Goal: Task Accomplishment & Management: Manage account settings

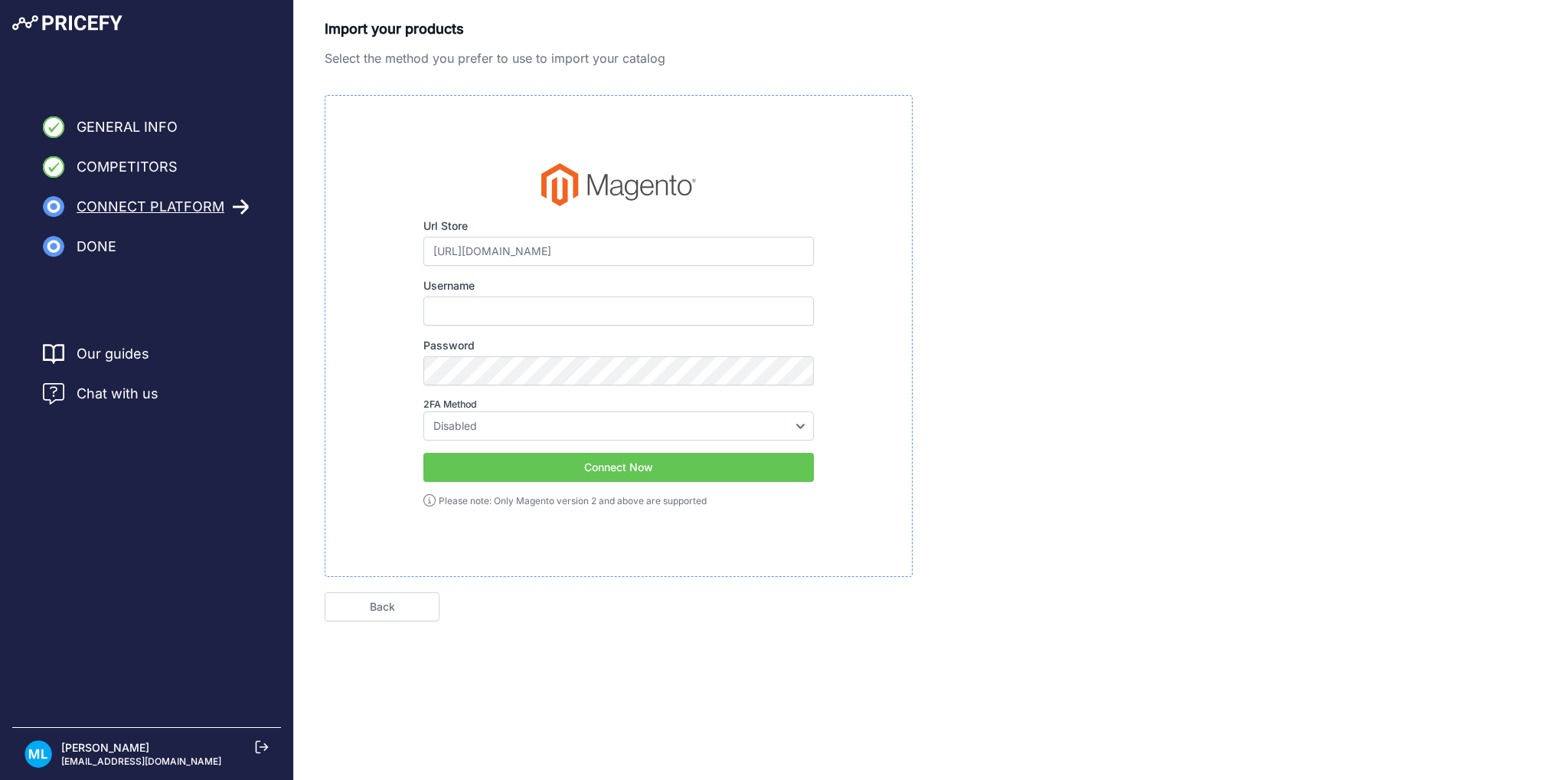
click at [114, 393] on span "Chat with us" at bounding box center [117, 394] width 82 height 22
click at [136, 405] on nav "Our guides Chat with us" at bounding box center [146, 532] width 269 height 378
click at [137, 393] on span "Chat with us" at bounding box center [117, 394] width 82 height 22
click at [92, 387] on span "Chat with us" at bounding box center [117, 394] width 82 height 22
click at [82, 390] on span "Chat with us" at bounding box center [117, 394] width 82 height 22
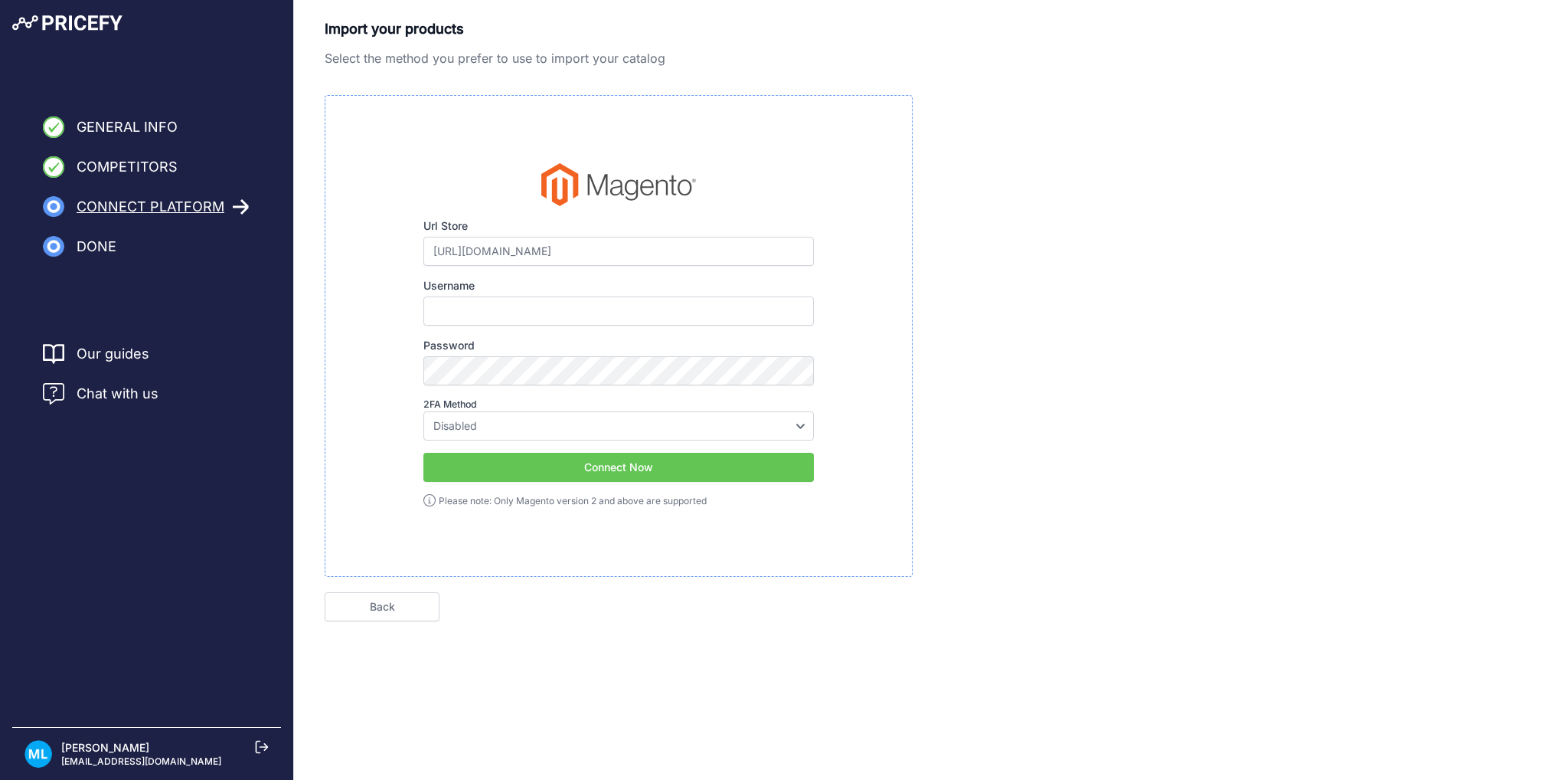
click at [78, 391] on span "Chat with us" at bounding box center [117, 394] width 82 height 22
click at [545, 254] on input "https://sexshop.dk" at bounding box center [618, 251] width 390 height 29
click at [512, 316] on input "Username" at bounding box center [618, 311] width 390 height 29
paste input "pricify"
type input "pricify"
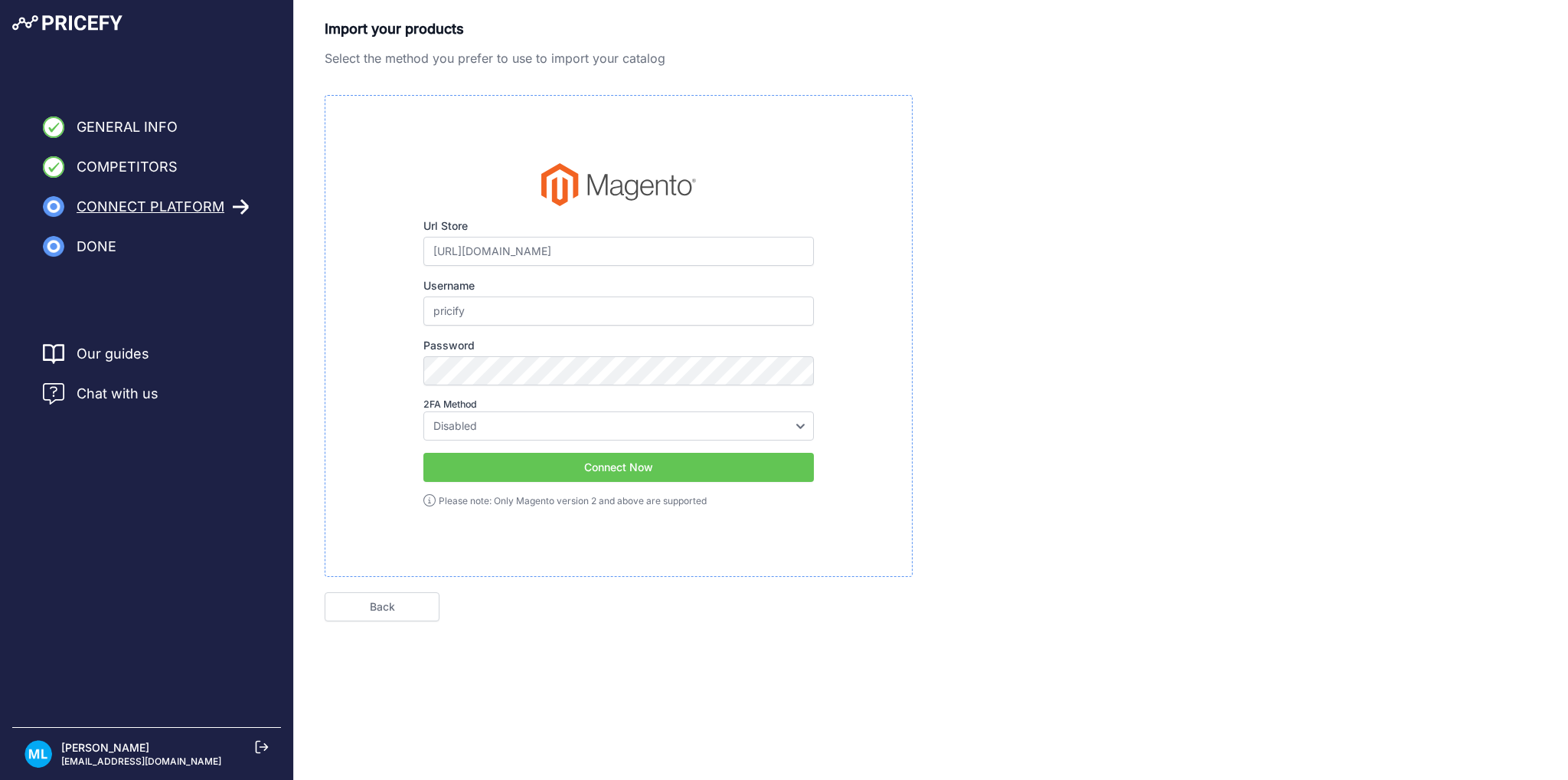
click at [995, 386] on div "Import your products Select the method you prefer to use to import your catalog…" at bounding box center [930, 320] width 1213 height 603
click at [548, 473] on button "Connect Now" at bounding box center [618, 467] width 390 height 29
click at [680, 473] on button "Connect Now" at bounding box center [618, 467] width 390 height 29
click at [390, 598] on link "Back" at bounding box center [382, 606] width 115 height 29
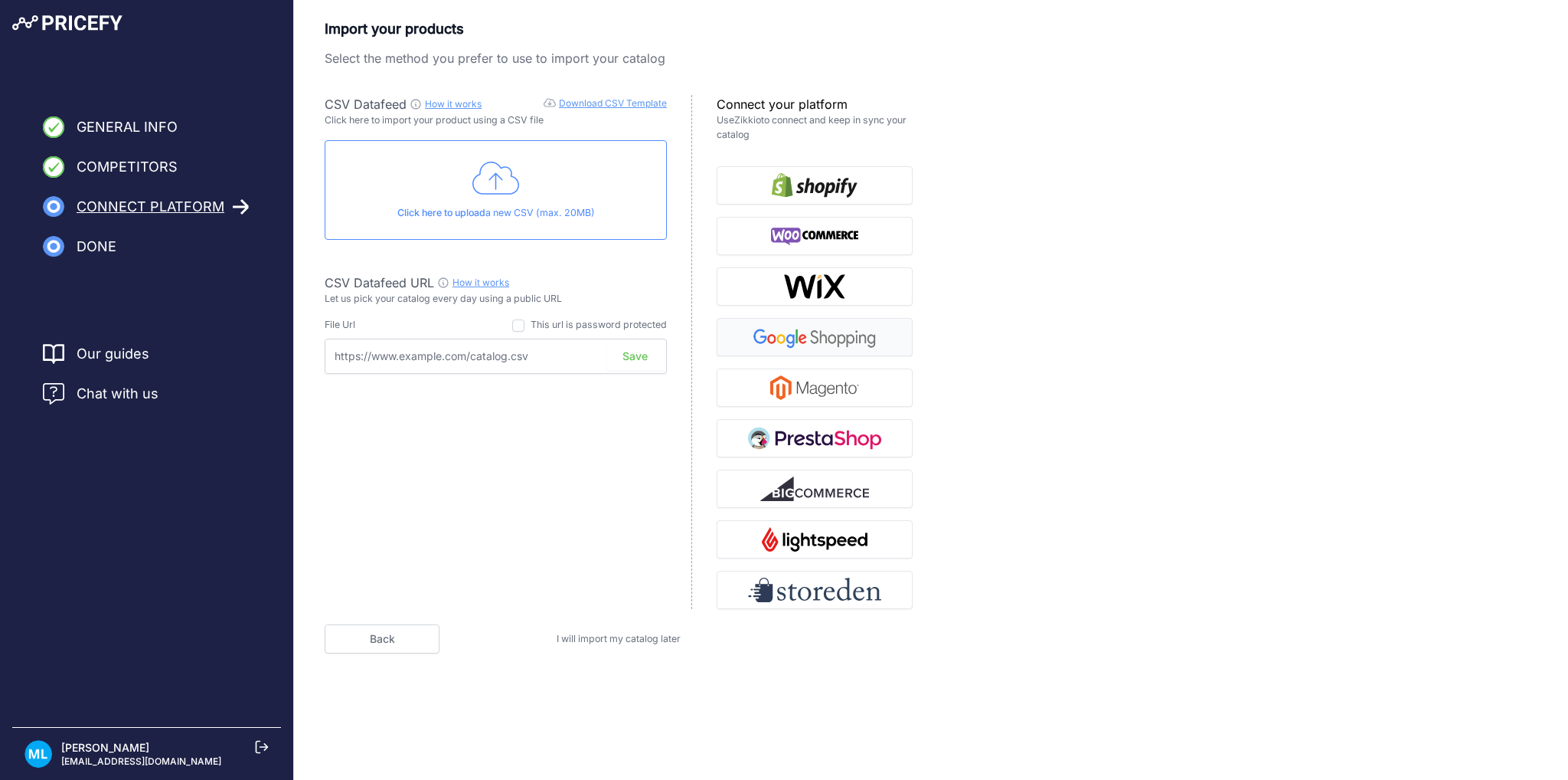
click at [831, 341] on img "button" at bounding box center [815, 336] width 133 height 24
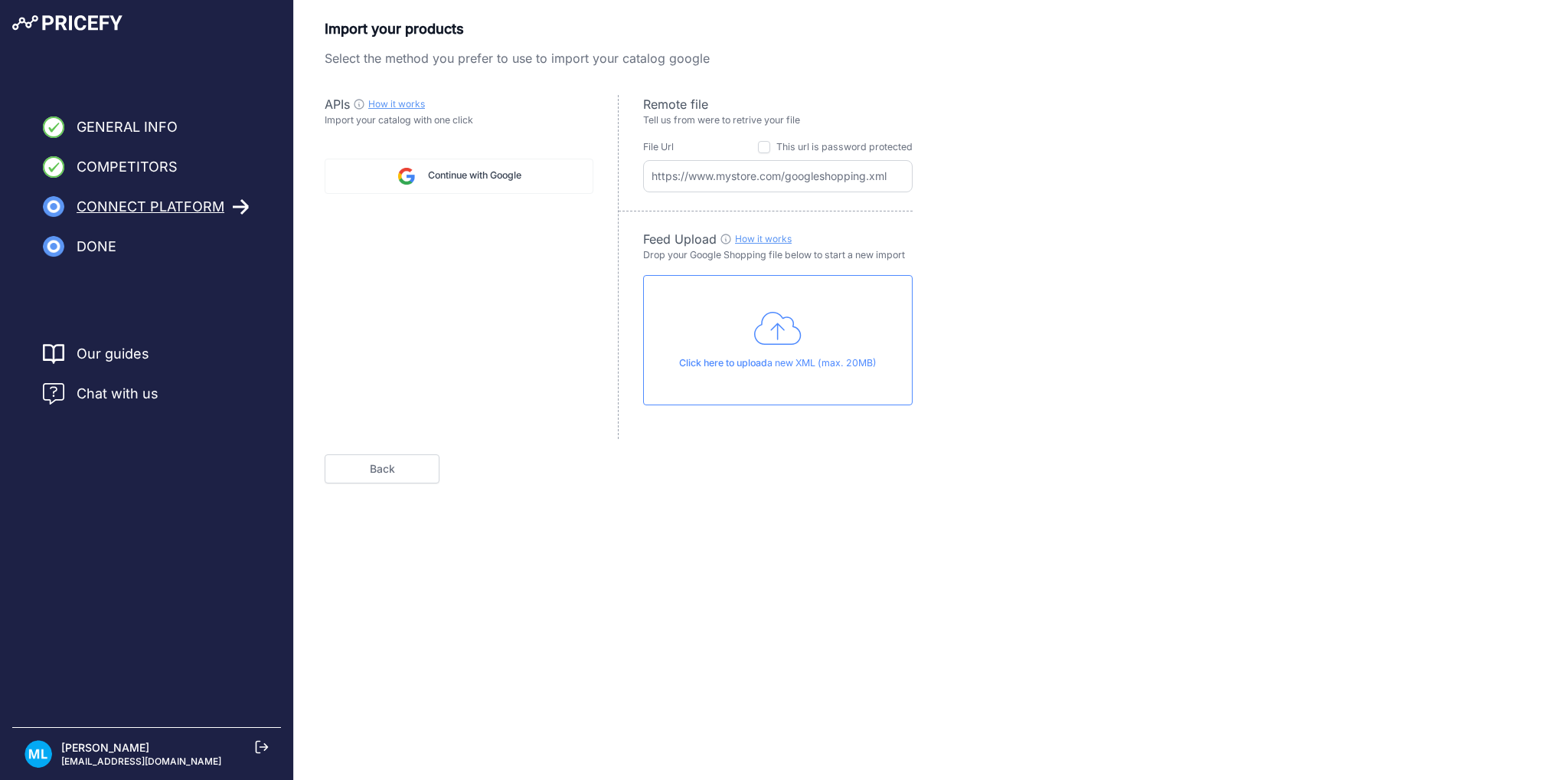
click at [469, 179] on span "Continue with Google" at bounding box center [474, 175] width 93 height 14
click at [784, 181] on input "text" at bounding box center [778, 176] width 270 height 32
click at [799, 178] on input "text" at bounding box center [778, 176] width 270 height 32
paste input "https://www.sexshop.dk/amfeed/feed/download?id=13&file=GoogleSS.xml"
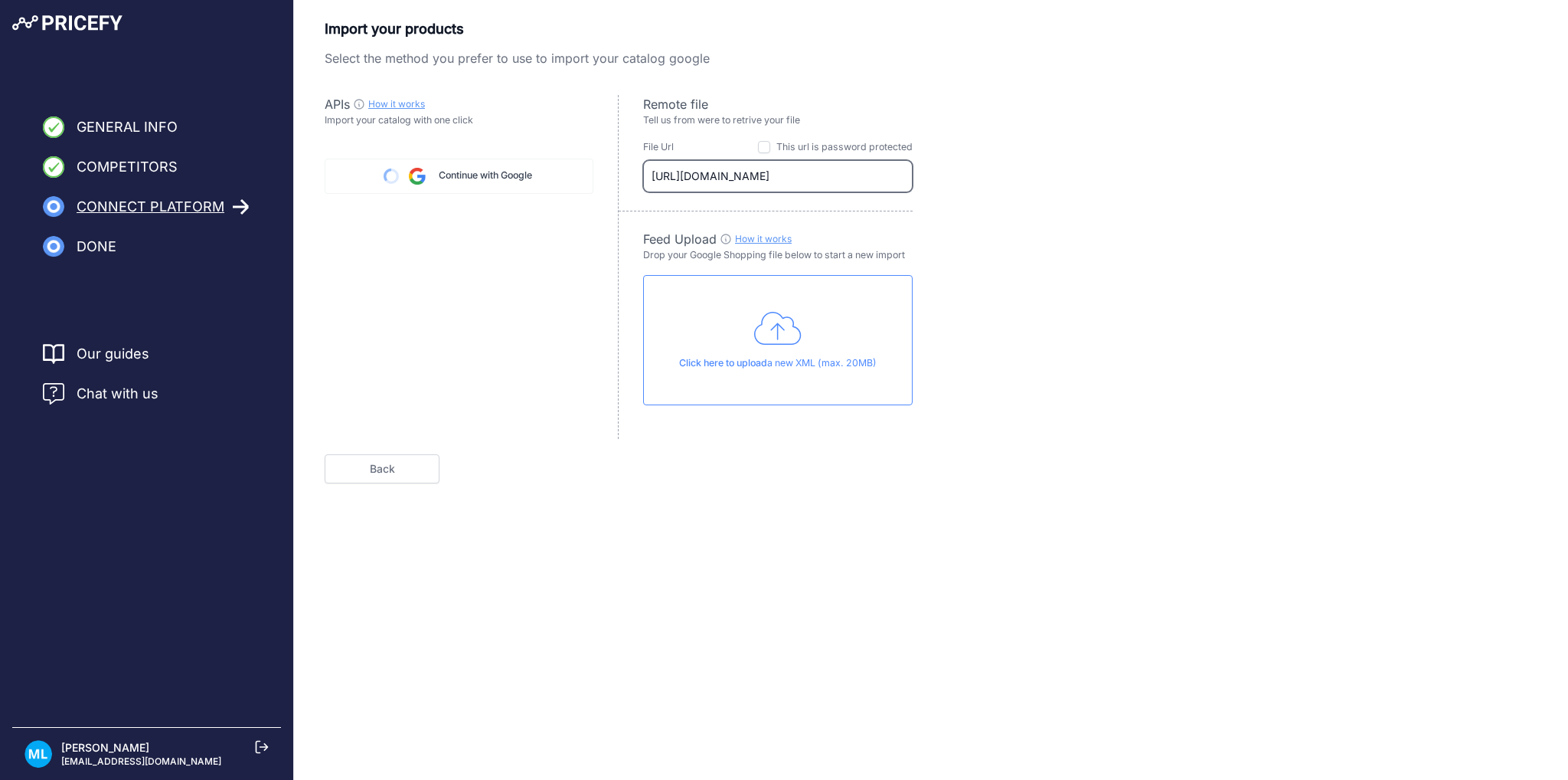
type input "https://www.sexshop.dk/amfeed/feed/download?id=13&file=GoogleSS.xml"
click at [1079, 249] on div "Import your products Select the method you prefer to use to import your catalog…" at bounding box center [930, 251] width 1213 height 465
click at [874, 482] on div "Import your products Select the method you prefer to use to import your catalog…" at bounding box center [930, 275] width 1274 height 550
click at [867, 473] on button "Next" at bounding box center [856, 469] width 115 height 29
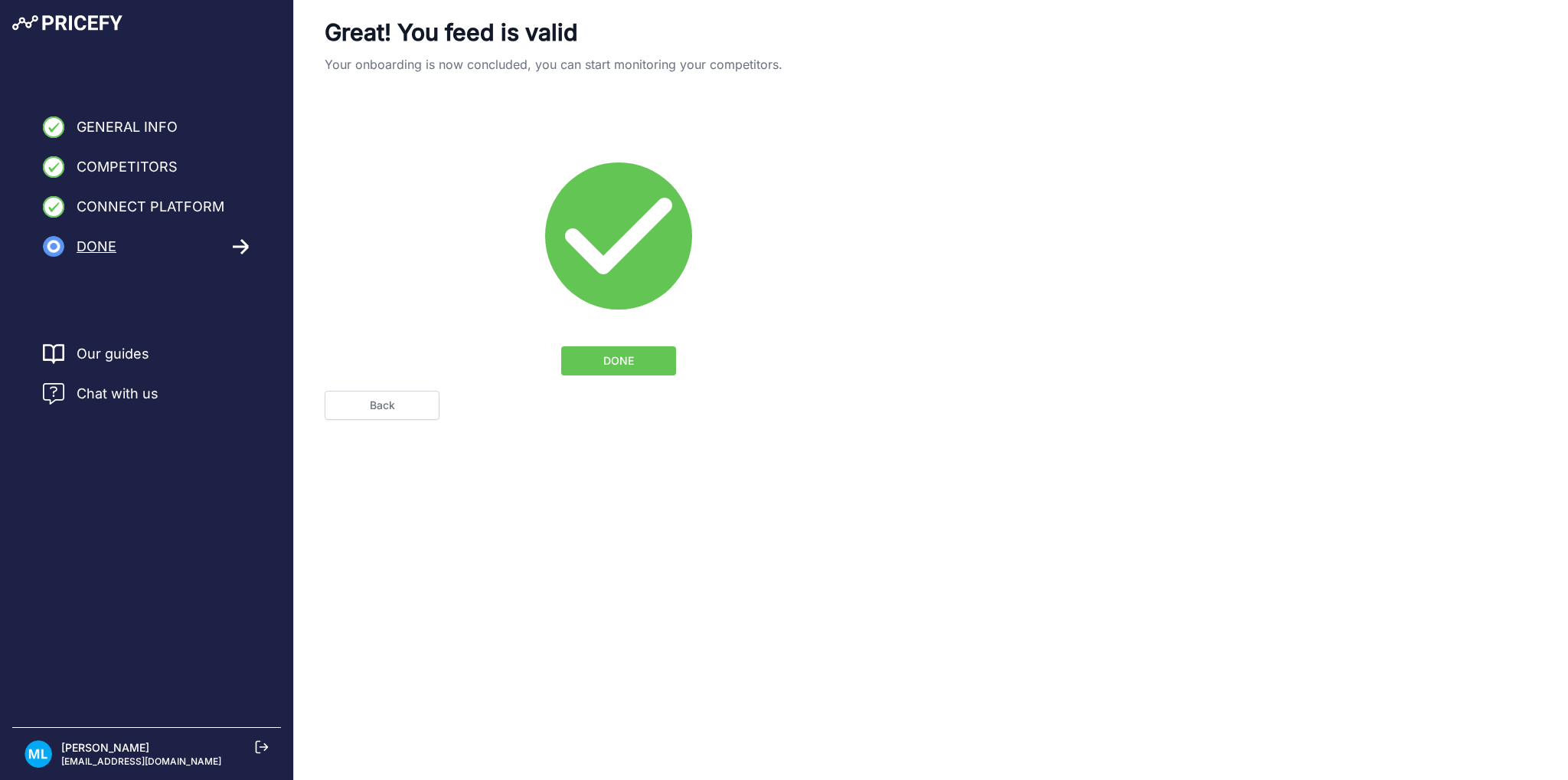
click at [617, 365] on span "DONE" at bounding box center [618, 360] width 31 height 15
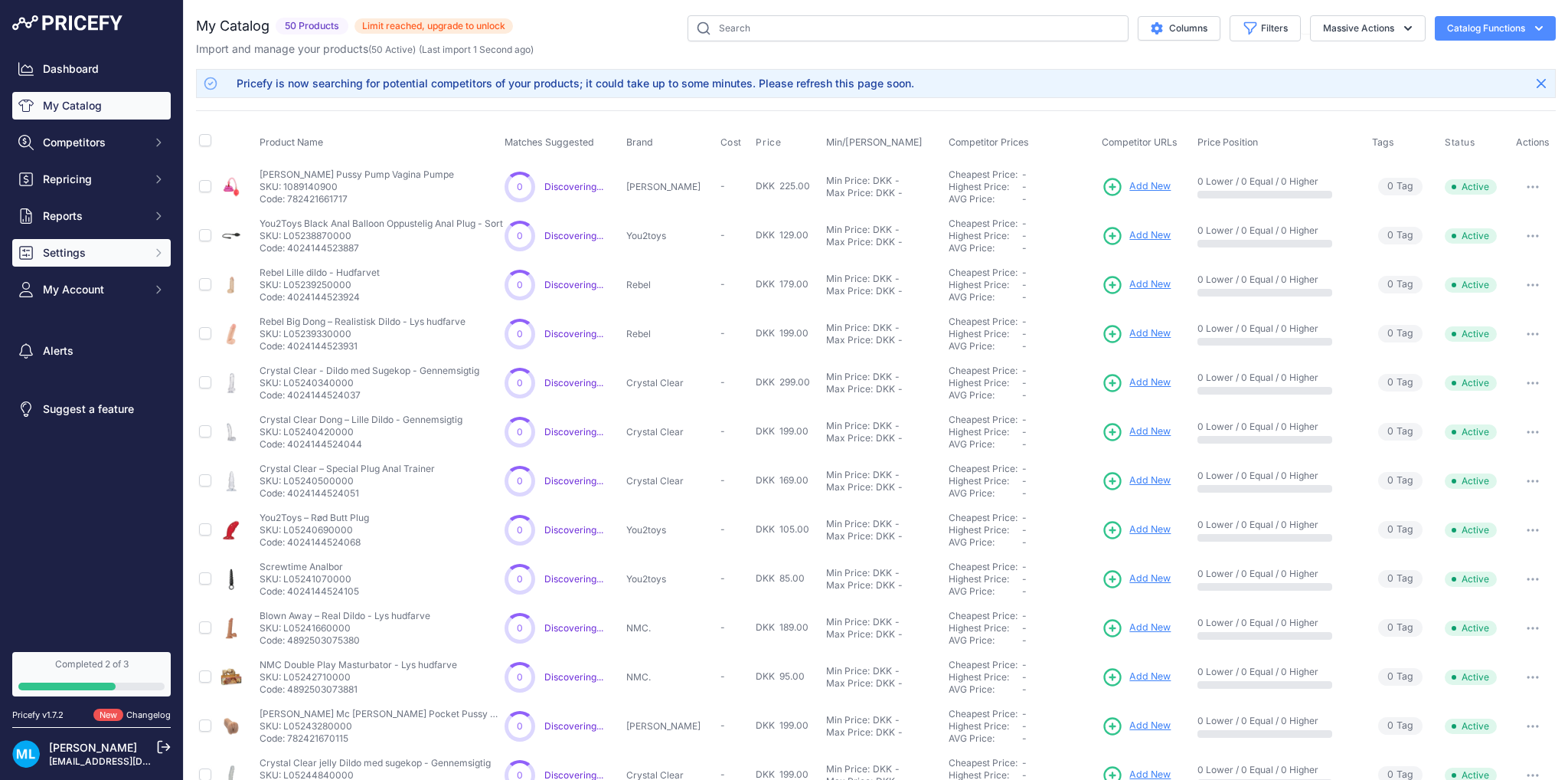
click at [108, 260] on span "Settings" at bounding box center [93, 252] width 101 height 15
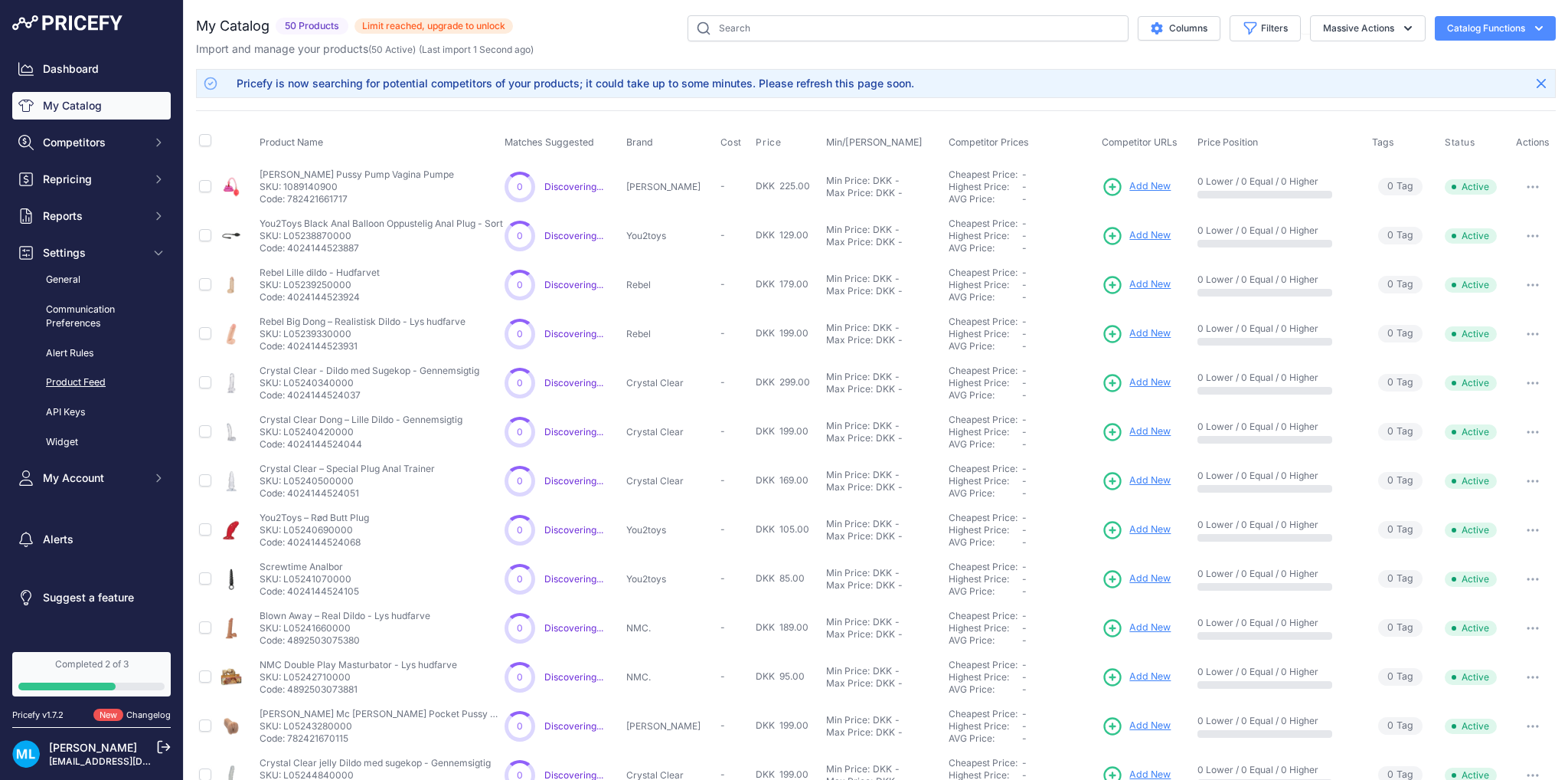
click at [84, 380] on link "Product Feed" at bounding box center [92, 382] width 158 height 27
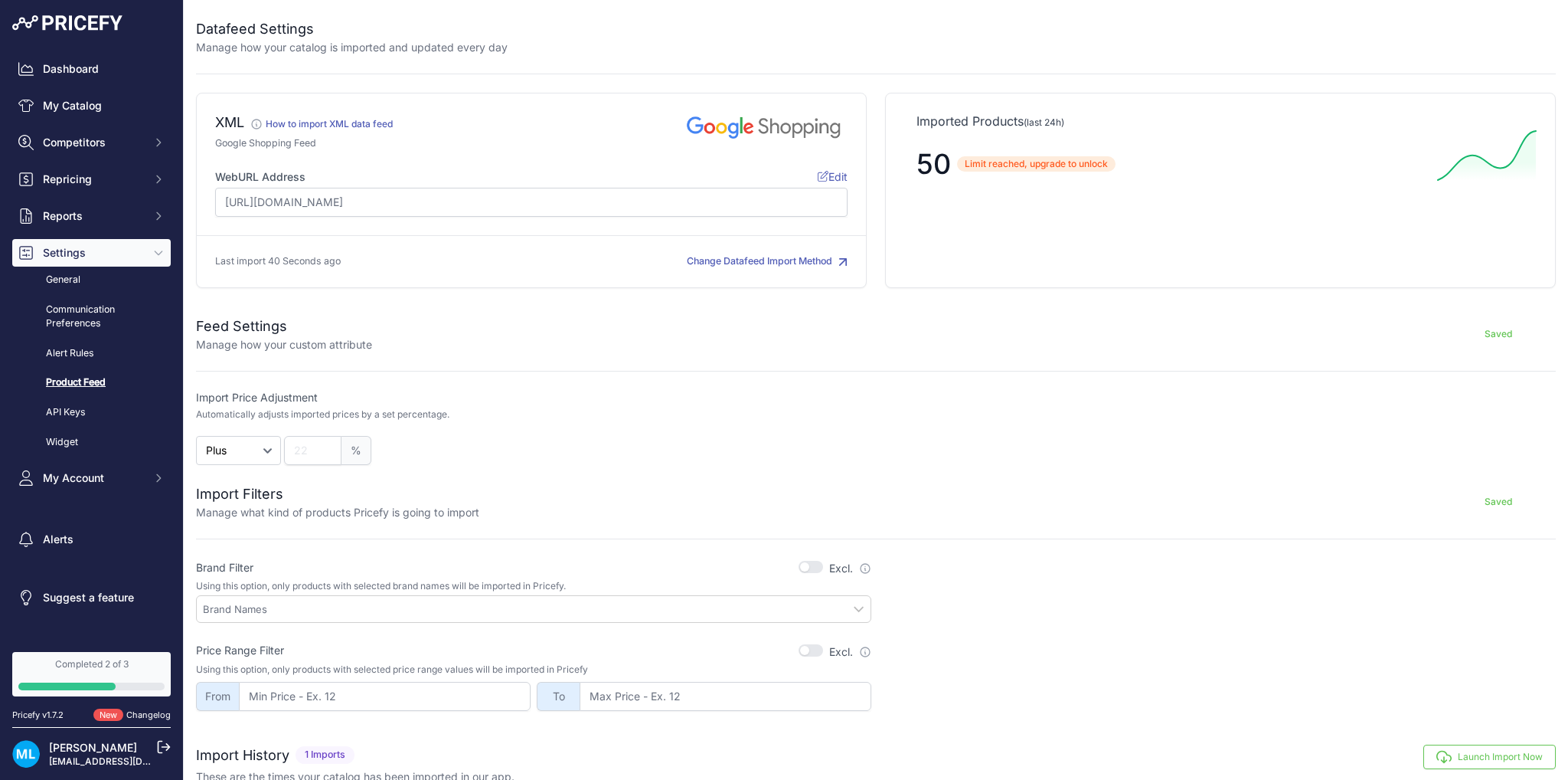
scroll to position [104, 0]
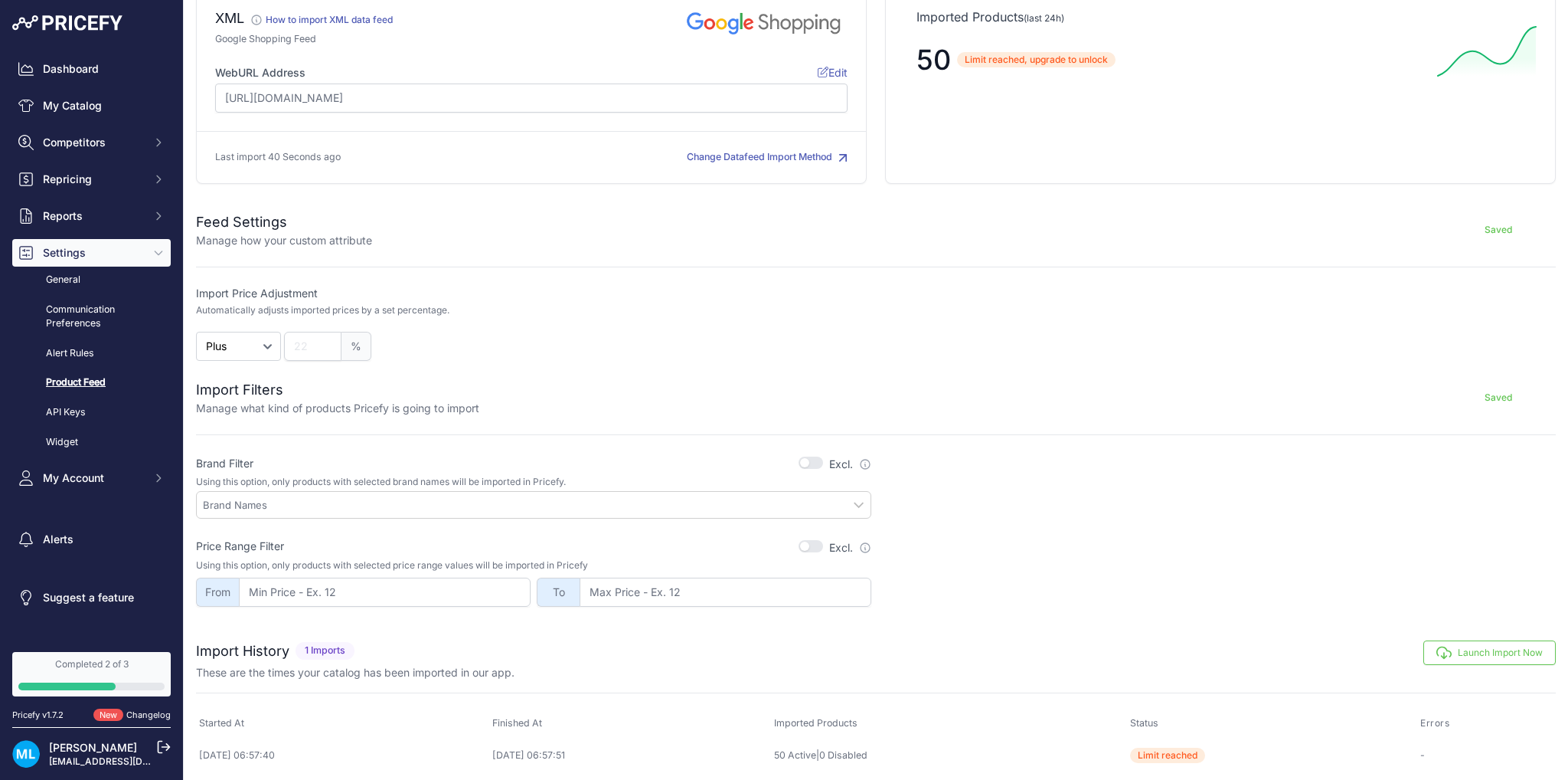
click at [409, 506] on input "text" at bounding box center [537, 504] width 667 height 14
click at [851, 498] on input "text" at bounding box center [537, 504] width 667 height 14
click at [842, 500] on input "text" at bounding box center [537, 504] width 667 height 14
type input "s"
click at [440, 592] on input "number" at bounding box center [385, 592] width 291 height 29
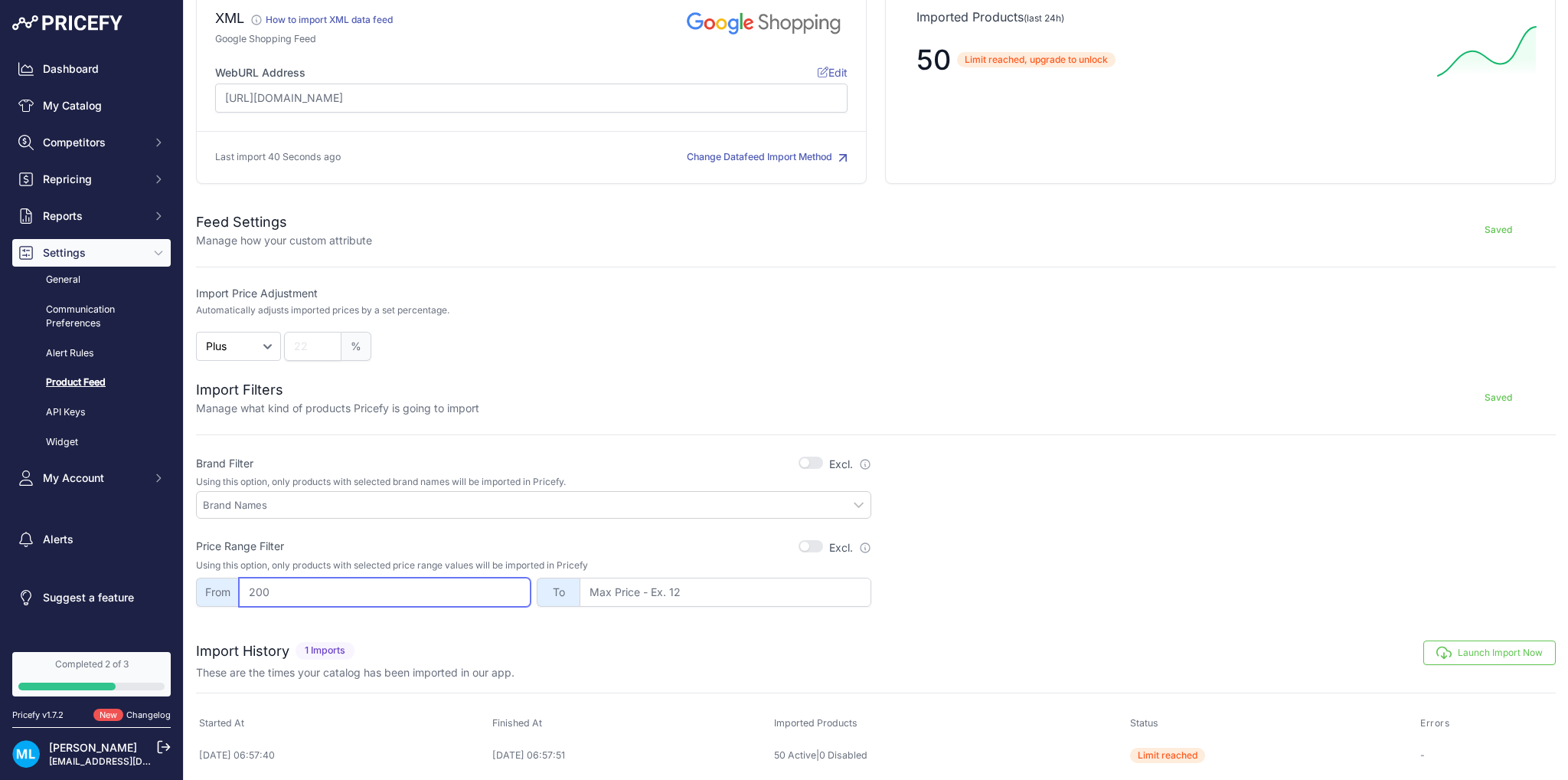
type input "200"
click at [959, 572] on div at bounding box center [1218, 572] width 675 height 70
click at [328, 499] on input "text" at bounding box center [537, 504] width 667 height 14
click at [848, 504] on input "text" at bounding box center [537, 504] width 667 height 14
click at [799, 456] on button "button" at bounding box center [811, 462] width 24 height 12
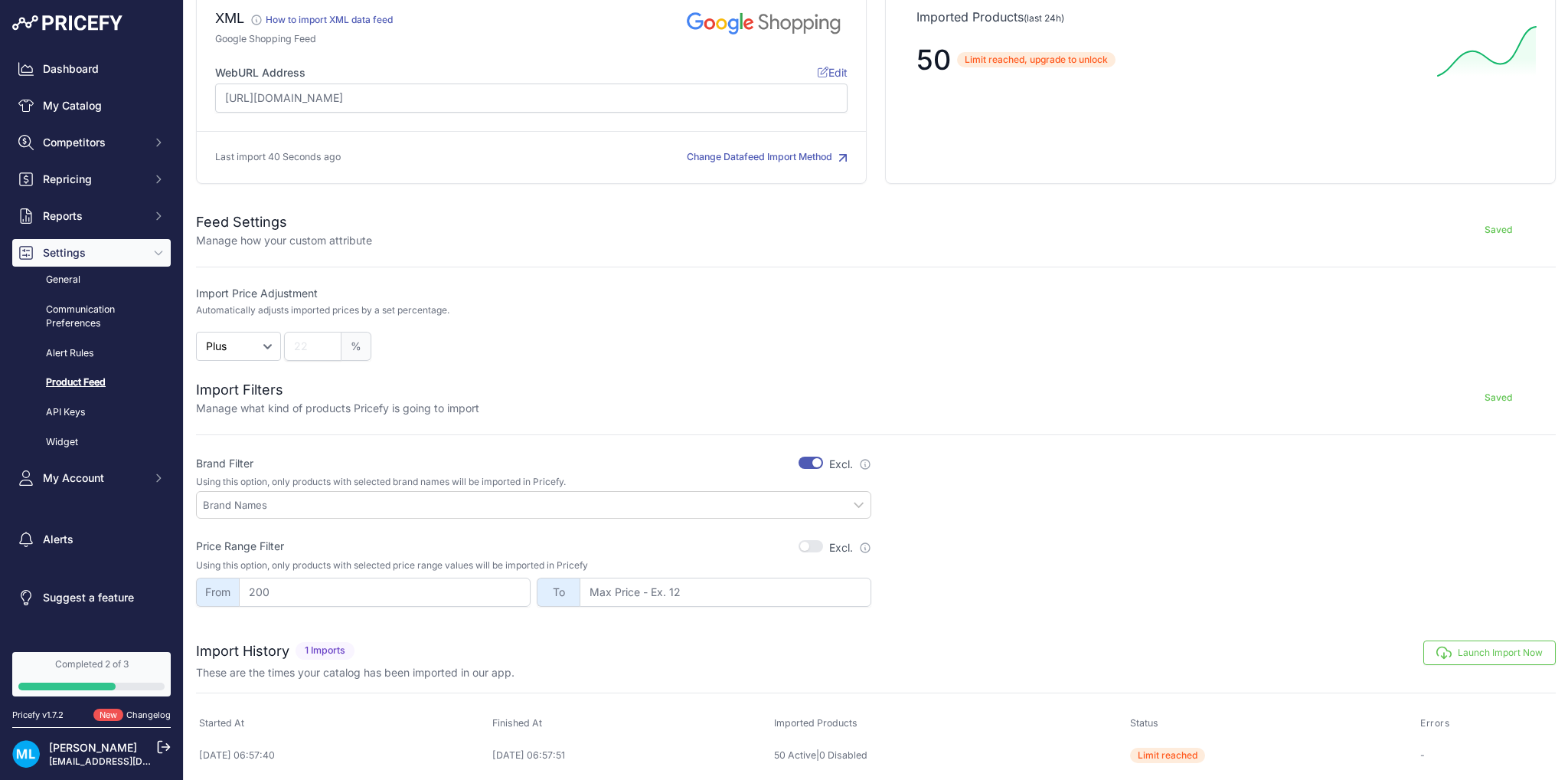
click at [858, 504] on input "text" at bounding box center [537, 504] width 667 height 14
click at [827, 501] on input "text" at bounding box center [537, 504] width 667 height 14
type input "s"
type input "a"
type input "n"
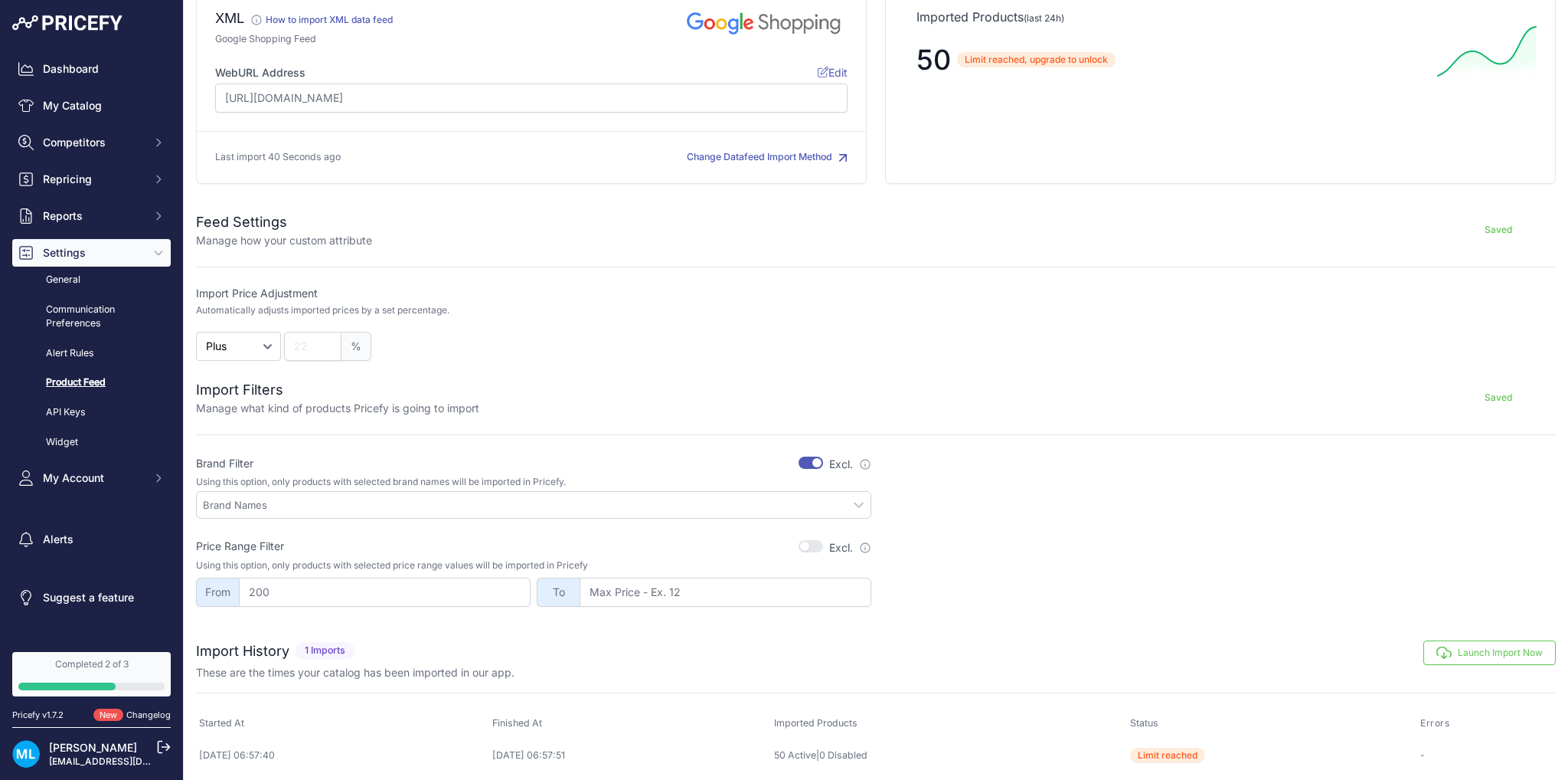
click at [1461, 644] on button "Launch Import Now" at bounding box center [1489, 652] width 132 height 24
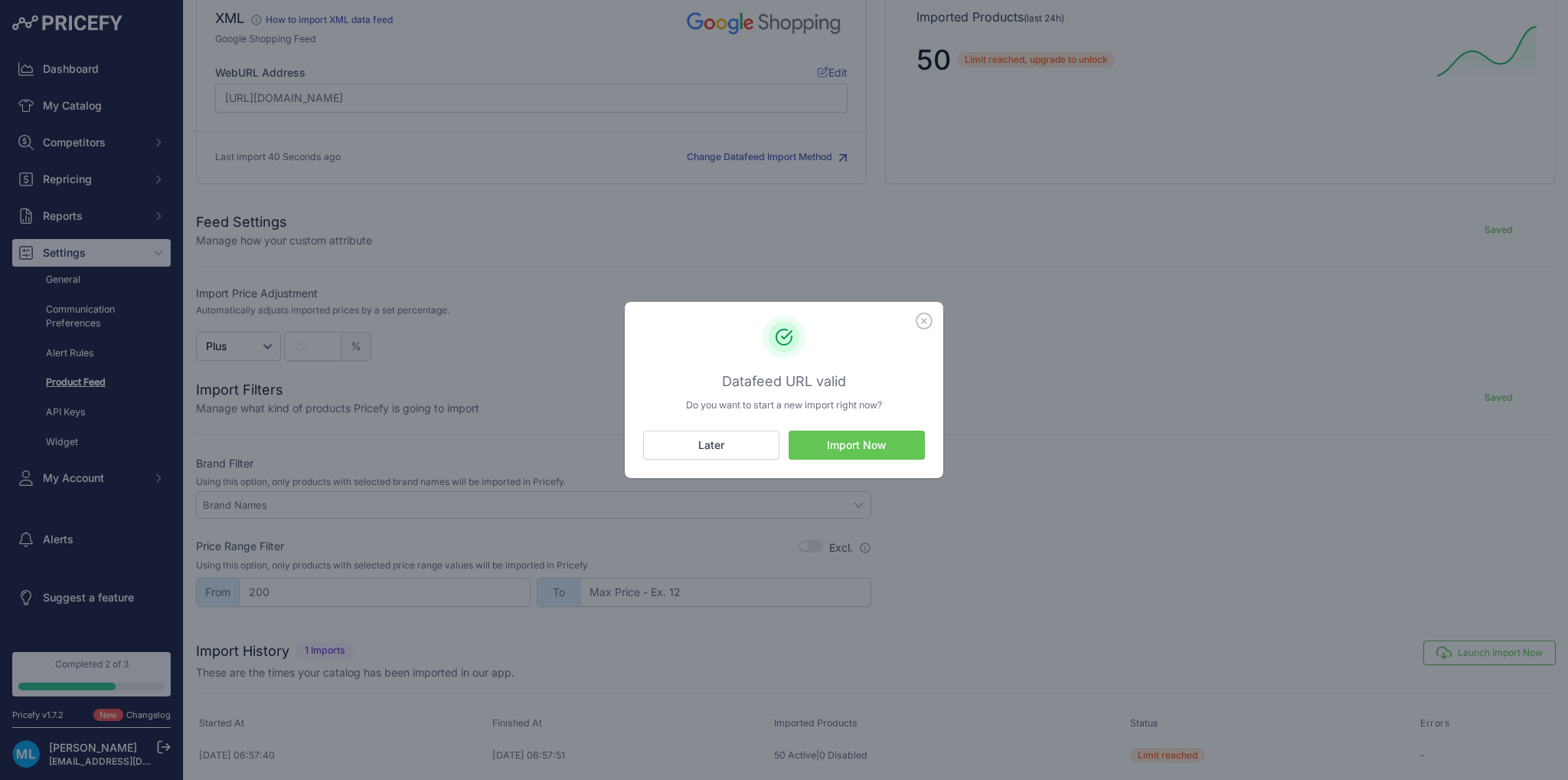
click at [845, 432] on button "Import Now" at bounding box center [857, 445] width 136 height 29
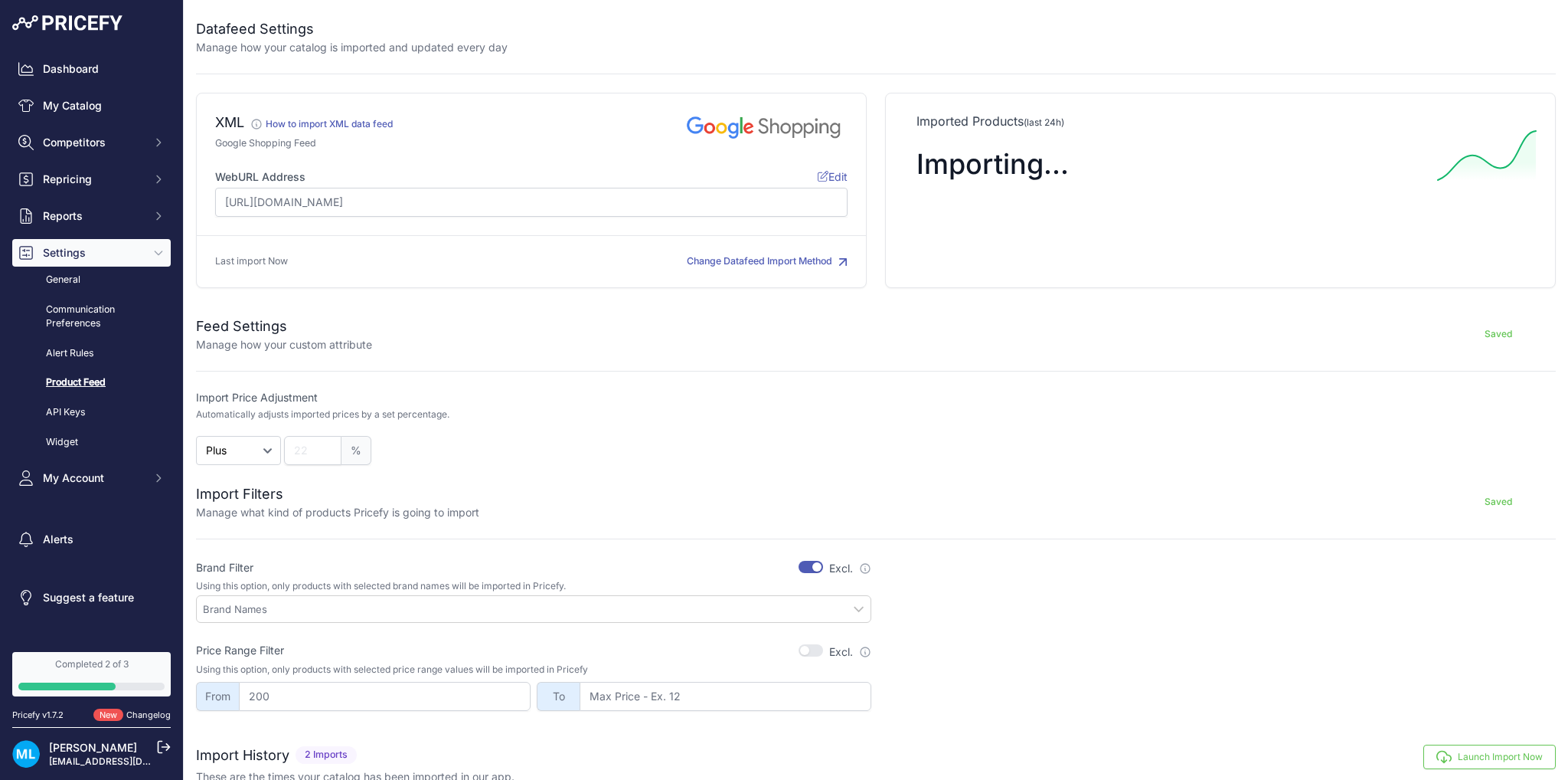
click at [339, 610] on input "text" at bounding box center [537, 609] width 667 height 14
click at [848, 604] on input "text" at bounding box center [537, 609] width 667 height 14
click at [854, 604] on input "text" at bounding box center [537, 609] width 667 height 14
click at [529, 619] on div at bounding box center [533, 609] width 675 height 27
click at [89, 113] on link "My Catalog" at bounding box center [92, 105] width 158 height 27
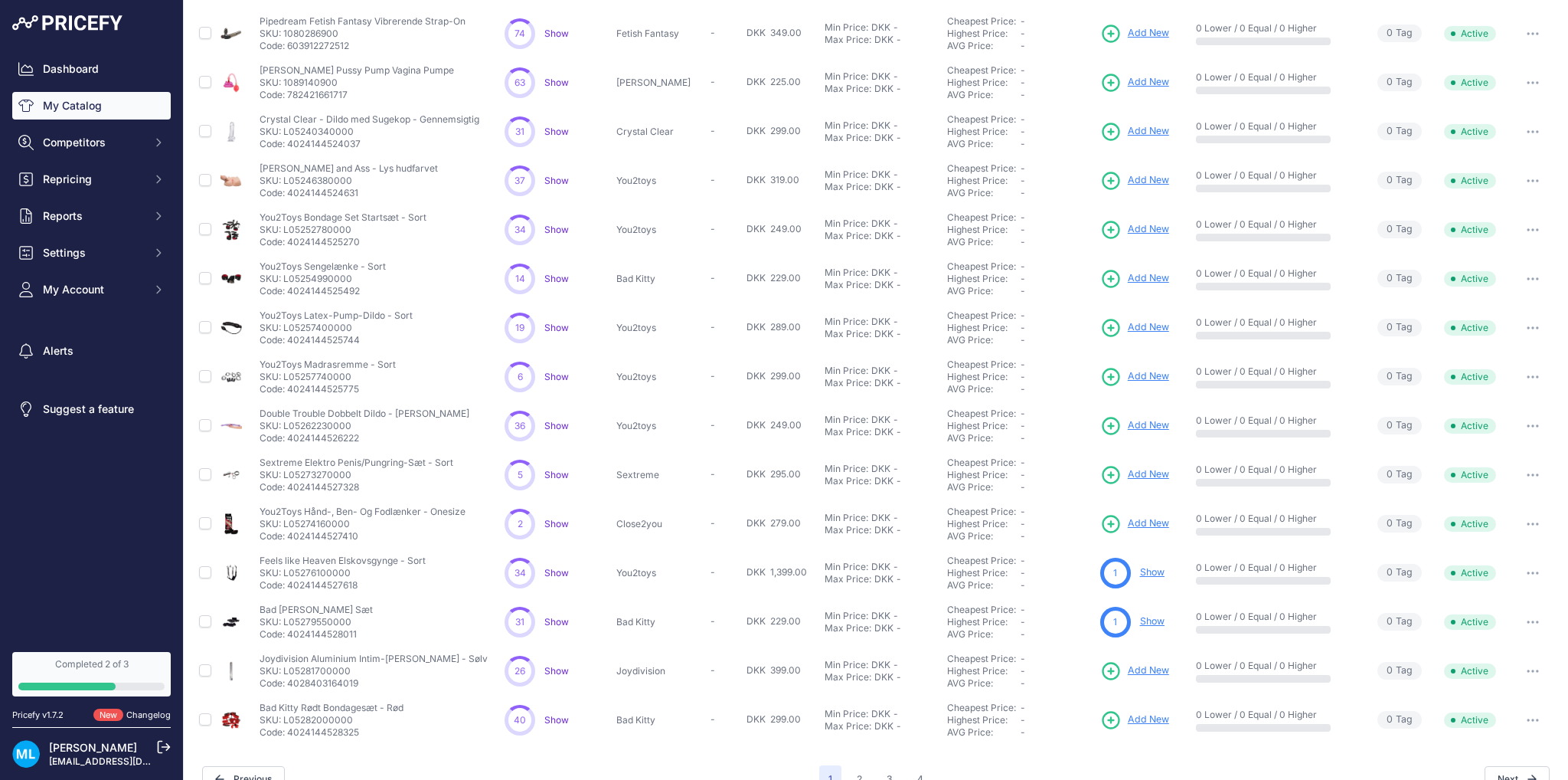
scroll to position [180, 0]
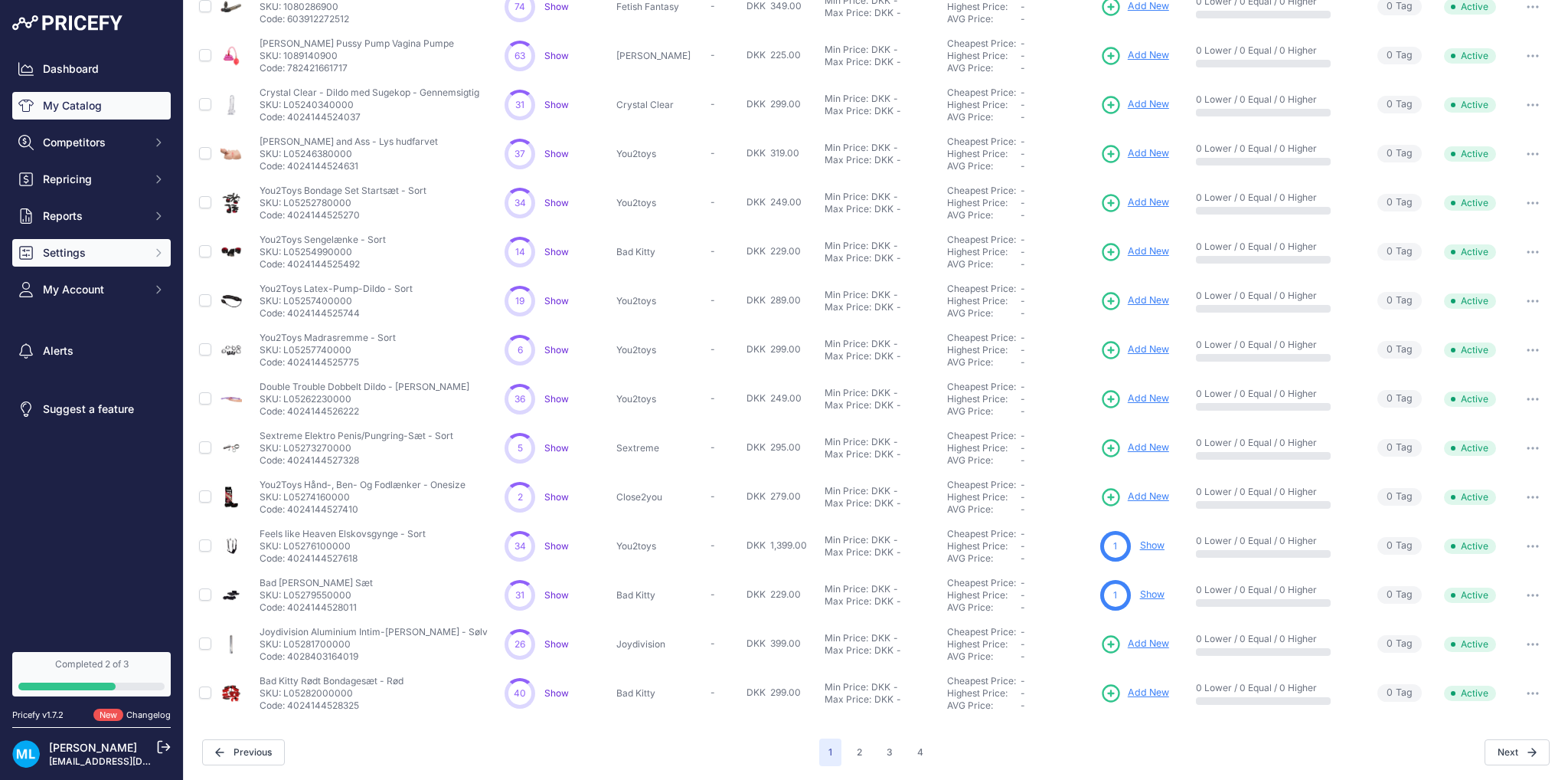
click at [102, 246] on span "Settings" at bounding box center [93, 252] width 101 height 15
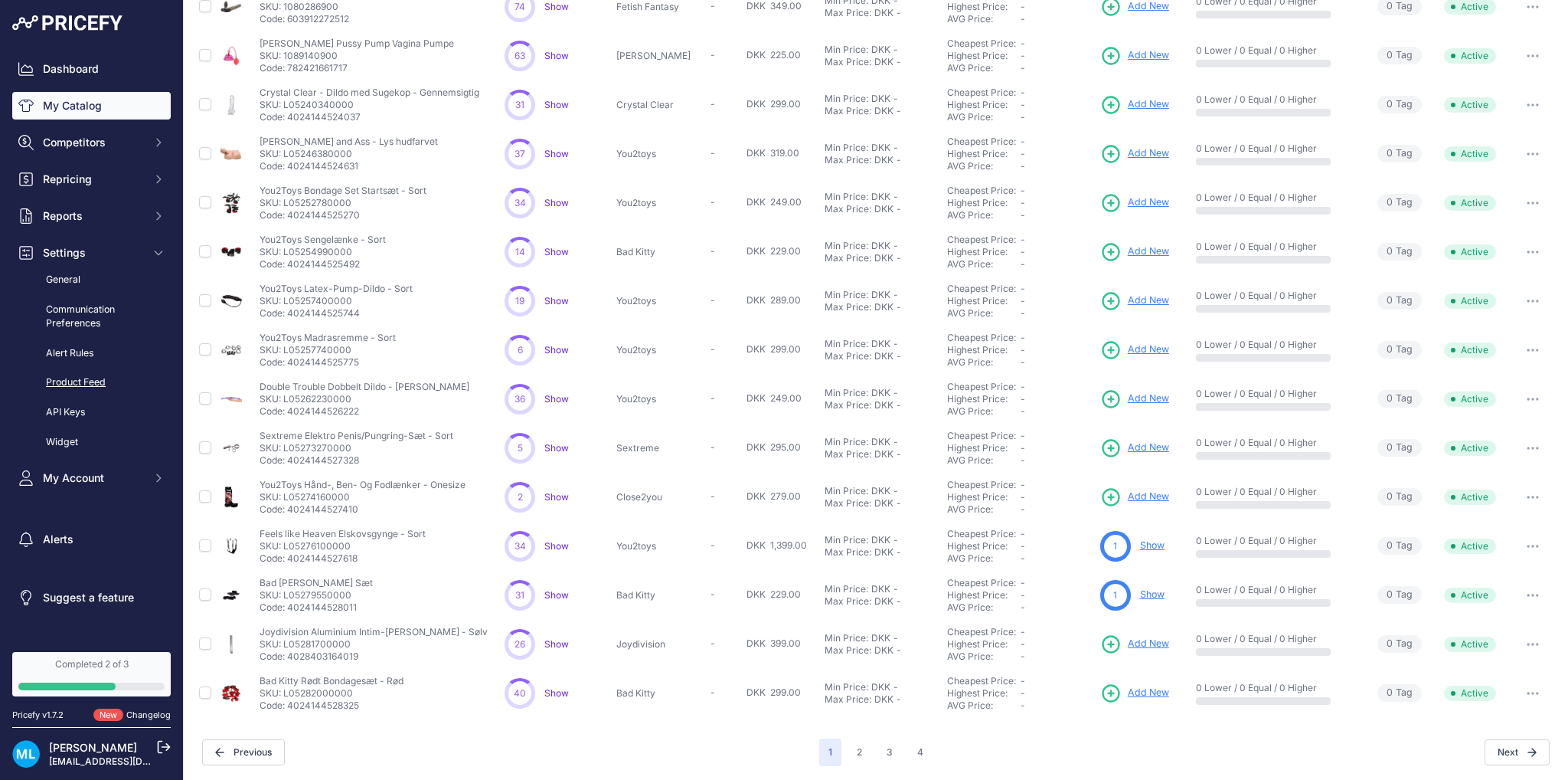
click at [76, 380] on link "Product Feed" at bounding box center [92, 382] width 158 height 27
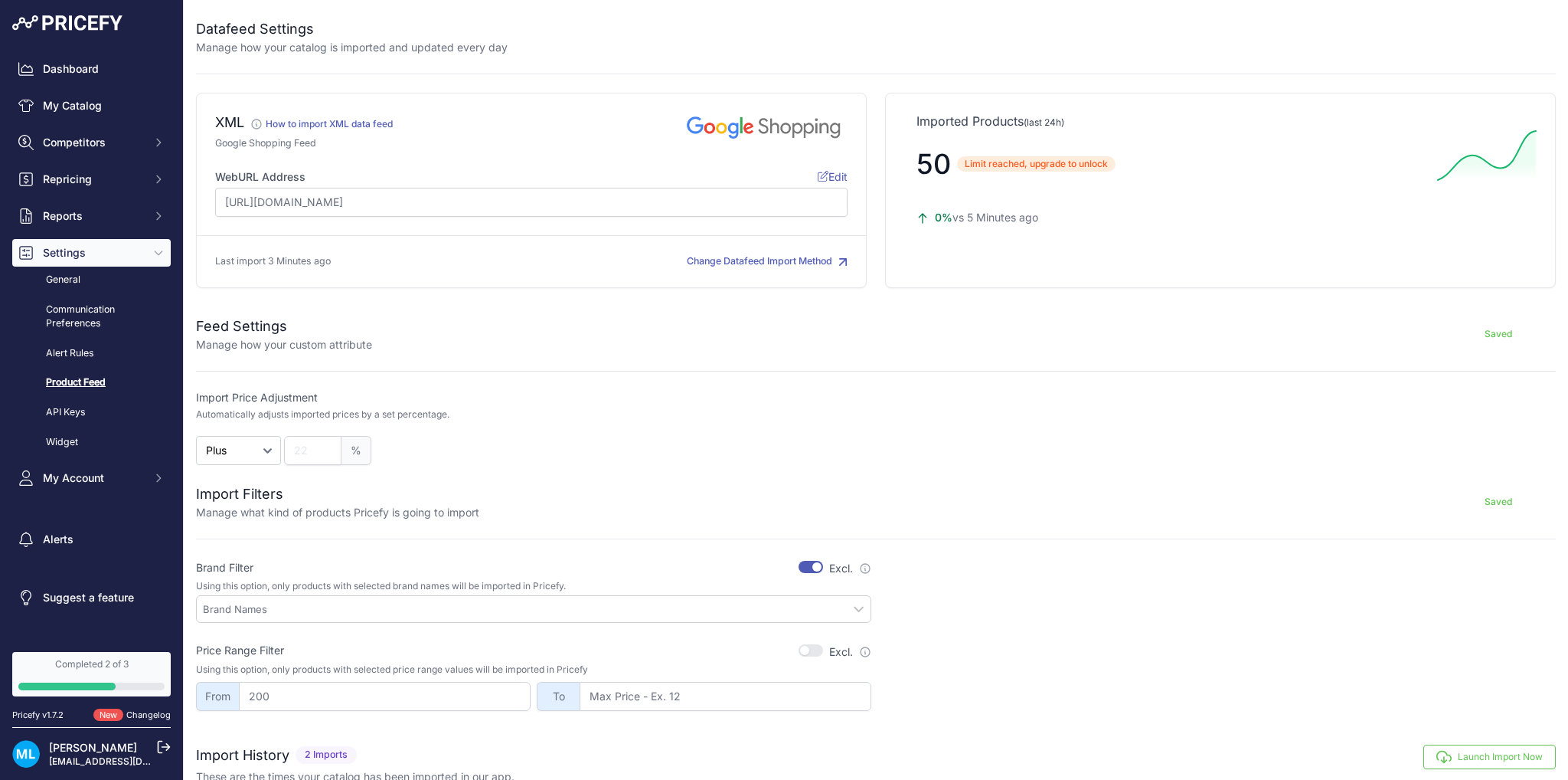
scroll to position [132, 0]
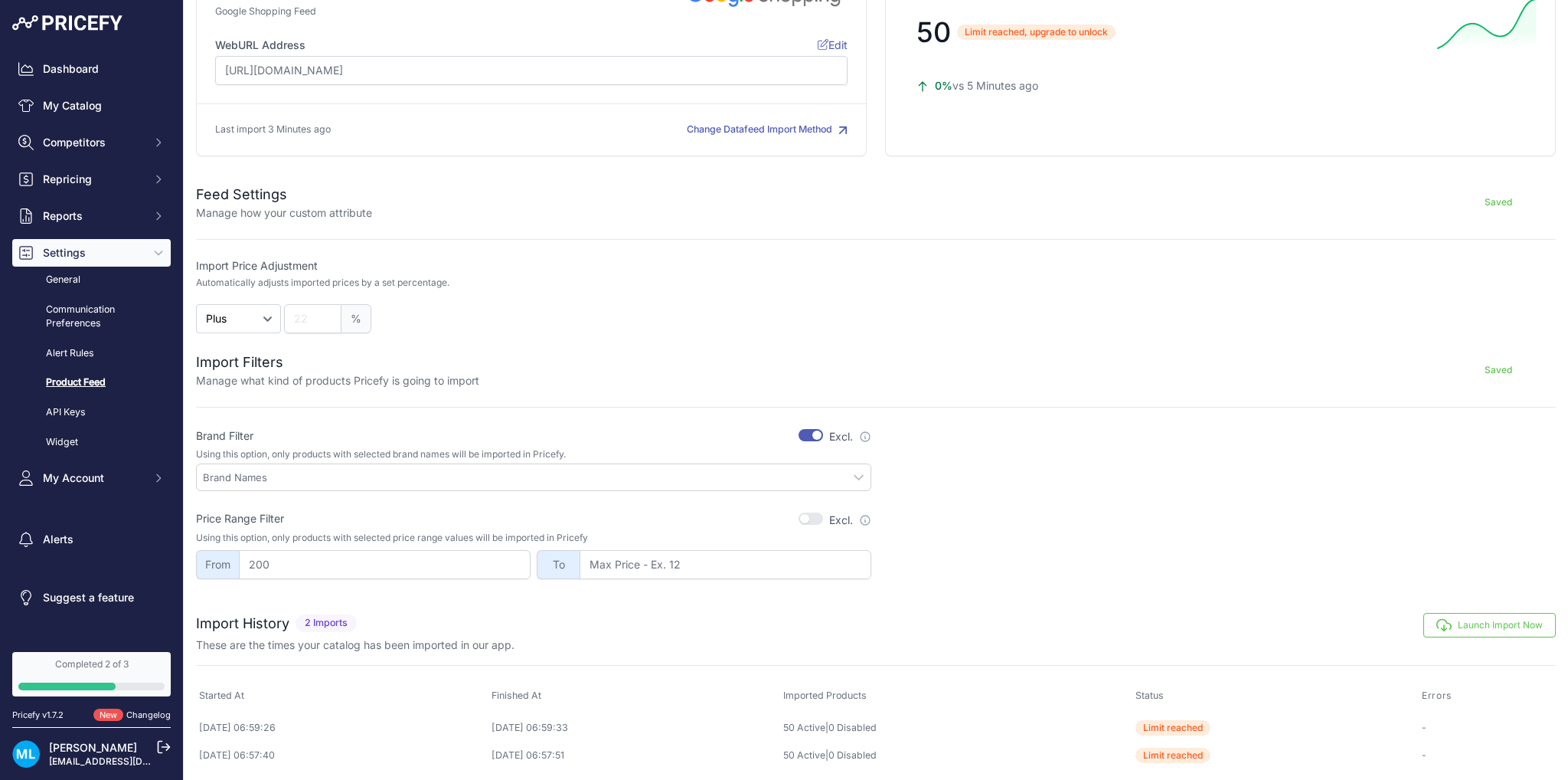
click at [293, 470] on input "text" at bounding box center [537, 477] width 667 height 14
click at [799, 429] on button "button" at bounding box center [811, 435] width 24 height 12
click at [779, 474] on input "text" at bounding box center [537, 477] width 667 height 14
type input "s"
type input "t"
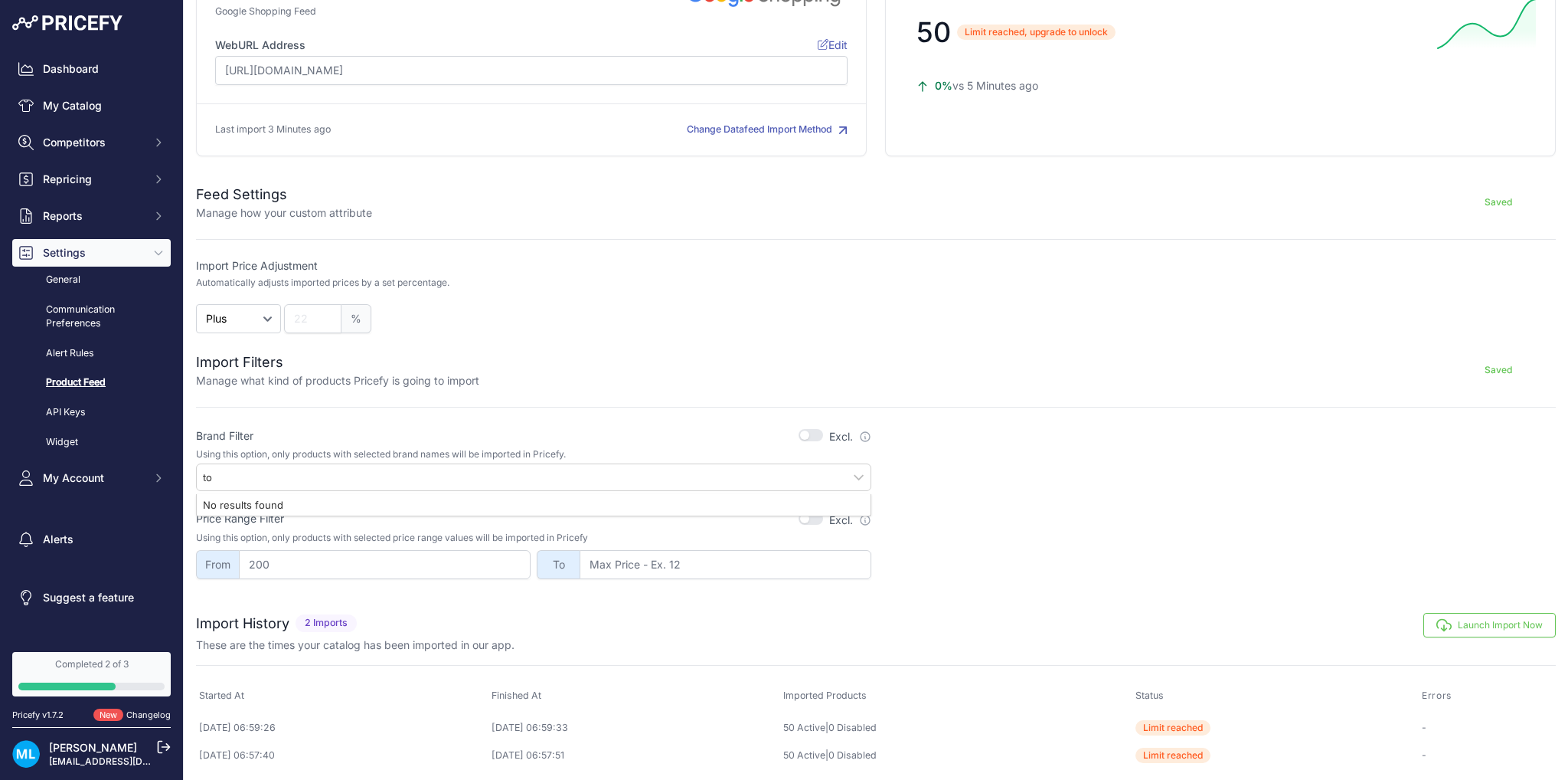
type input "t"
click at [137, 108] on link "My Catalog" at bounding box center [92, 105] width 158 height 27
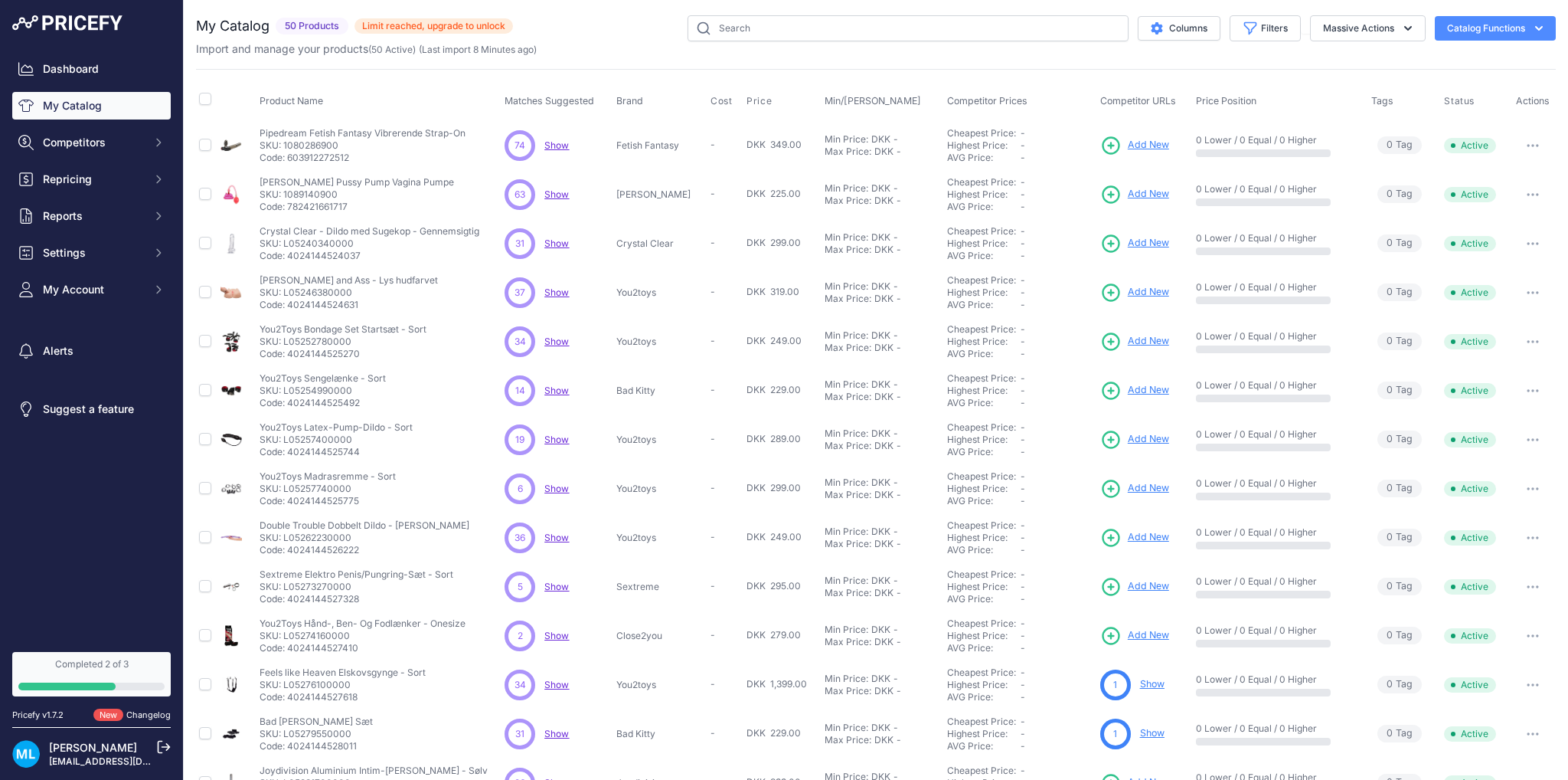
scroll to position [139, 0]
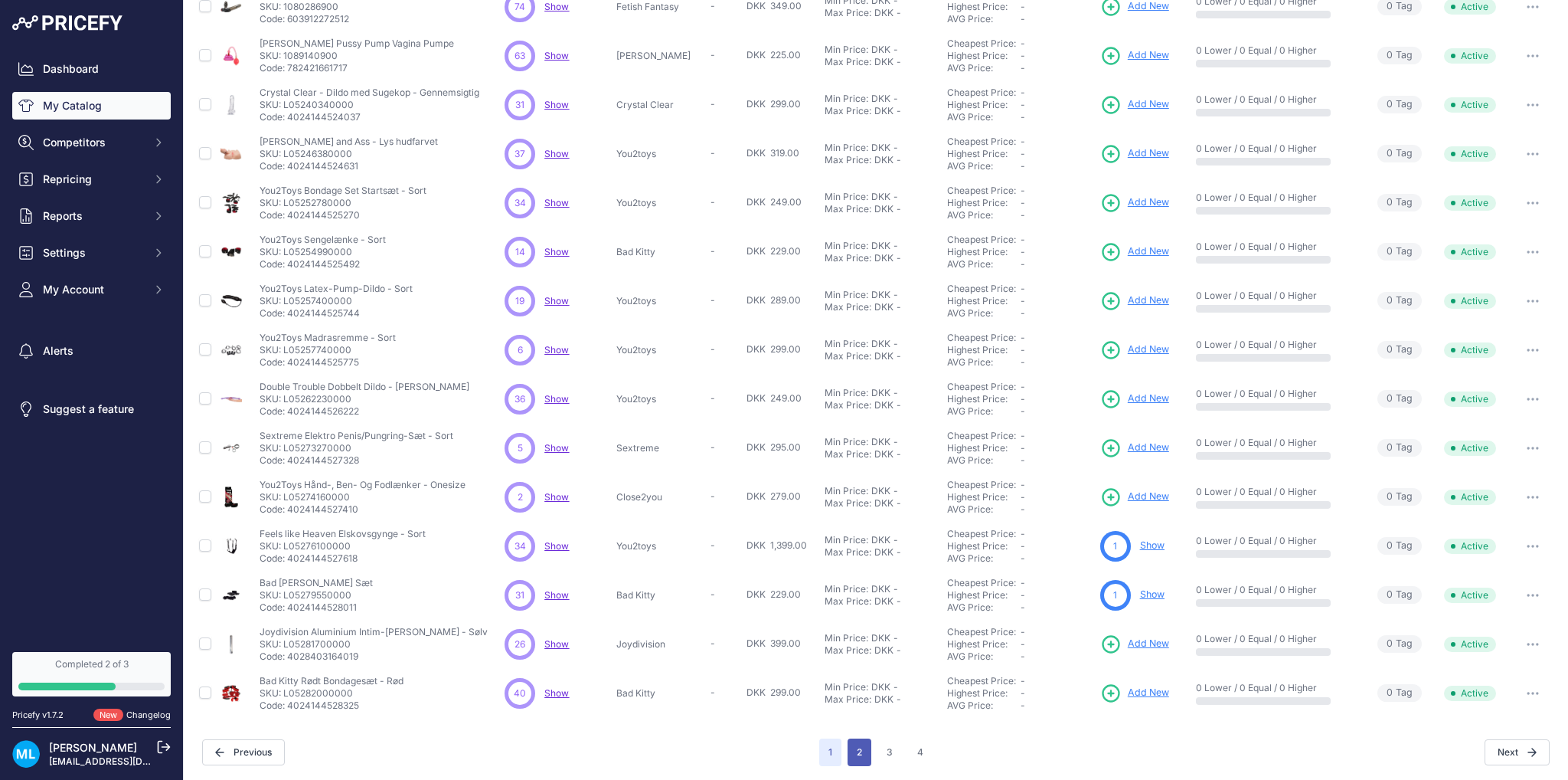
click at [862, 747] on button "2" at bounding box center [859, 752] width 24 height 27
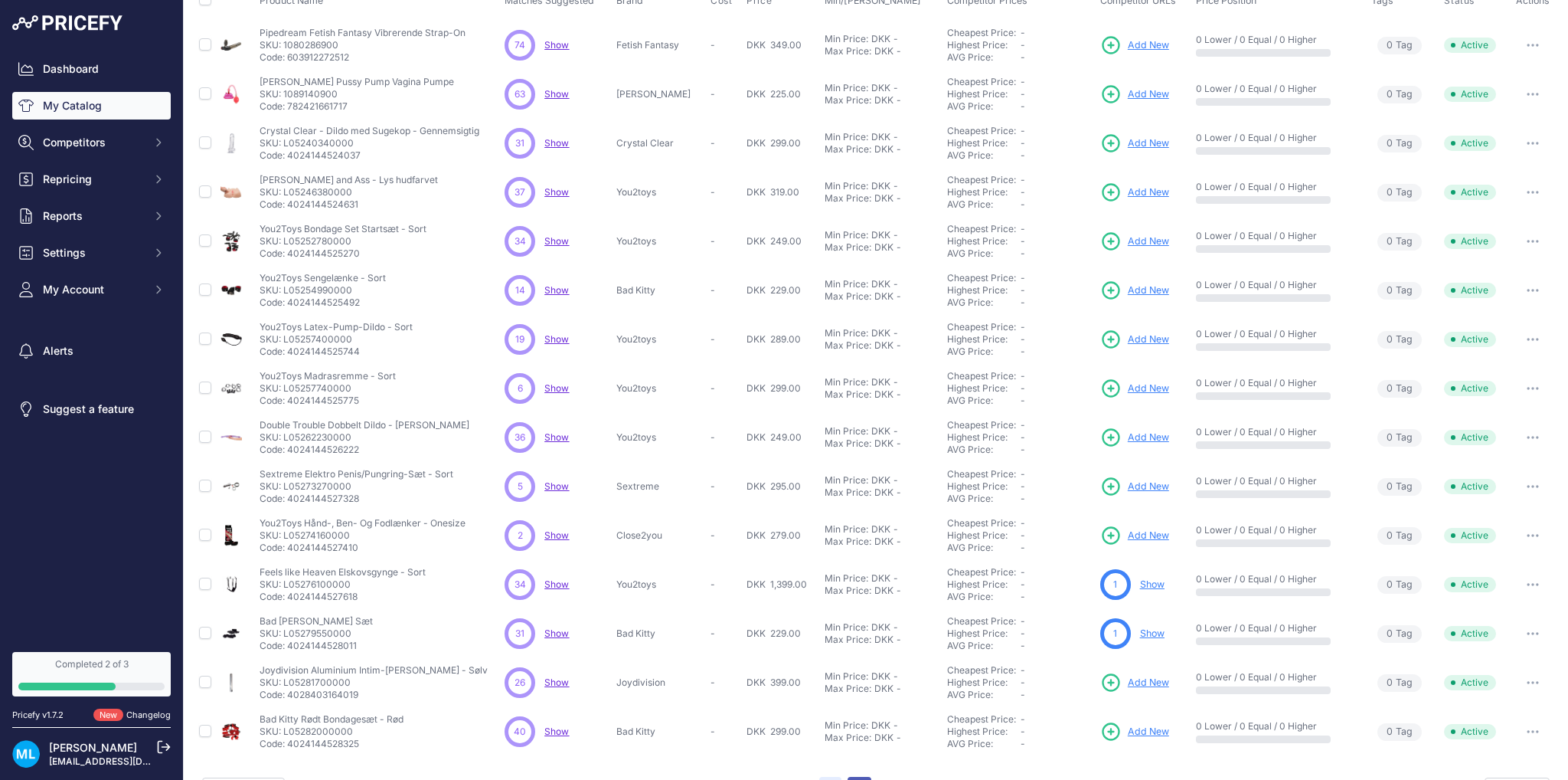
scroll to position [177, 0]
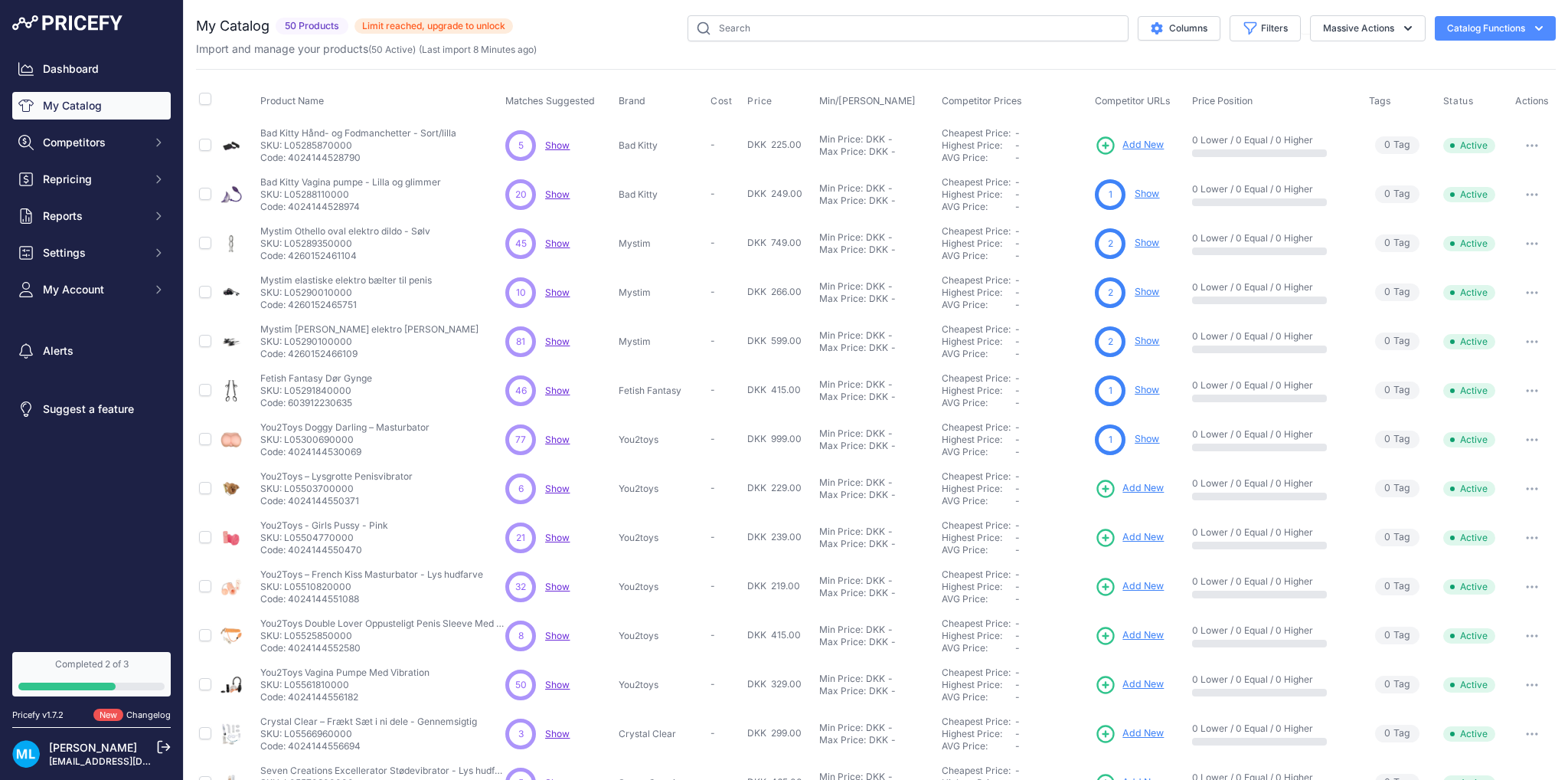
scroll to position [139, 0]
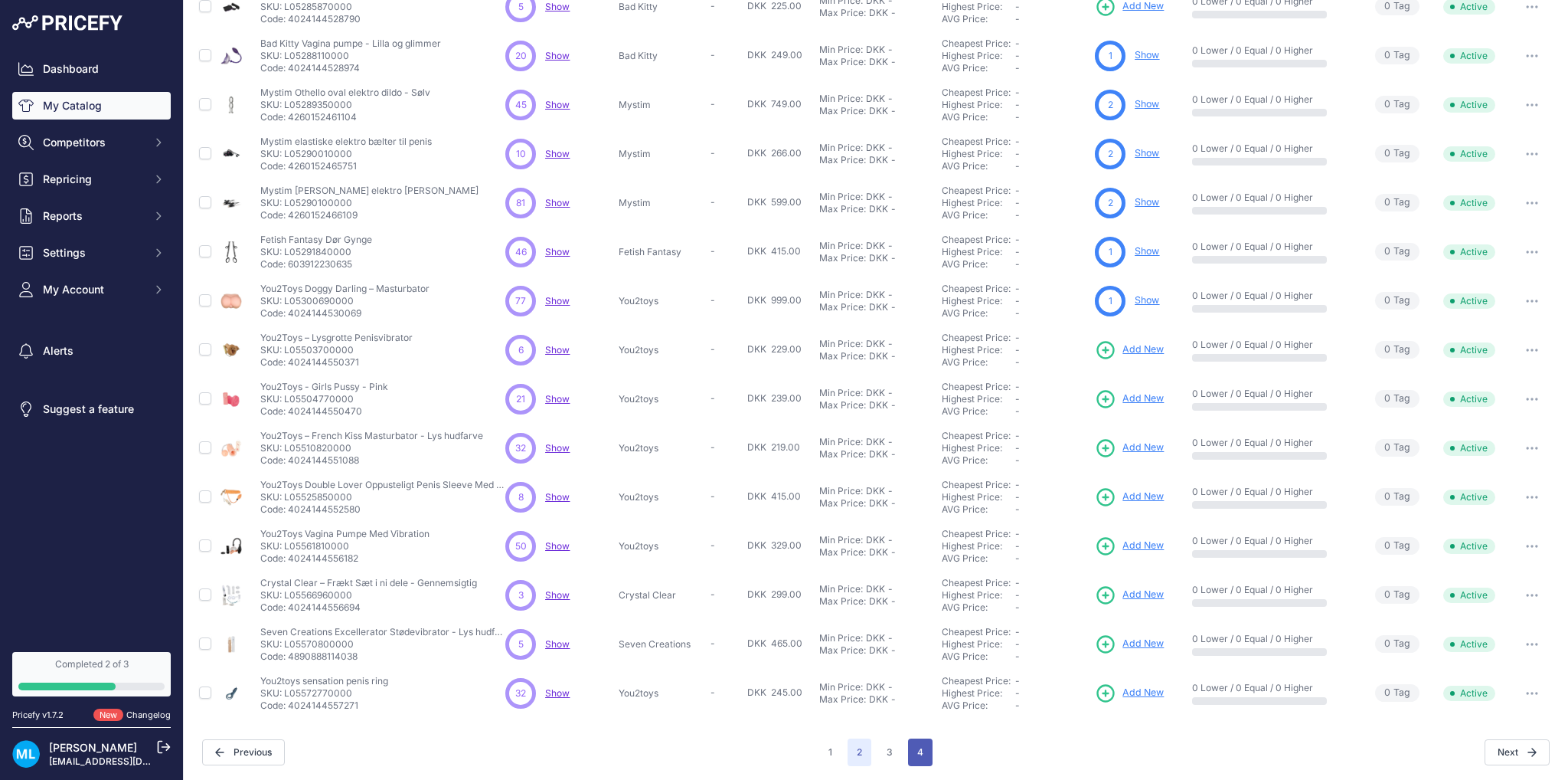
click at [910, 752] on button "4" at bounding box center [920, 752] width 24 height 27
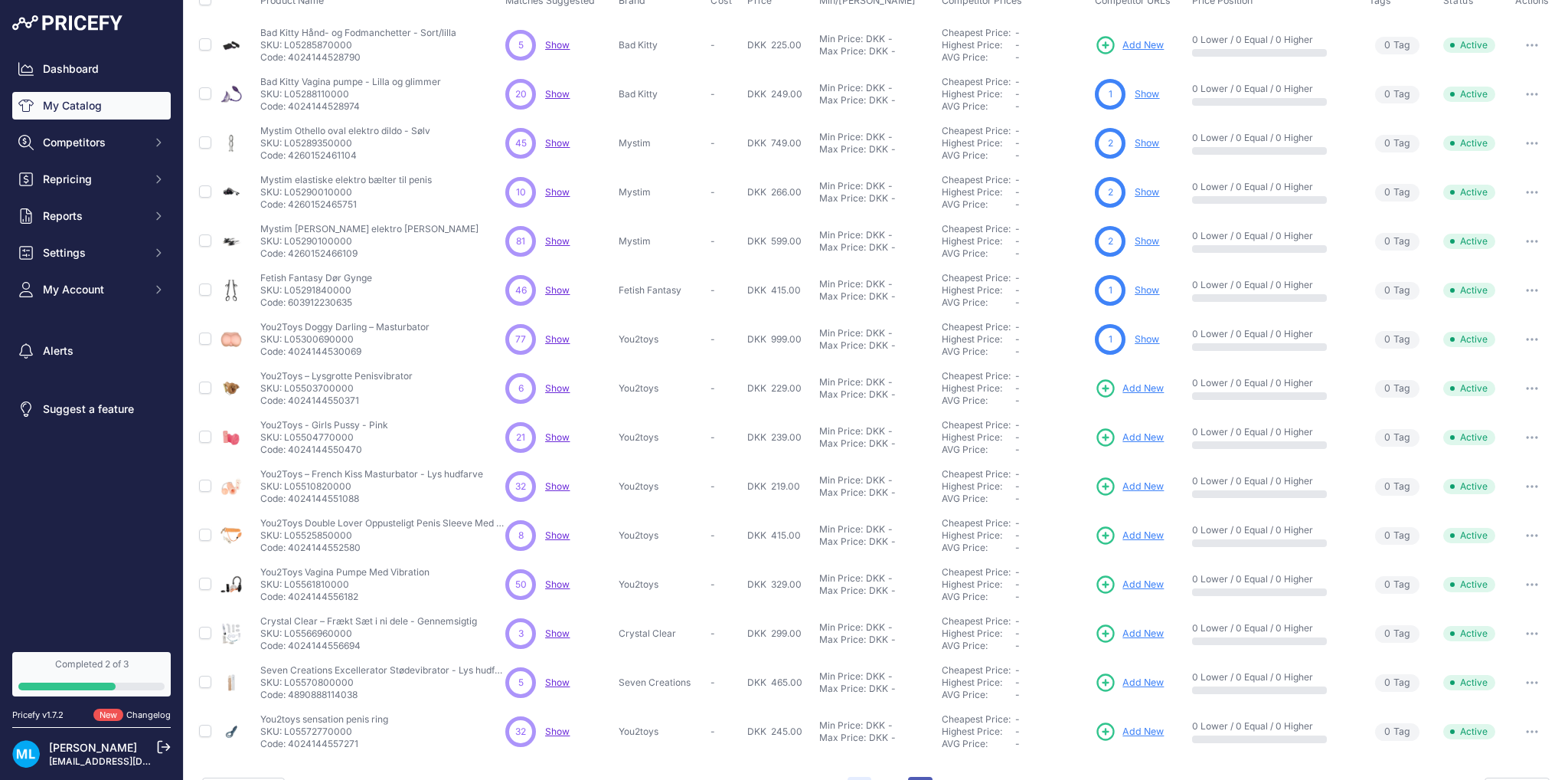
scroll to position [177, 0]
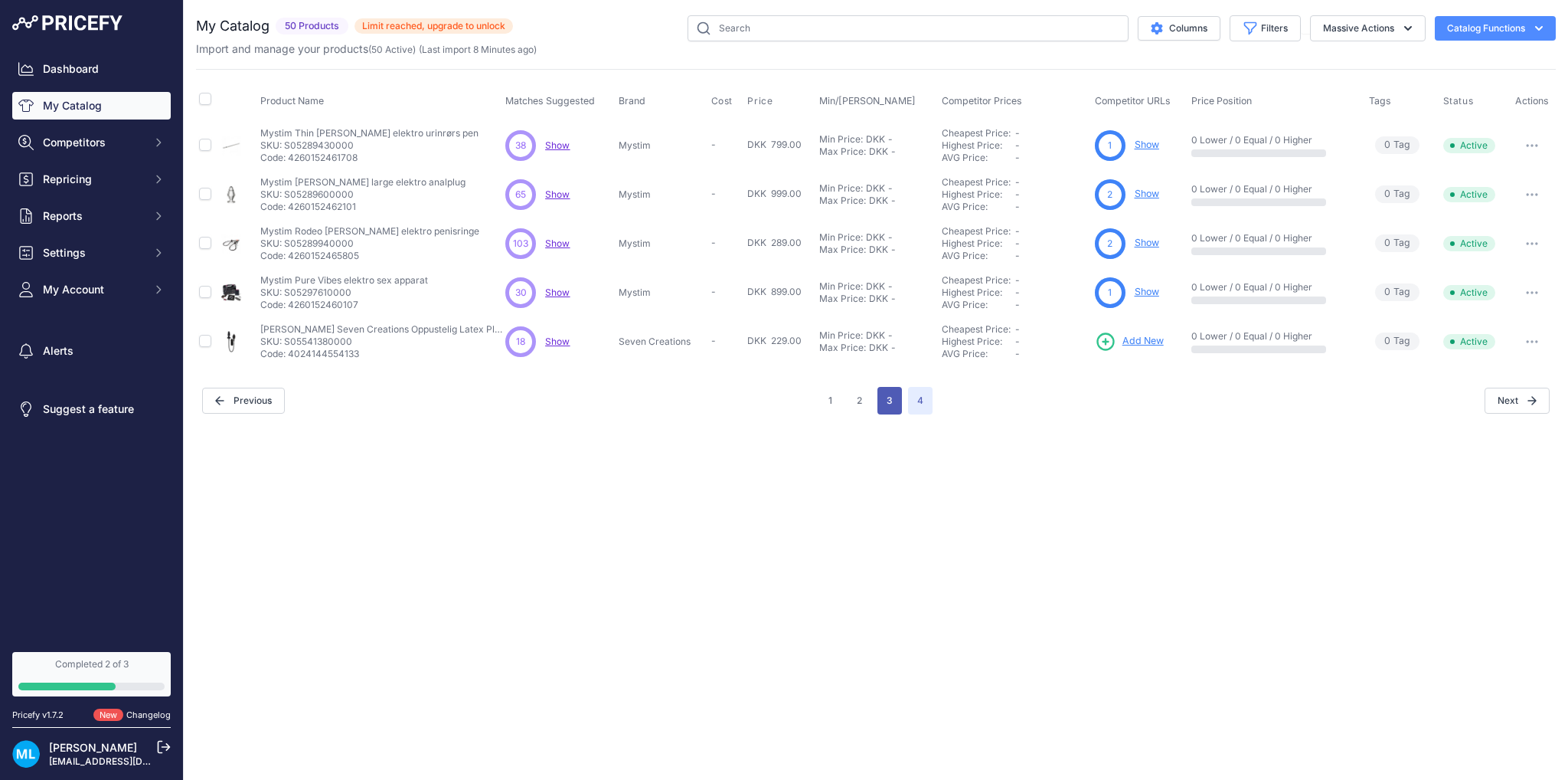
click at [896, 400] on button "3" at bounding box center [889, 400] width 24 height 27
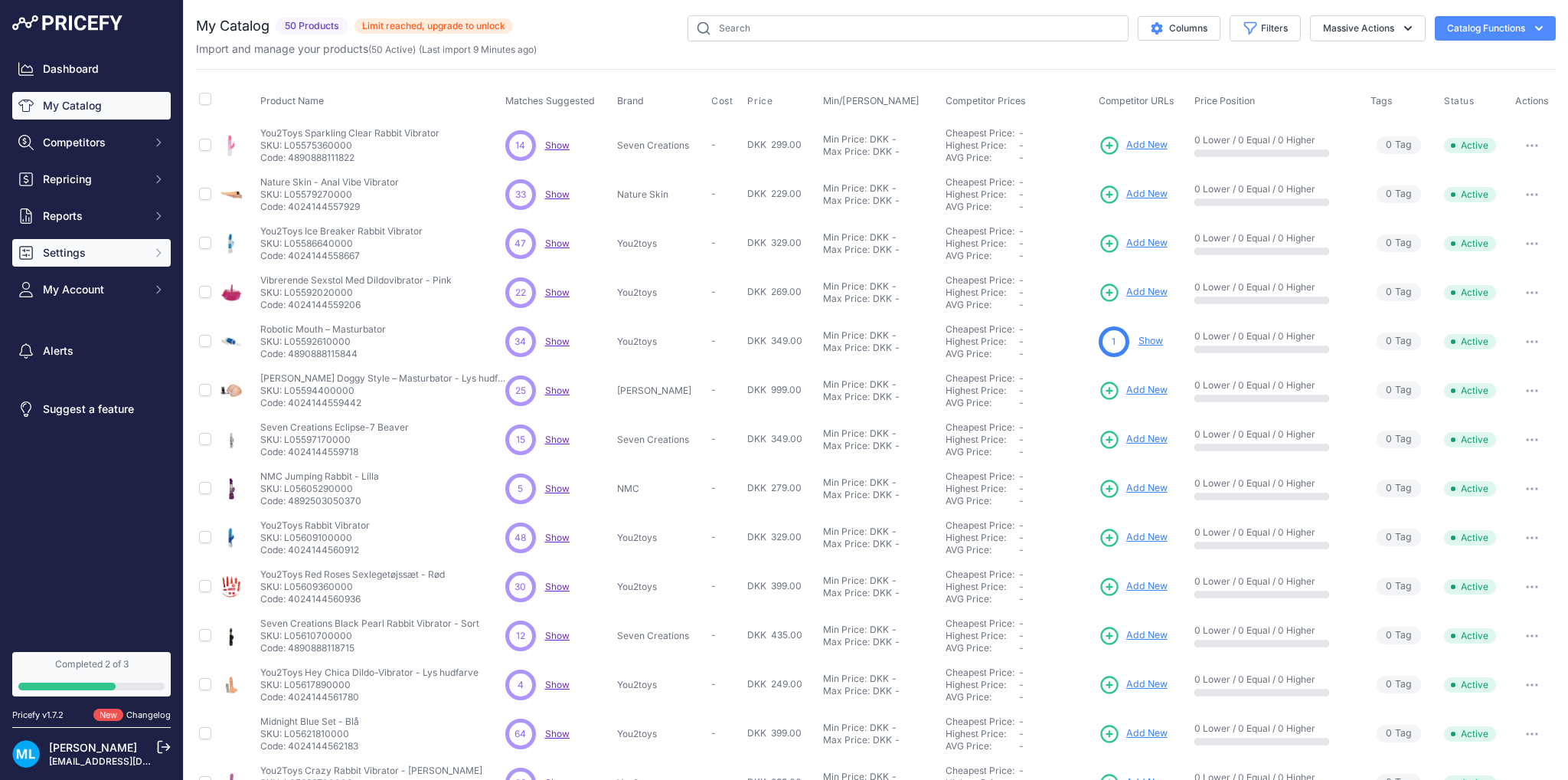
click at [112, 255] on span "Settings" at bounding box center [93, 252] width 101 height 15
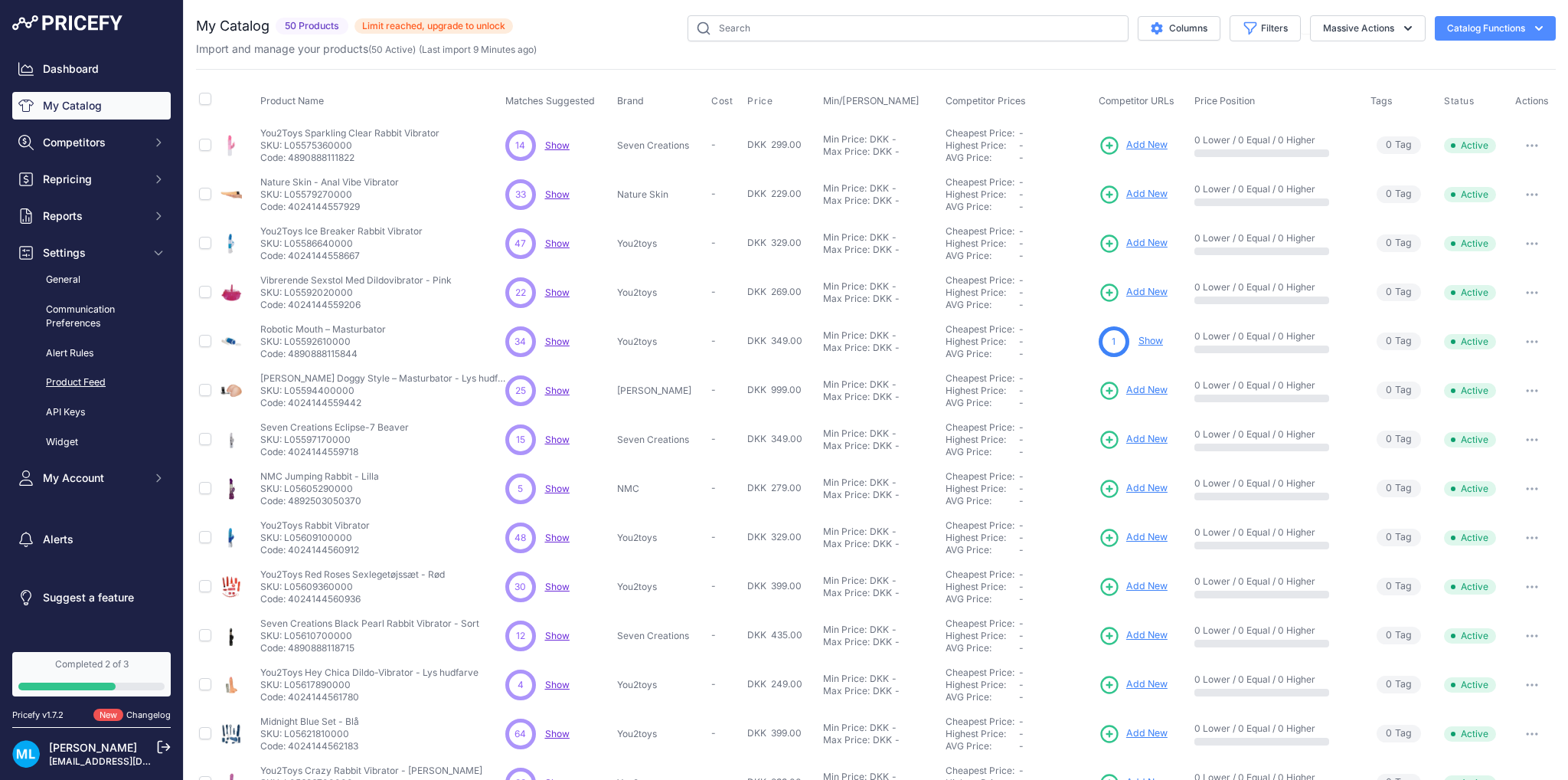
click at [93, 381] on link "Product Feed" at bounding box center [92, 382] width 158 height 27
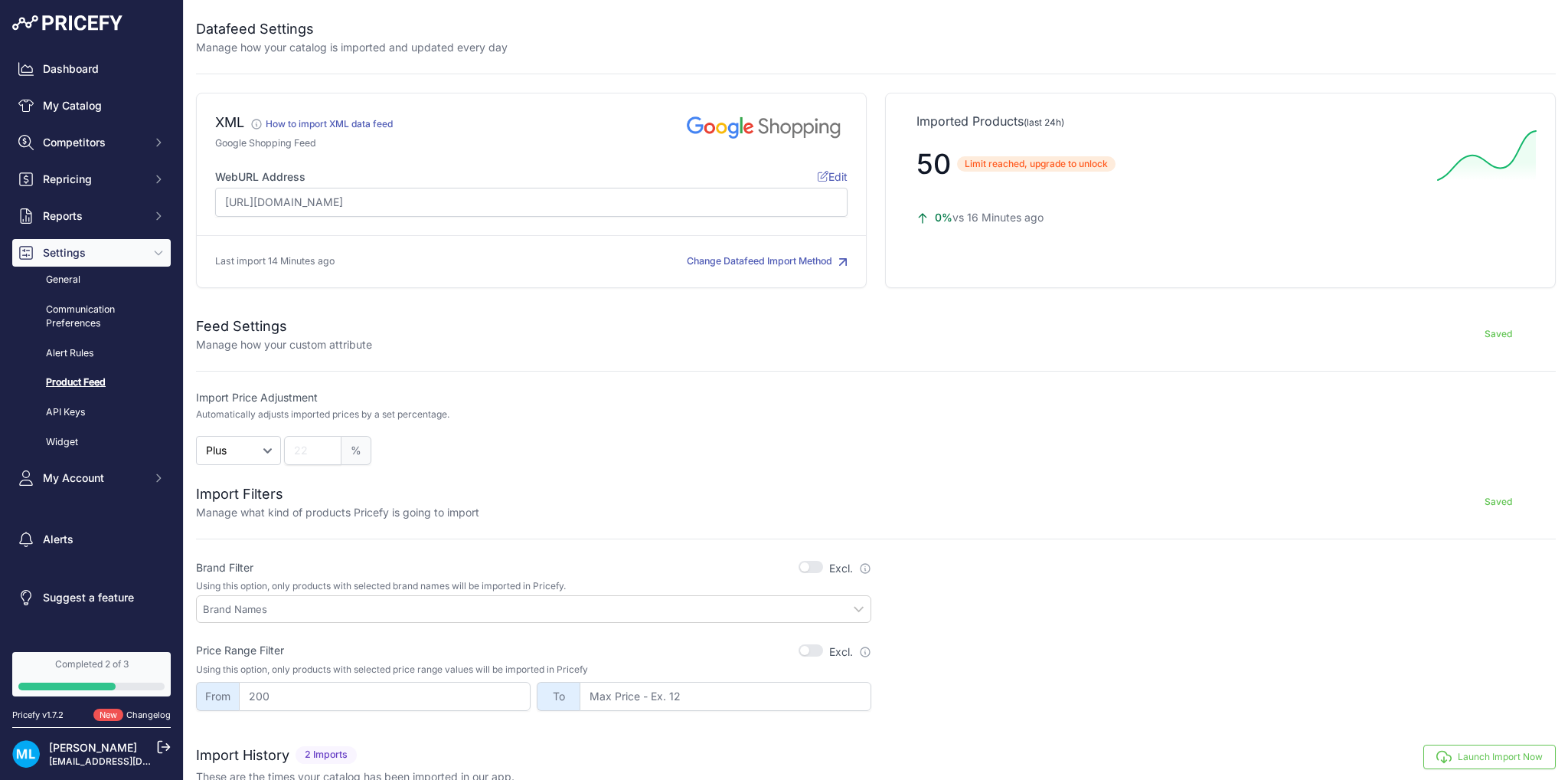
click at [841, 172] on span "Edit" at bounding box center [833, 176] width 30 height 13
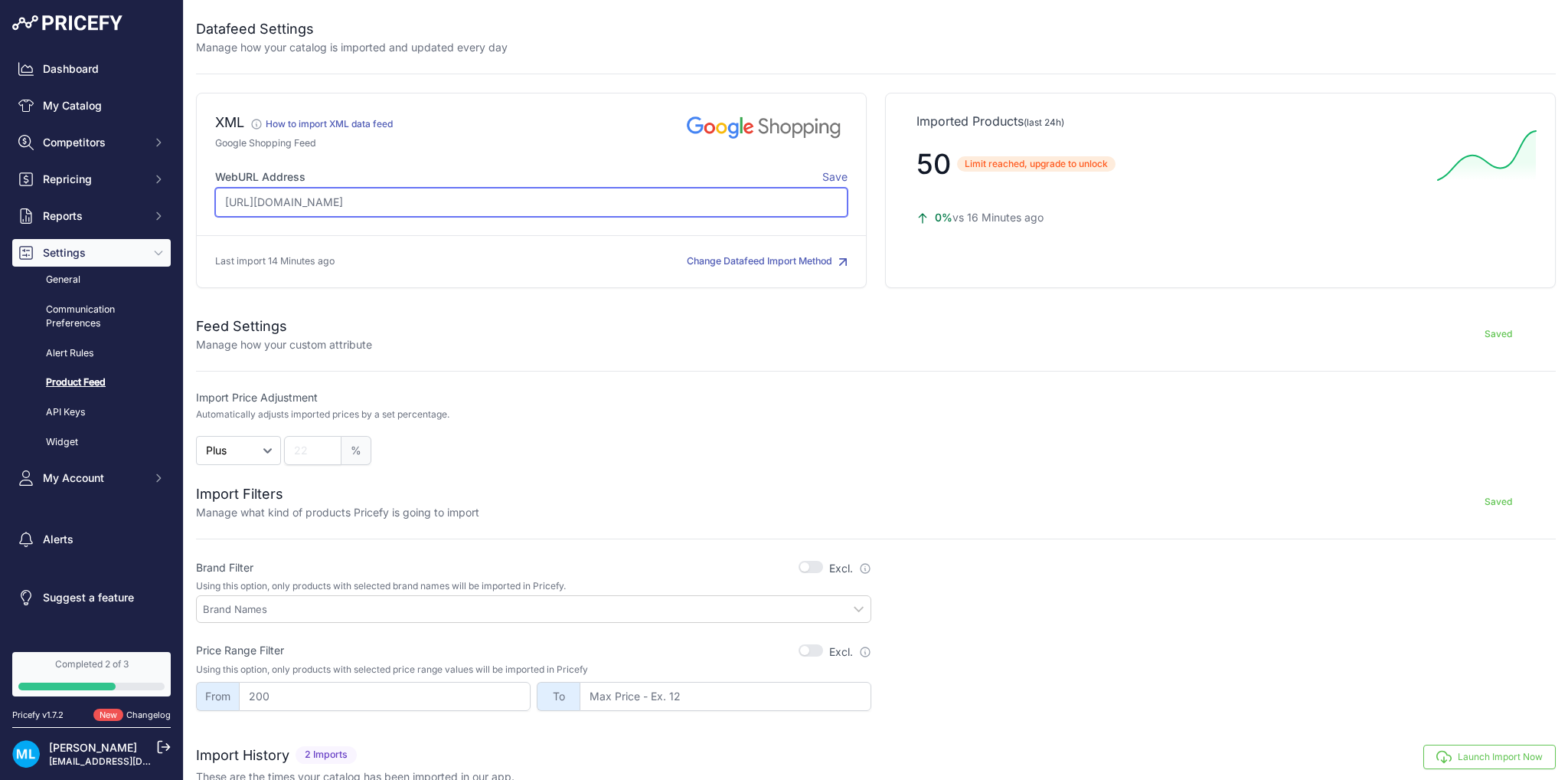
click at [726, 200] on input "[URL][DOMAIN_NAME]" at bounding box center [532, 201] width 633 height 29
paste input "33&file=amasty/feed/GoogleSS-pricefy"
type input "[URL][DOMAIN_NAME]"
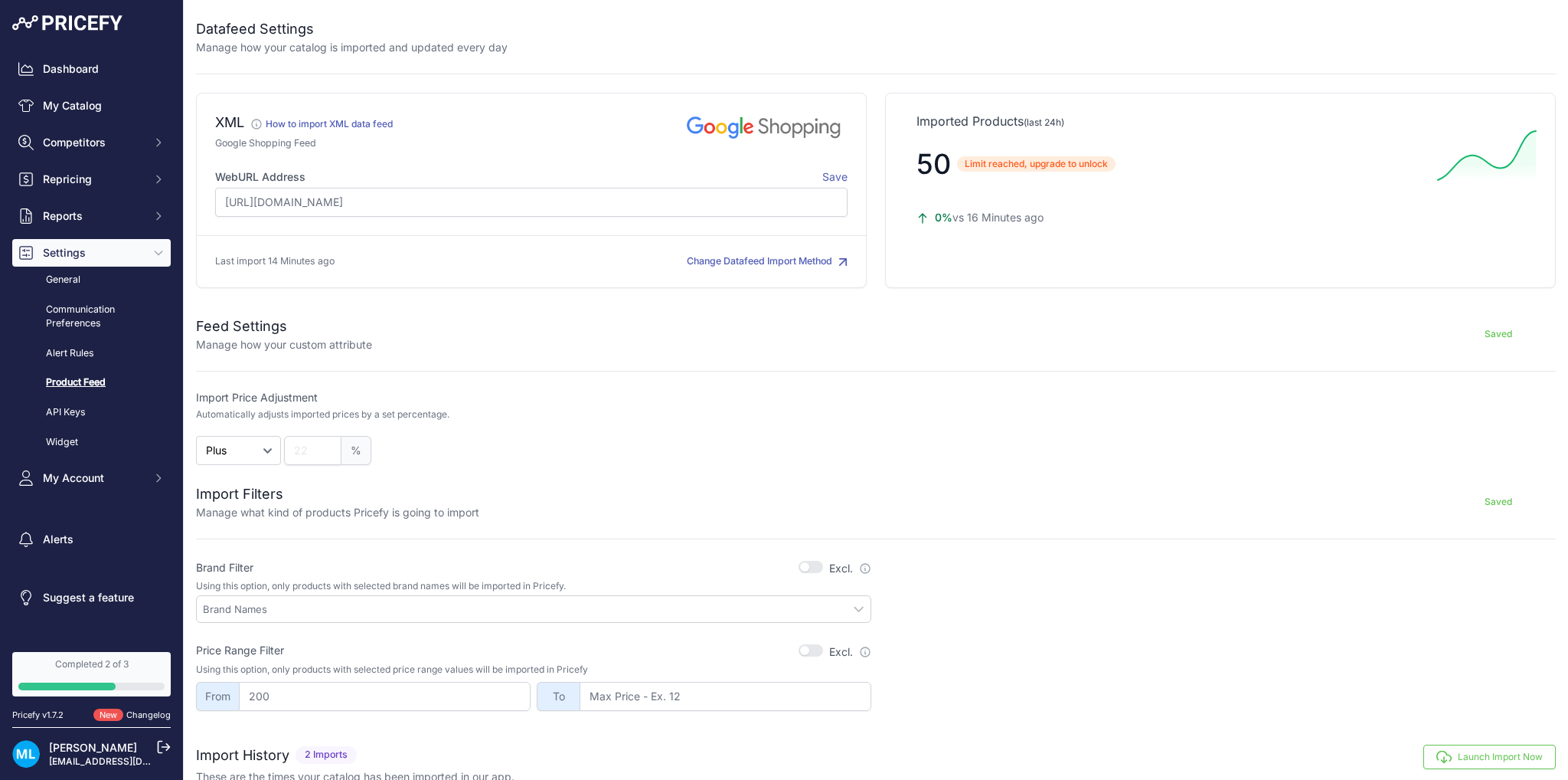
click at [825, 174] on span "Save" at bounding box center [835, 176] width 25 height 13
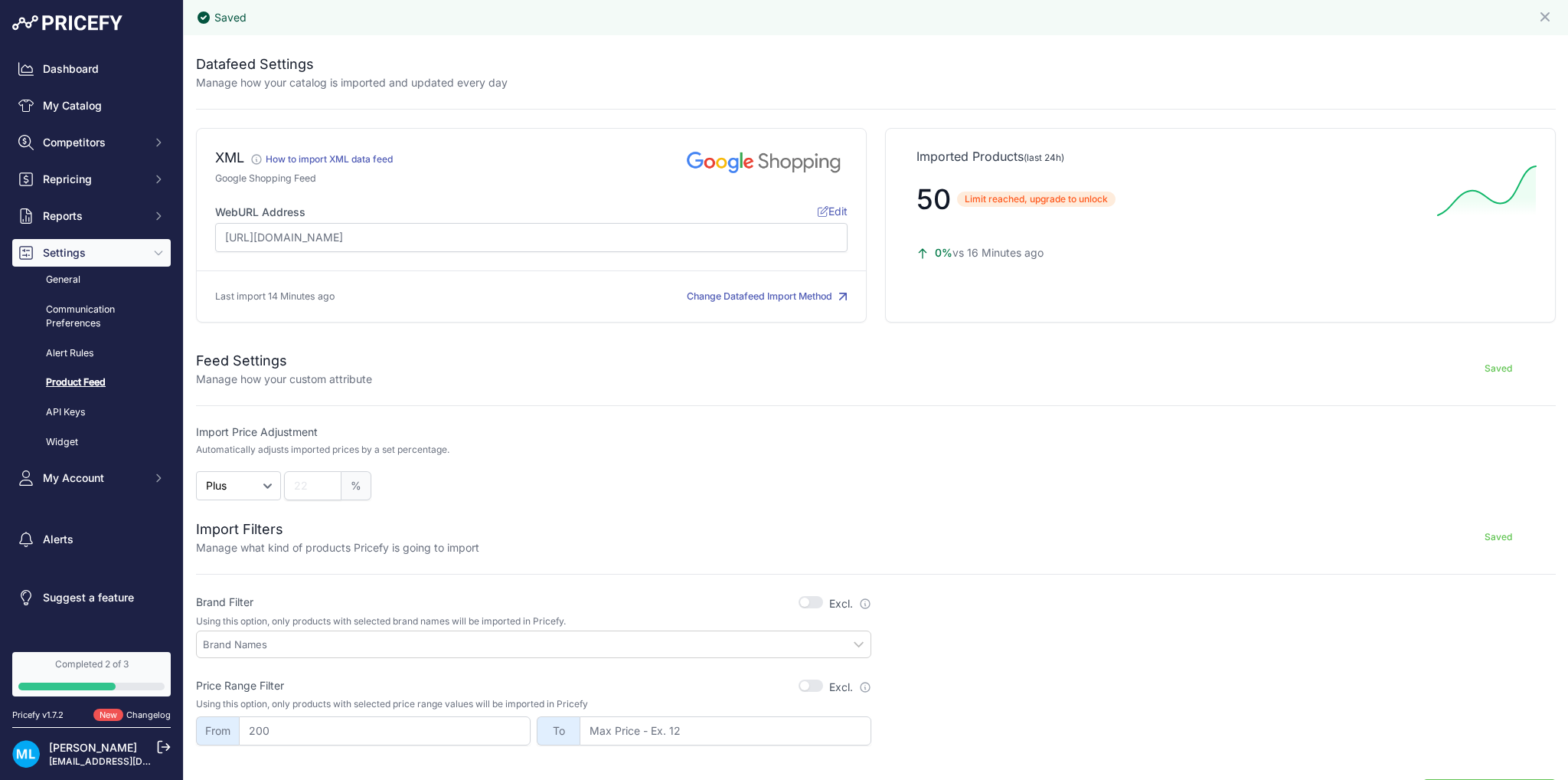
scroll to position [167, 0]
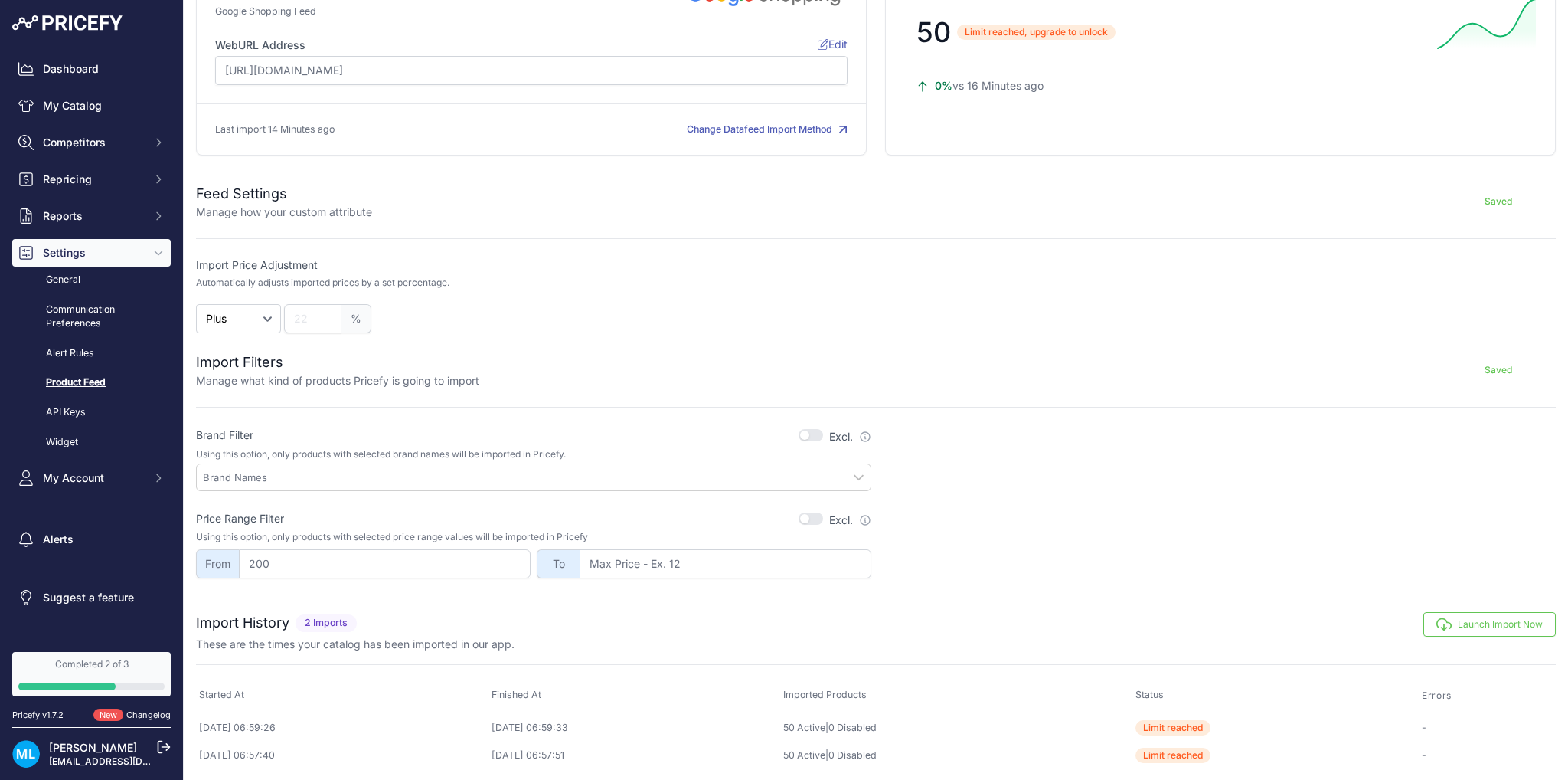
click at [1456, 629] on button "Launch Import Now" at bounding box center [1489, 624] width 132 height 24
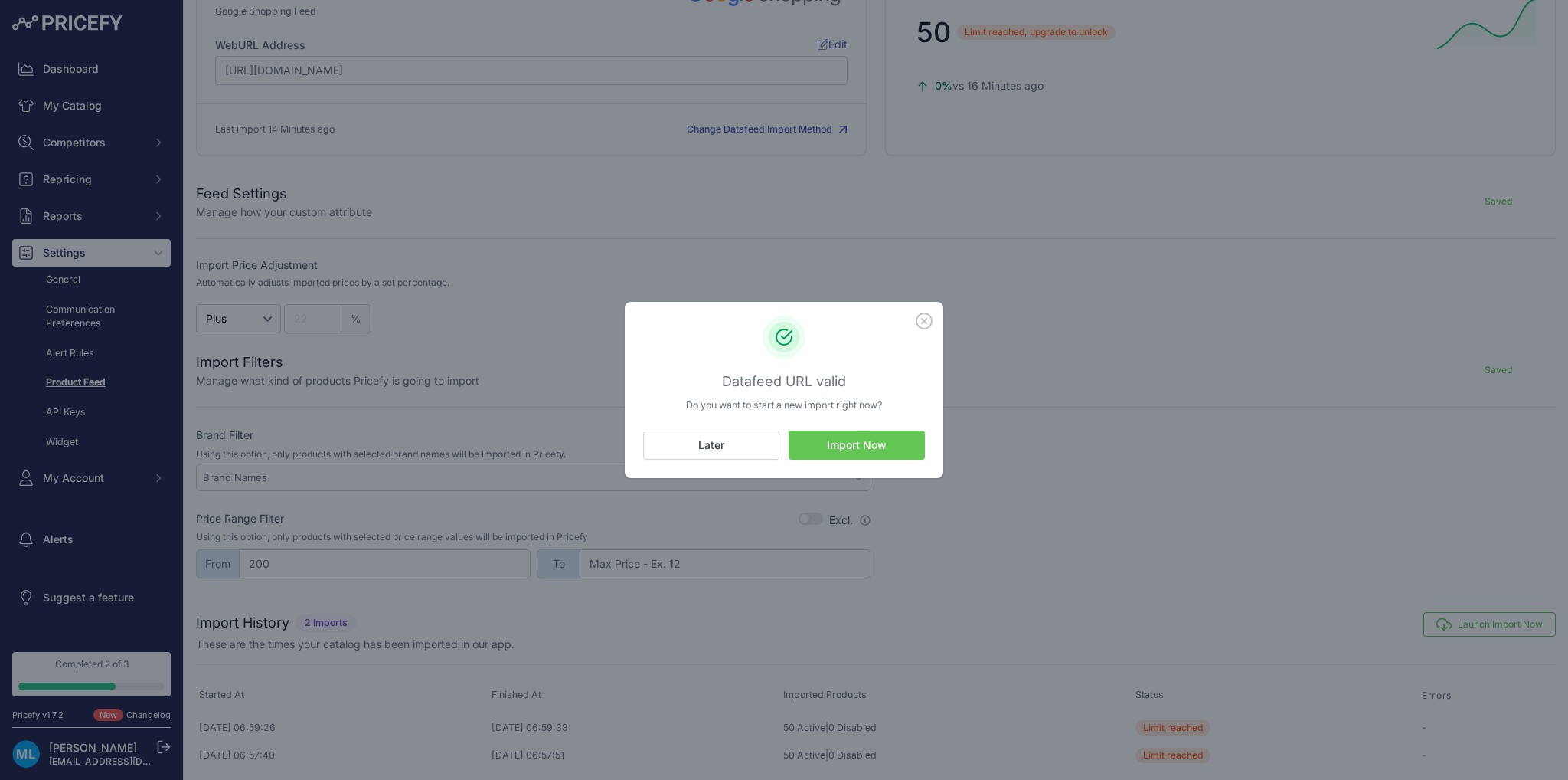
click at [851, 430] on div "Datafeed URL valid Do you want to start a new import right now? Import Now Later" at bounding box center [784, 397] width 319 height 163
click at [855, 460] on div "Datafeed URL valid Do you want to start a new import right now? Import Now Later" at bounding box center [784, 397] width 319 height 163
click at [856, 445] on button "Import Now" at bounding box center [857, 445] width 136 height 29
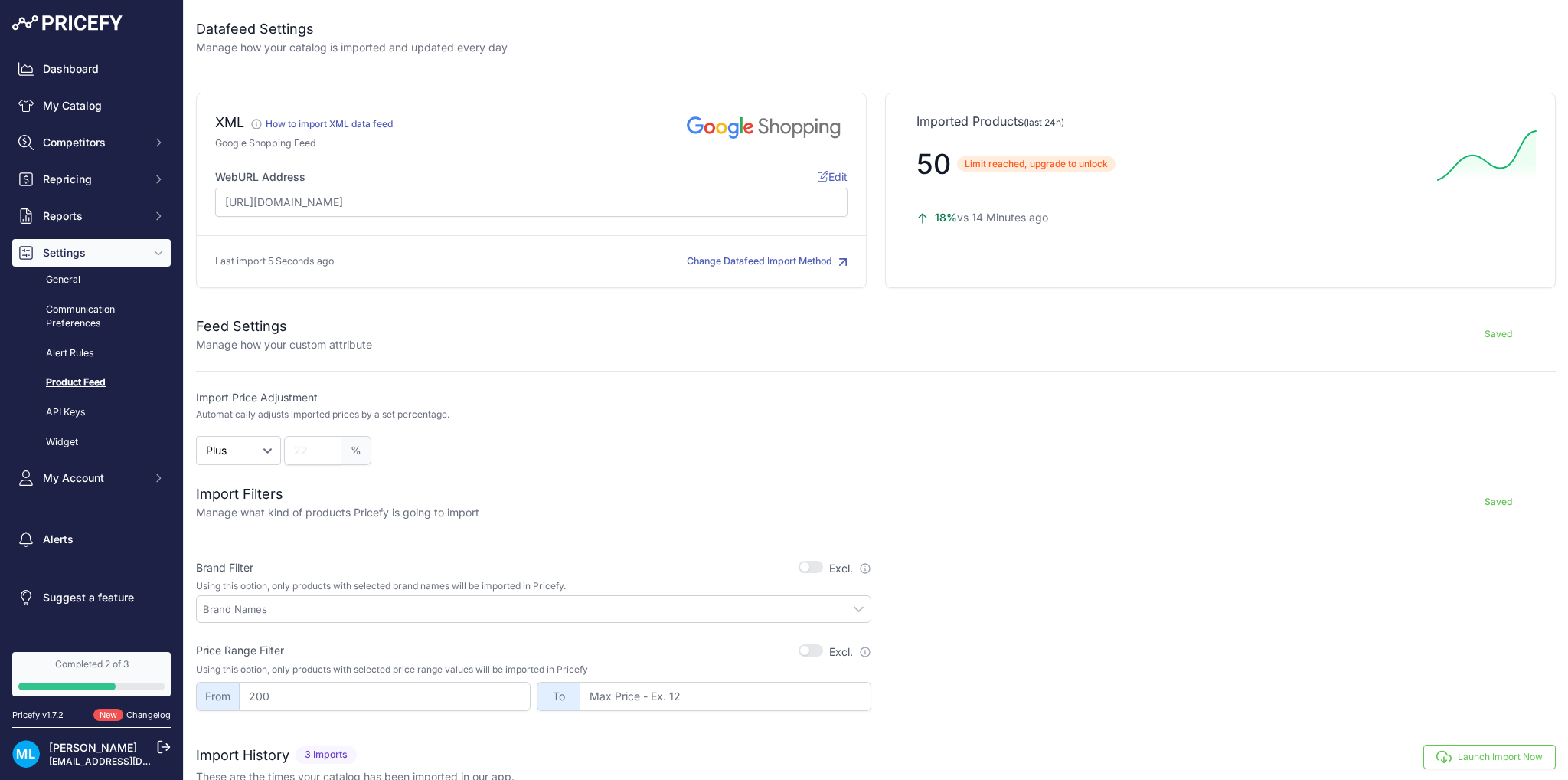
scroll to position [159, 0]
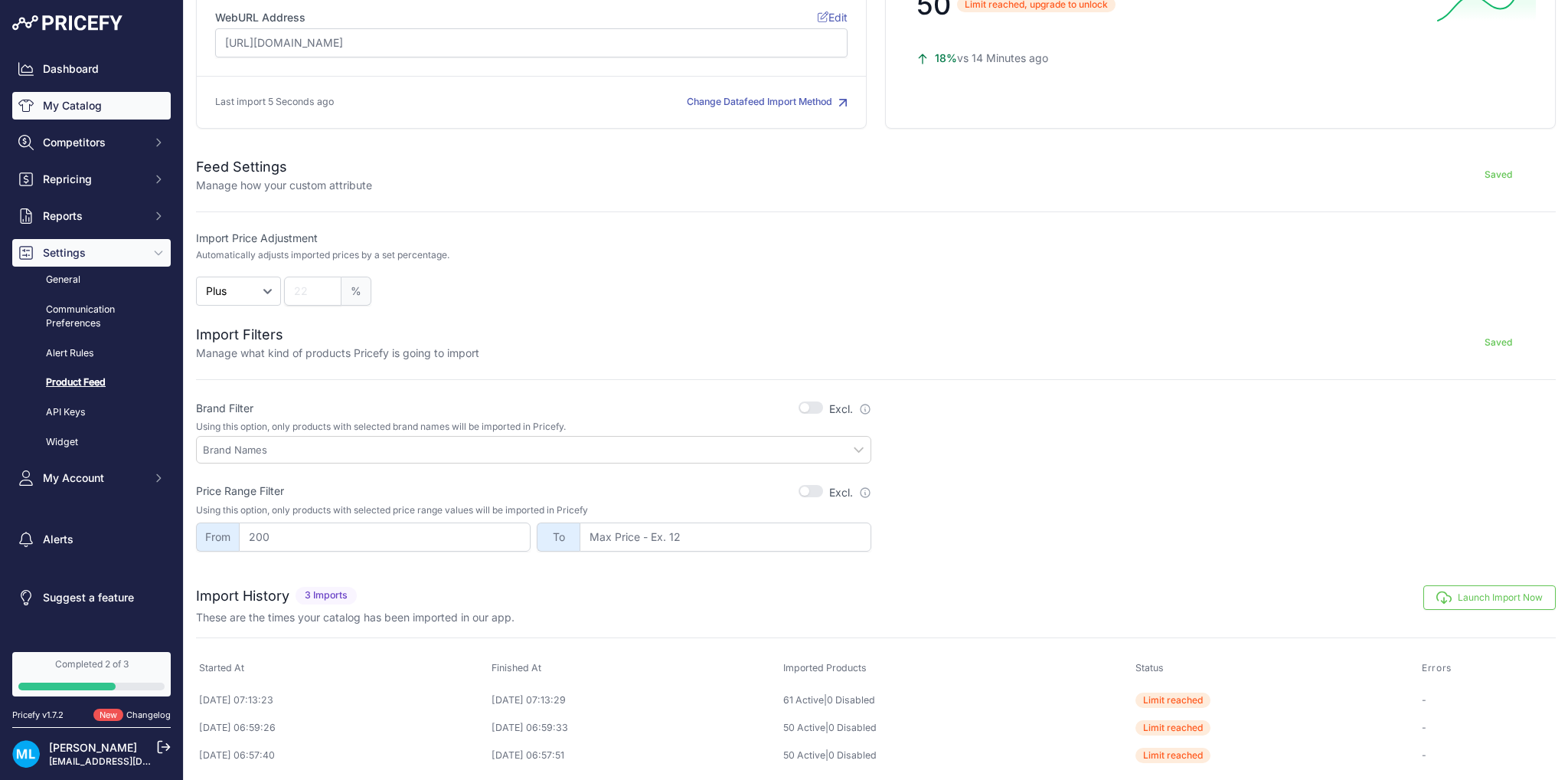
click at [65, 110] on link "My Catalog" at bounding box center [92, 105] width 158 height 27
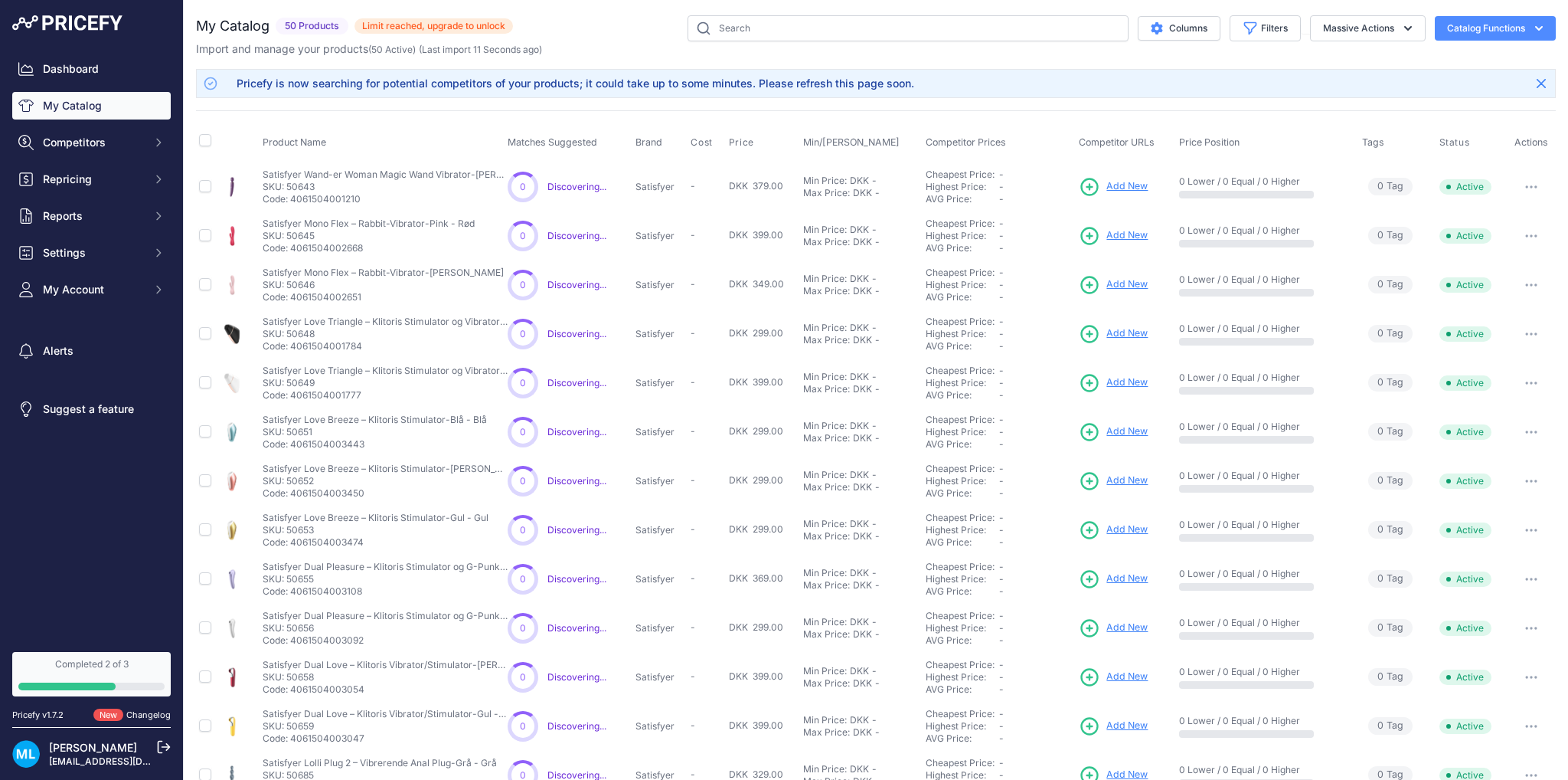
scroll to position [180, 0]
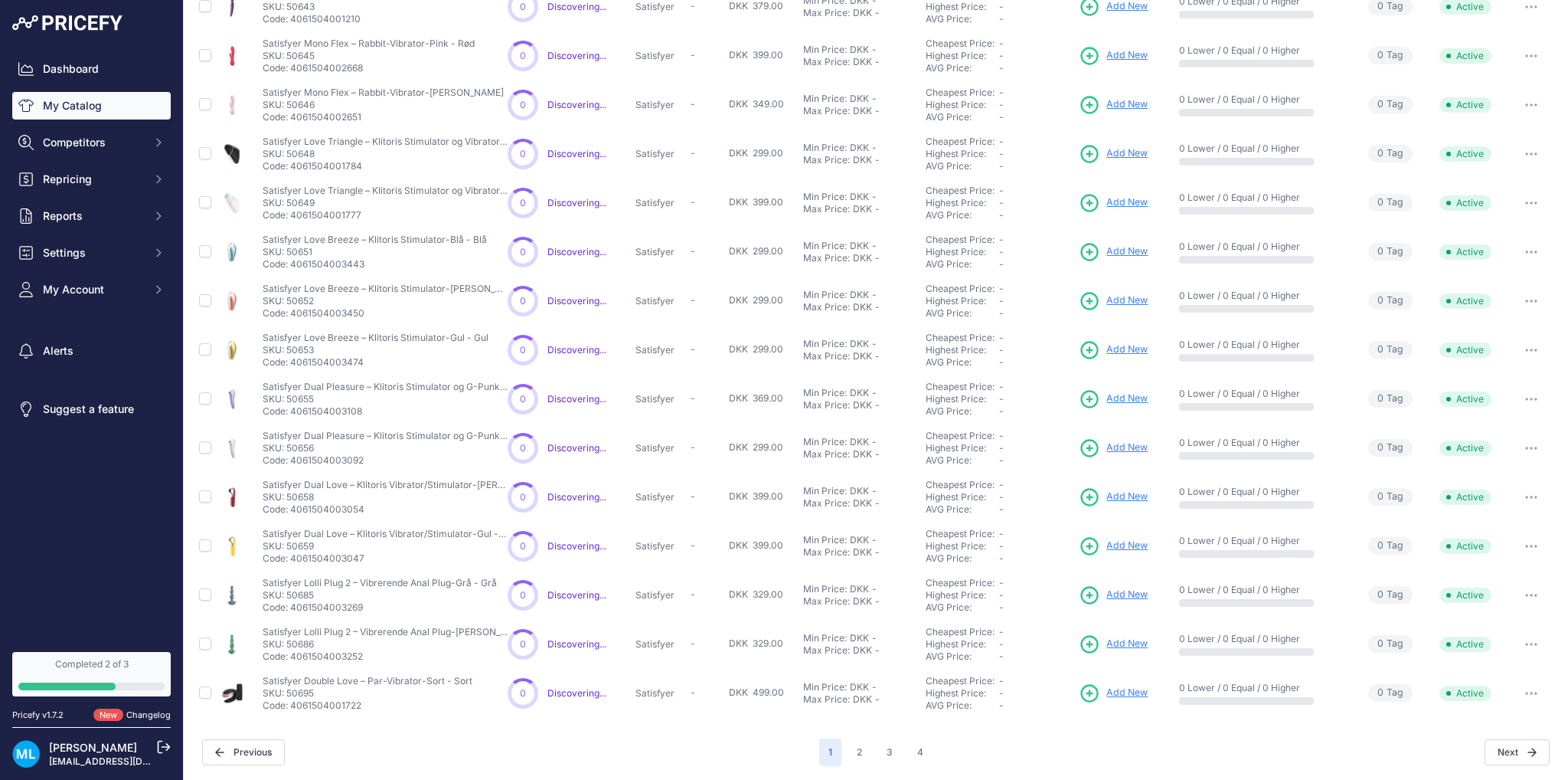
click at [932, 747] on div "Next" at bounding box center [1240, 752] width 617 height 26
click at [919, 747] on button "4" at bounding box center [920, 752] width 24 height 27
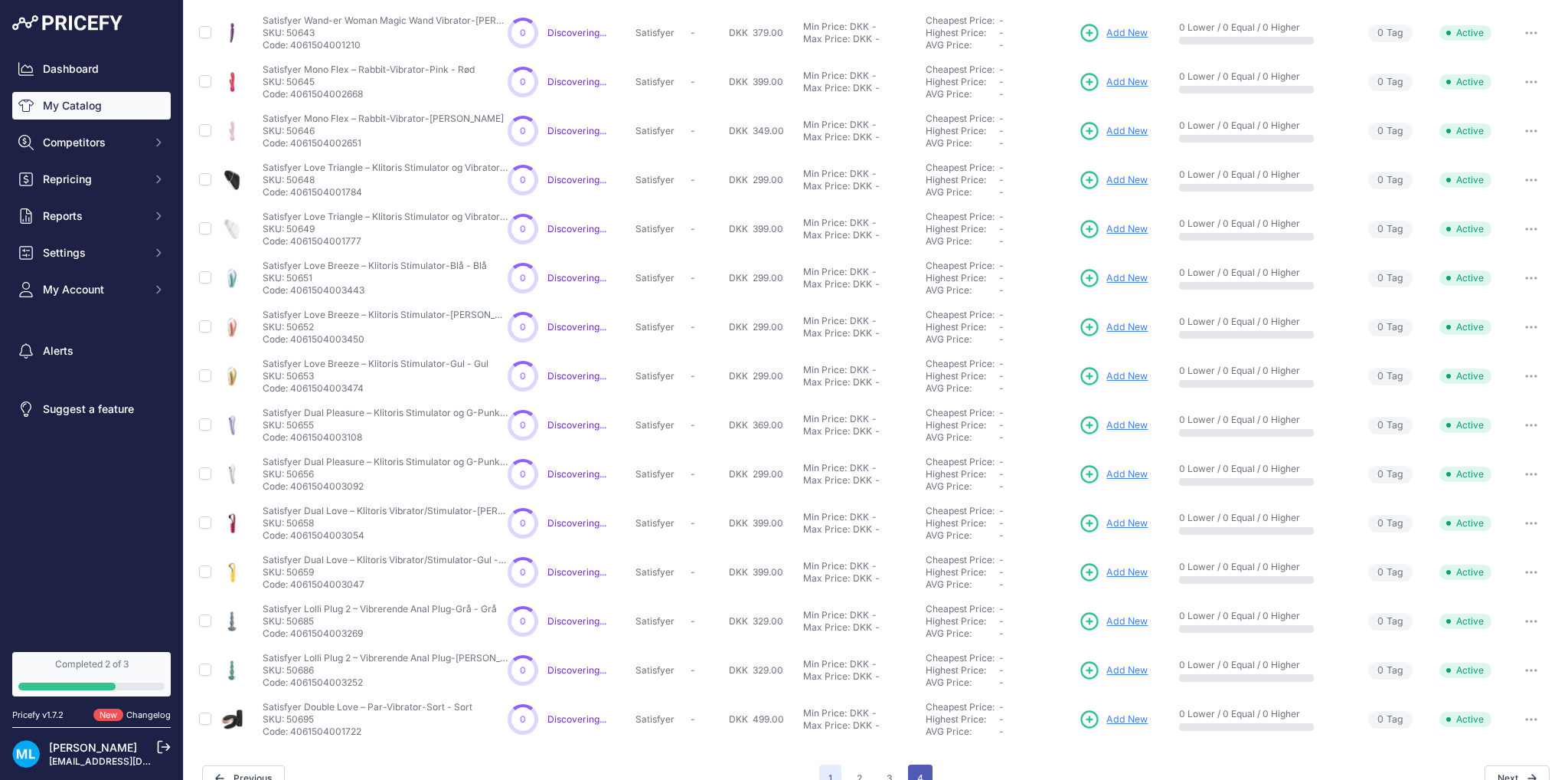
scroll to position [206, 0]
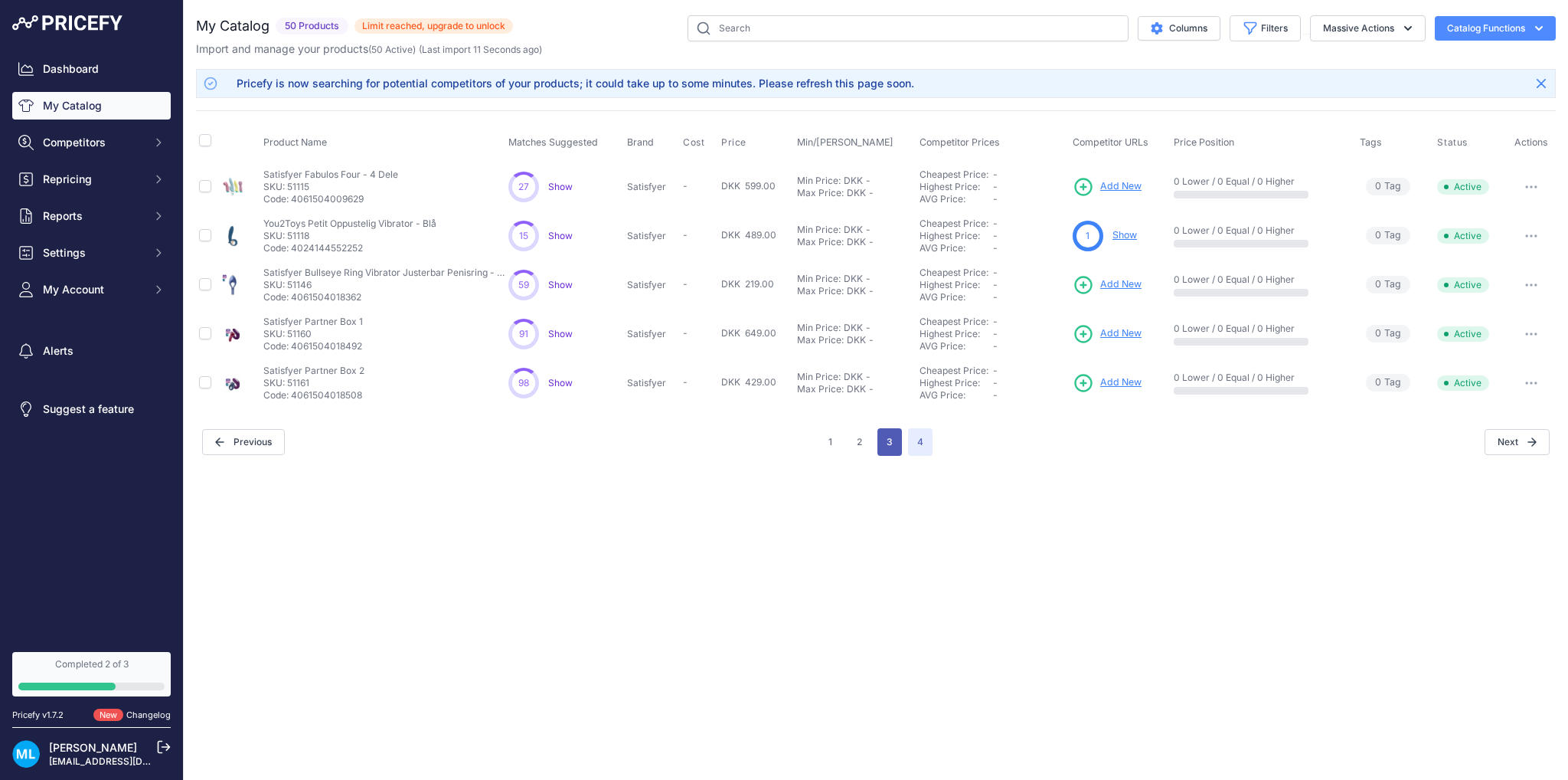
click at [888, 441] on button "3" at bounding box center [889, 441] width 24 height 27
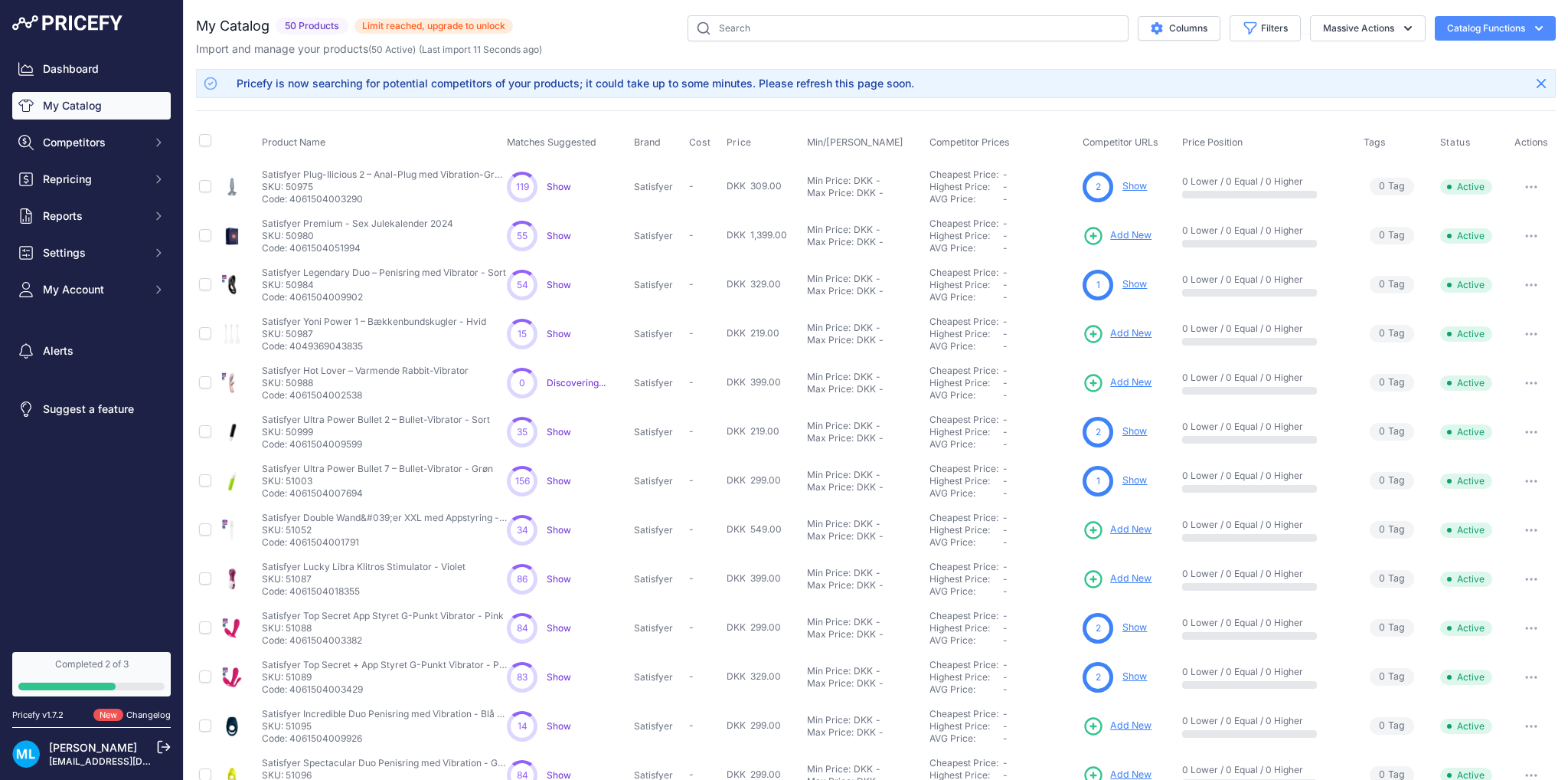
click at [1129, 188] on link "Show" at bounding box center [1134, 186] width 24 height 12
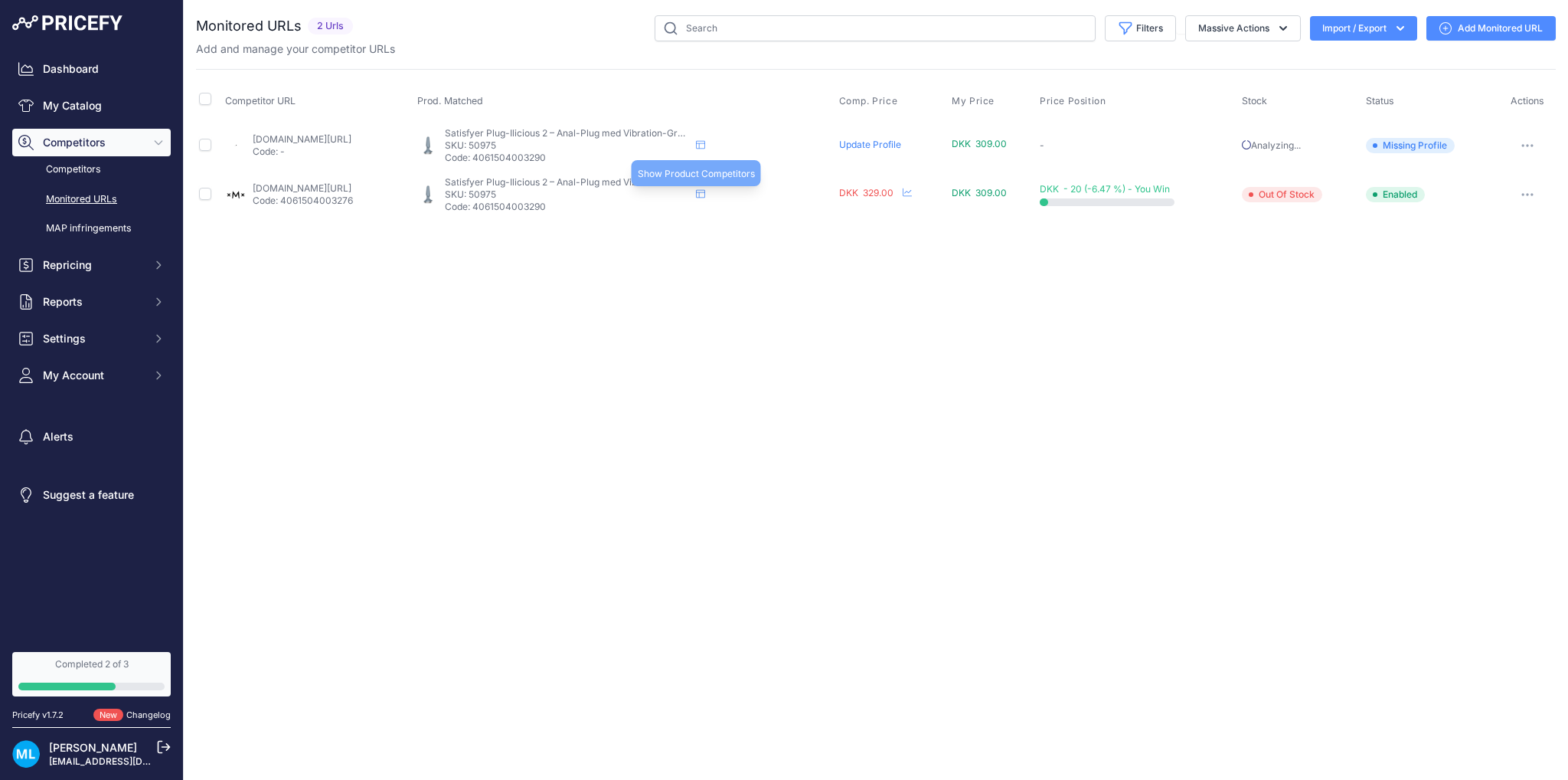
click at [705, 196] on icon at bounding box center [700, 193] width 9 height 9
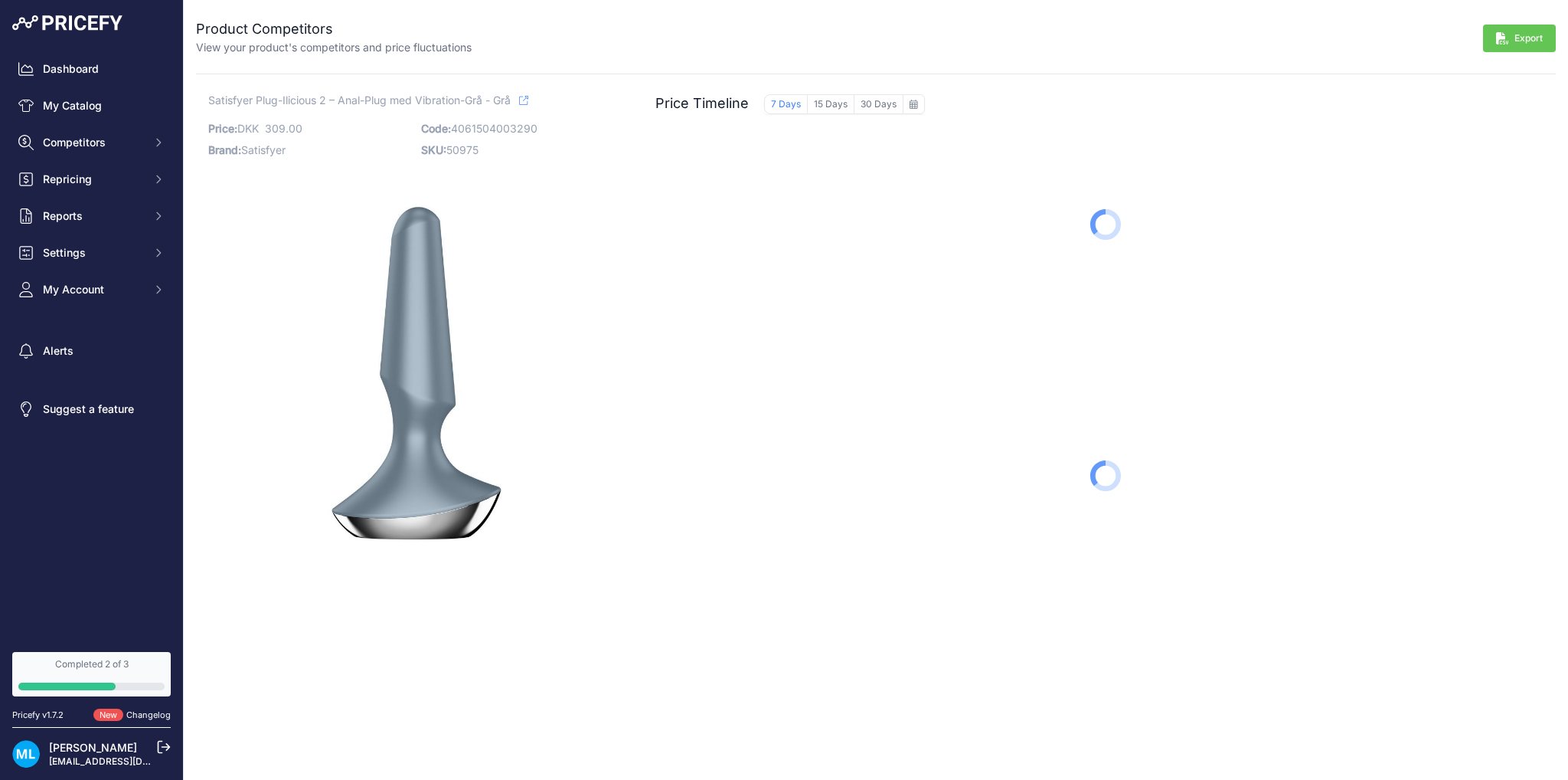
click at [523, 99] on icon at bounding box center [523, 100] width 9 height 9
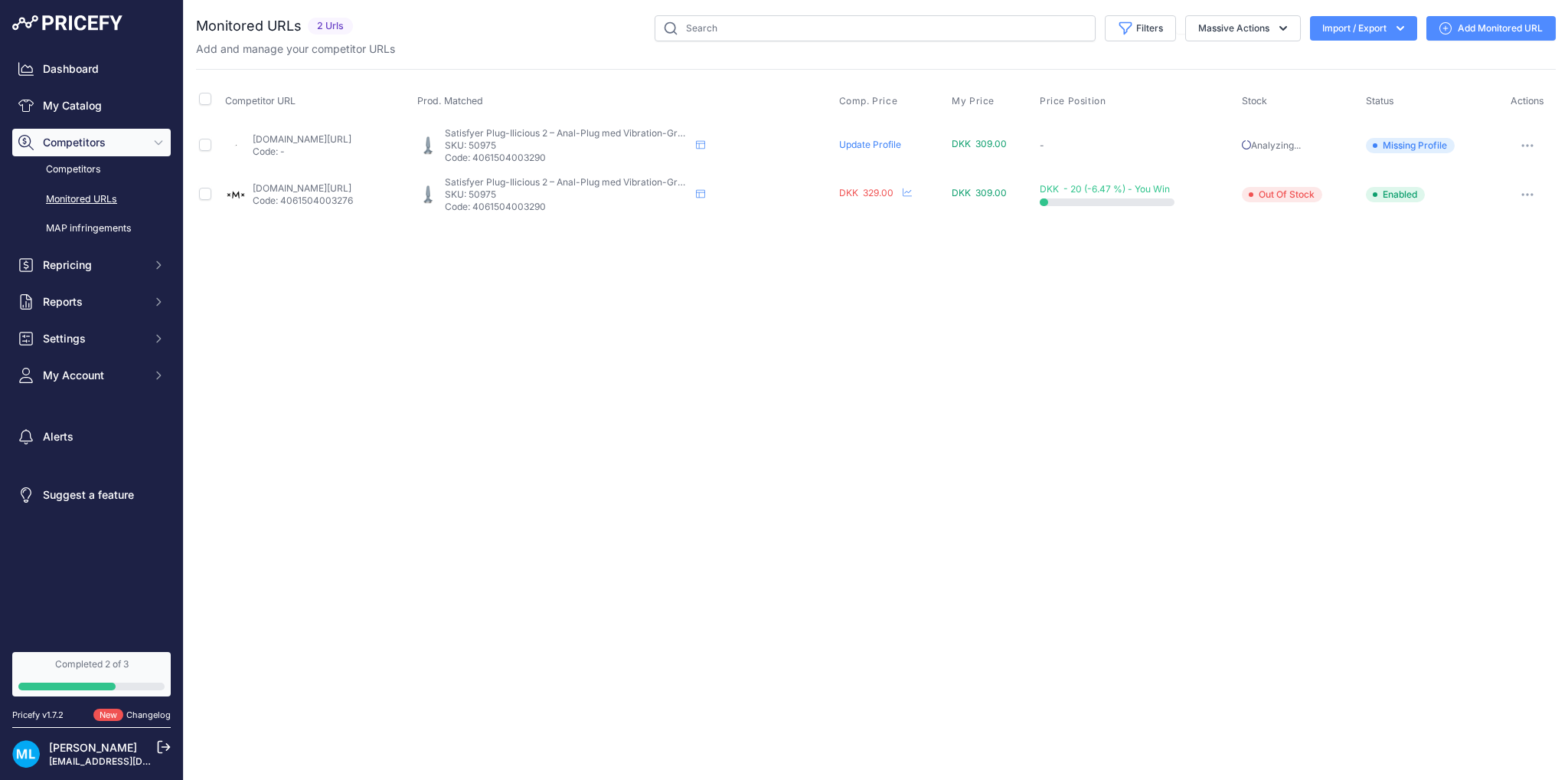
click at [899, 148] on link "Update Profile" at bounding box center [870, 145] width 62 height 12
click at [87, 166] on link "Competitors" at bounding box center [92, 170] width 158 height 27
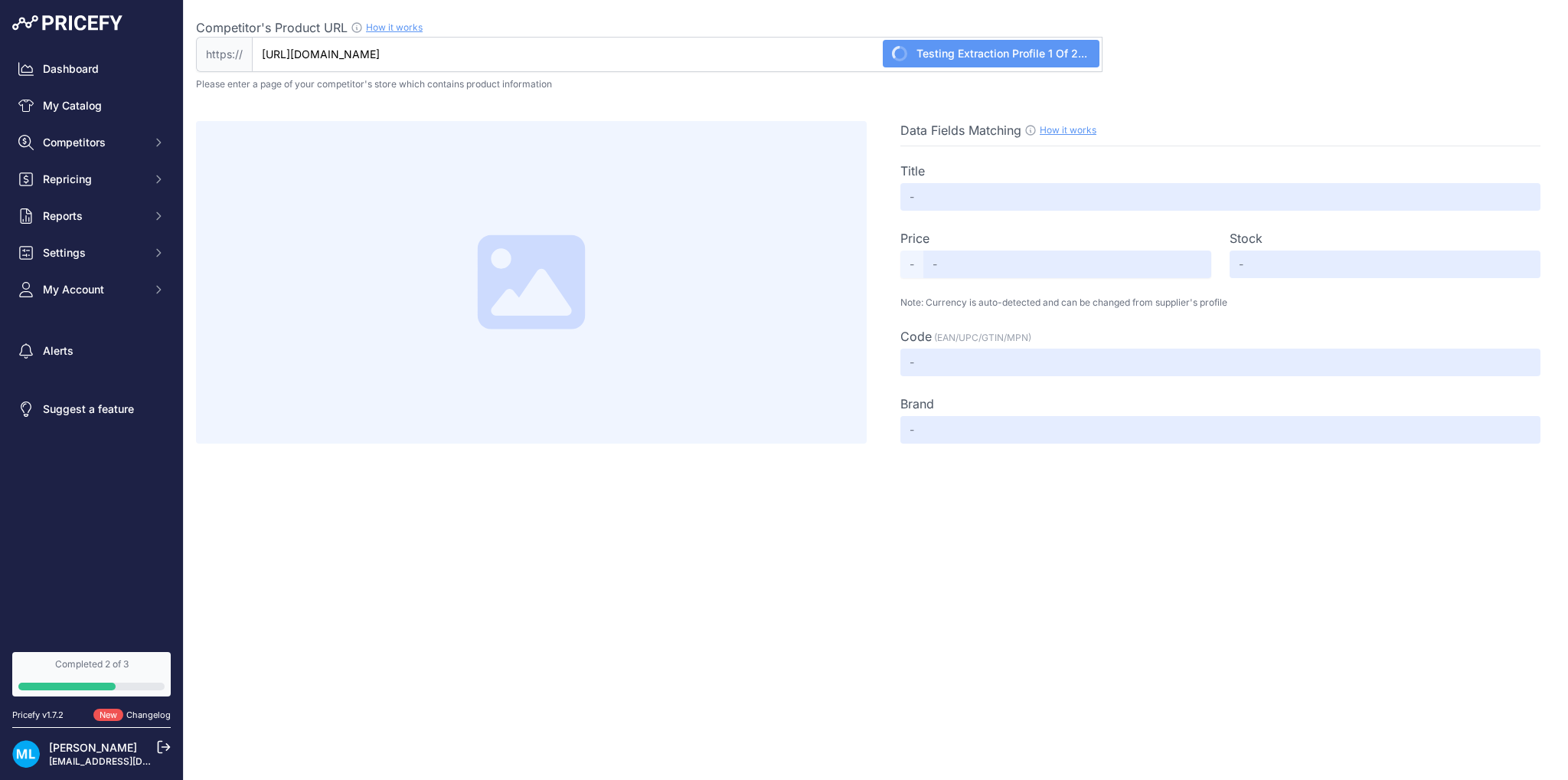
click at [1065, 127] on link "How it works" at bounding box center [1068, 130] width 57 height 12
type input "Satisfyer Plug-ilicious 2 Plug Vibrator"
type input "399"
type input "Available"
type input "25404"
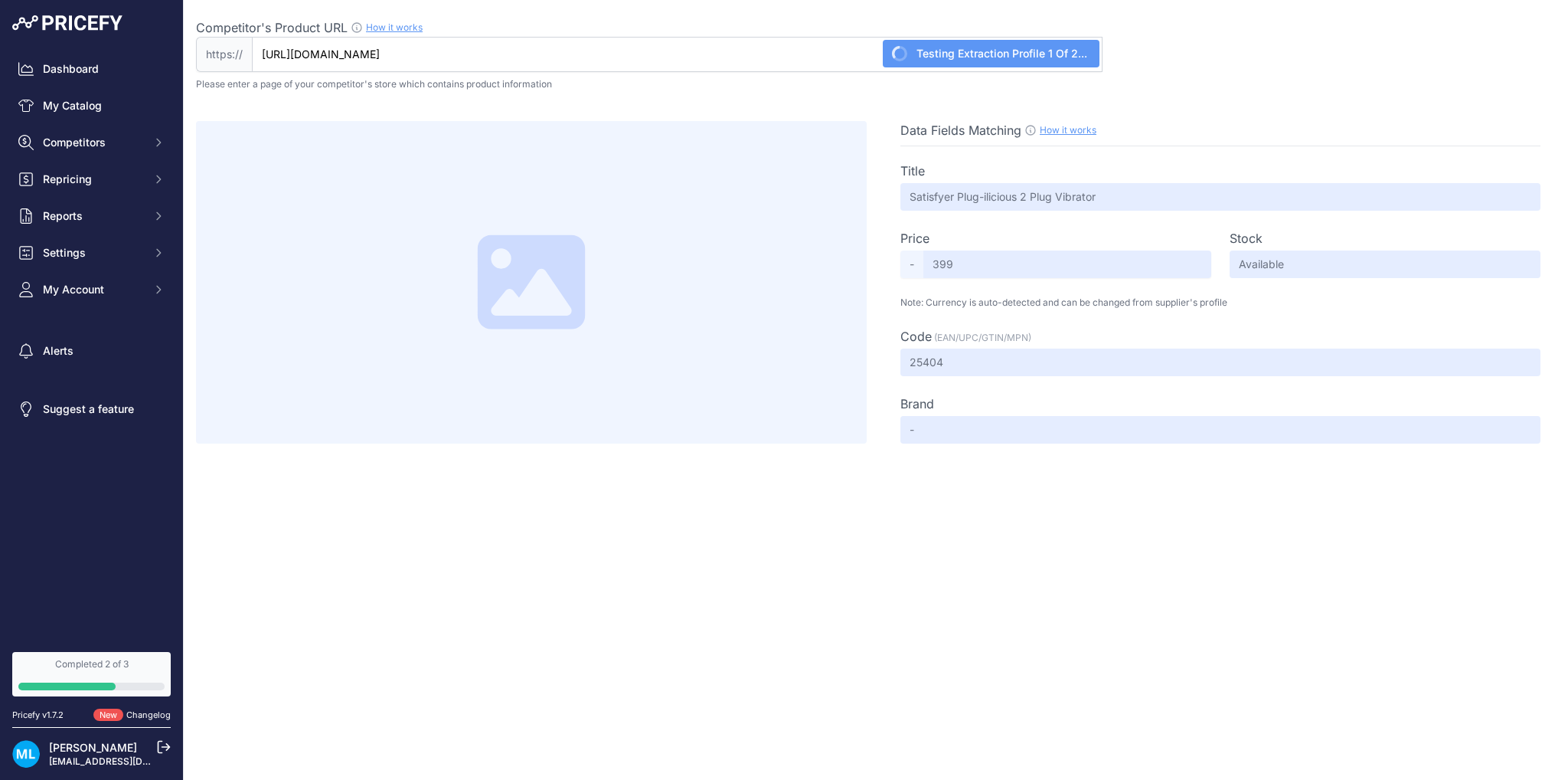
type input "Satisfyer"
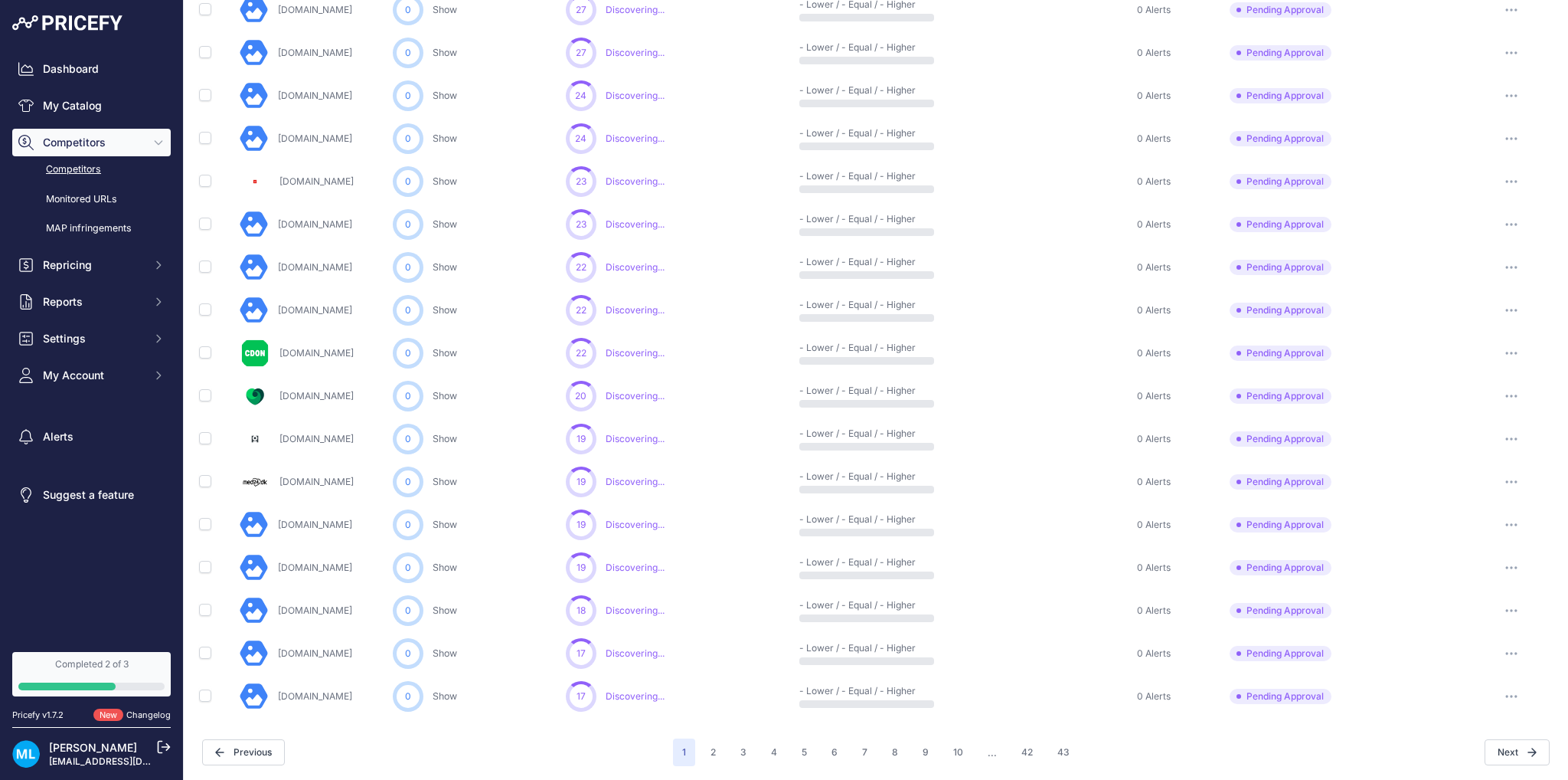
scroll to position [15, 0]
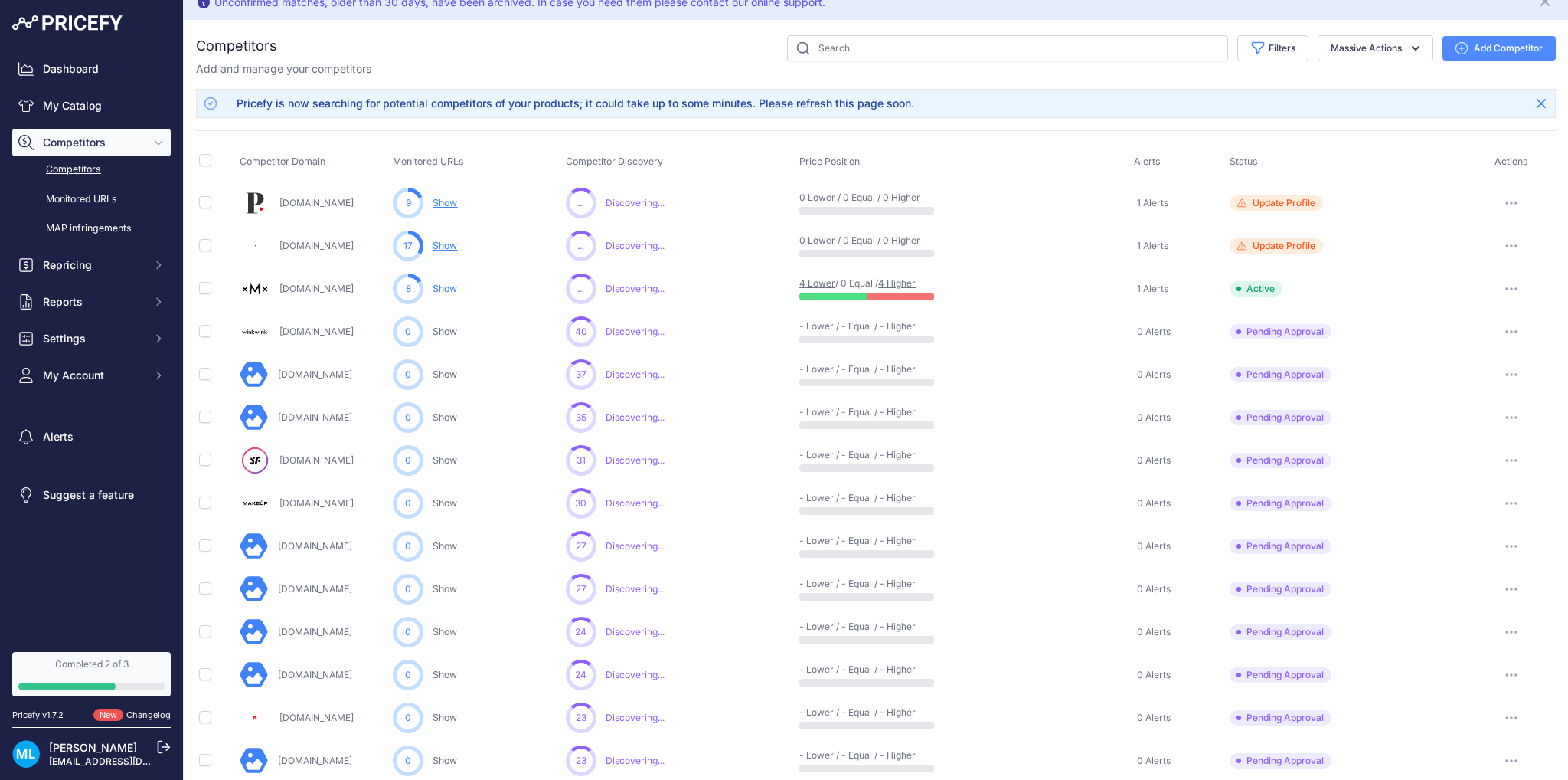
click at [808, 281] on link "4 Lower" at bounding box center [816, 283] width 36 height 12
click at [95, 107] on link "My Catalog" at bounding box center [92, 105] width 158 height 27
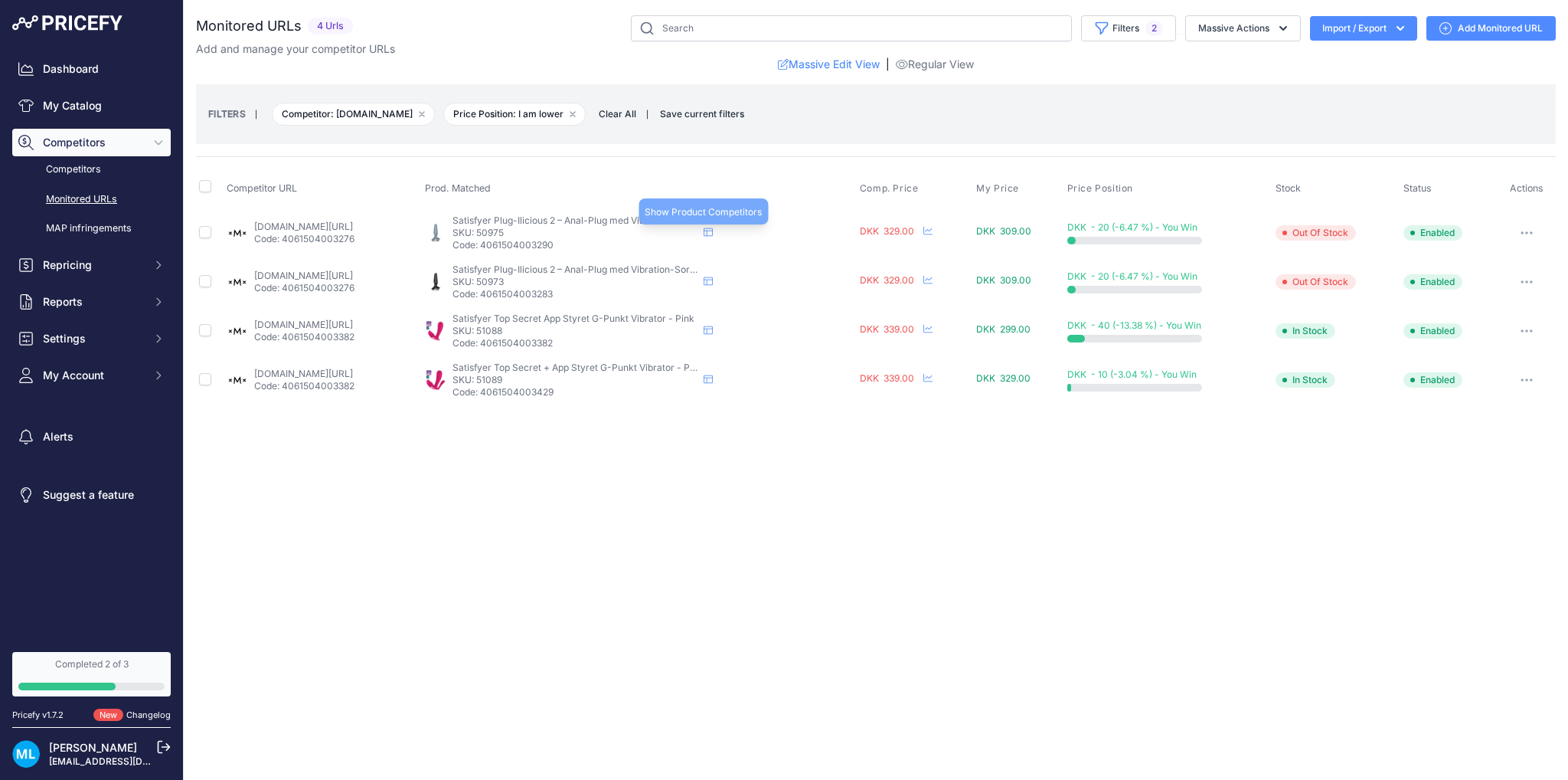
click at [712, 233] on icon at bounding box center [707, 231] width 9 height 9
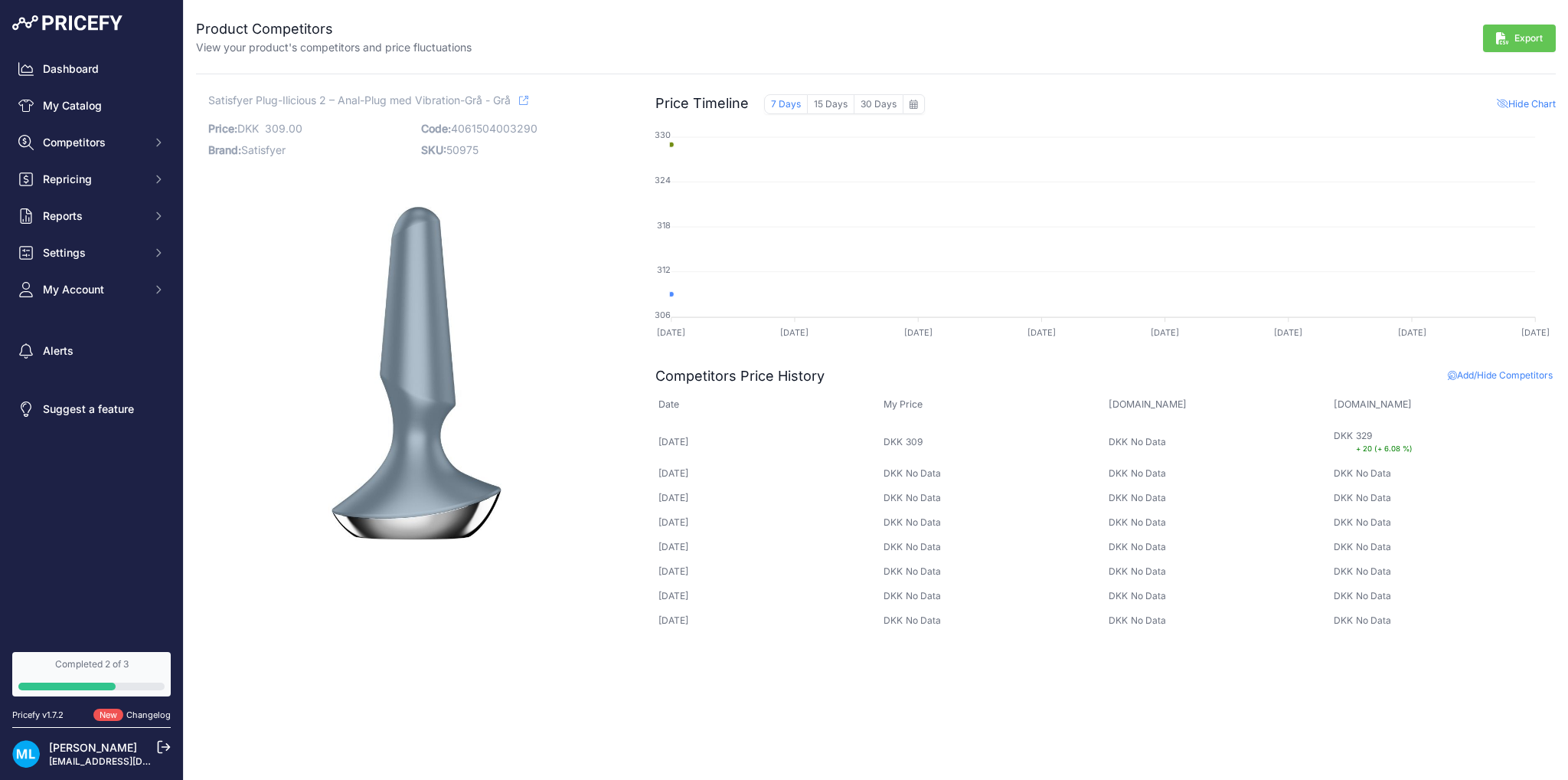
click at [528, 95] on link at bounding box center [523, 100] width 9 height 17
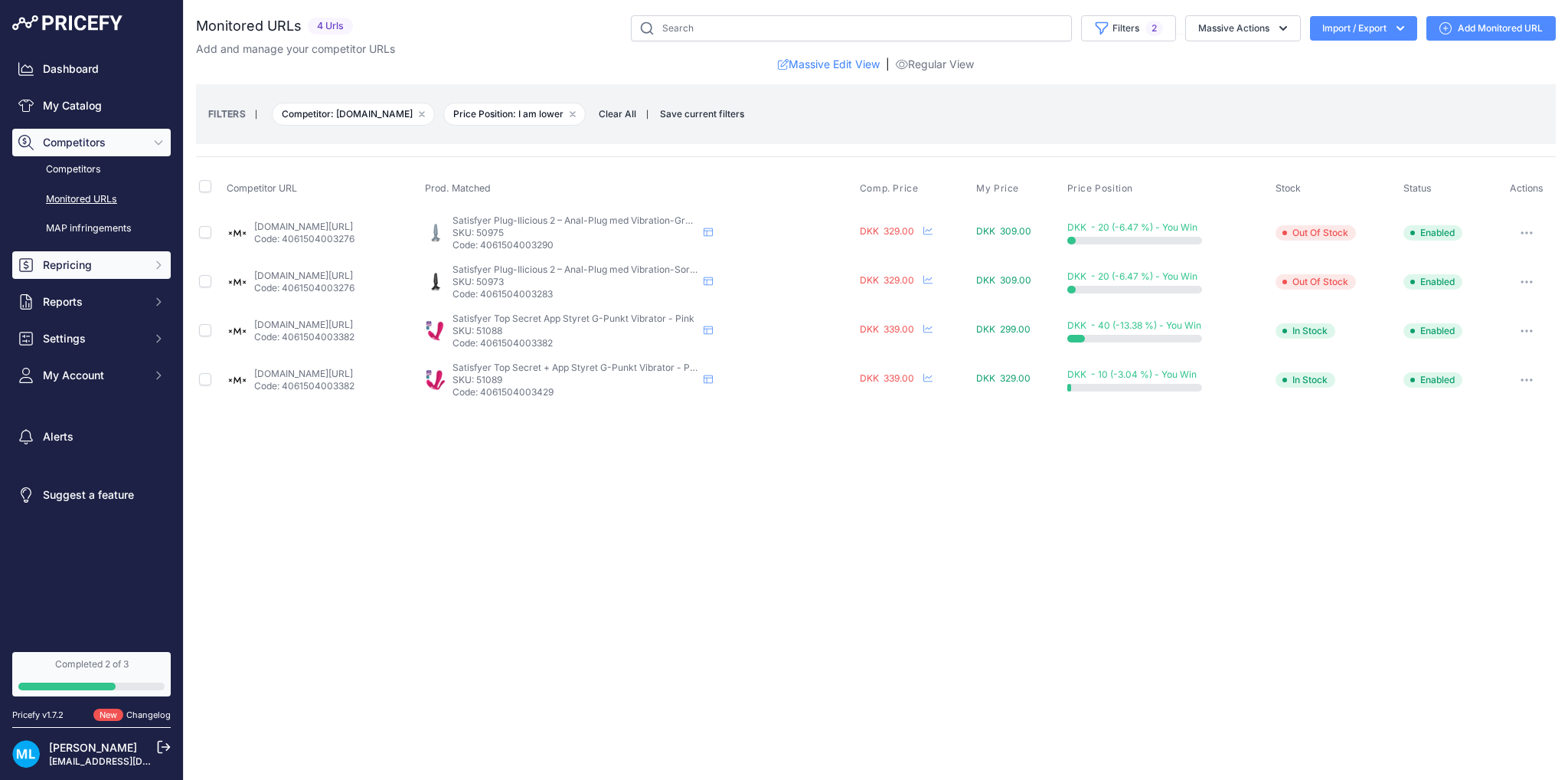
click at [77, 253] on button "Repricing" at bounding box center [92, 265] width 158 height 27
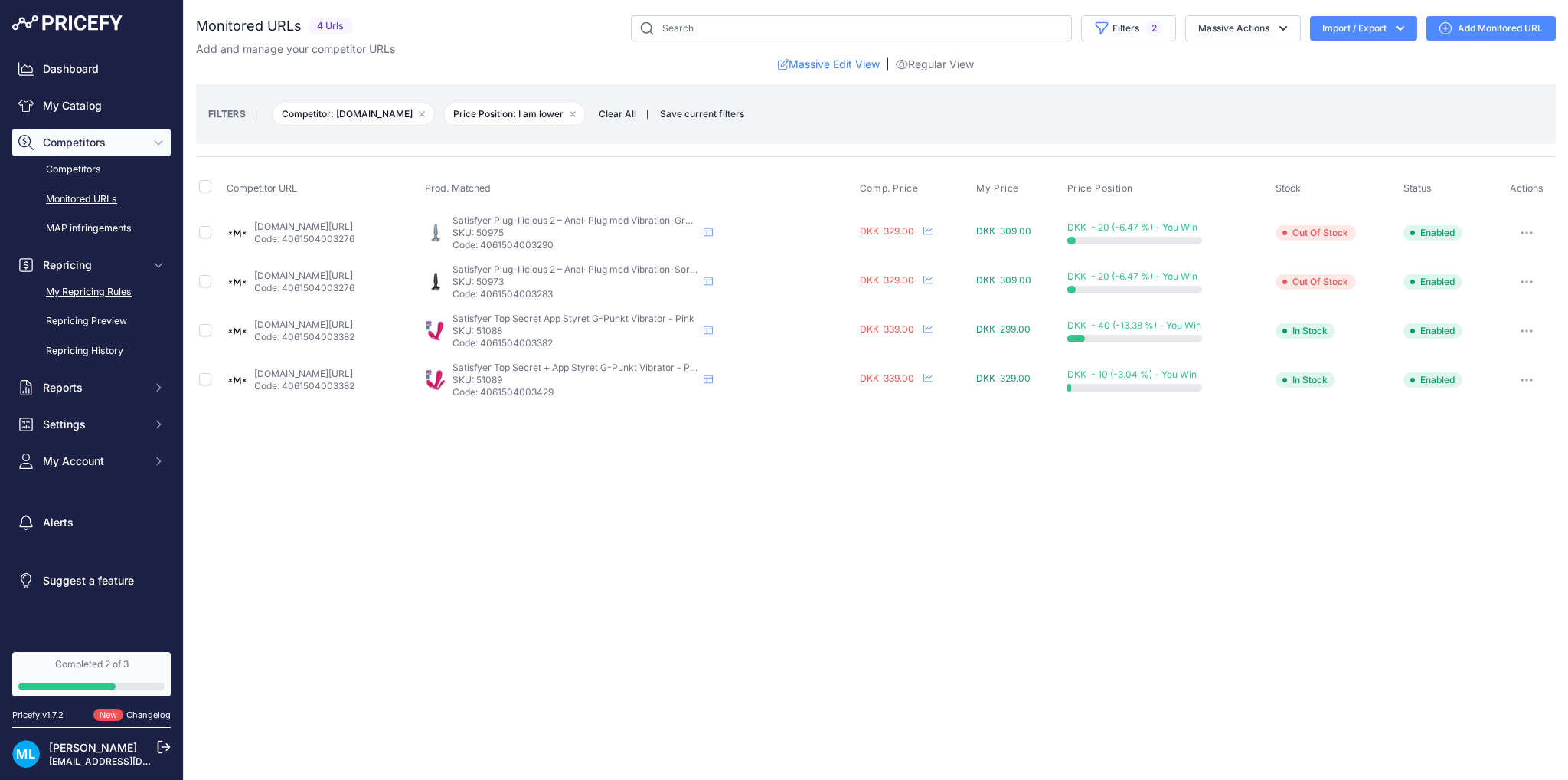
click at [80, 288] on link "My Repricing Rules" at bounding box center [92, 292] width 158 height 27
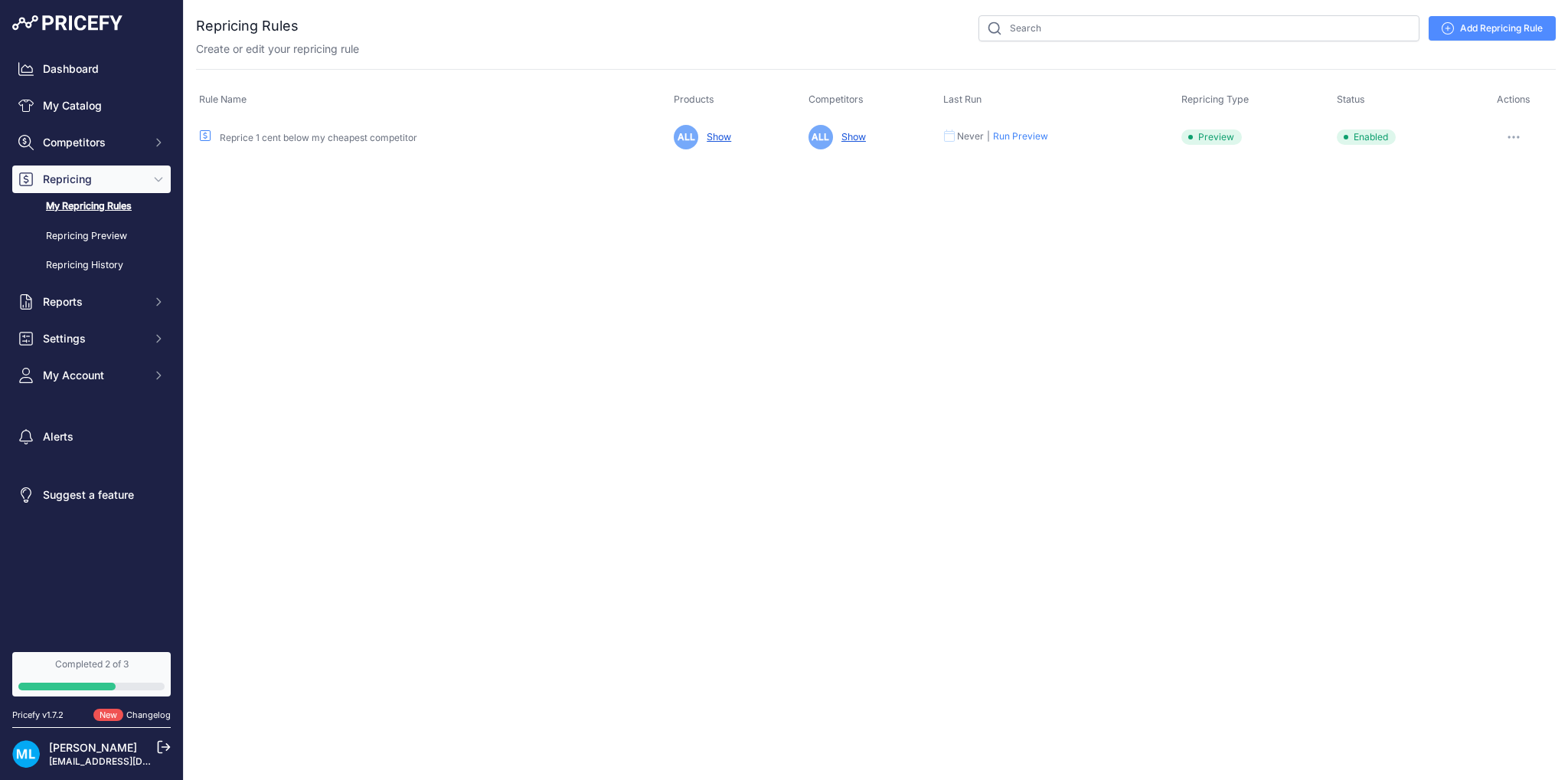
click at [728, 139] on link "Show" at bounding box center [716, 137] width 31 height 12
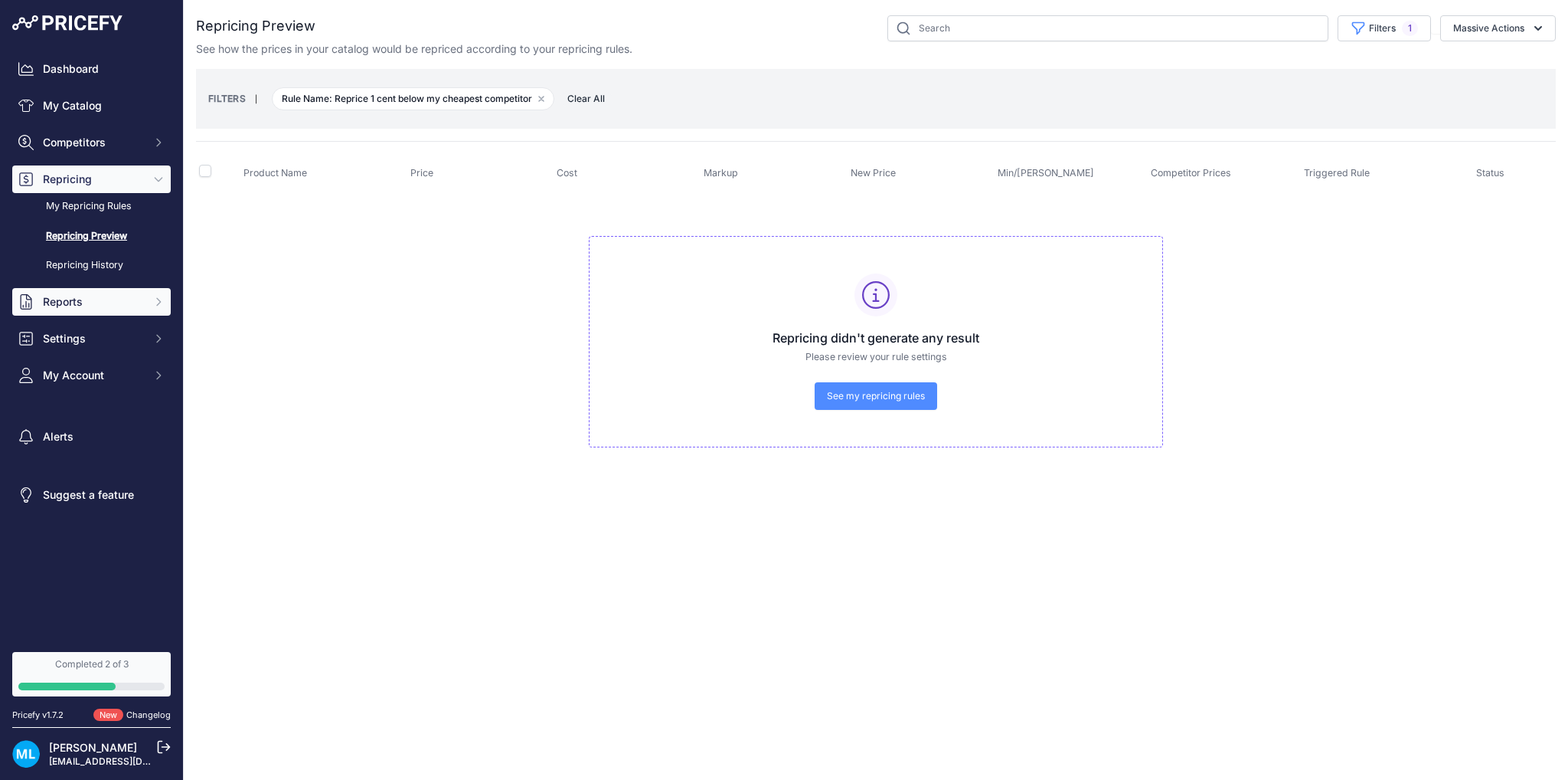
click at [73, 302] on span "Reports" at bounding box center [93, 301] width 101 height 15
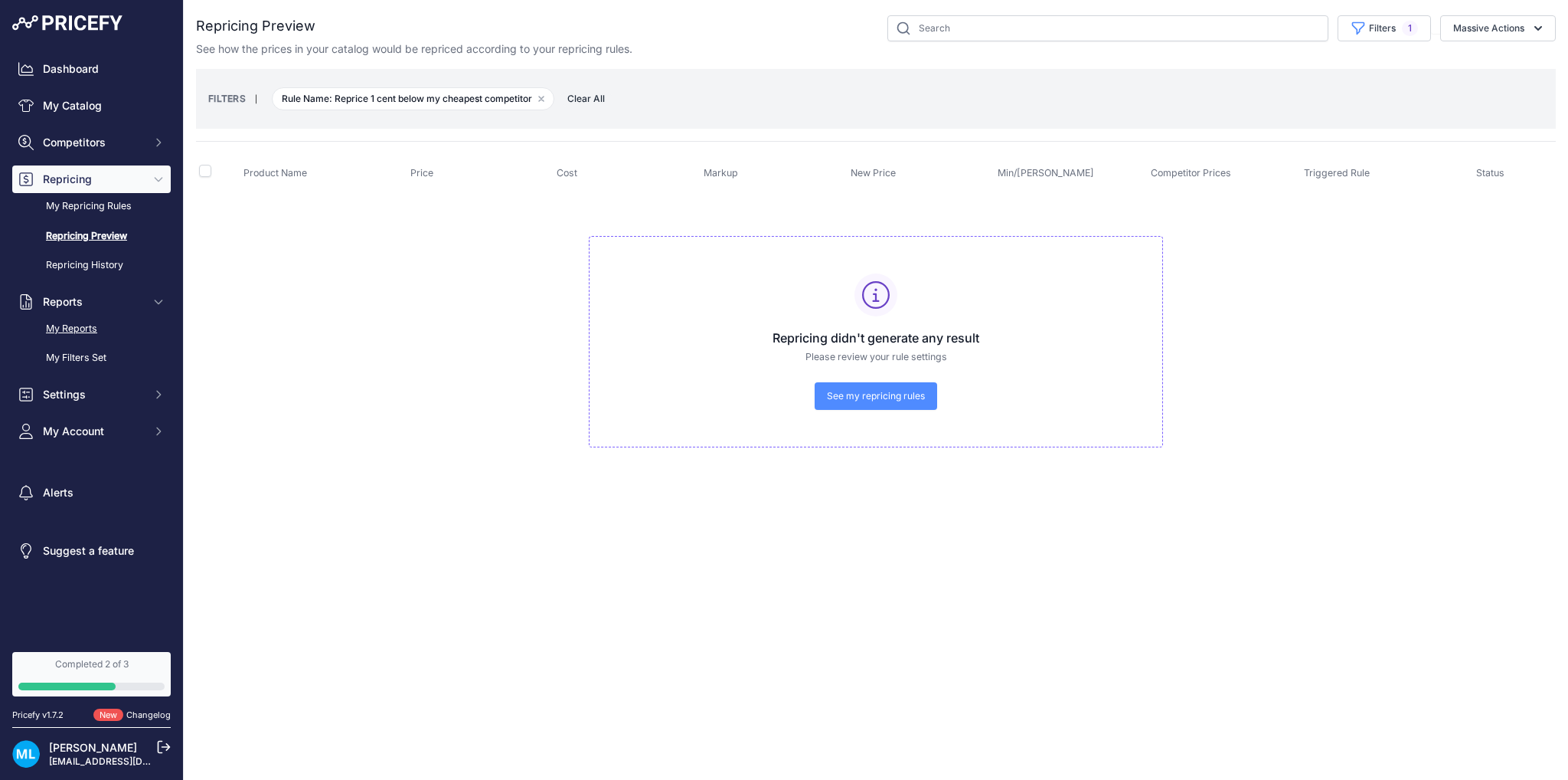
click at [77, 329] on link "My Reports" at bounding box center [92, 329] width 158 height 27
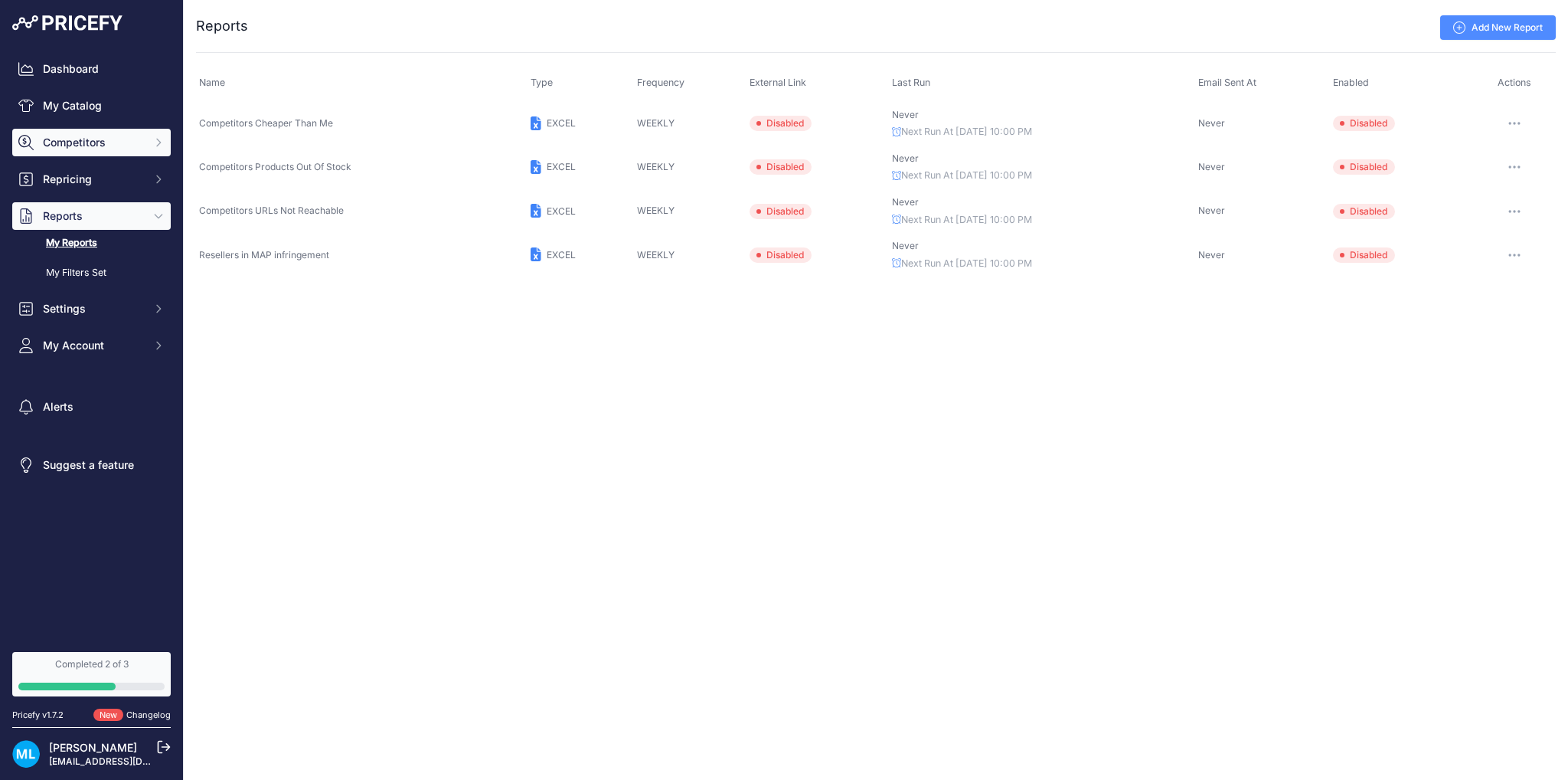
click at [96, 145] on span "Competitors" at bounding box center [93, 142] width 101 height 15
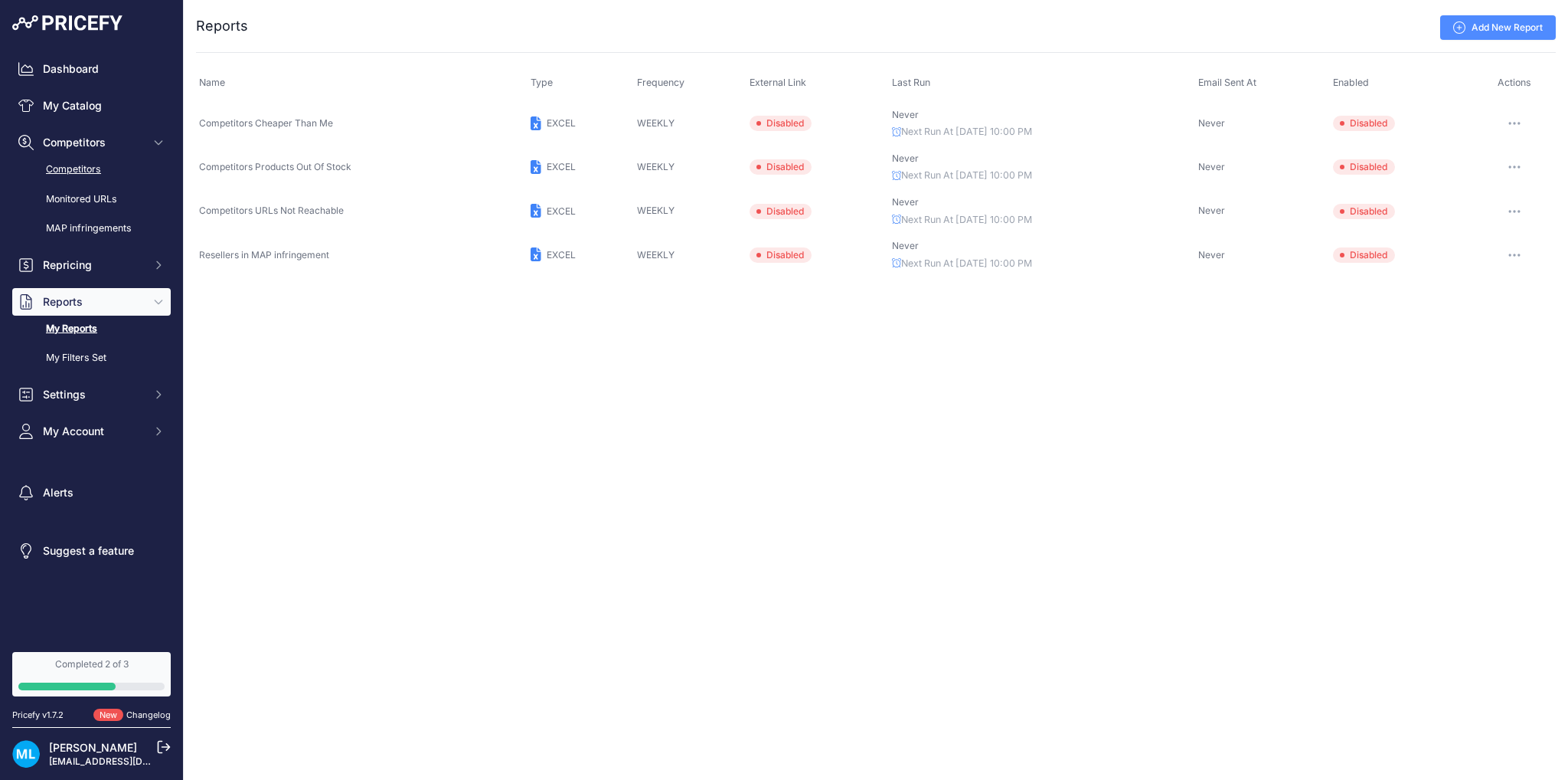
click at [90, 178] on link "Competitors" at bounding box center [92, 170] width 158 height 27
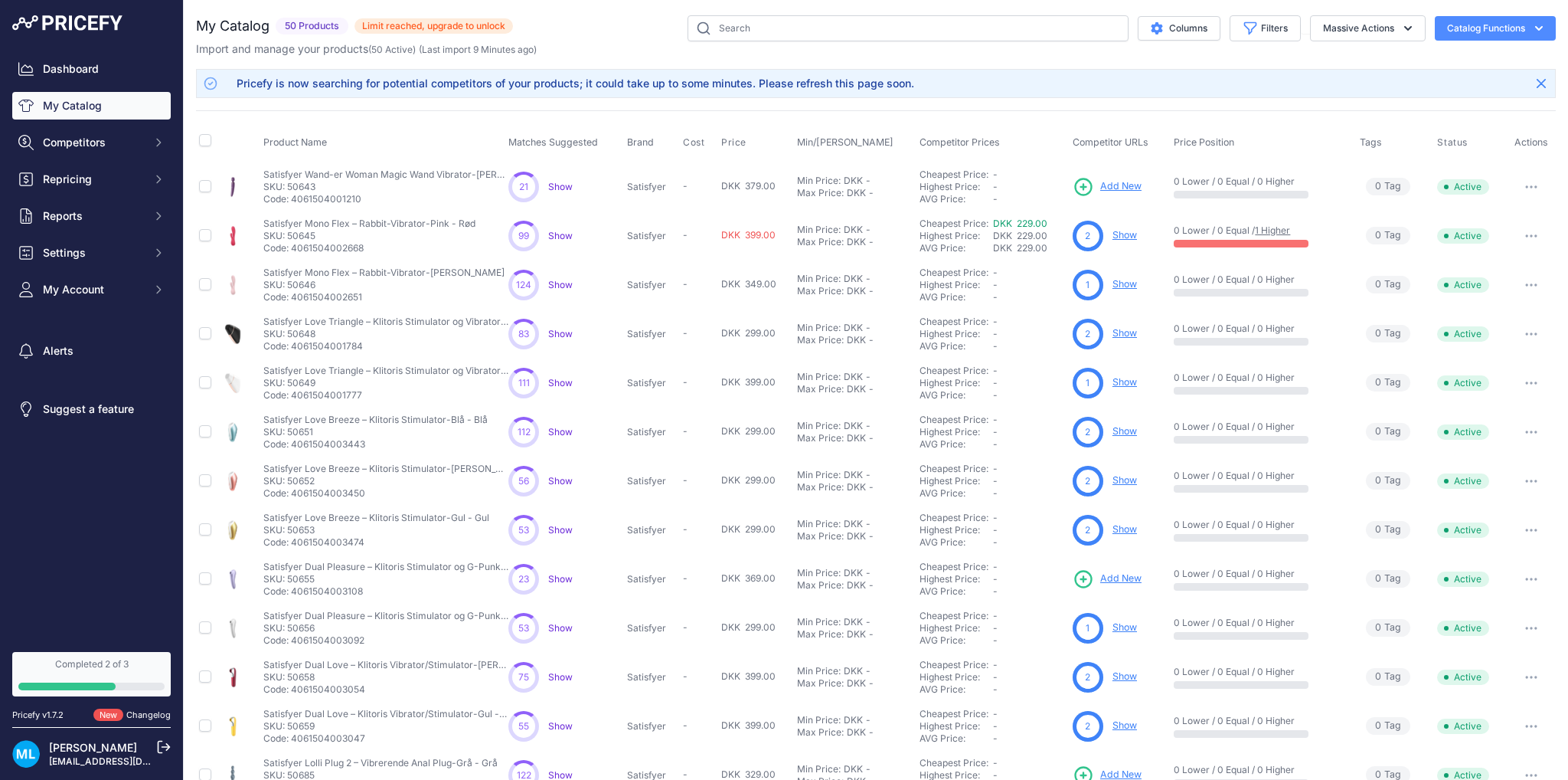
click at [1119, 237] on link "Show" at bounding box center [1124, 235] width 24 height 12
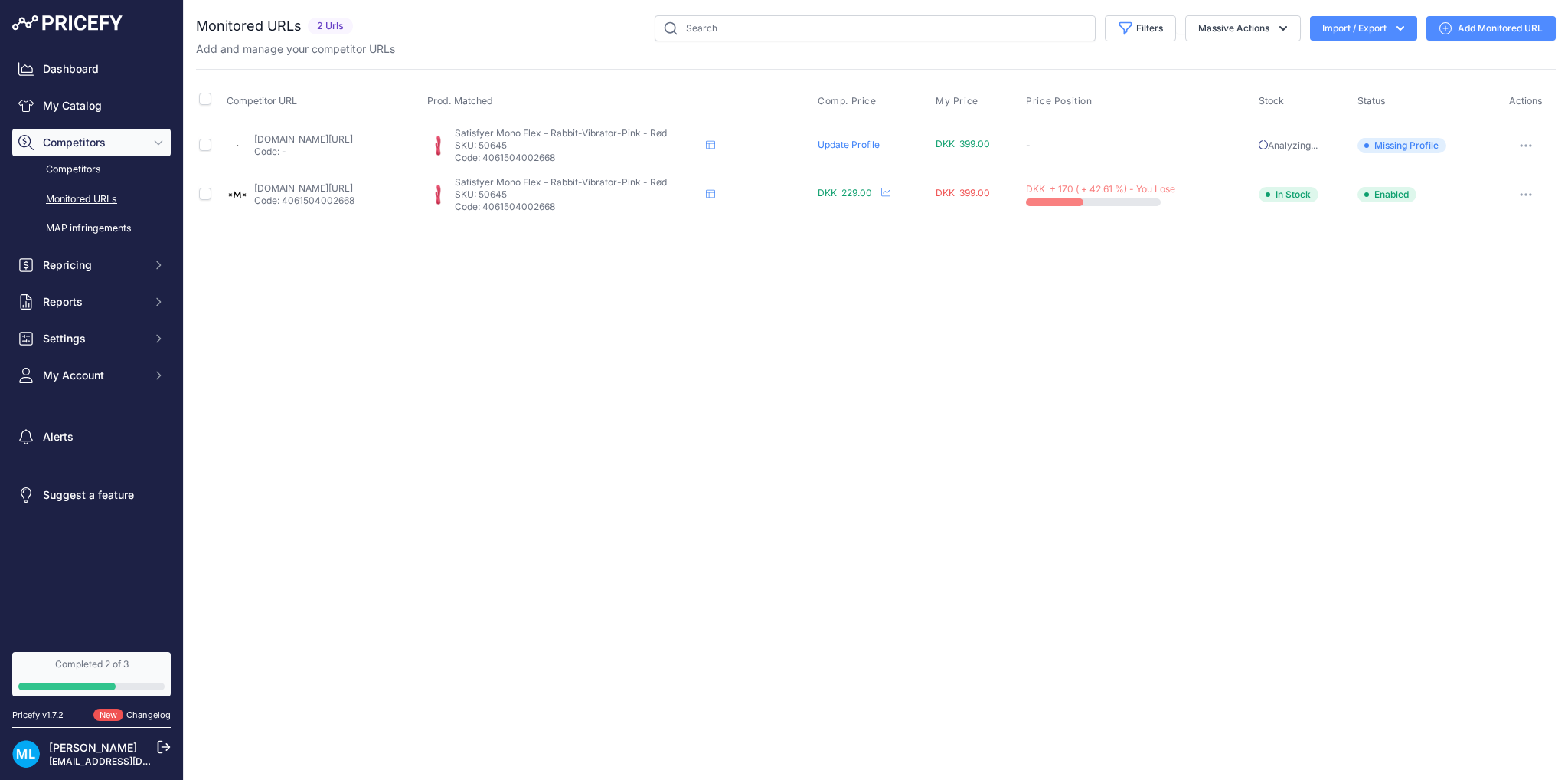
click at [1410, 141] on span "Missing Profile" at bounding box center [1402, 146] width 89 height 15
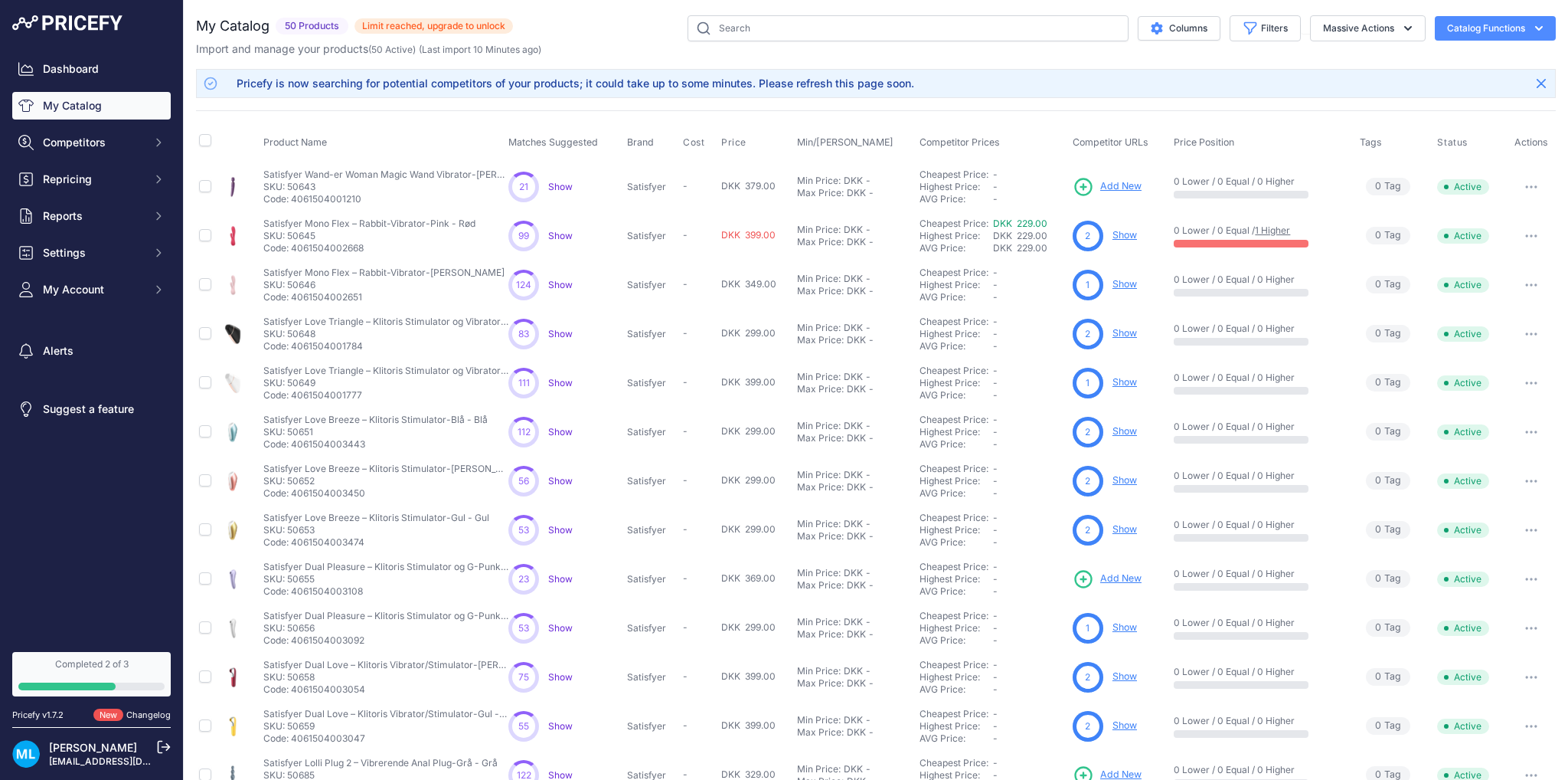
click at [1113, 236] on link "Show" at bounding box center [1124, 235] width 24 height 12
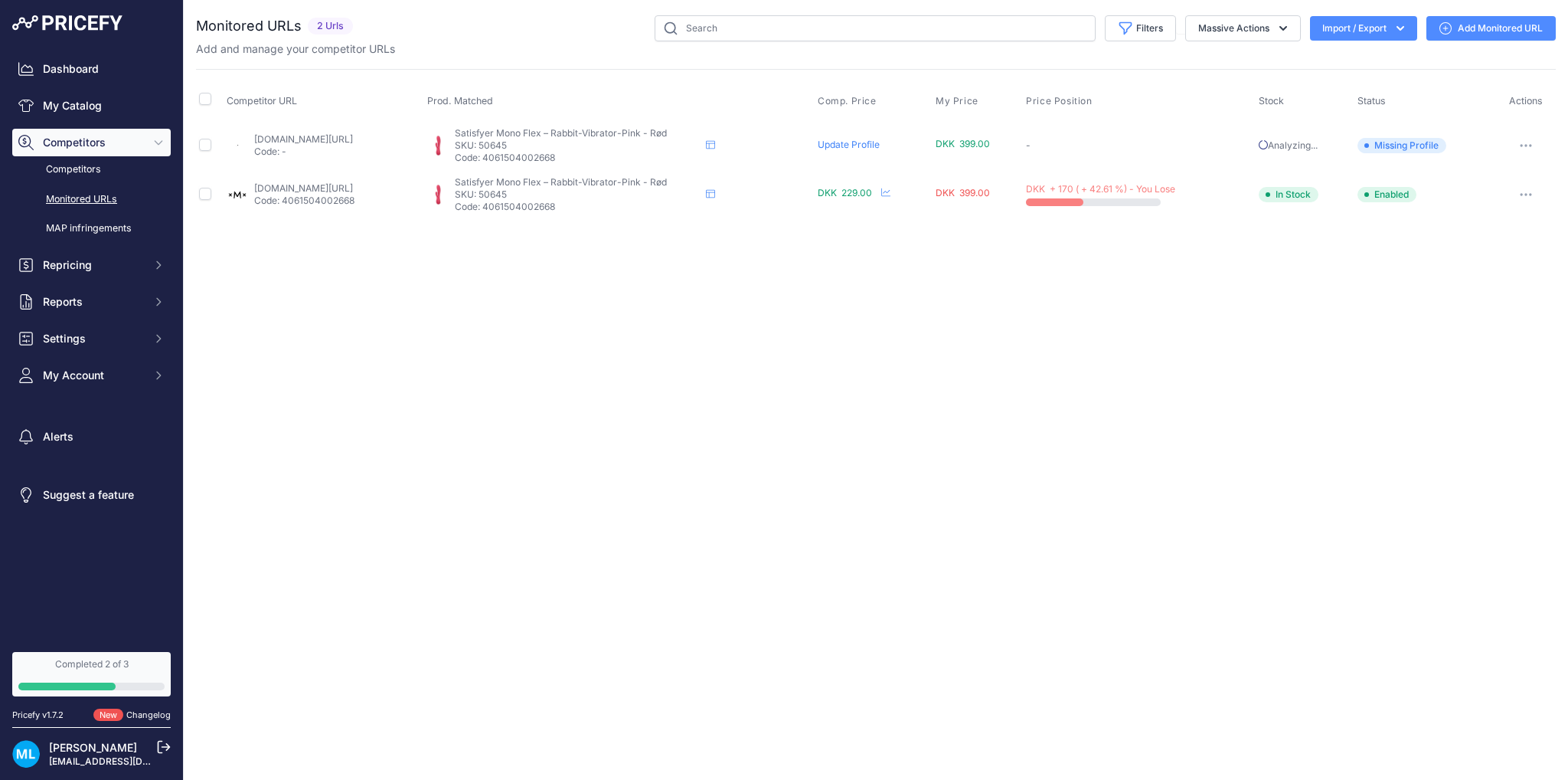
click at [1412, 146] on span "Missing Profile" at bounding box center [1402, 146] width 89 height 15
click at [880, 148] on link "Update Profile" at bounding box center [849, 145] width 62 height 12
click at [92, 163] on link "Competitors" at bounding box center [92, 170] width 158 height 27
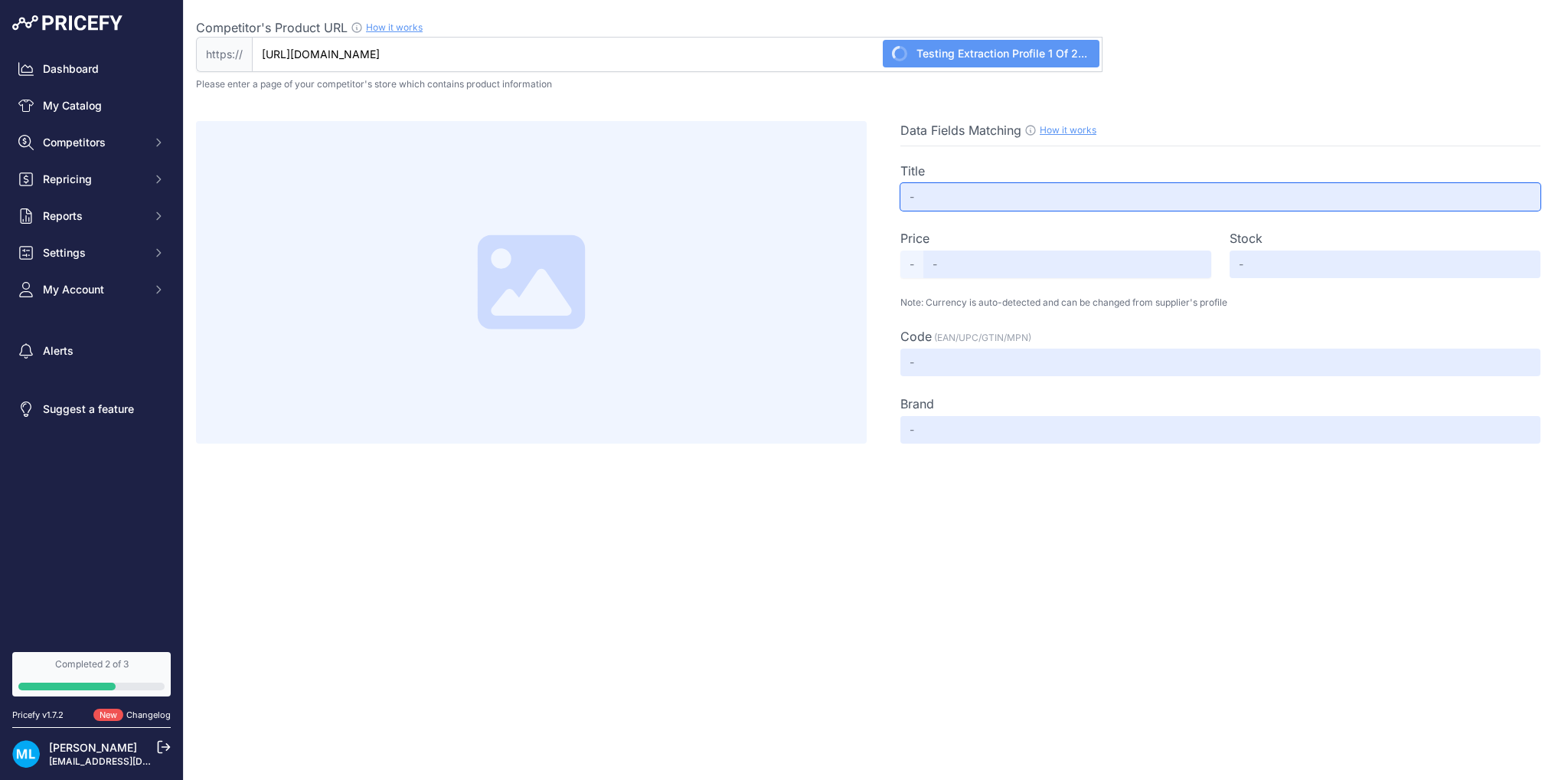
click at [1005, 197] on input "text" at bounding box center [1220, 196] width 640 height 27
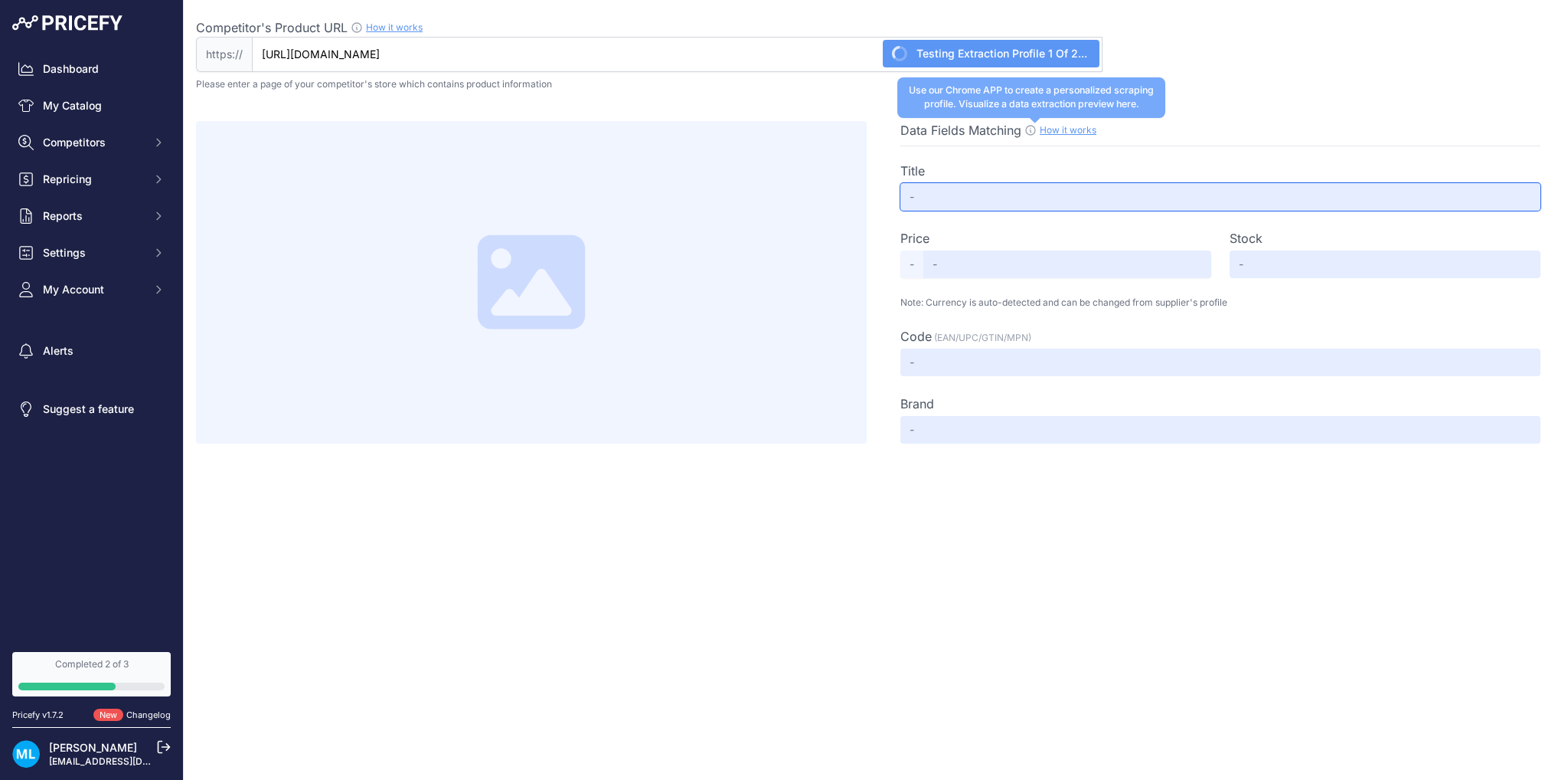
type input "Satisfyer Mono Flex Rabbit Vibrator"
type input "399"
type input "Available"
type input "23375"
type input "Satisfyer"
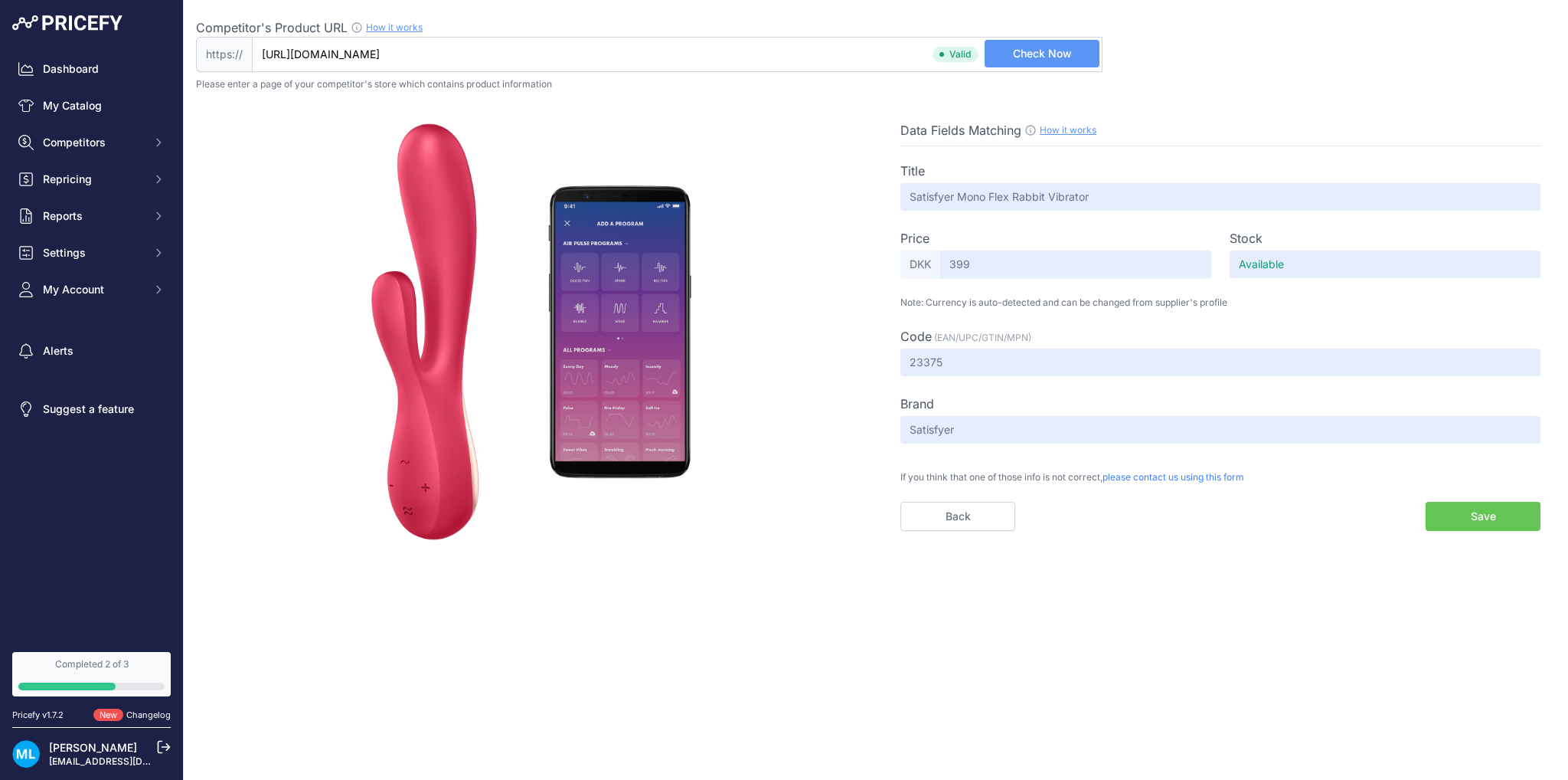
click at [1495, 515] on button "Save" at bounding box center [1483, 516] width 115 height 29
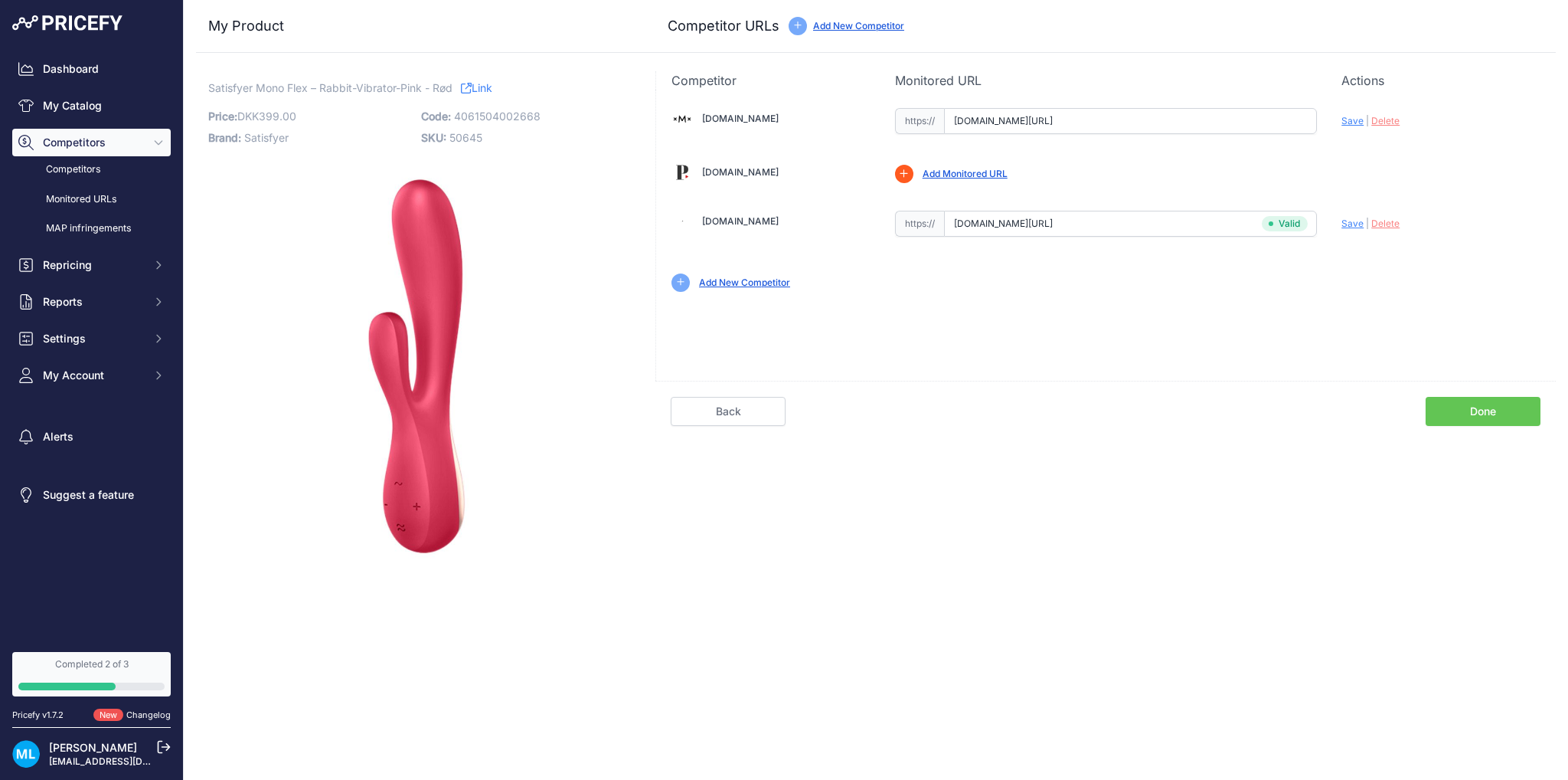
click at [1506, 411] on link "Done" at bounding box center [1483, 411] width 115 height 29
click at [94, 167] on link "Competitors" at bounding box center [92, 170] width 158 height 27
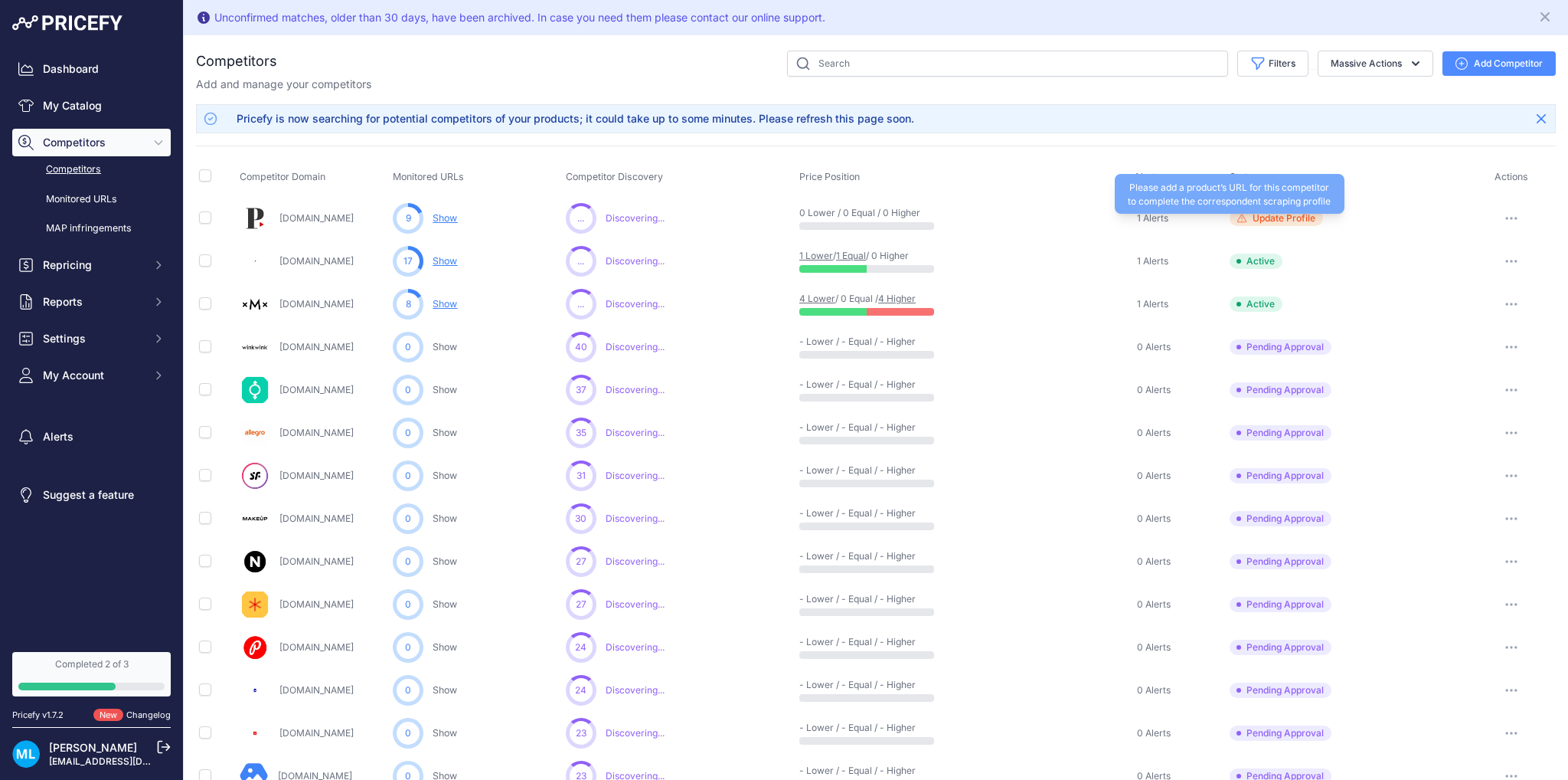
click at [1251, 224] on span "Update Profile" at bounding box center [1276, 218] width 93 height 15
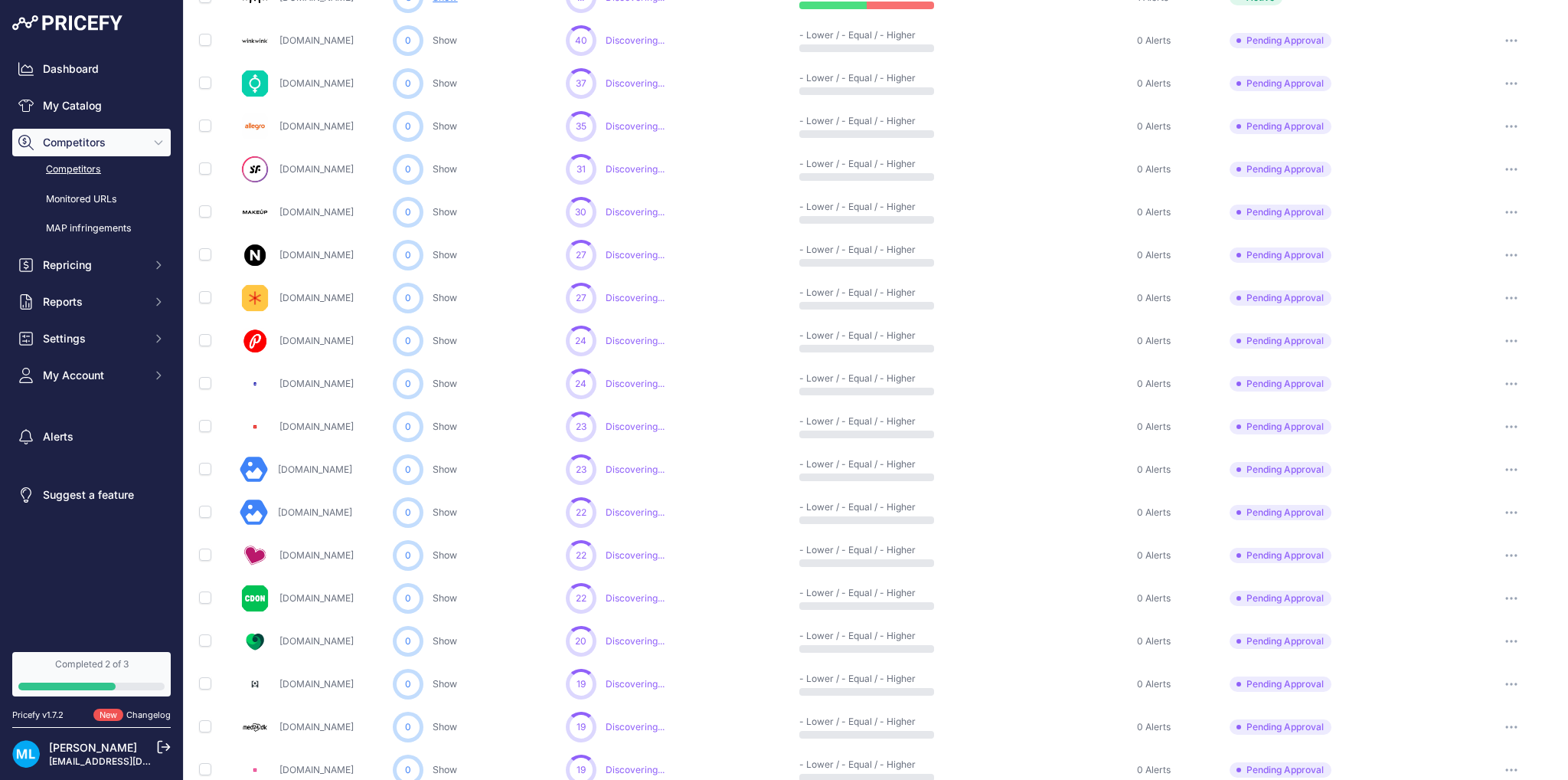
scroll to position [383, 0]
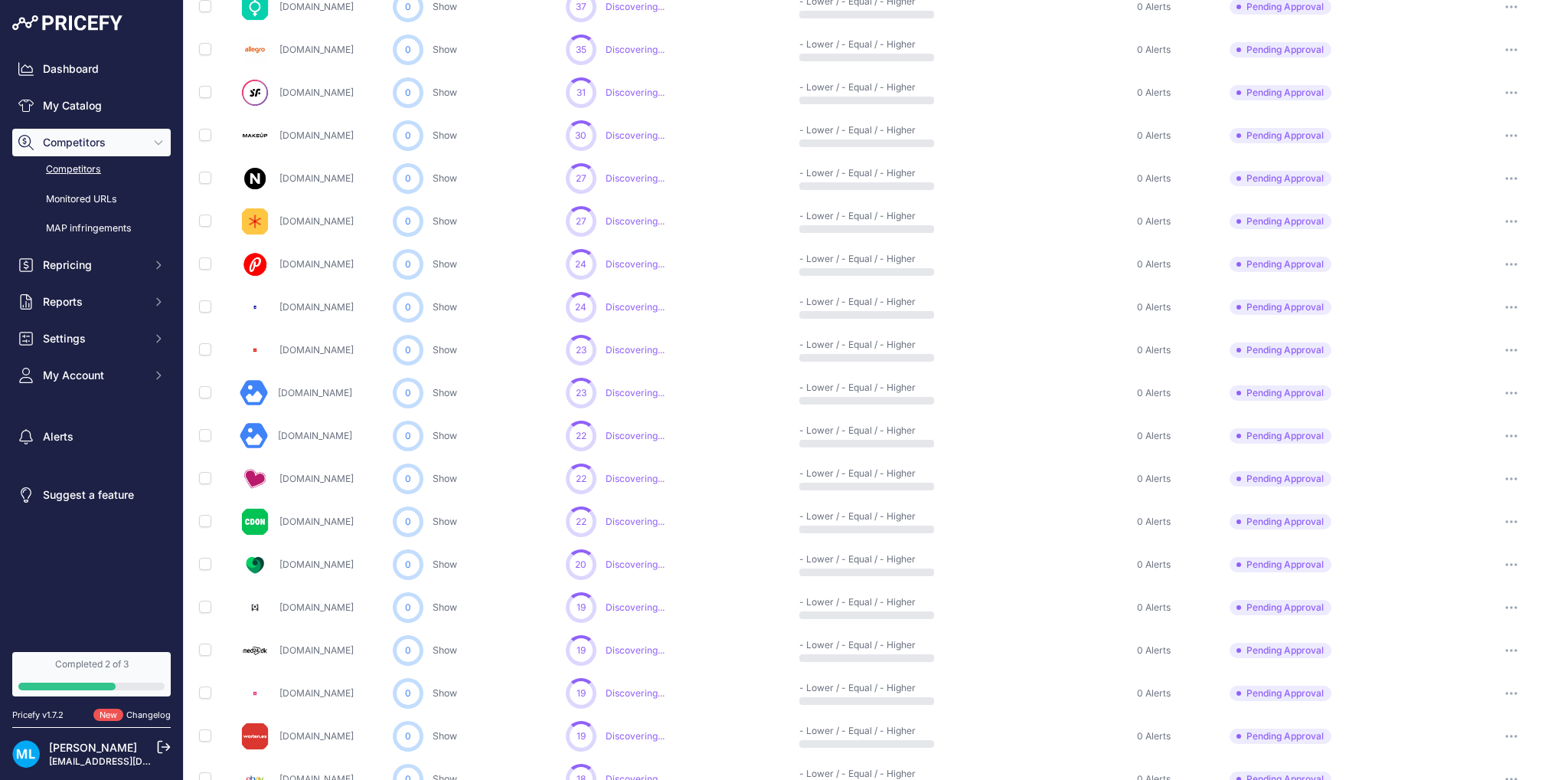
click at [285, 644] on link "Med24.dk" at bounding box center [316, 650] width 74 height 12
click at [1506, 646] on button "button" at bounding box center [1511, 650] width 31 height 22
click at [1479, 713] on button "Approve Competitor" at bounding box center [1490, 706] width 126 height 24
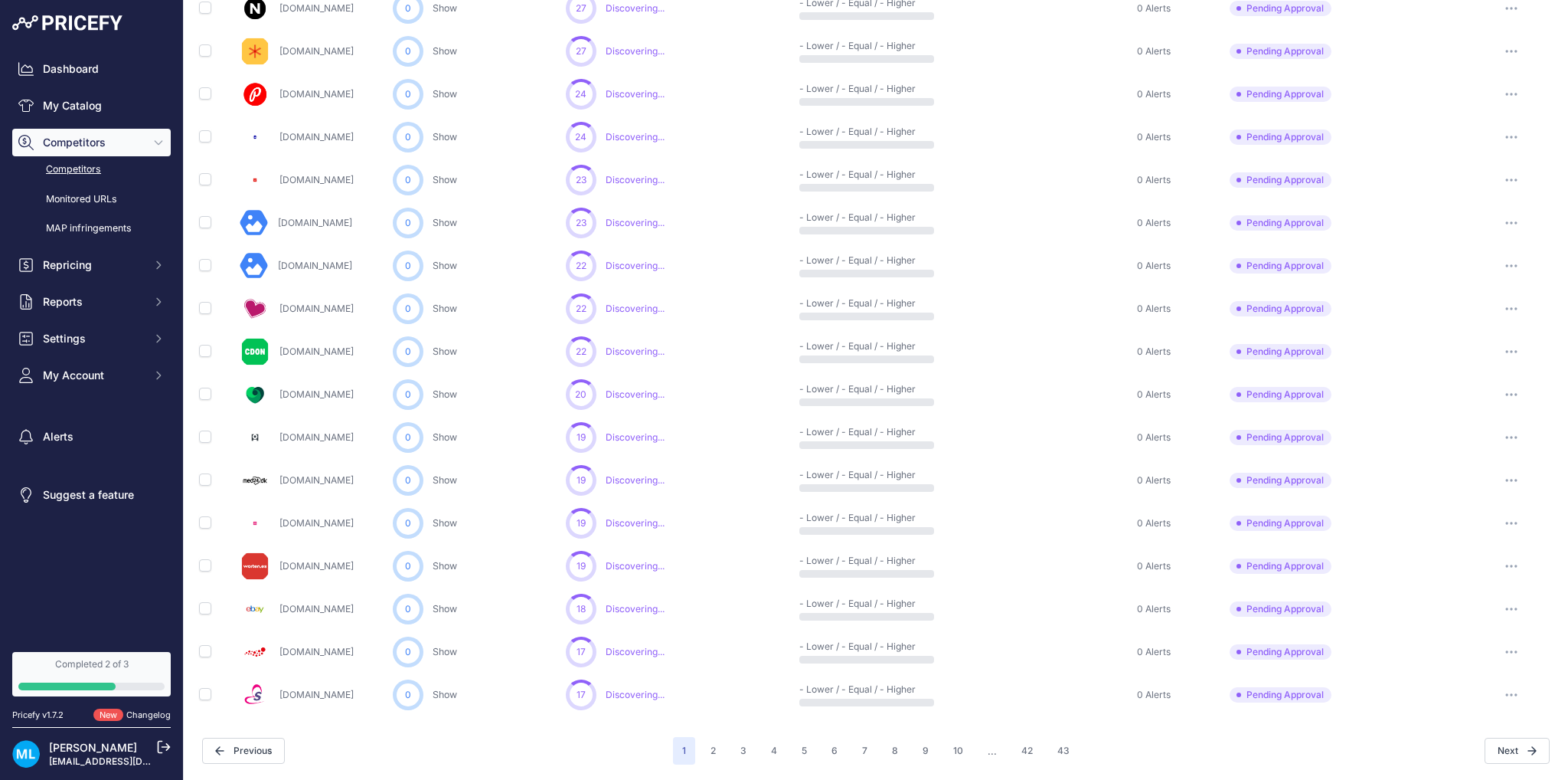
scroll to position [551, 0]
drag, startPoint x: 819, startPoint y: 483, endPoint x: 1292, endPoint y: 488, distance: 473.0
click at [1271, 487] on tr "Med24.dk 0 Show You are not monitoring any URL of this competitor yet Show Show…" at bounding box center [876, 482] width 1360 height 43
click at [1503, 476] on button "button" at bounding box center [1511, 482] width 31 height 22
click at [1480, 537] on button "Approve Competitor" at bounding box center [1490, 538] width 126 height 24
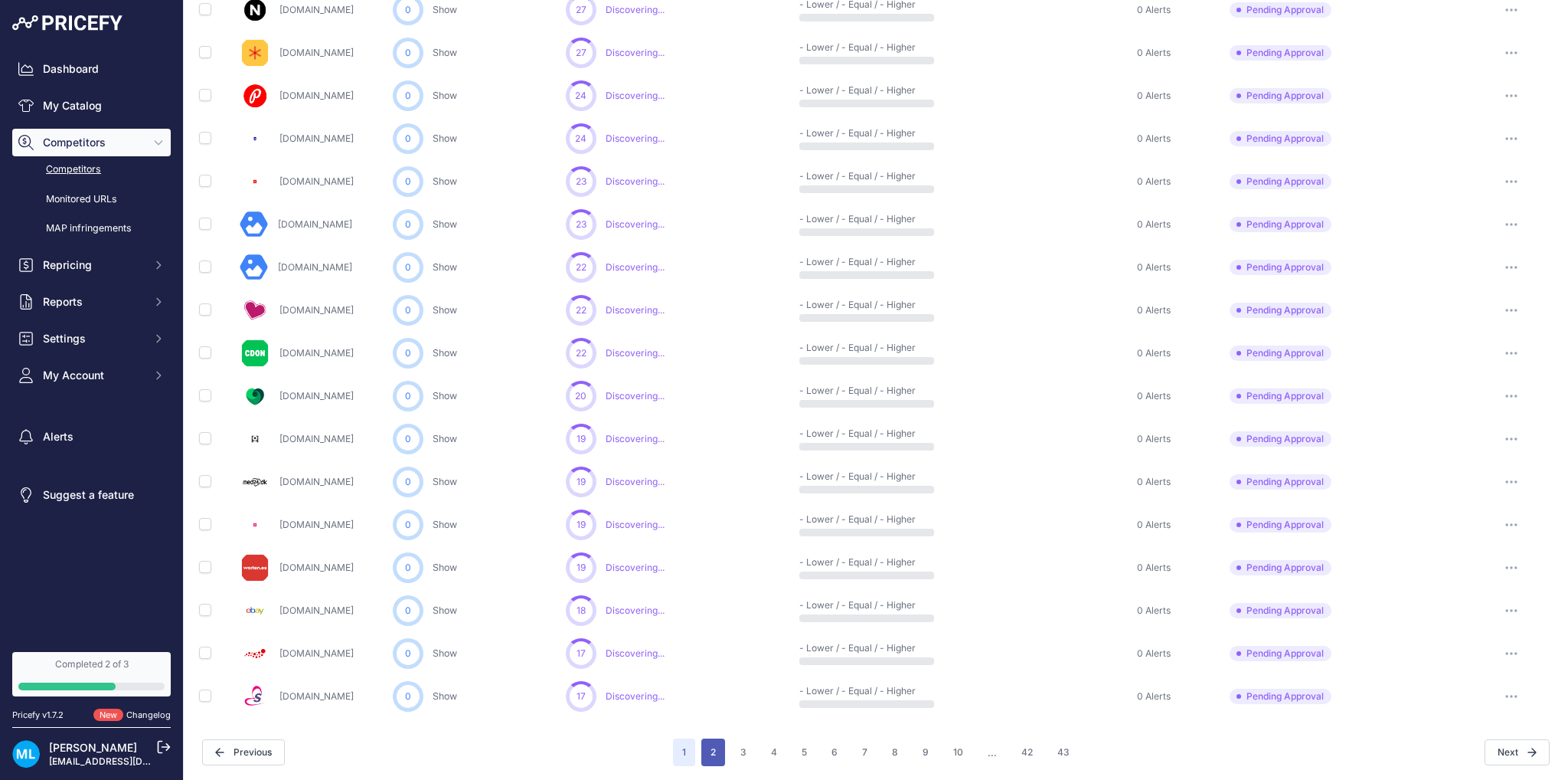
click at [714, 743] on button "2" at bounding box center [713, 752] width 24 height 27
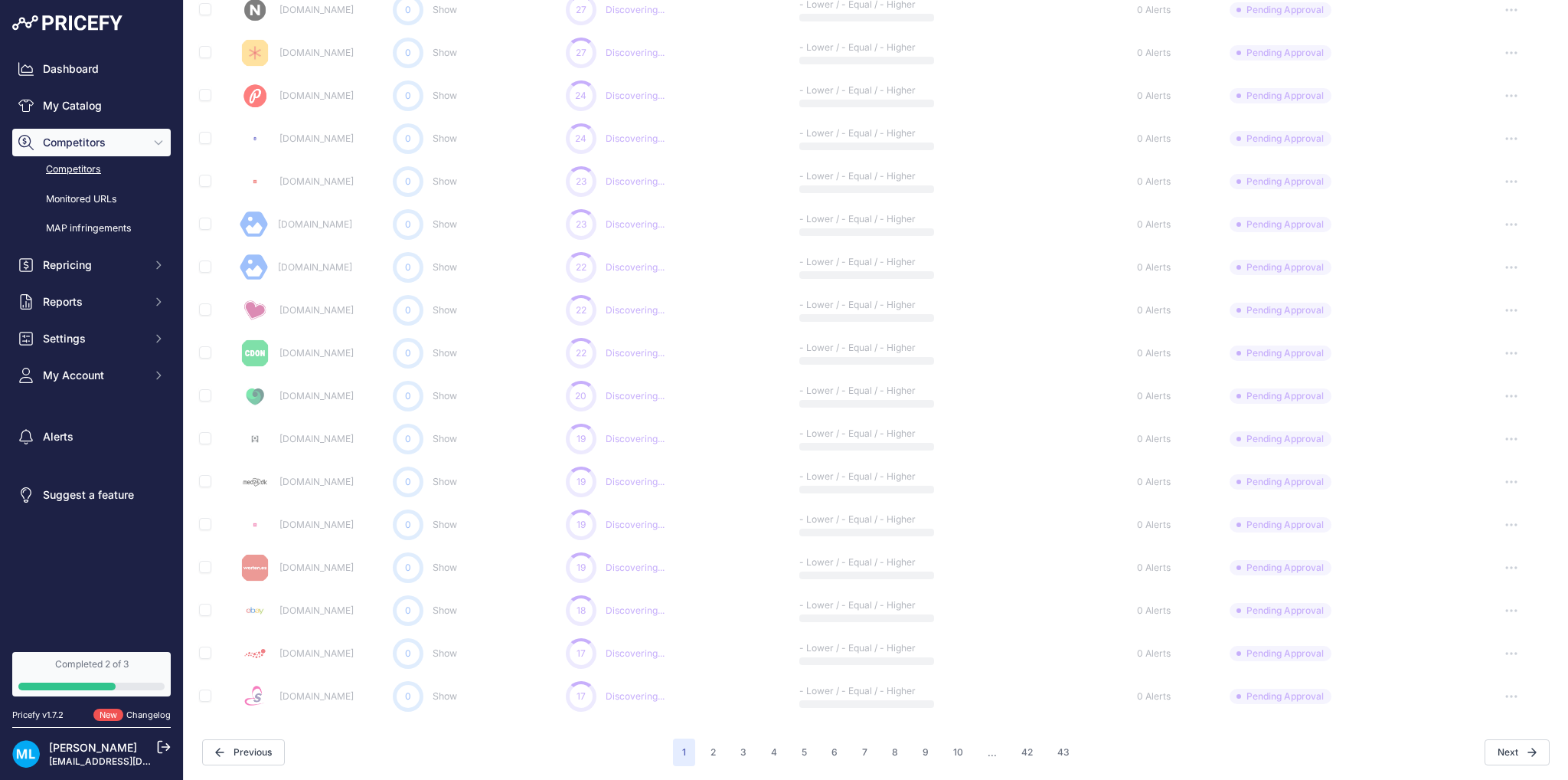
scroll to position [0, 0]
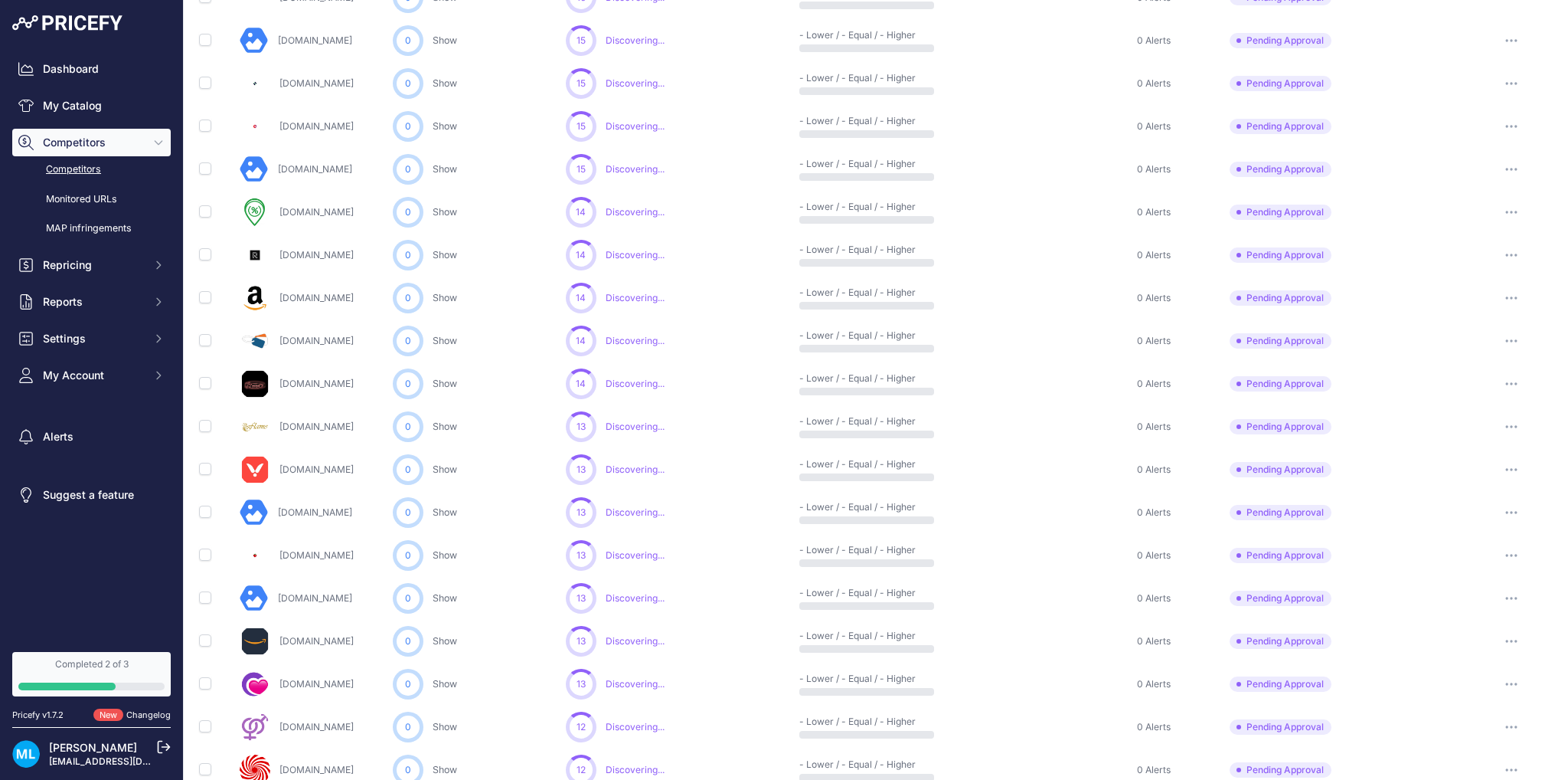
scroll to position [551, 0]
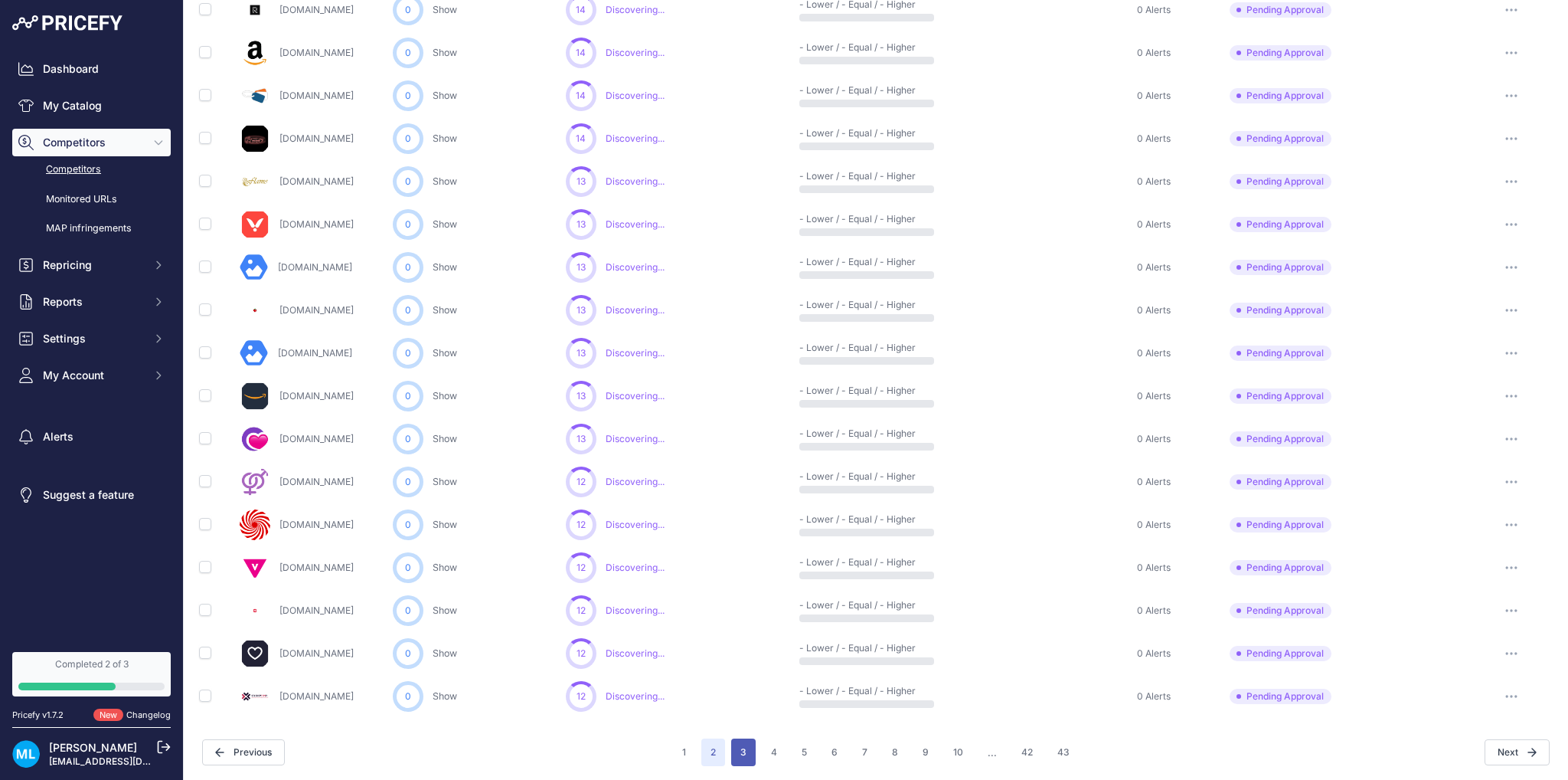
click at [732, 739] on button "3" at bounding box center [743, 752] width 24 height 27
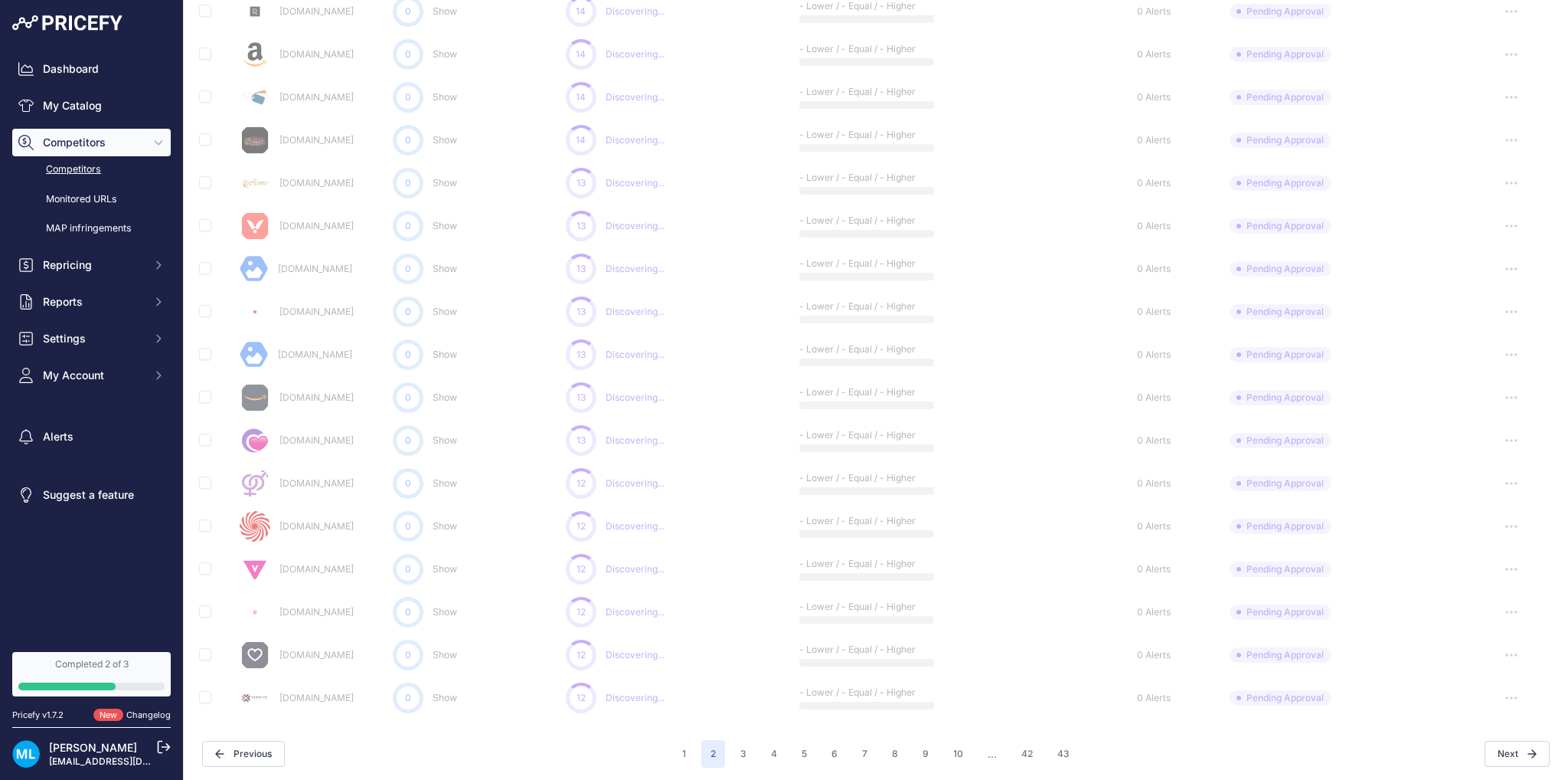
scroll to position [510, 0]
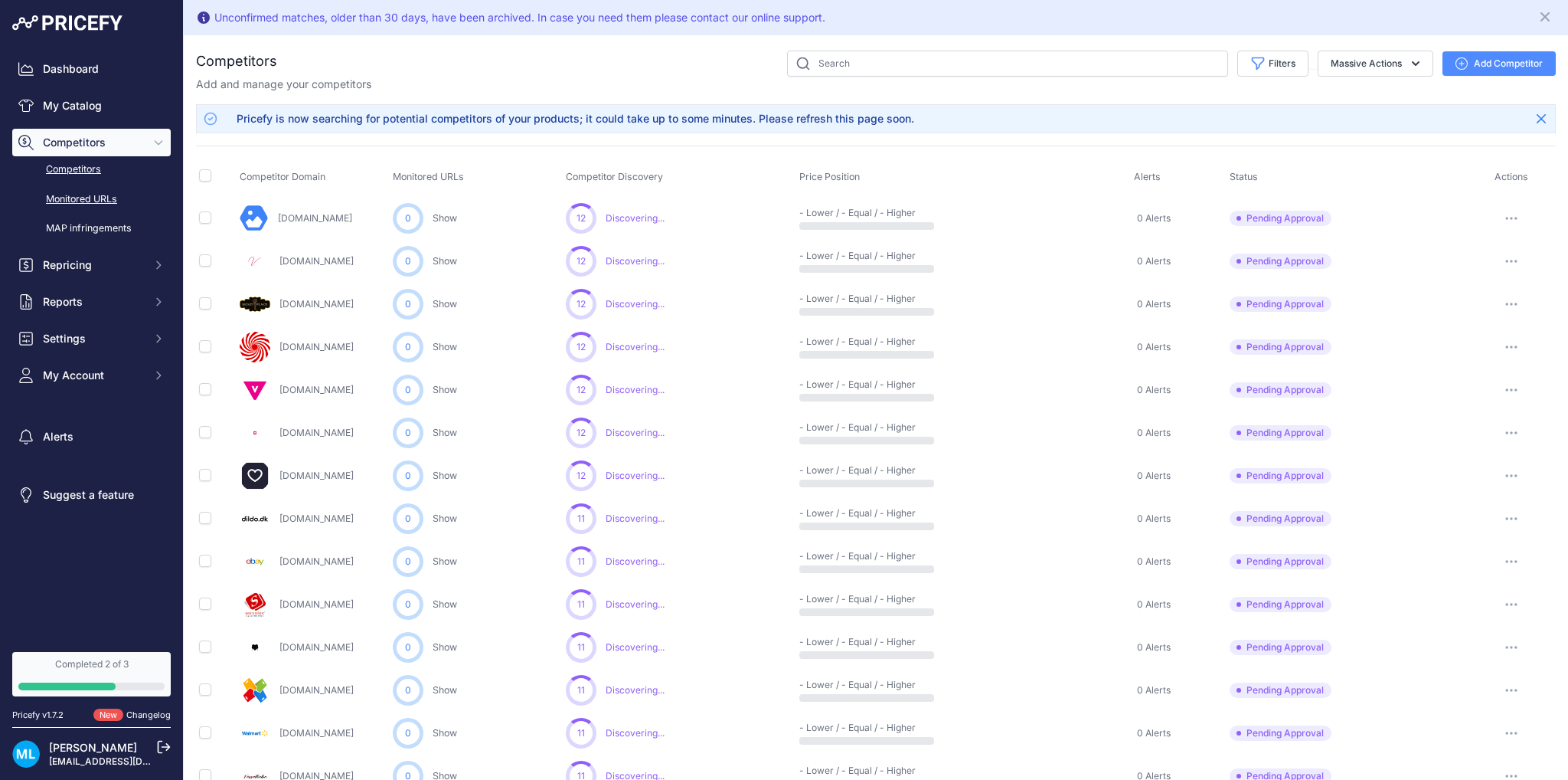
click at [77, 198] on link "Monitored URLs" at bounding box center [92, 200] width 158 height 27
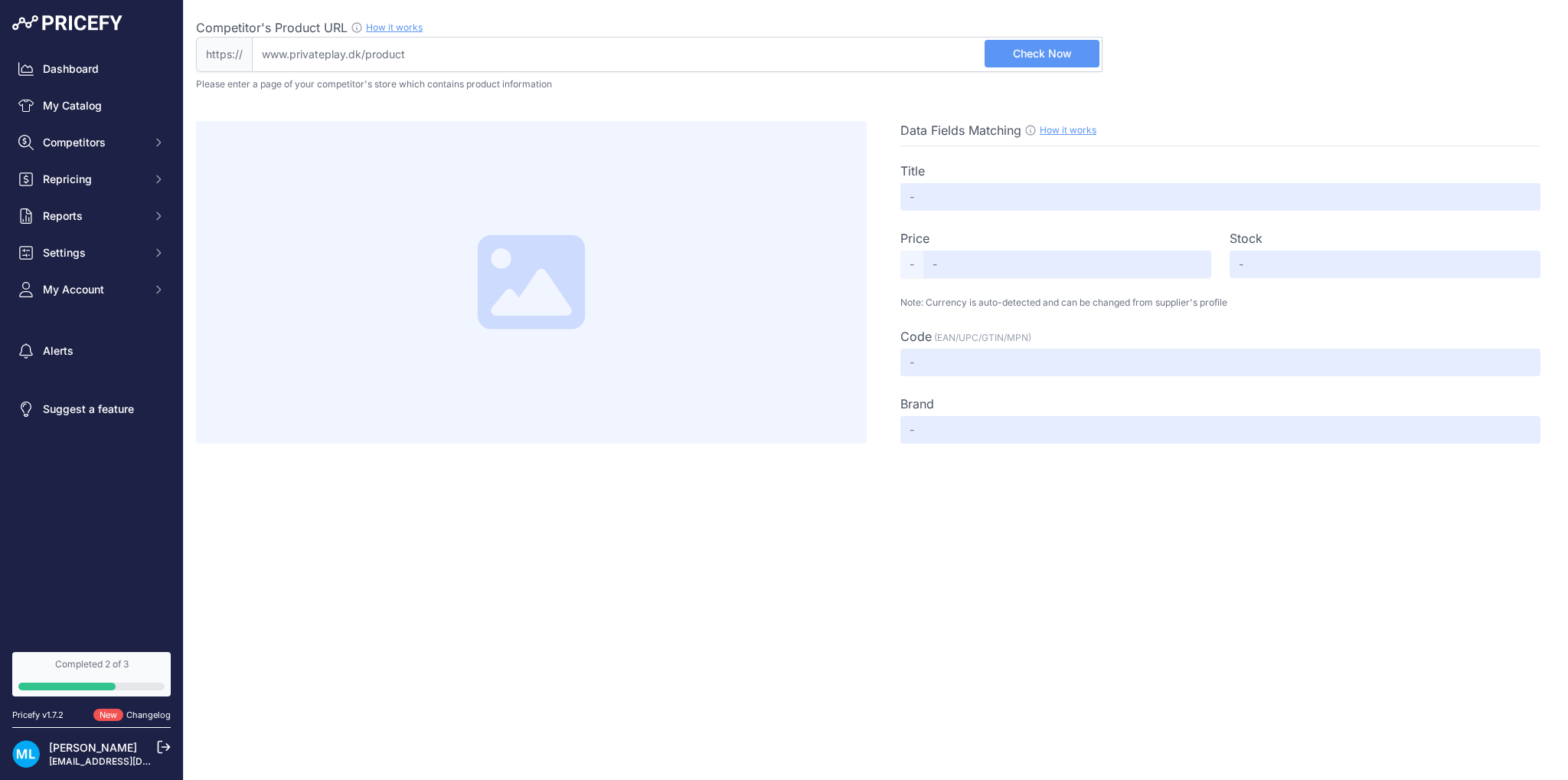
drag, startPoint x: 359, startPoint y: 53, endPoint x: 249, endPoint y: 47, distance: 110.2
click at [249, 47] on div "https:// Valid Not A Product URL" at bounding box center [649, 54] width 906 height 35
click at [505, 52] on input "Competitor's Product URL How it works In order to create your competitor's extr…" at bounding box center [677, 54] width 851 height 35
paste input "[URL][DOMAIN_NAME]"
type input "[DOMAIN_NAME][URL]"
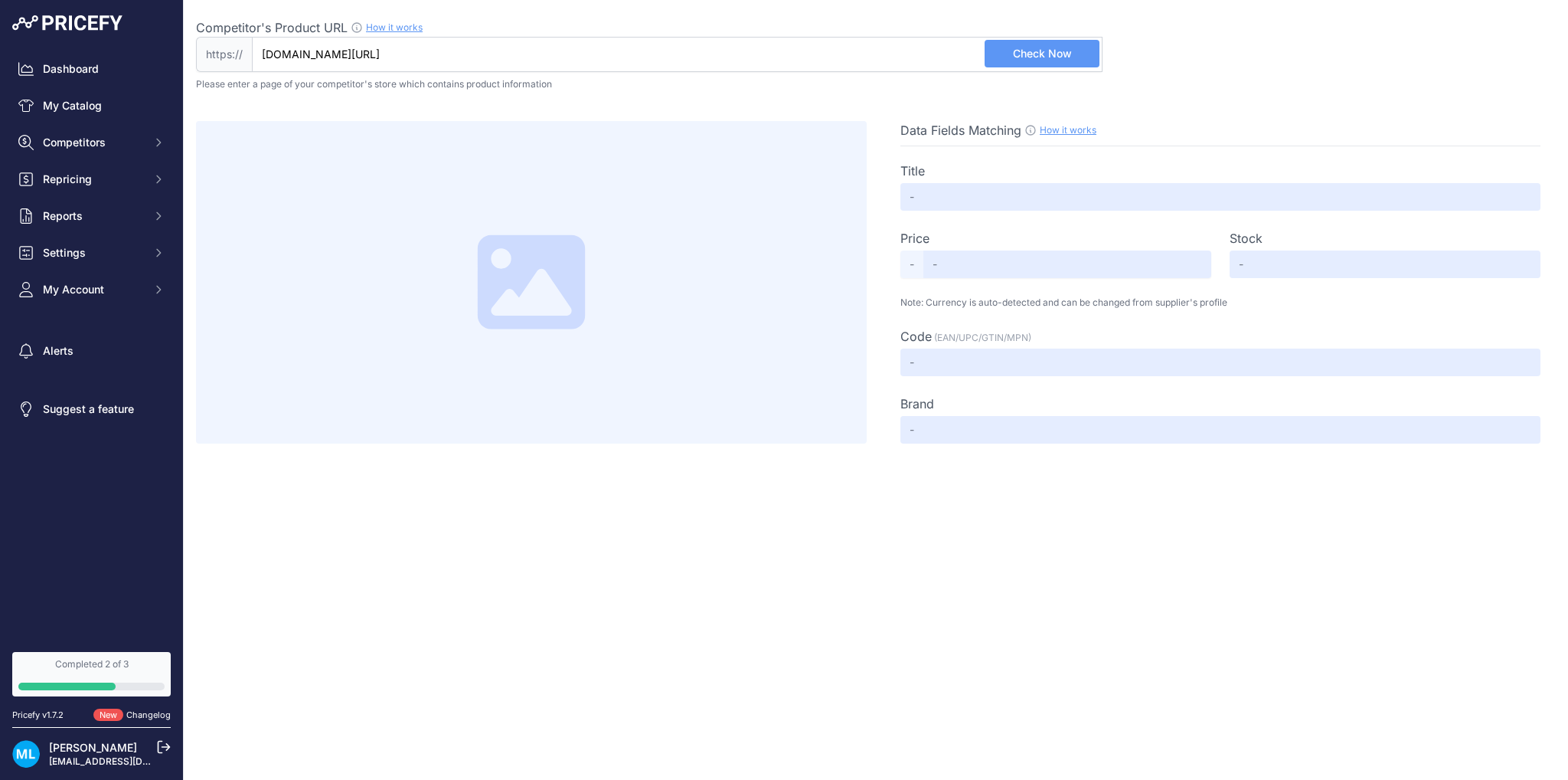
click at [1078, 56] on button "Check Now" at bounding box center [1042, 53] width 115 height 27
type input "Satisfyer Threesome 3 Multivibrator Mint"
type input "Not Found"
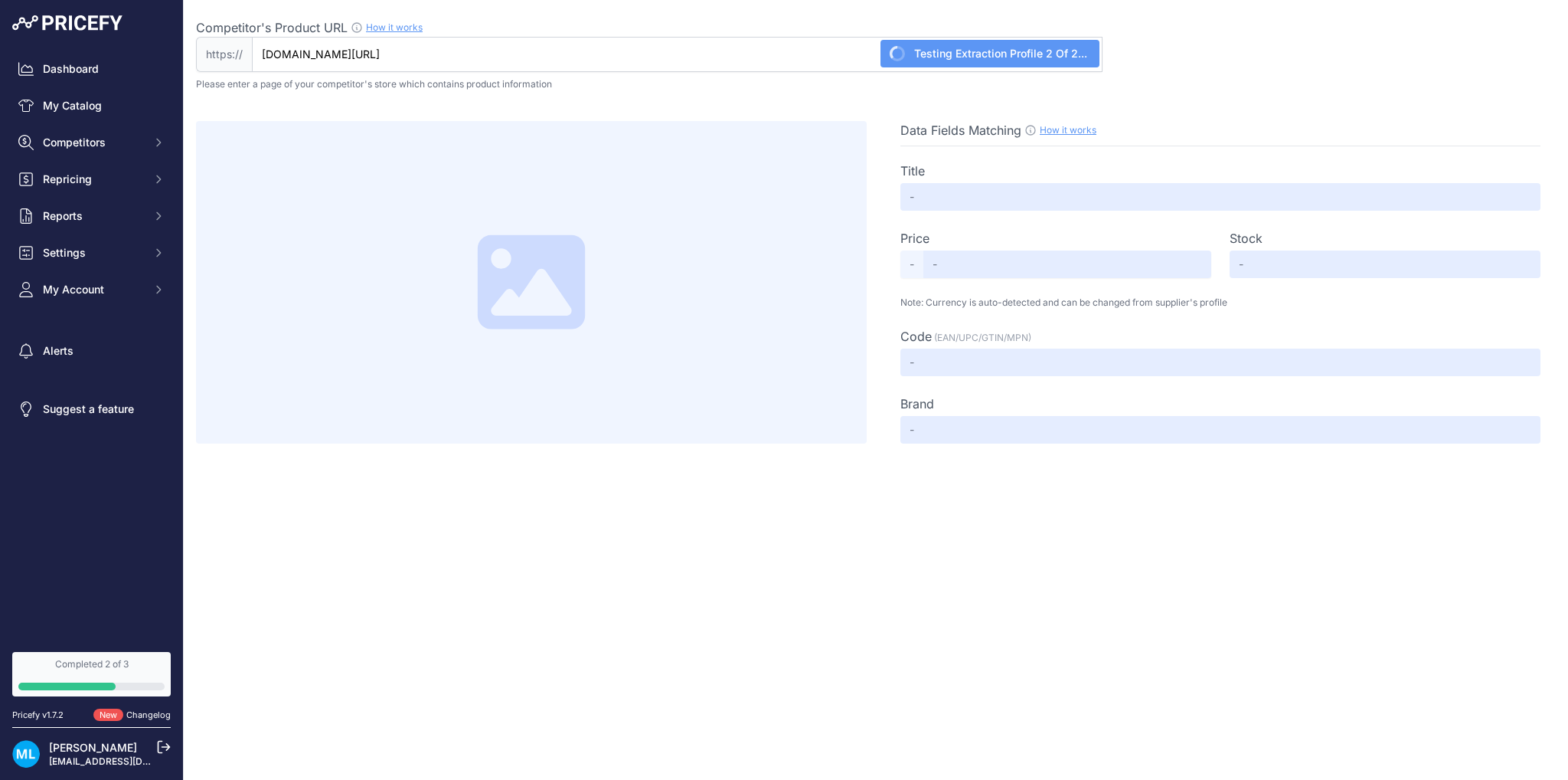
type input "Not Found"
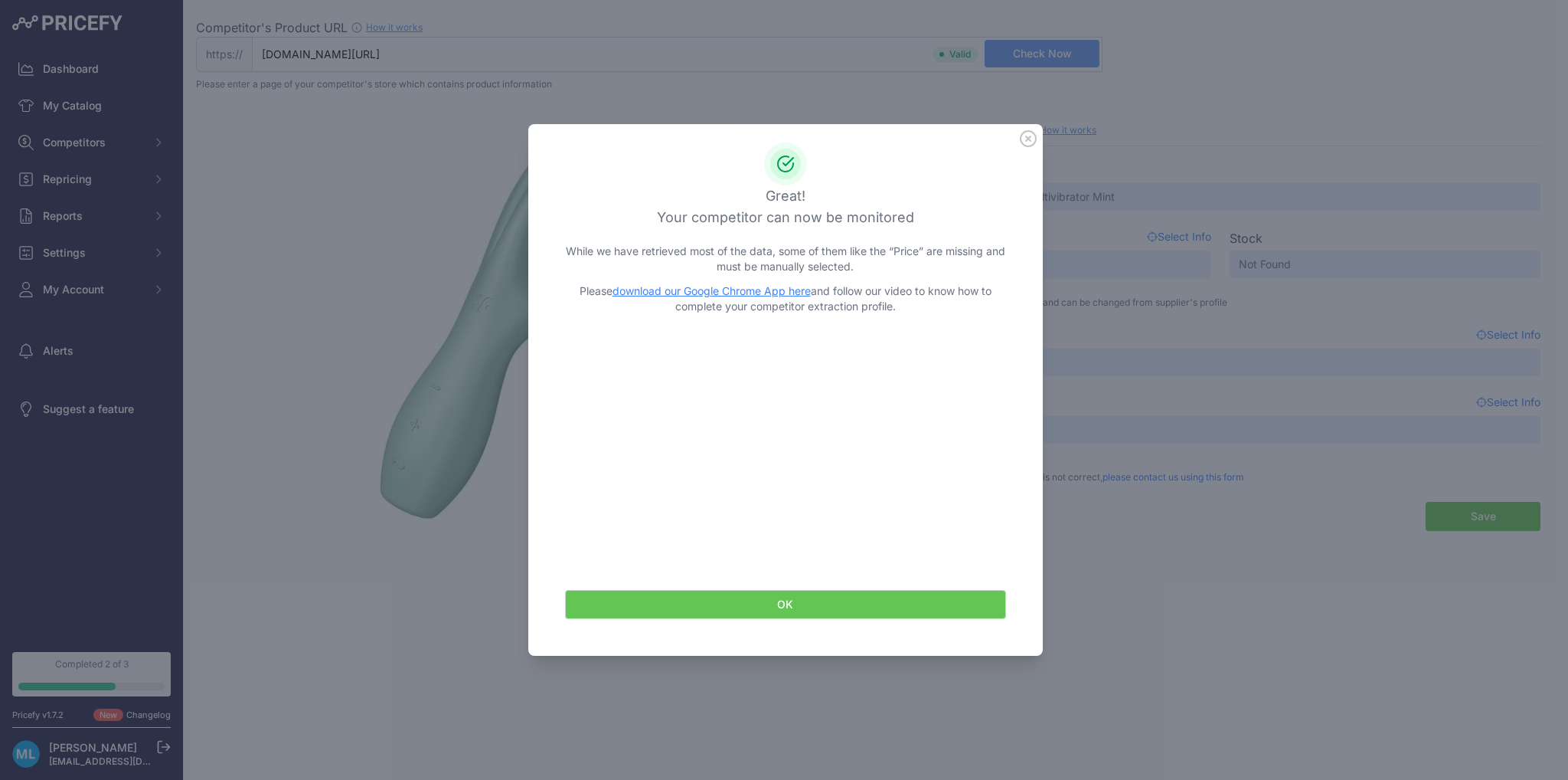
click at [778, 621] on div "OK" at bounding box center [786, 604] width 478 height 66
click at [1032, 139] on icon at bounding box center [1028, 138] width 17 height 17
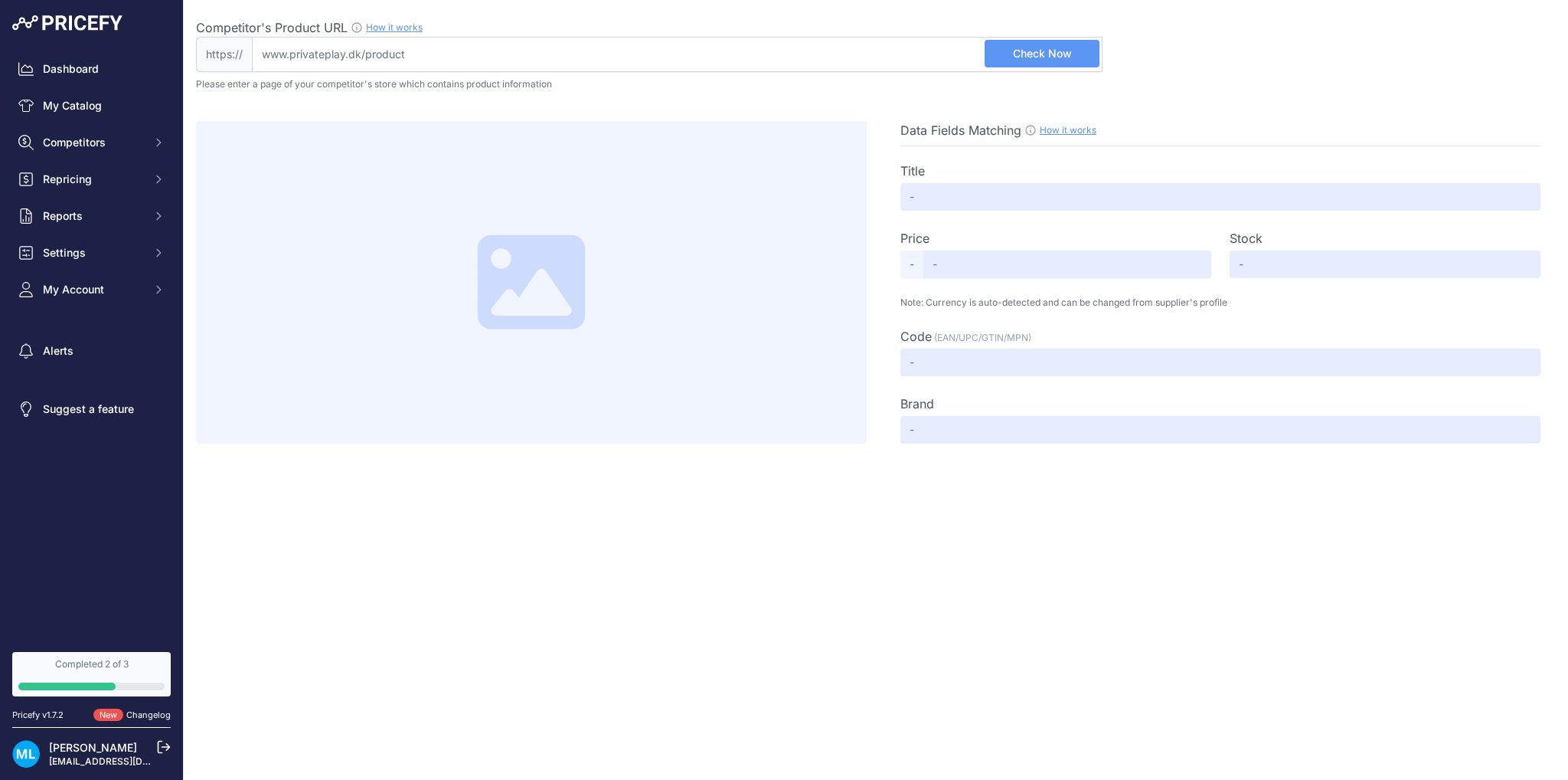
click at [641, 58] on input "Competitor's Product URL How it works In order to create your competitor's extr…" at bounding box center [677, 54] width 851 height 35
paste input "[URL][DOMAIN_NAME]"
type input "[DOMAIN_NAME][URL]"
click at [1069, 50] on span "Check Now" at bounding box center [1042, 53] width 59 height 15
type input "Satisfyer Threesome 3 Multivibrator Mint"
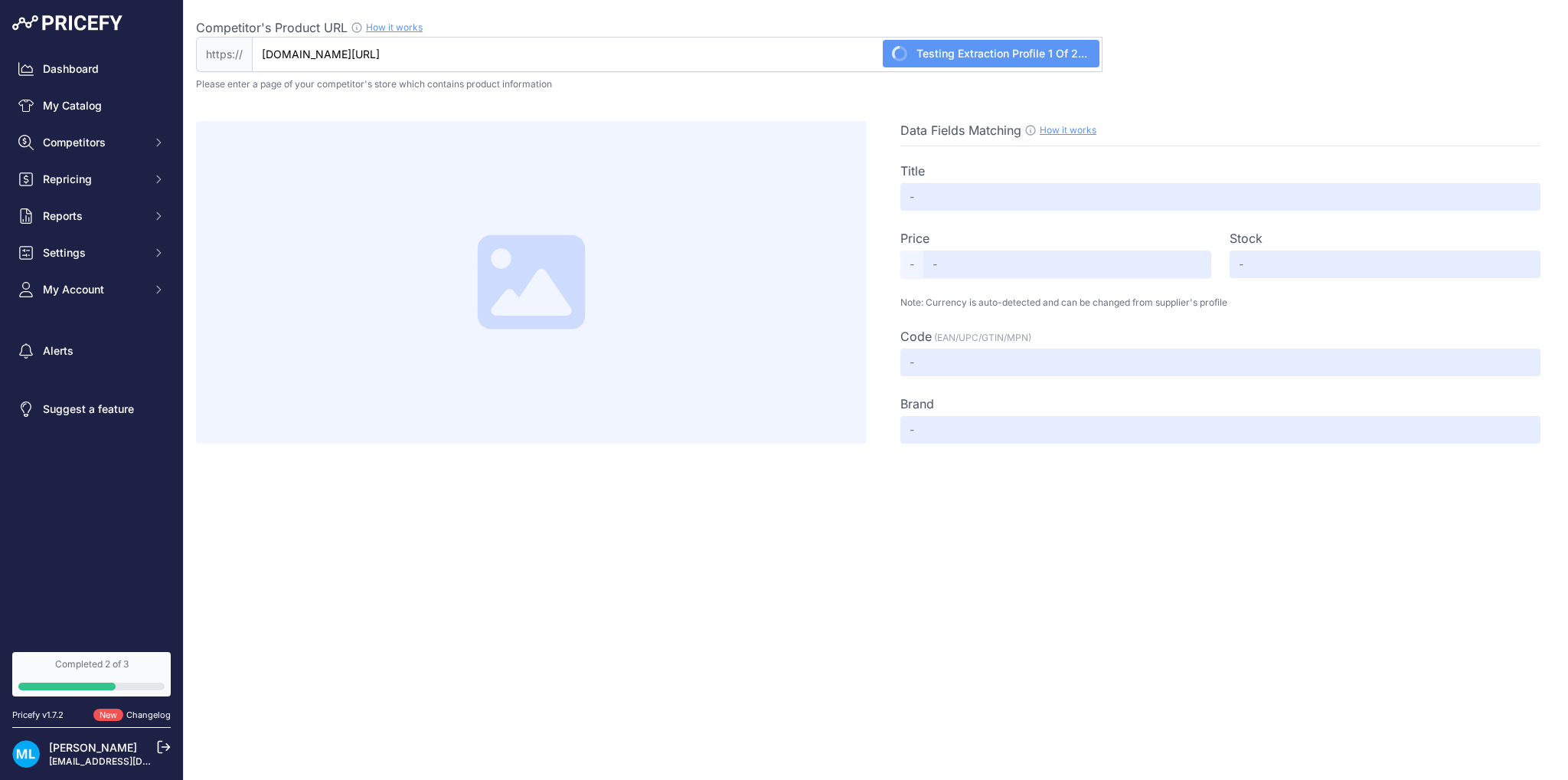
type input "269"
type input "Not Found"
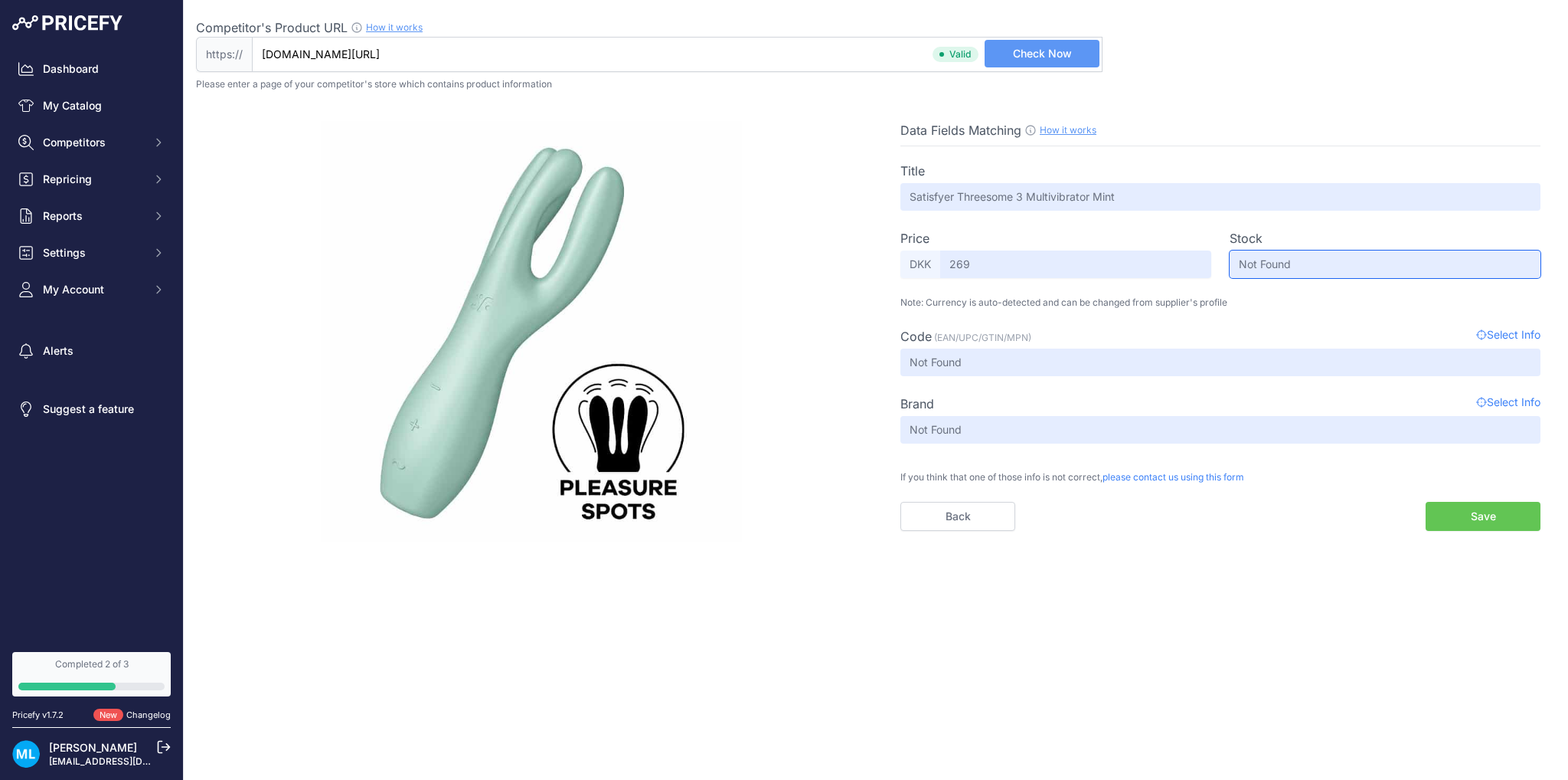
click at [1255, 265] on input "Not Found" at bounding box center [1384, 264] width 310 height 27
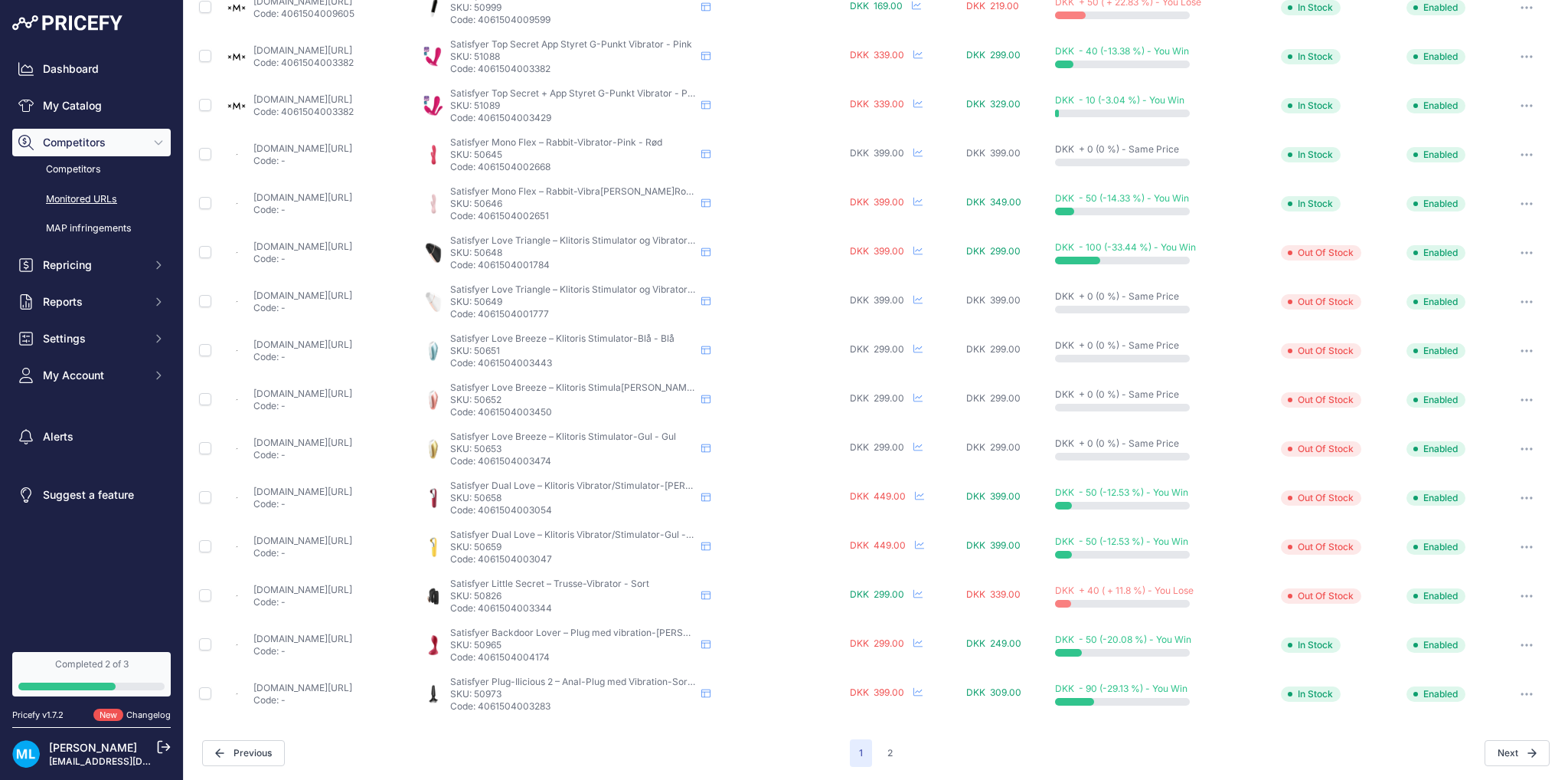
scroll to position [384, 0]
click at [879, 744] on button "2" at bounding box center [890, 752] width 24 height 27
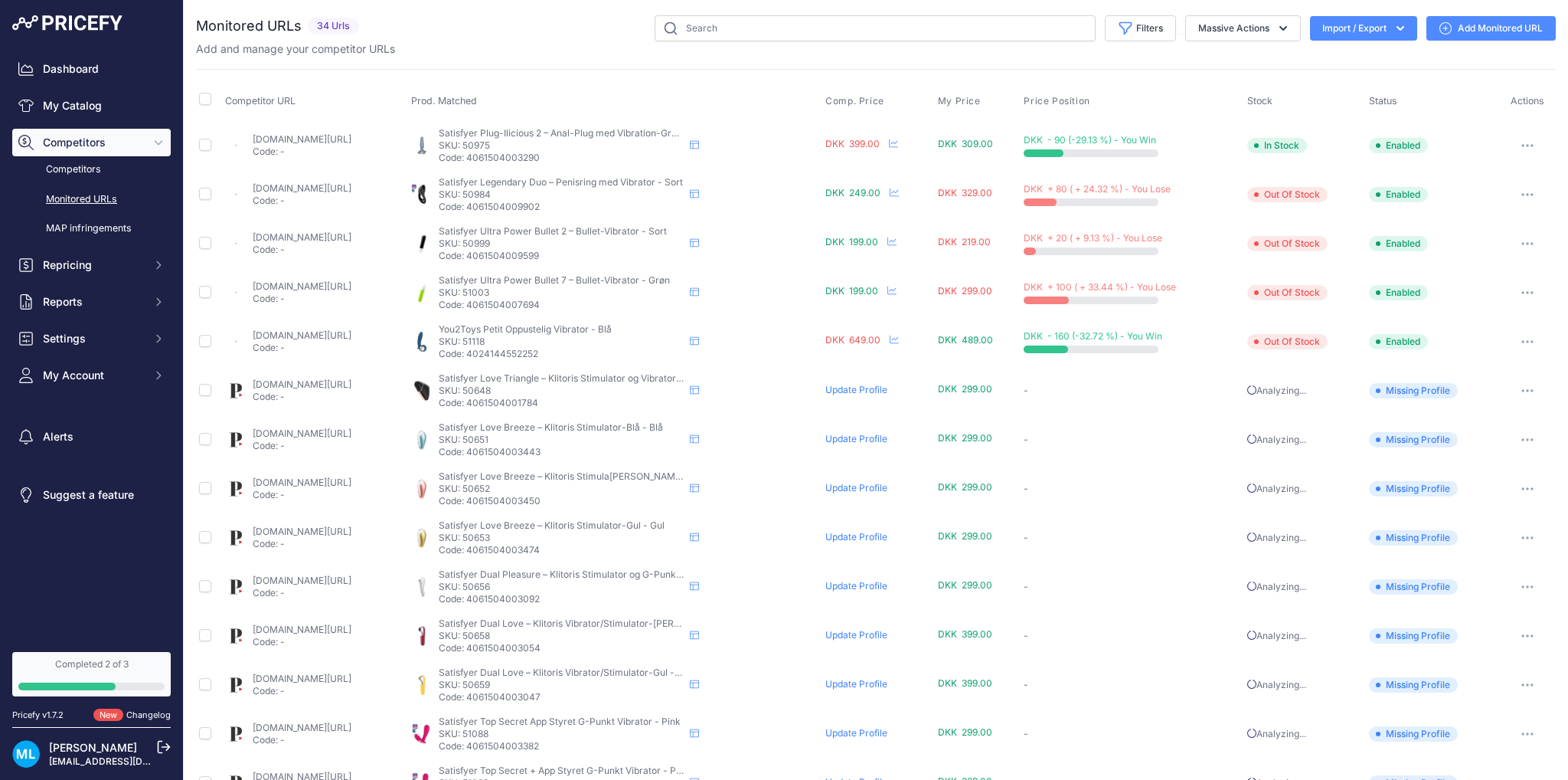
drag, startPoint x: 1268, startPoint y: 243, endPoint x: 1338, endPoint y: 236, distance: 70.3
click at [1338, 236] on td "Out Of Stock" at bounding box center [1305, 243] width 122 height 49
click at [699, 240] on icon at bounding box center [694, 243] width 9 height 8
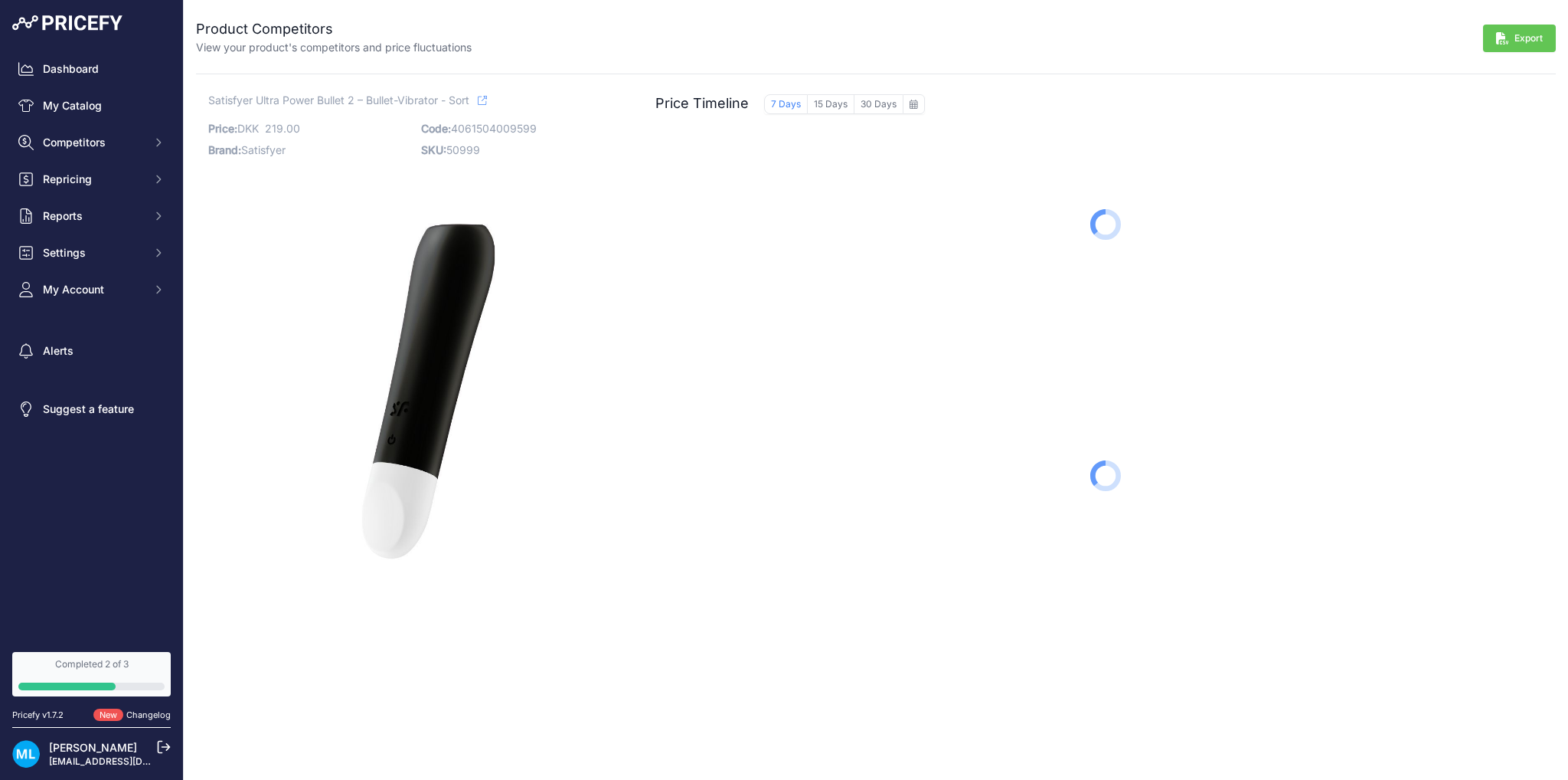
click at [493, 101] on p "Satisfyer Ultra Power Bullet 2 – Bullet-Vibrator - Sort" at bounding box center [416, 100] width 416 height 16
click at [487, 100] on icon at bounding box center [482, 100] width 9 height 9
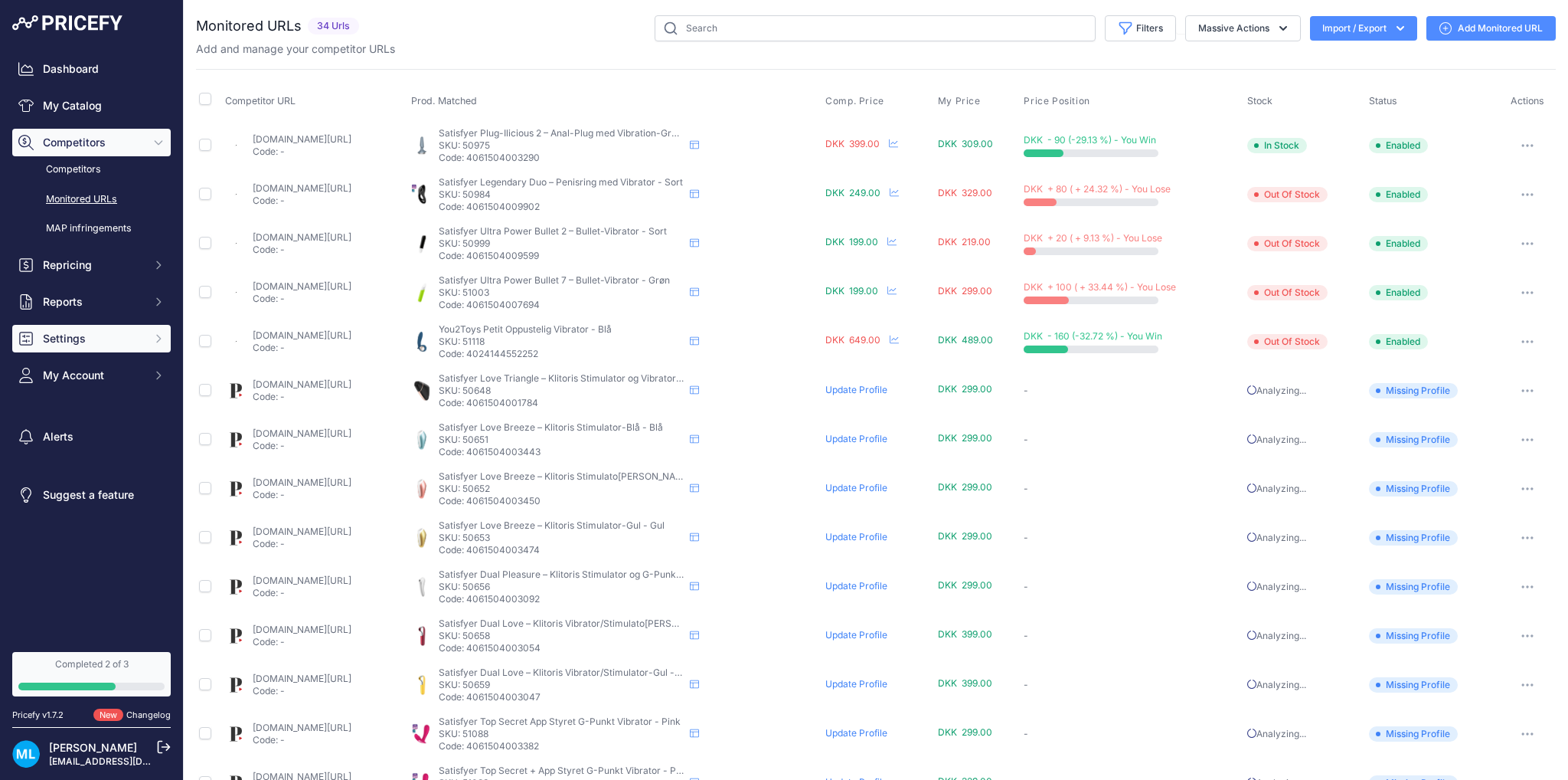
click at [133, 330] on button "Settings" at bounding box center [92, 338] width 158 height 27
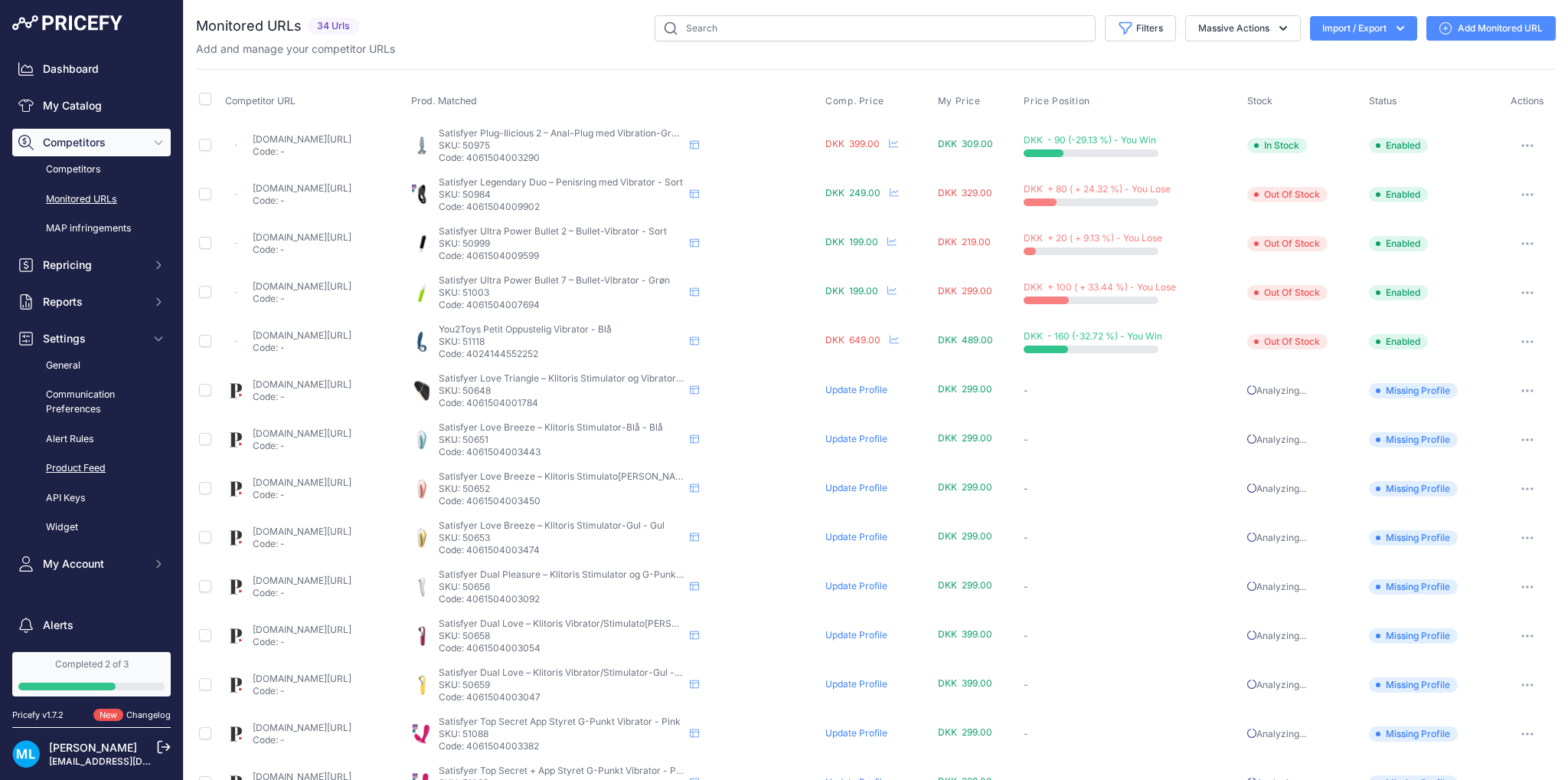
click at [91, 466] on link "Product Feed" at bounding box center [92, 468] width 158 height 27
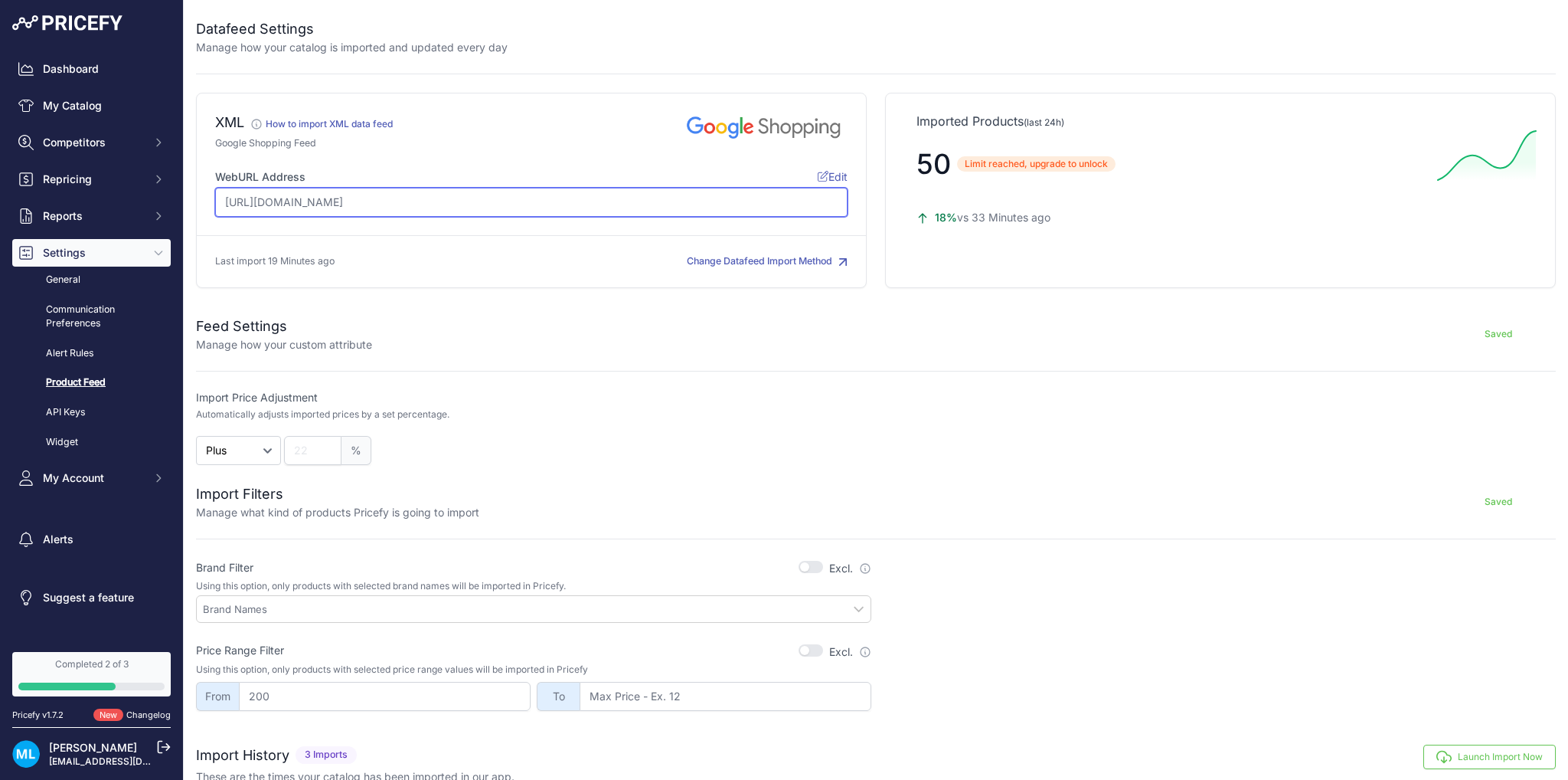
click at [740, 196] on input "[URL][DOMAIN_NAME]" at bounding box center [532, 201] width 633 height 29
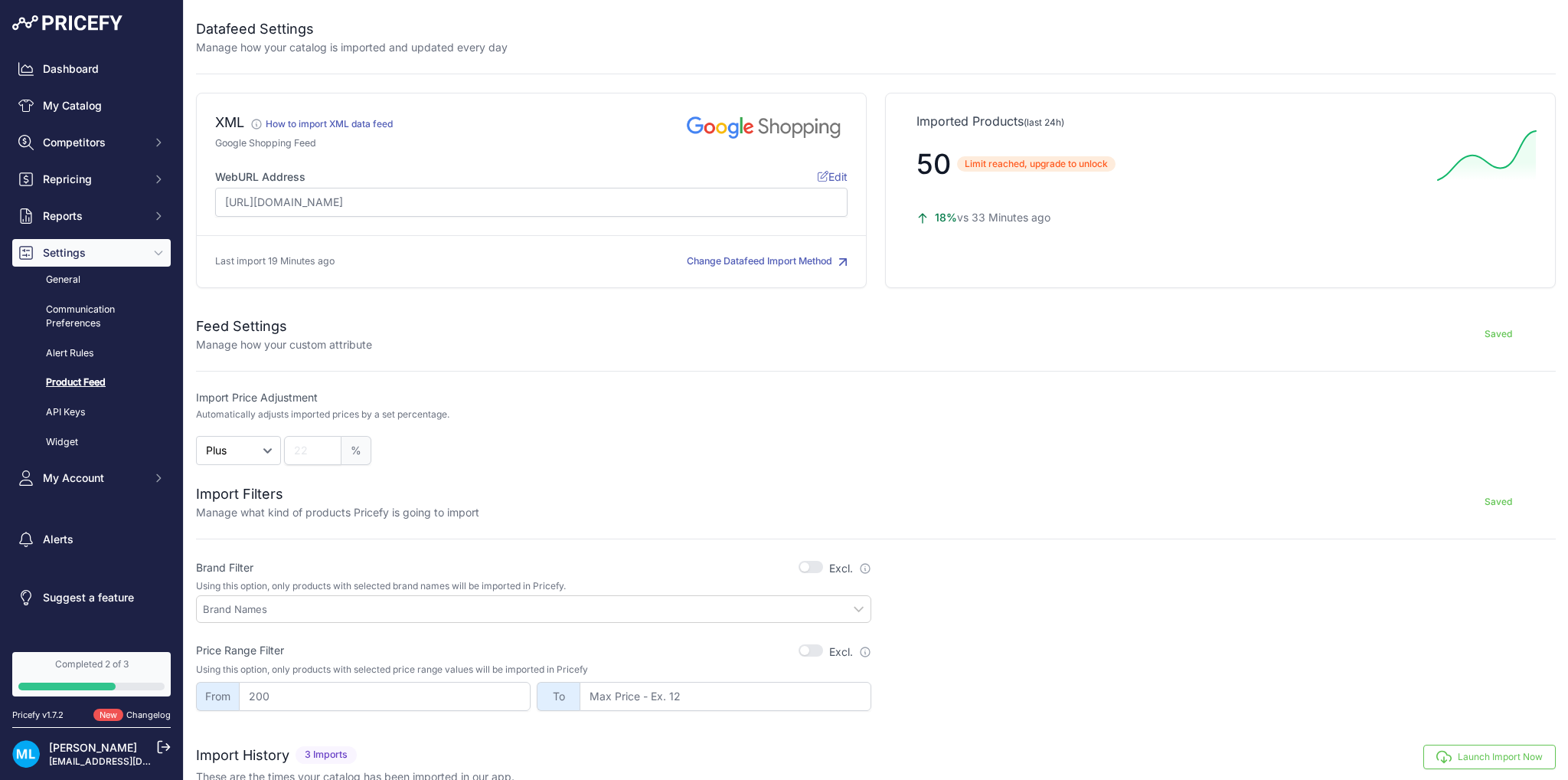
click at [829, 174] on span "Edit" at bounding box center [833, 176] width 30 height 13
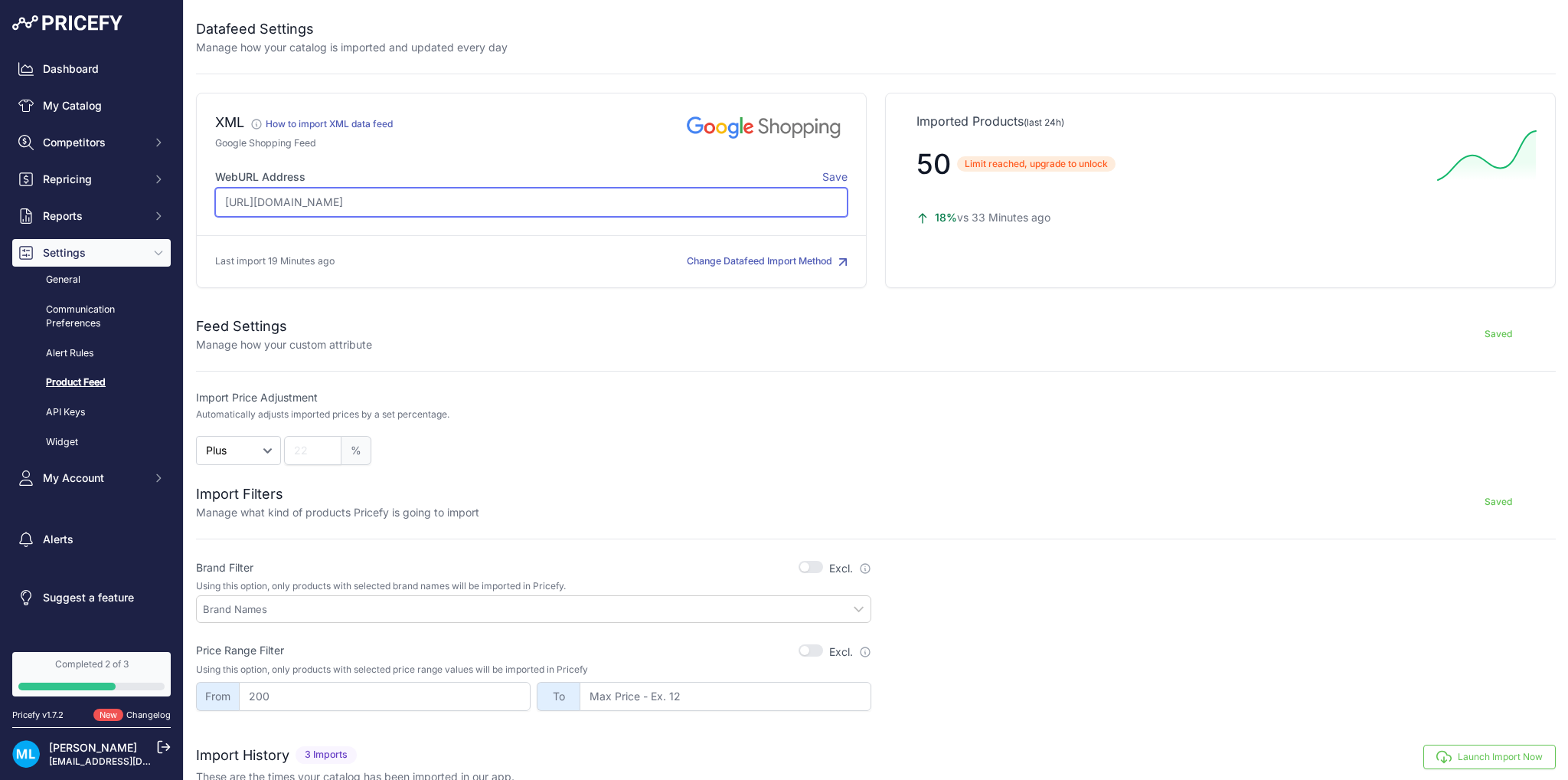
scroll to position [159, 0]
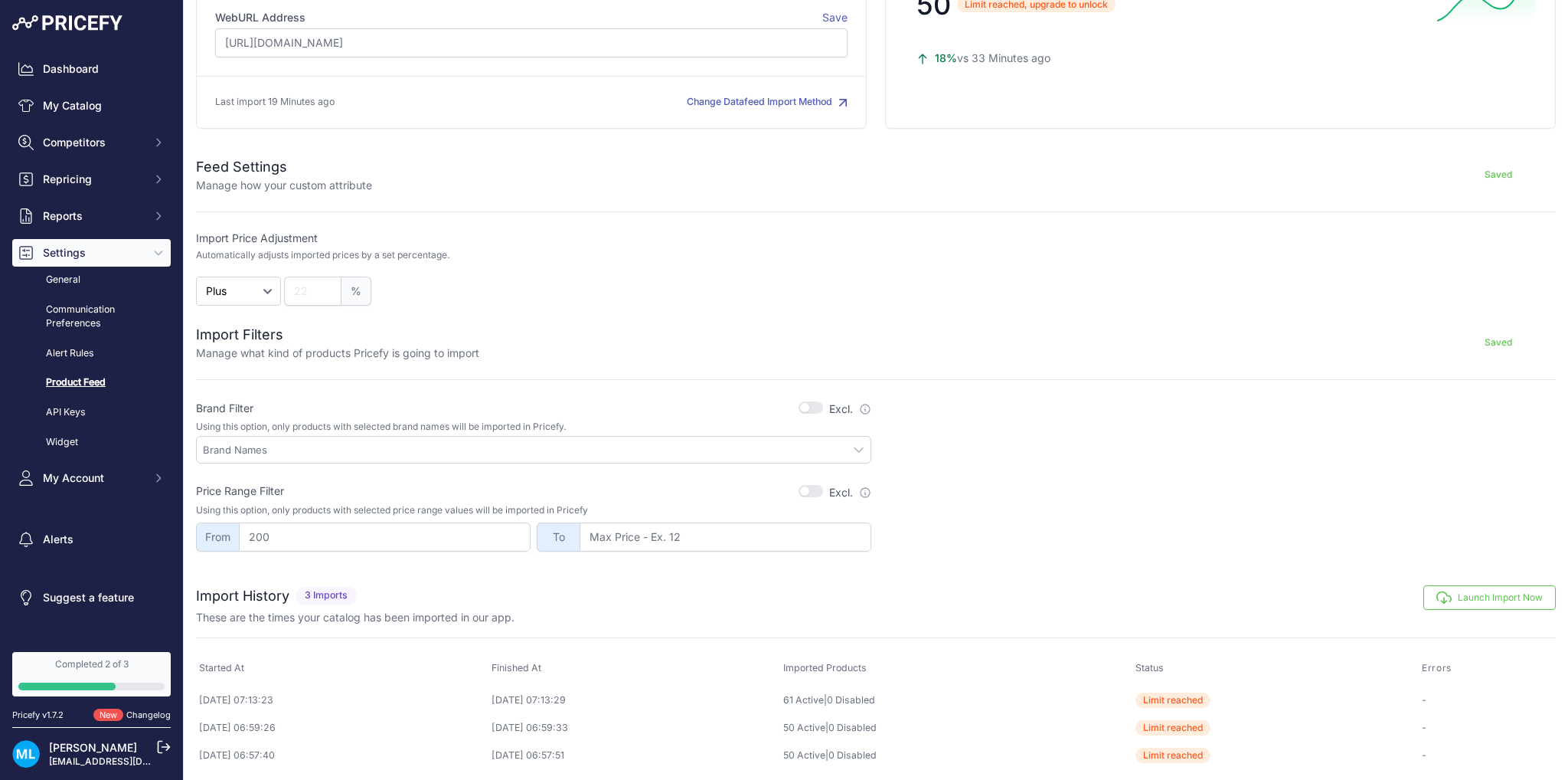
click at [1476, 600] on button "Launch Import Now" at bounding box center [1489, 597] width 132 height 24
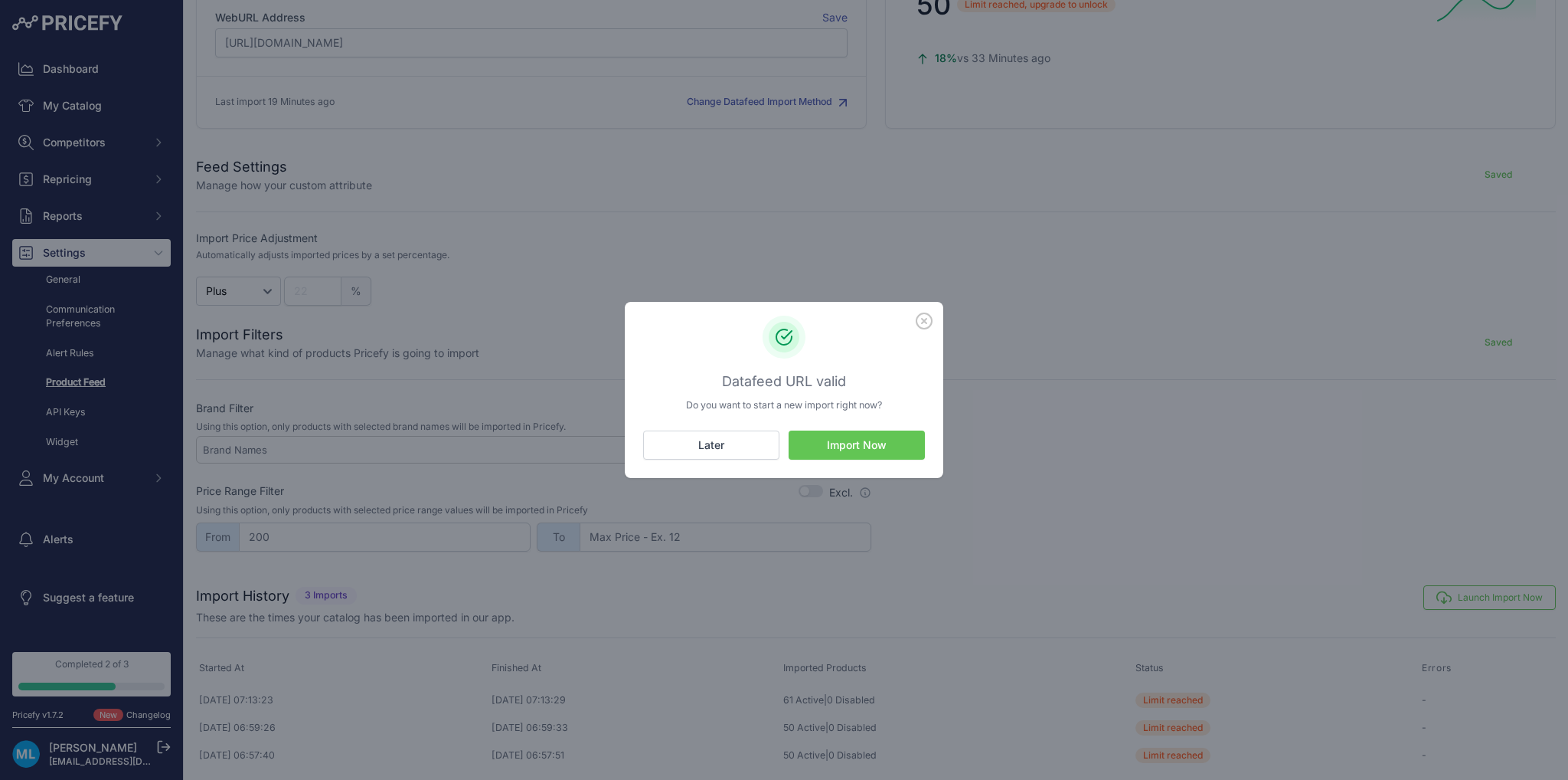
click at [873, 455] on button "Import Now" at bounding box center [857, 445] width 136 height 29
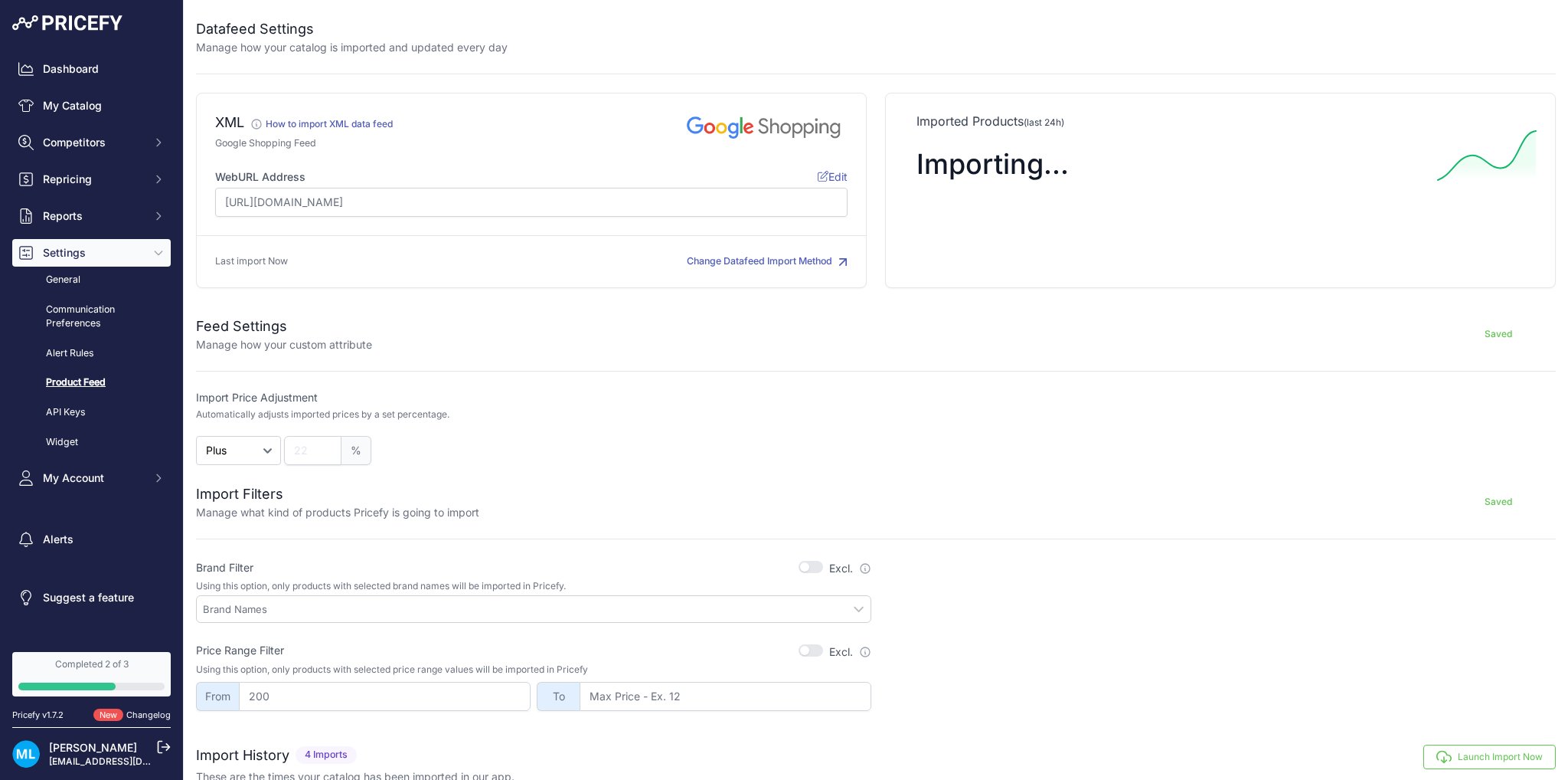
scroll to position [186, 0]
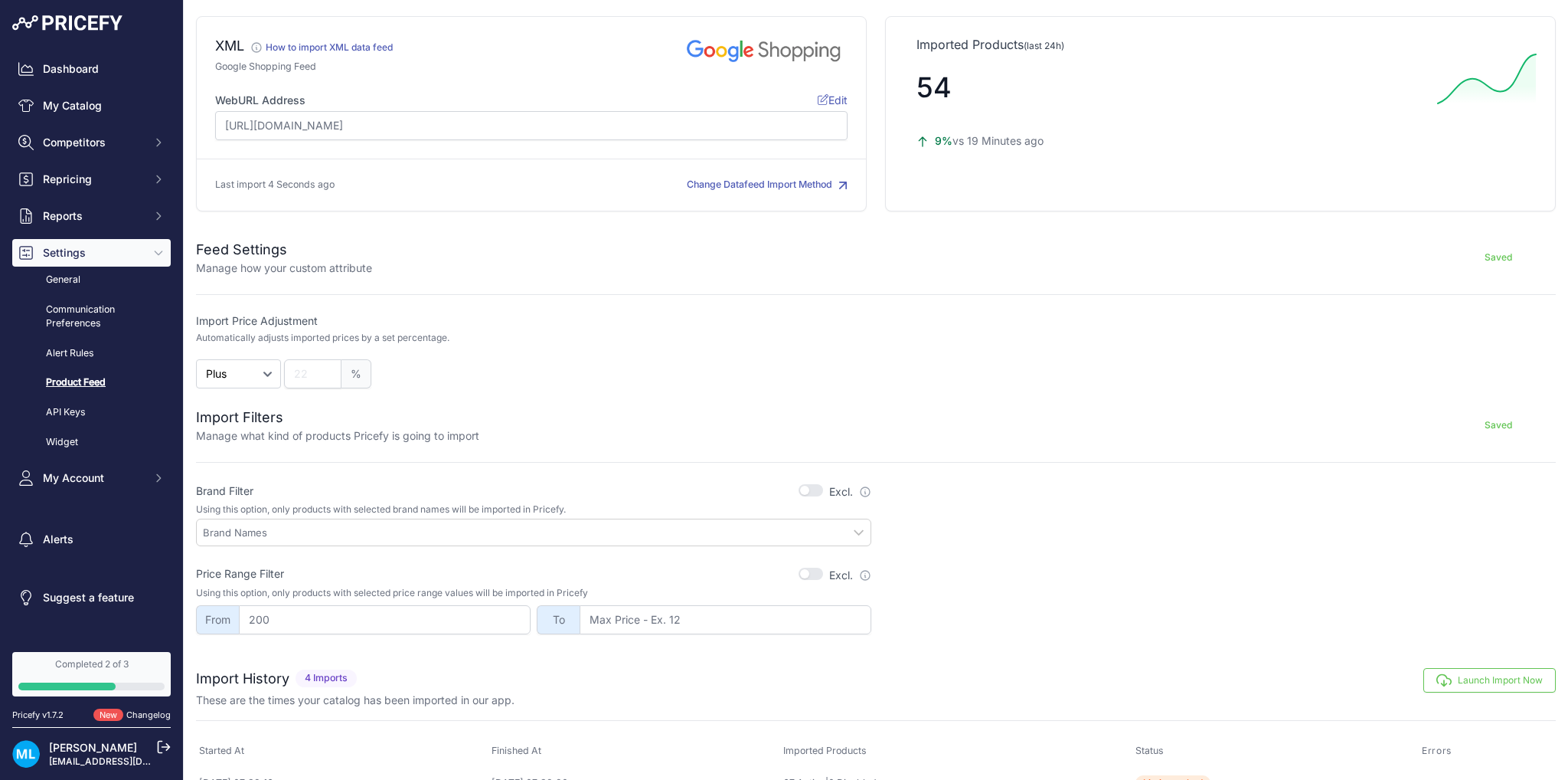
scroll to position [186, 0]
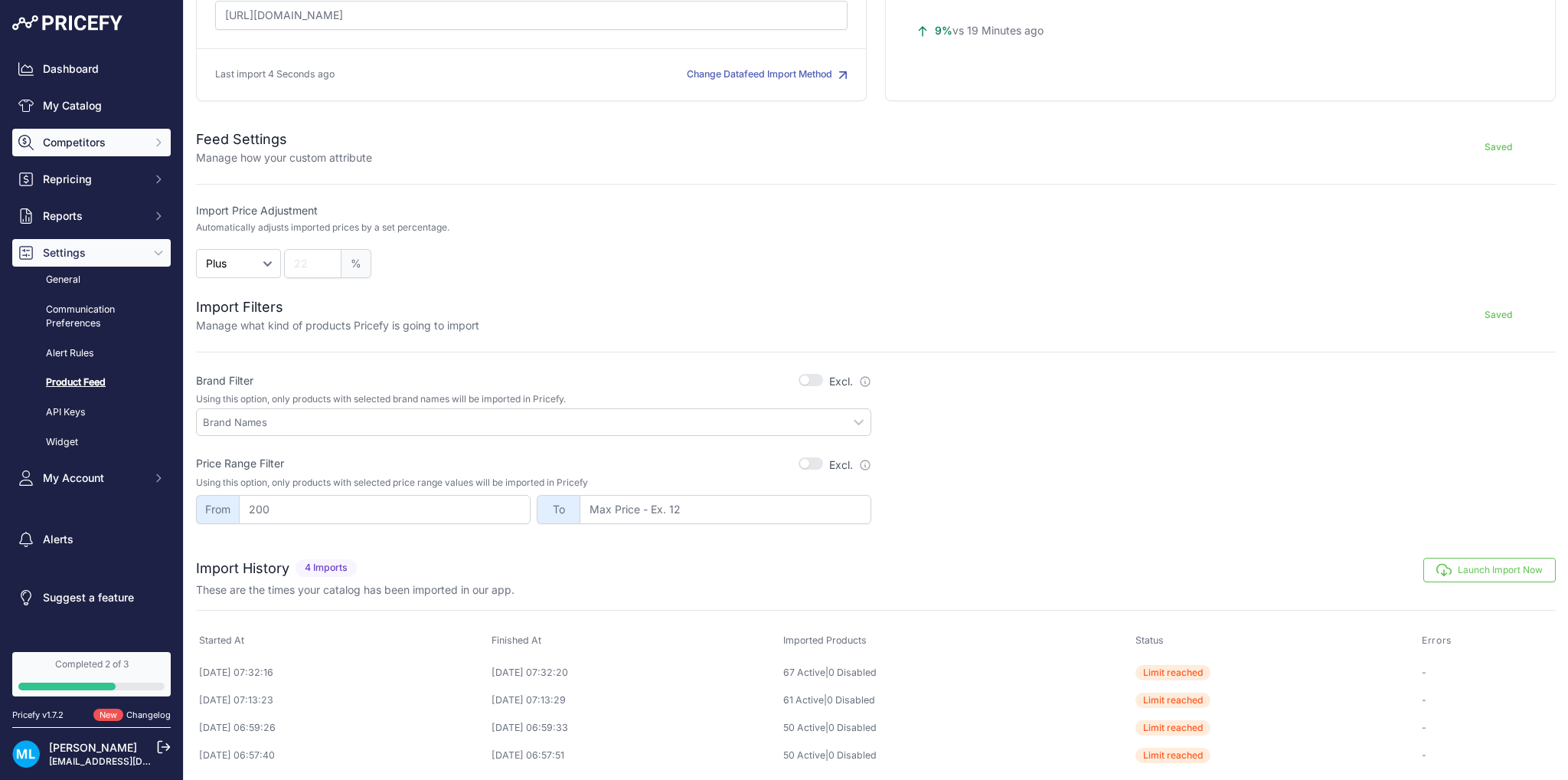
click at [128, 148] on span "Competitors" at bounding box center [93, 142] width 101 height 15
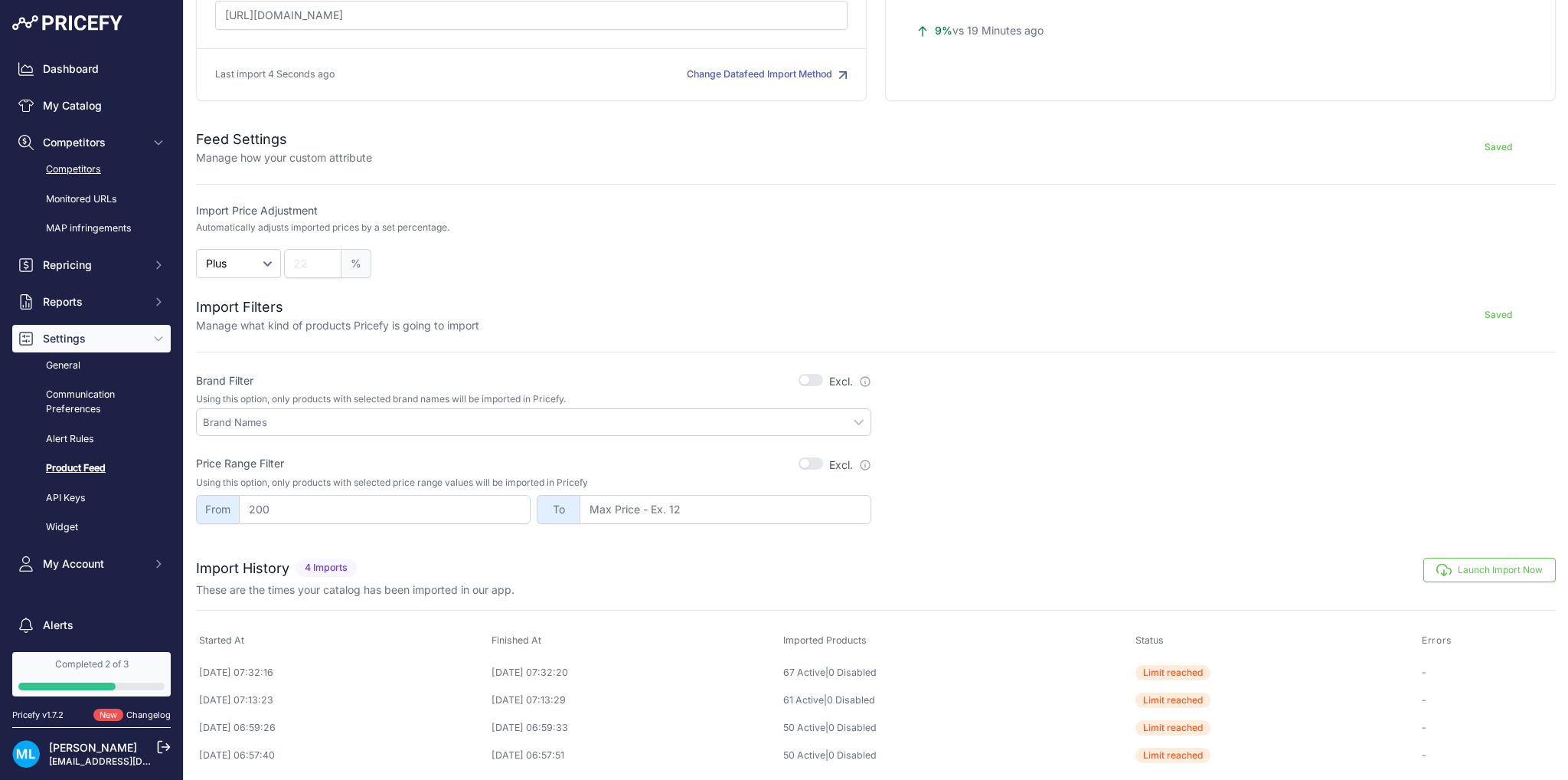
click at [110, 172] on link "Competitors" at bounding box center [92, 170] width 158 height 27
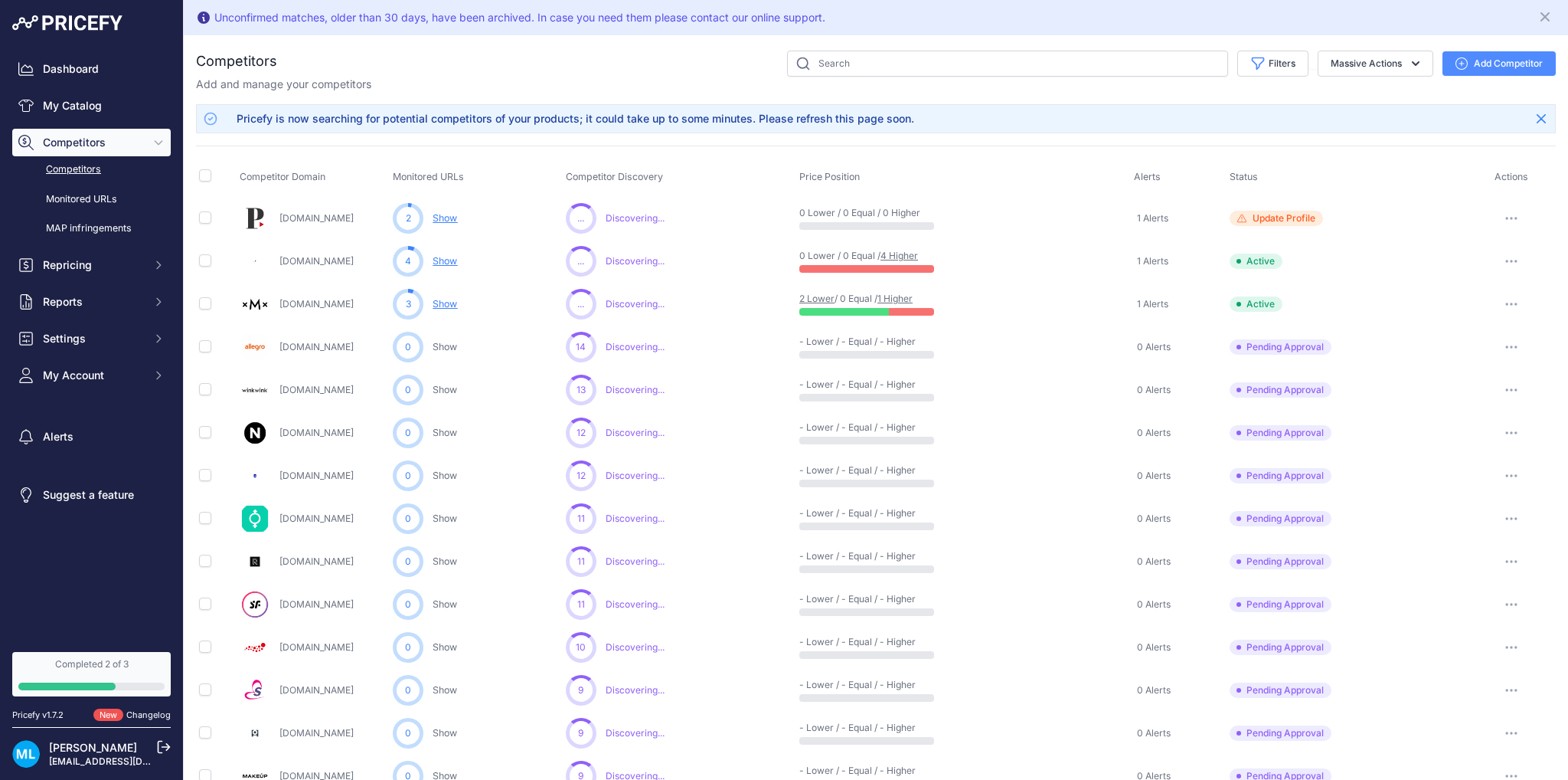
click at [1293, 211] on span "Update Profile" at bounding box center [1276, 218] width 93 height 15
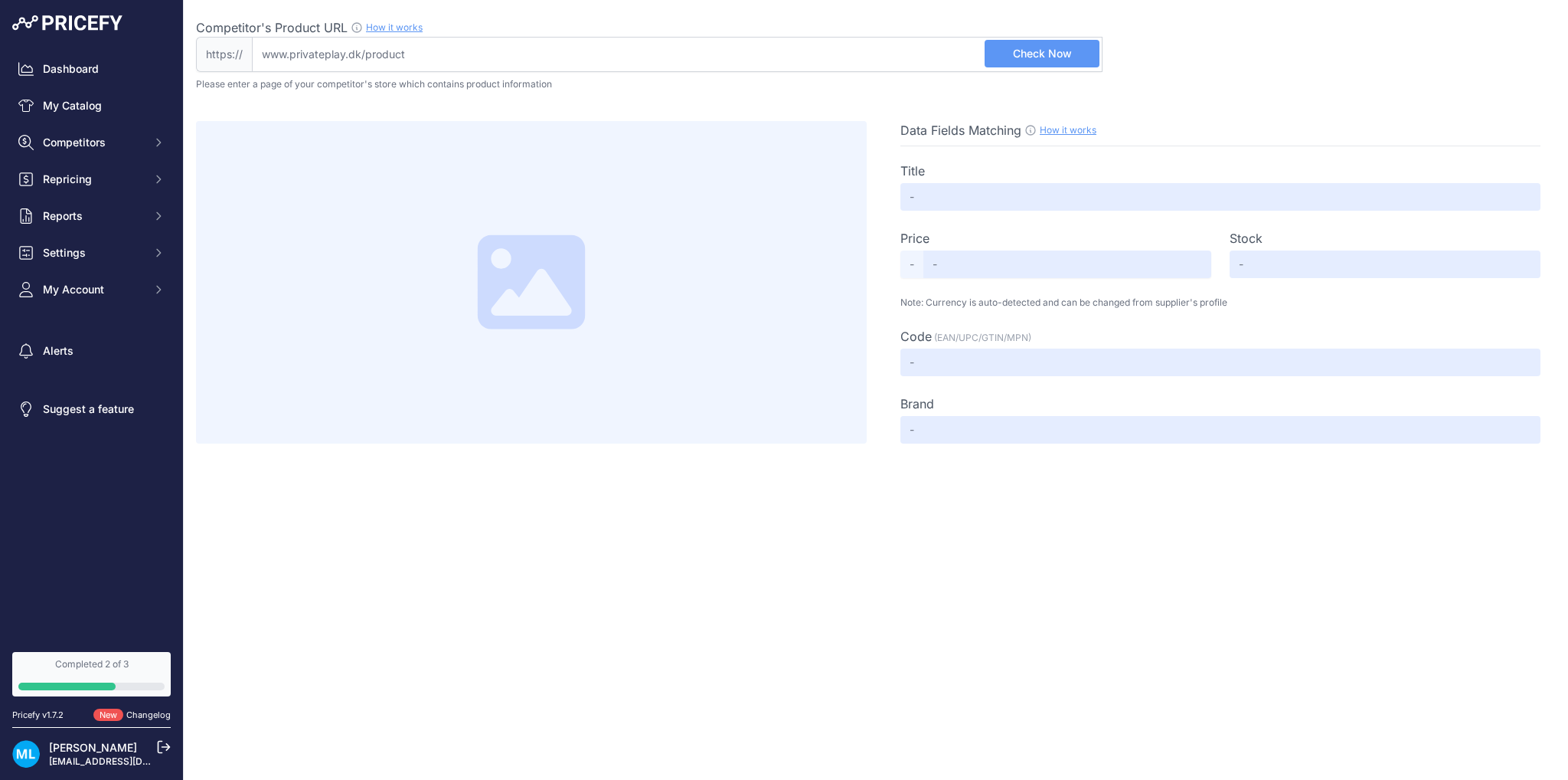
click at [424, 45] on input "Competitor's Product URL How it works In order to create your competitor's extr…" at bounding box center [677, 54] width 851 height 35
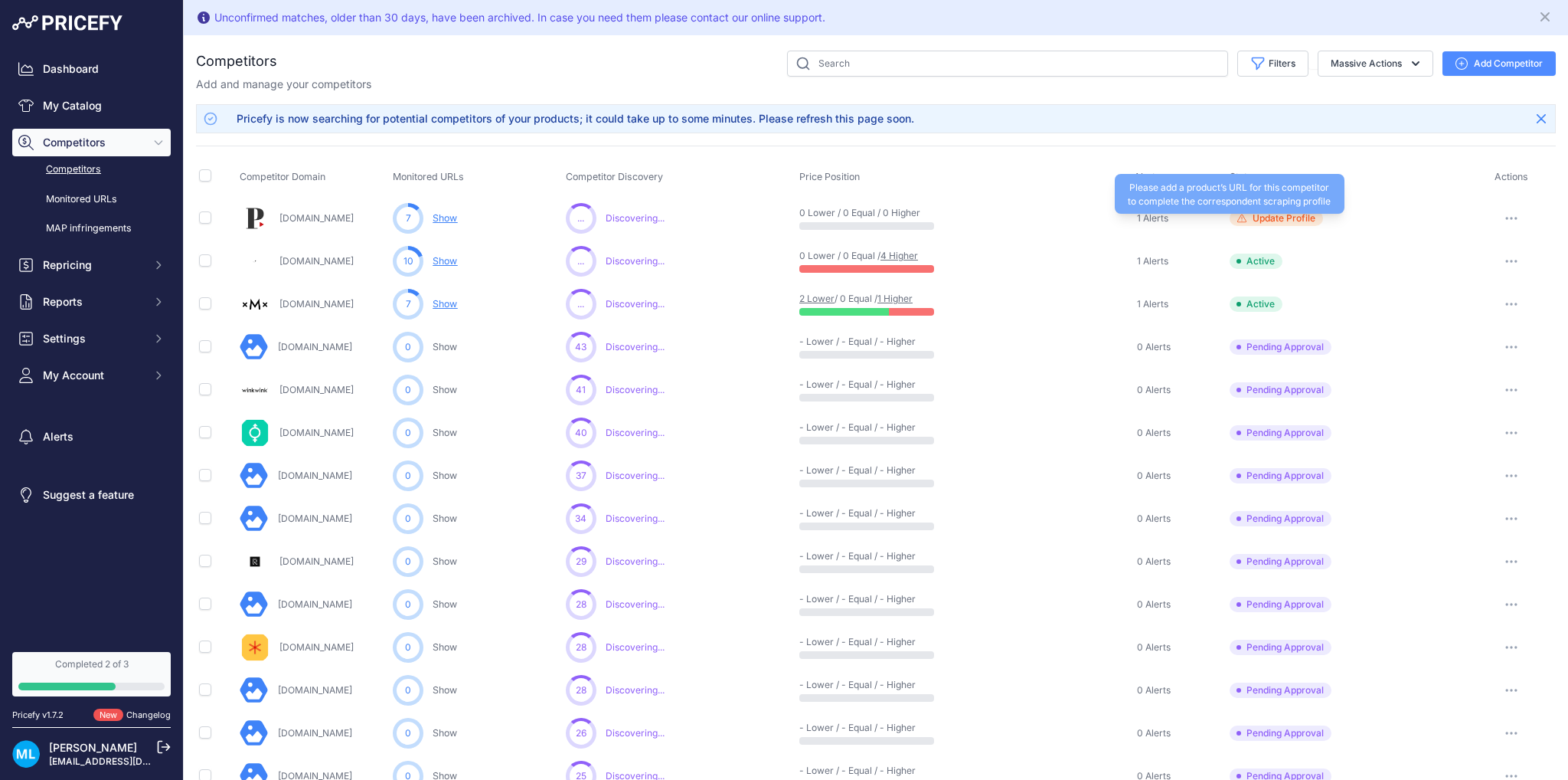
click at [1256, 218] on span "Update Profile" at bounding box center [1283, 218] width 62 height 12
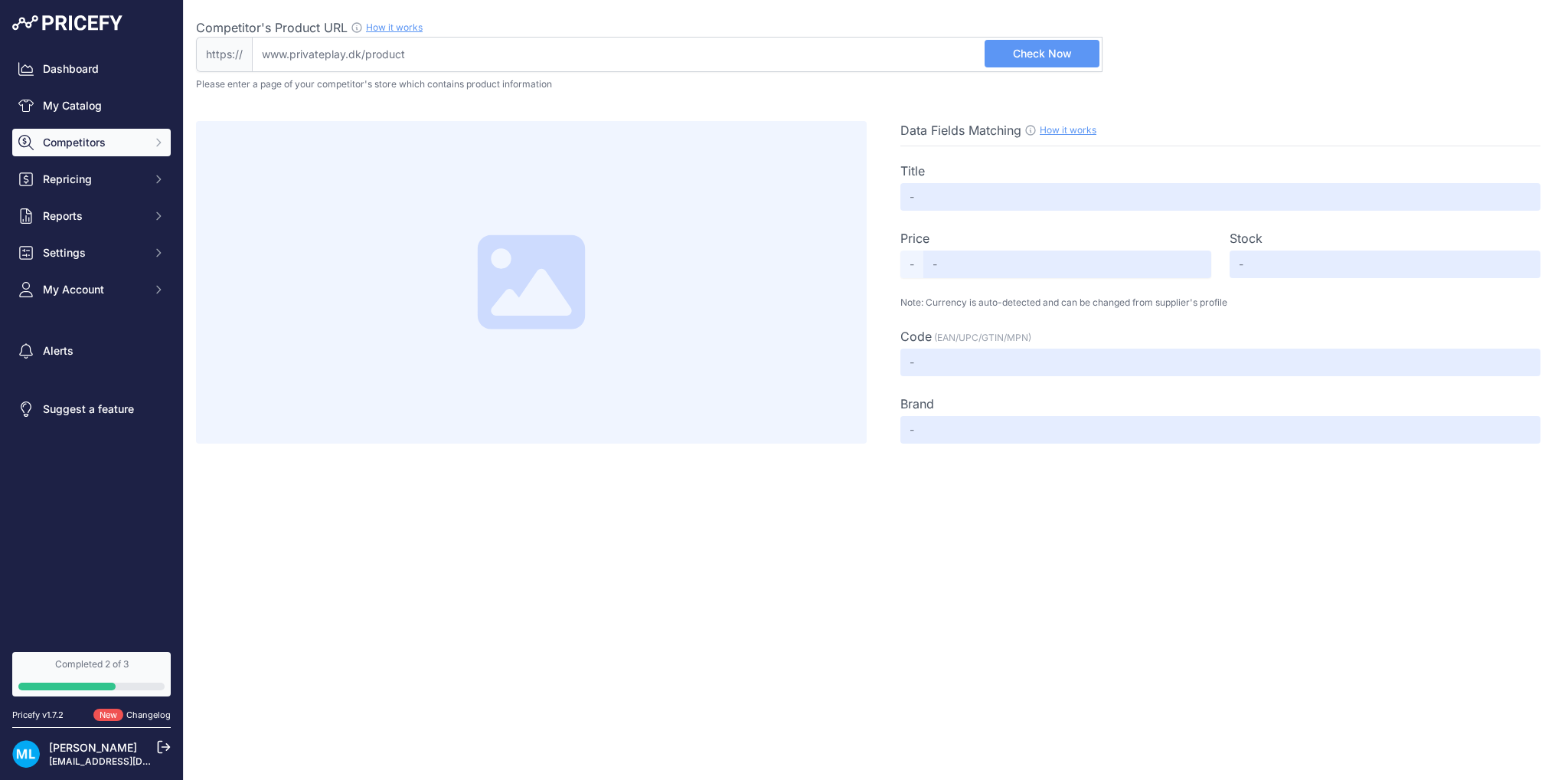
click at [52, 135] on span "Competitors" at bounding box center [93, 142] width 101 height 15
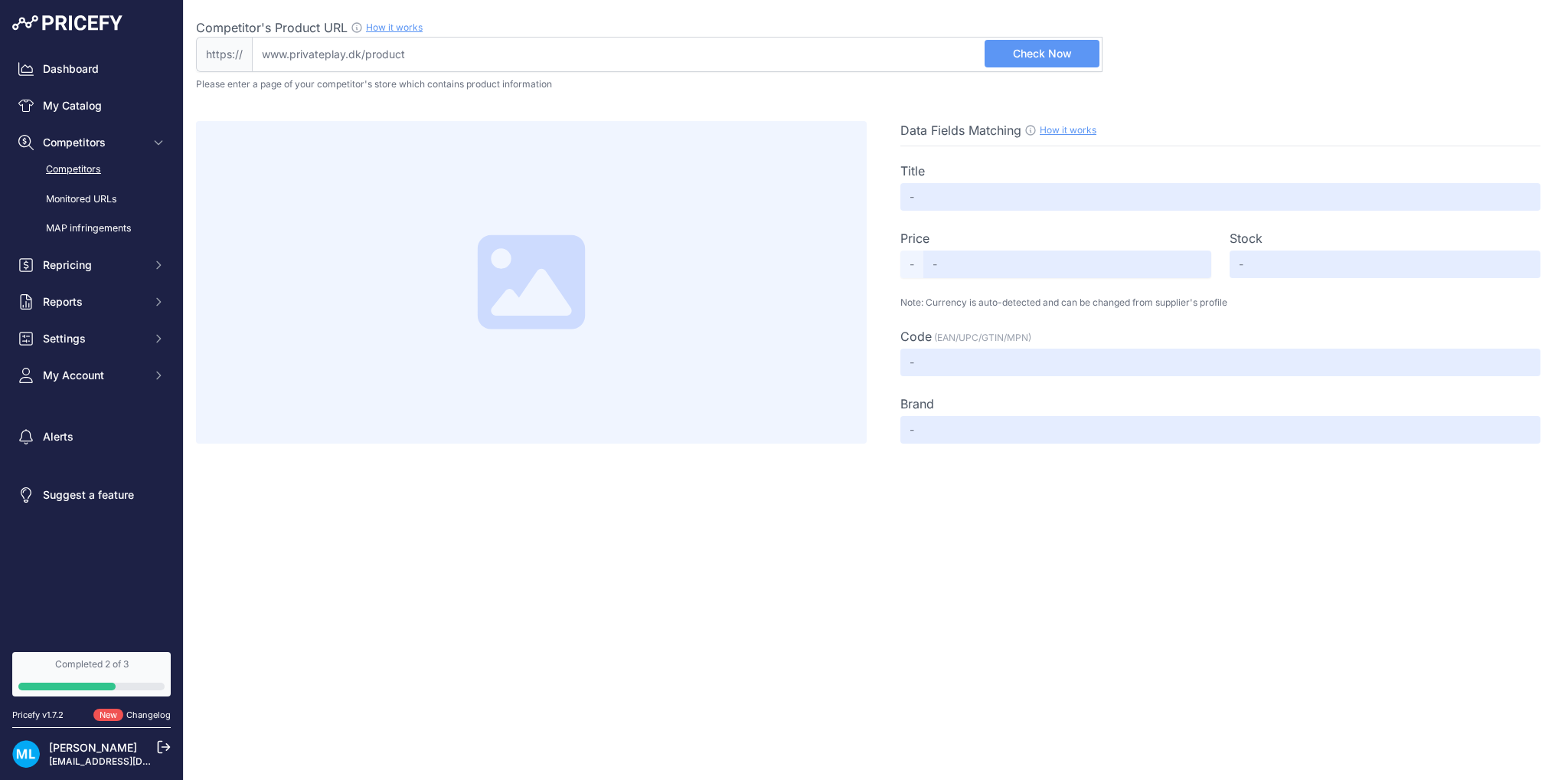
click at [75, 167] on link "Competitors" at bounding box center [92, 170] width 158 height 27
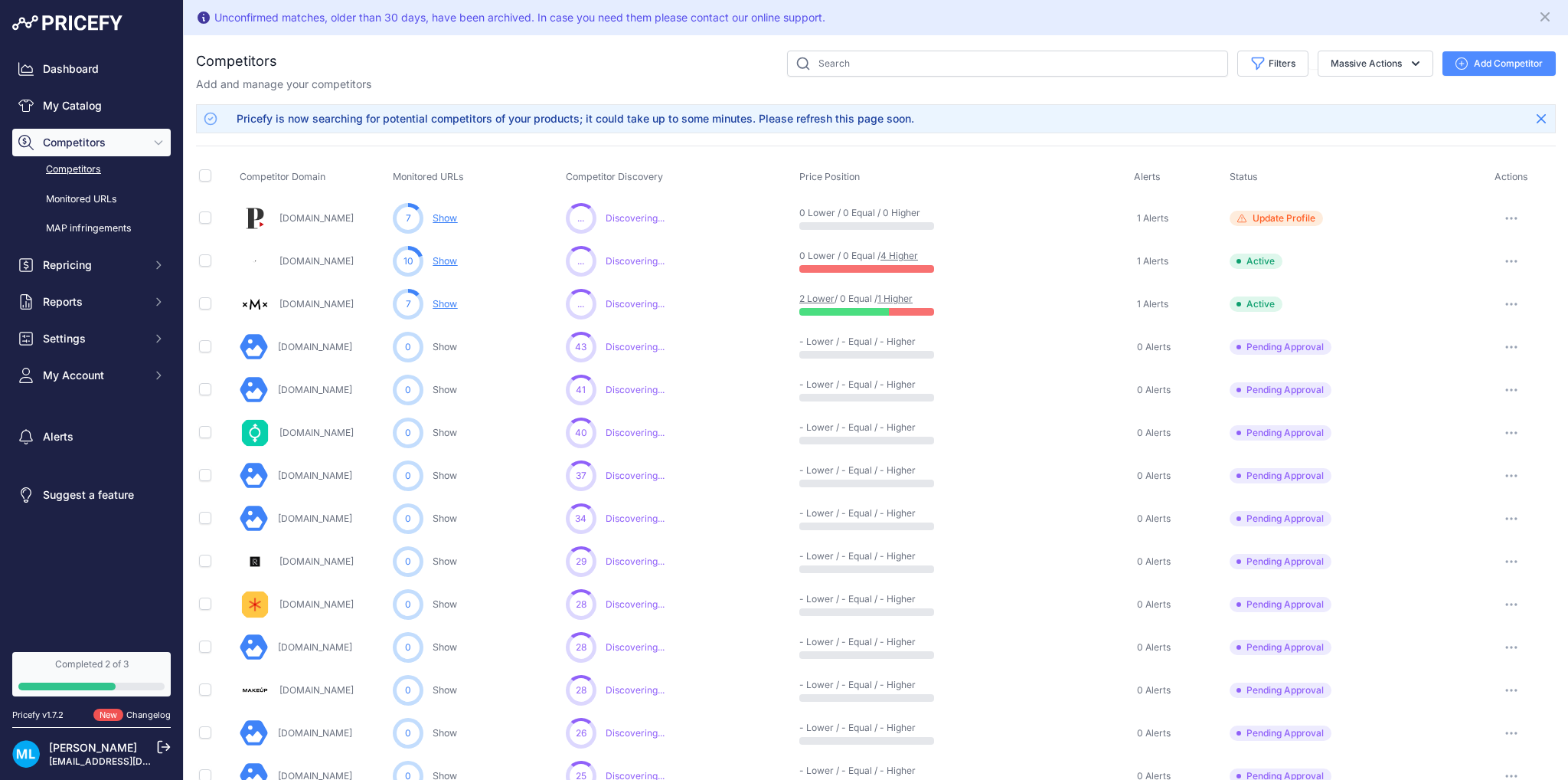
click at [305, 220] on link "Privateplay.dk" at bounding box center [316, 218] width 74 height 12
click at [1504, 221] on button "button" at bounding box center [1511, 218] width 31 height 22
click at [1496, 245] on link "View Competitor Profile" at bounding box center [1489, 250] width 128 height 24
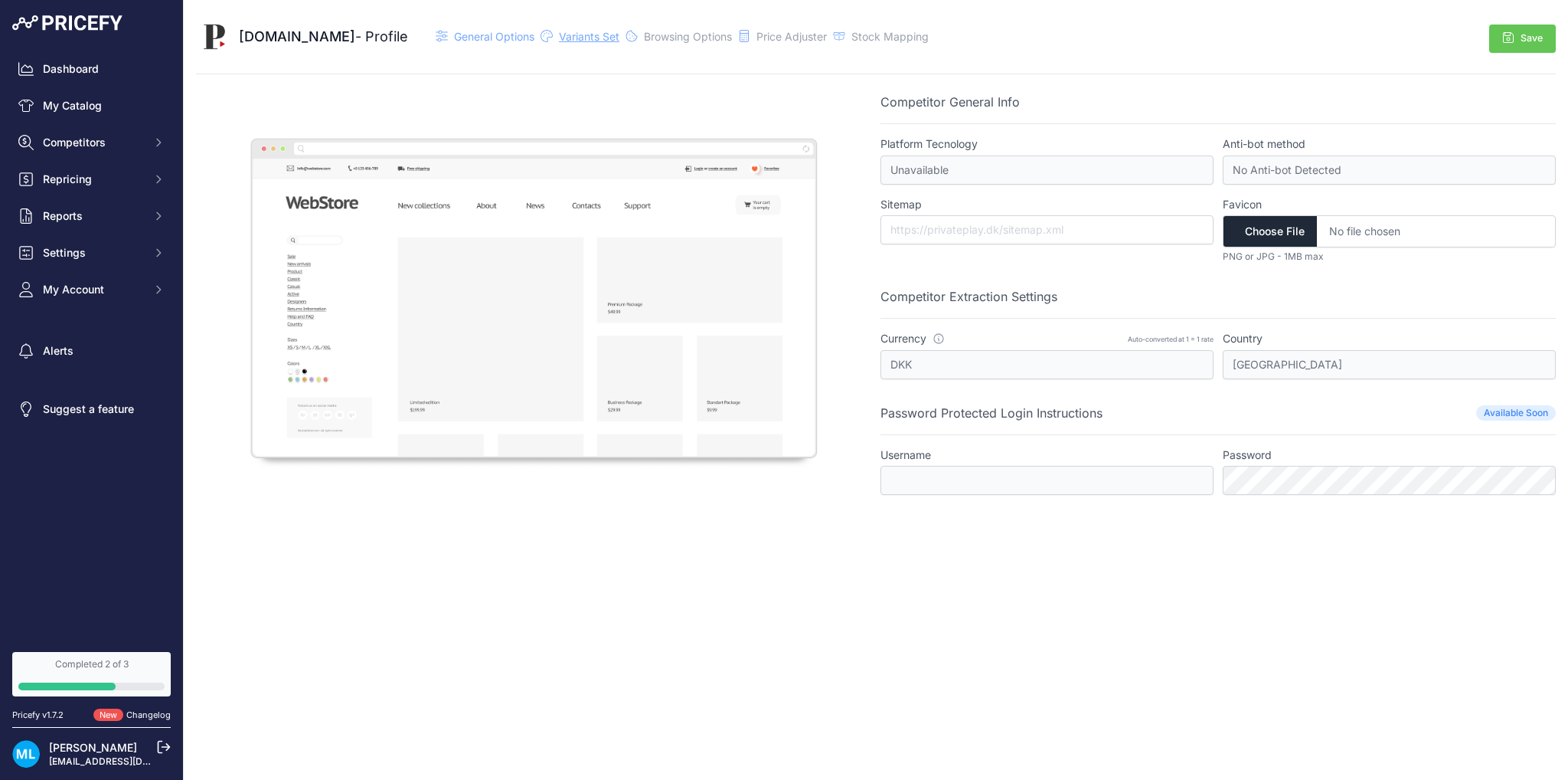
click at [582, 38] on span "Variants Set" at bounding box center [589, 37] width 61 height 13
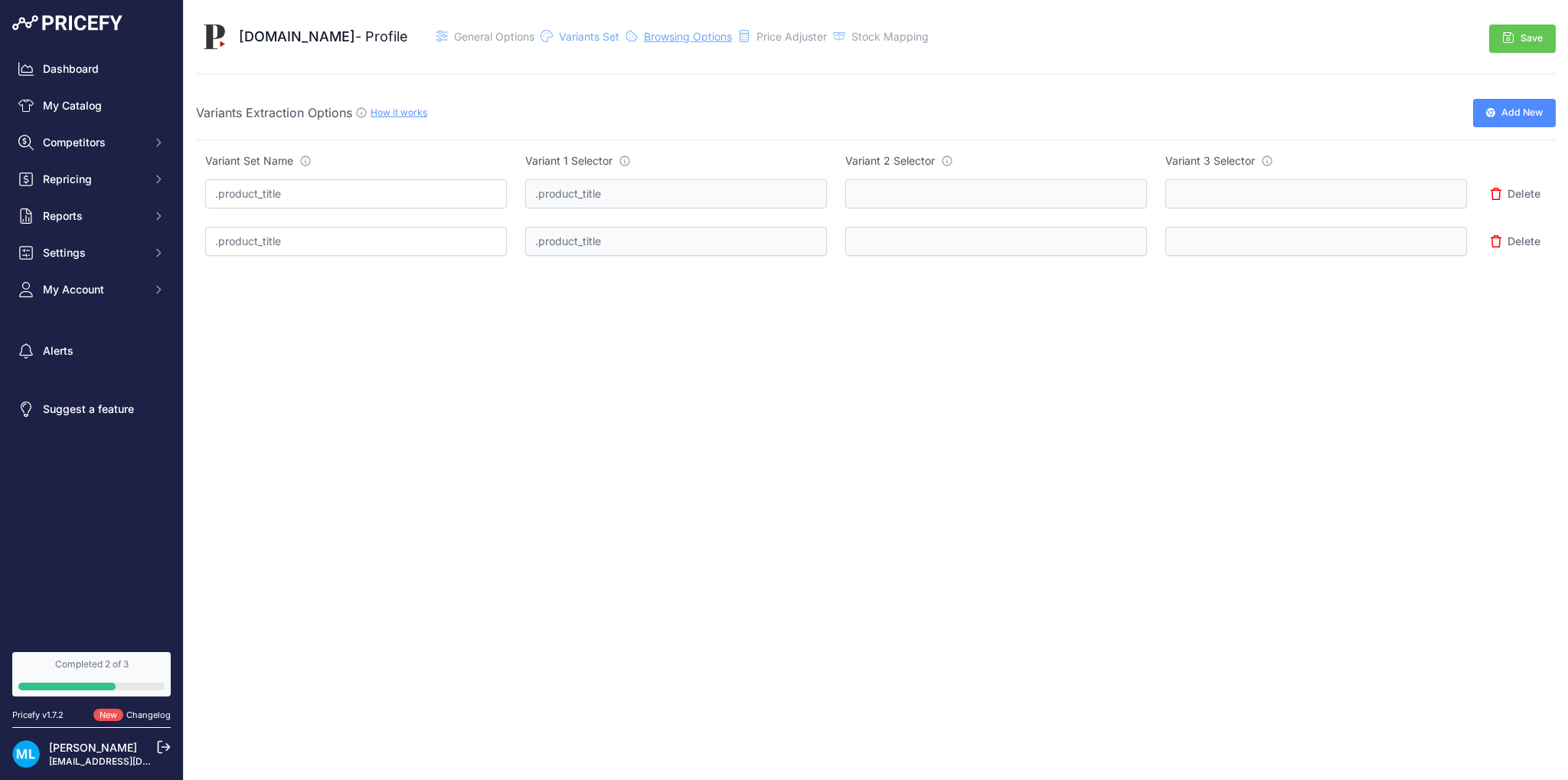
click at [656, 33] on span "Browsing Options" at bounding box center [688, 37] width 88 height 13
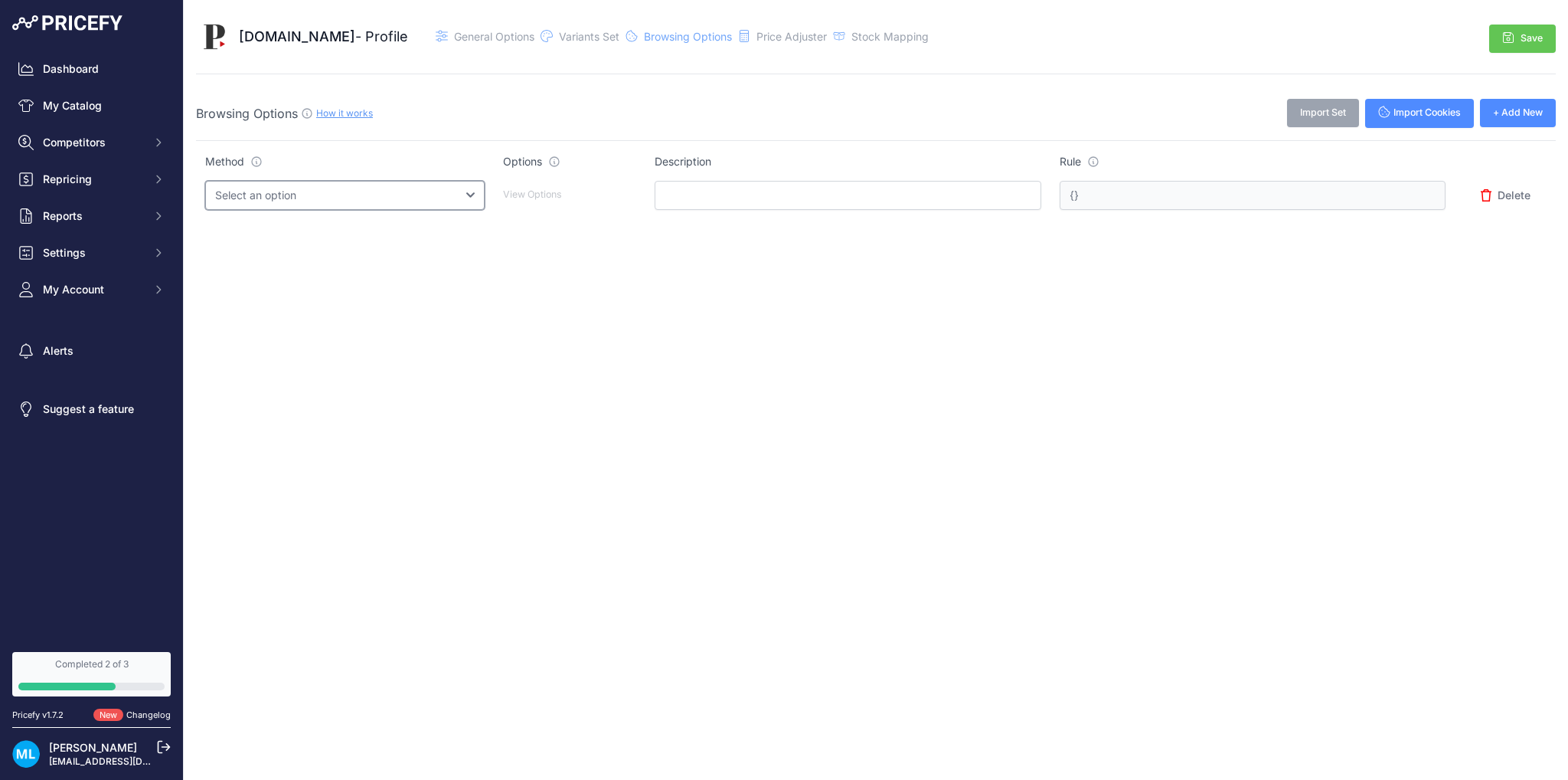
click at [426, 184] on select "Select an option Query String Local Storage Cookie Automatic Actions" at bounding box center [345, 195] width 280 height 29
click at [426, 182] on select "Select an option Query String Local Storage Cookie Automatic Actions" at bounding box center [345, 195] width 280 height 29
click at [775, 42] on span "Price Adjuster" at bounding box center [791, 37] width 71 height 13
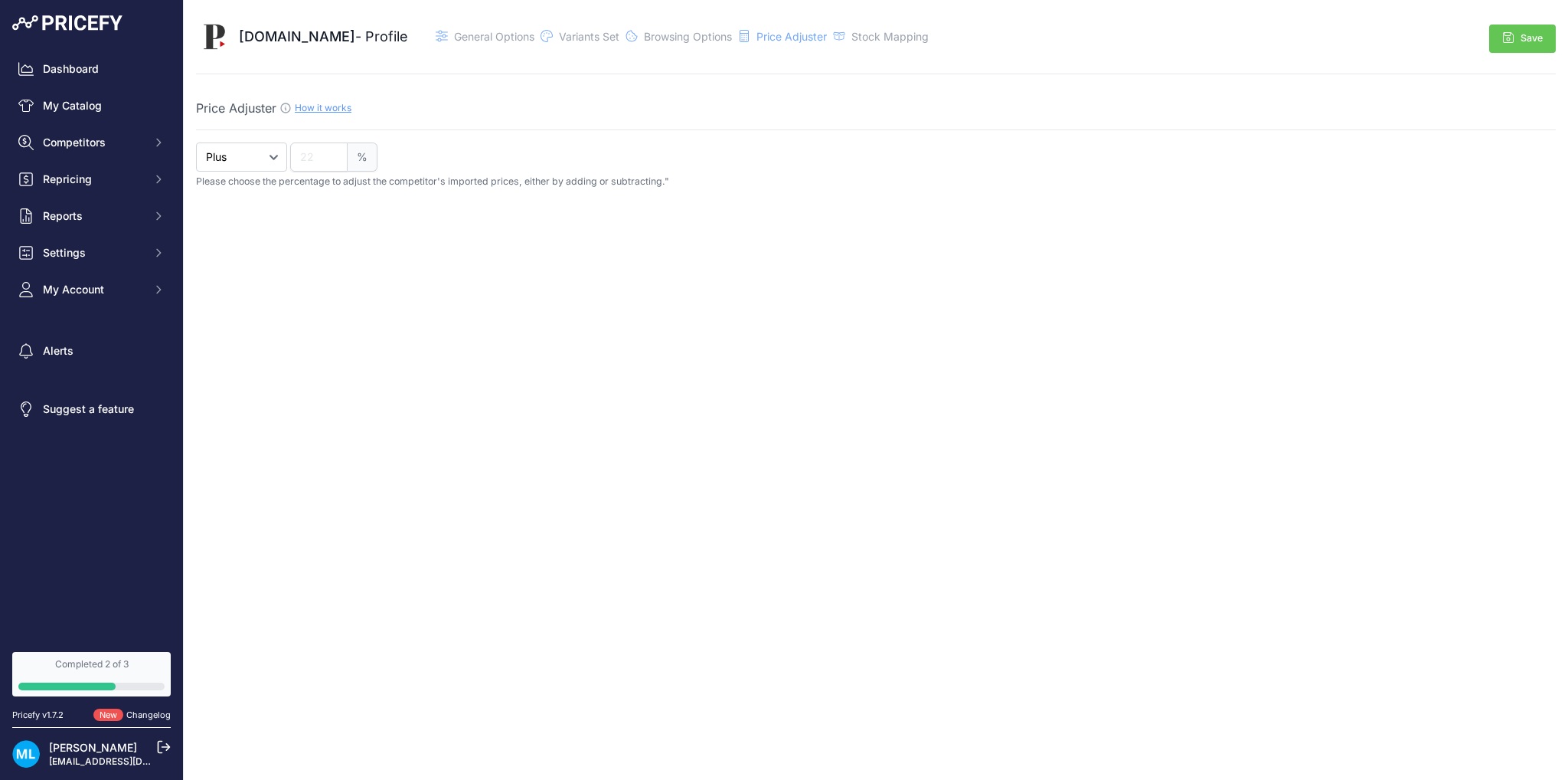
click at [855, 43] on div "Stock Mapping" at bounding box center [890, 37] width 77 height 15
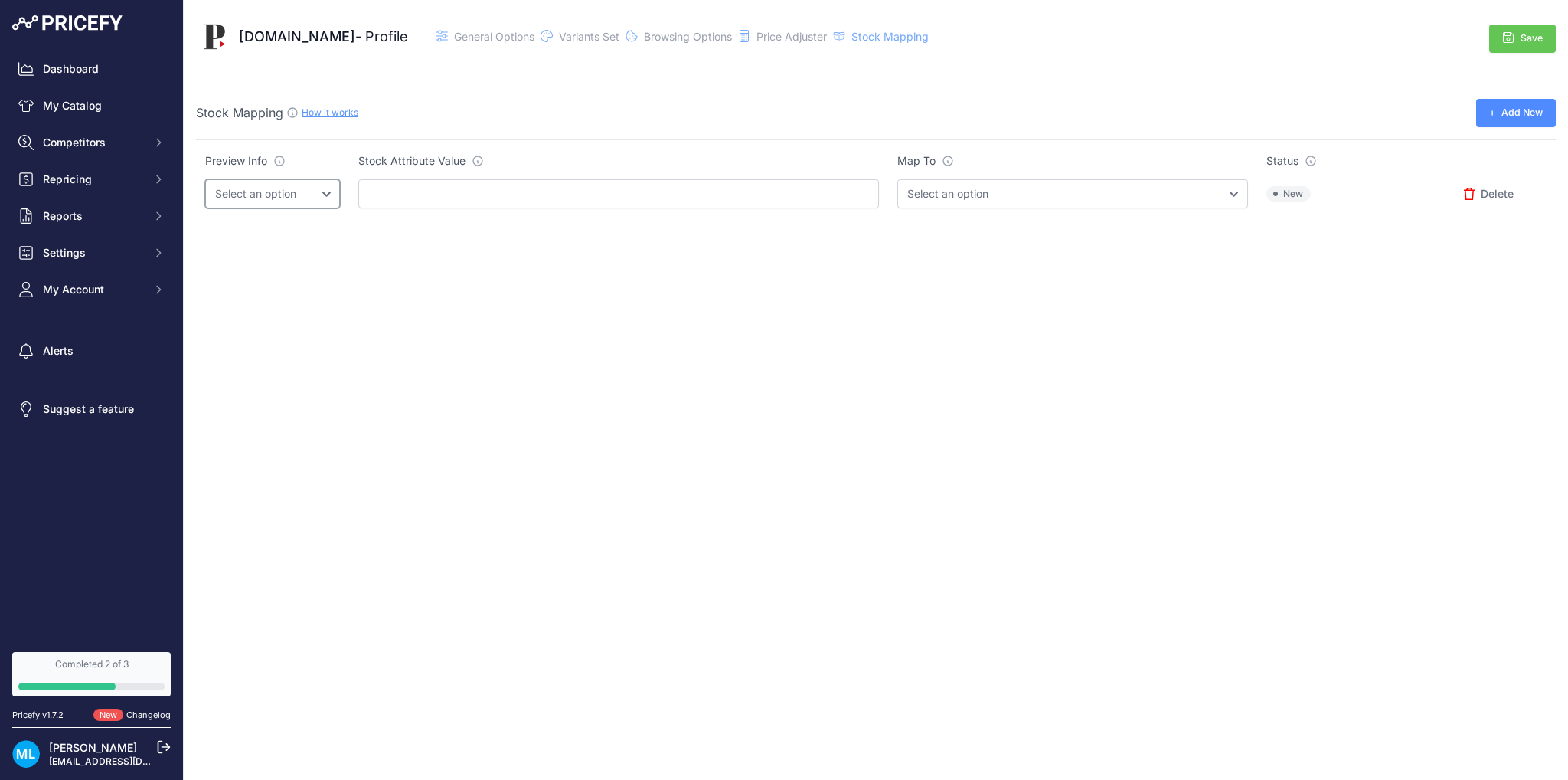
click at [300, 187] on select "Select an option" at bounding box center [273, 193] width 135 height 29
click at [483, 157] on icon at bounding box center [478, 161] width 12 height 12
click at [953, 196] on select "Select an option InStock OutOfStock" at bounding box center [1072, 193] width 350 height 29
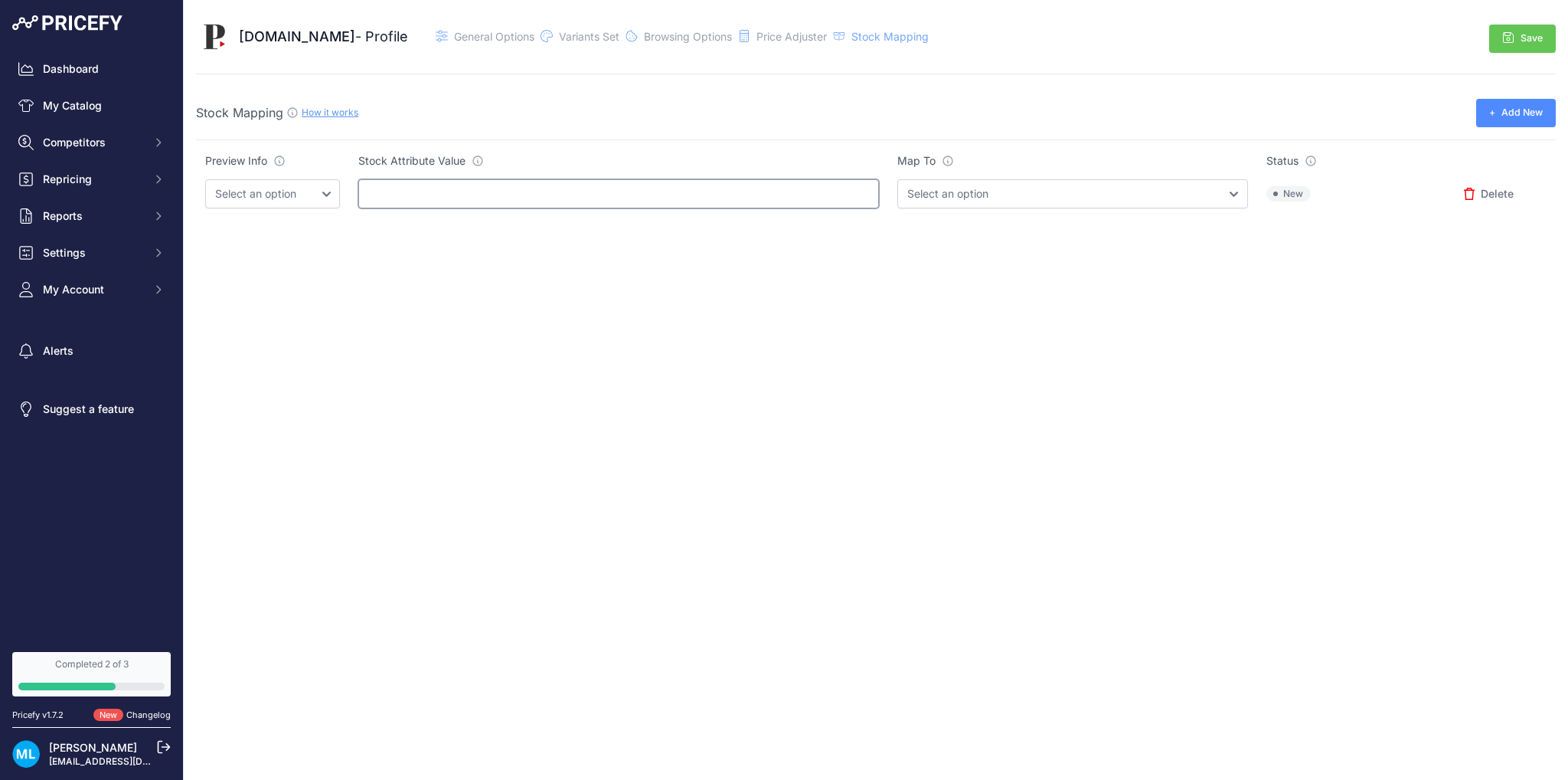
click at [481, 187] on input "text" at bounding box center [619, 193] width 521 height 29
click at [474, 186] on input "text" at bounding box center [619, 193] width 521 height 29
paste input "På lager"
type input "På lager"
click at [336, 186] on select "Select an option" at bounding box center [273, 193] width 135 height 29
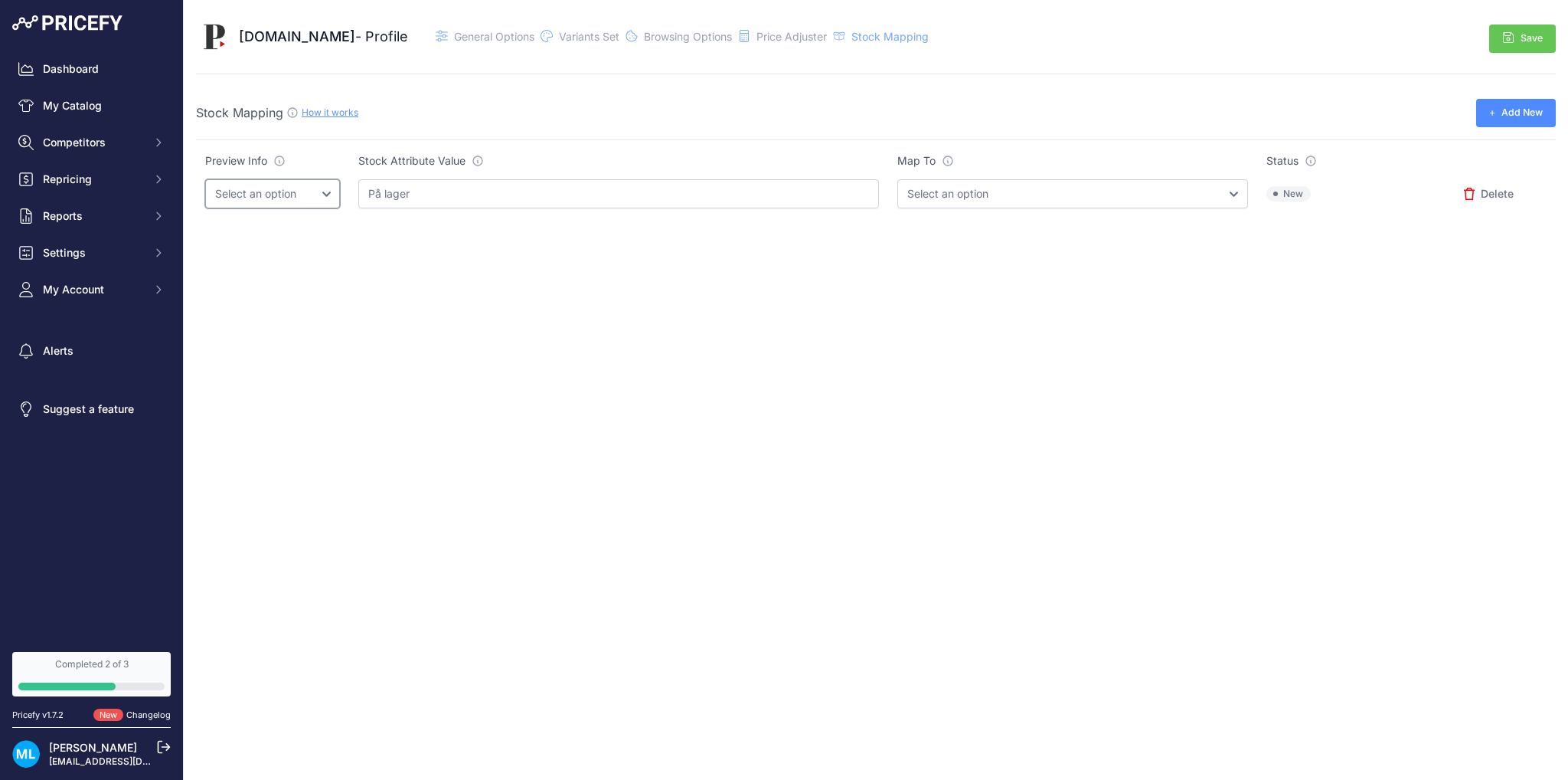
click at [336, 186] on select "Select an option" at bounding box center [273, 193] width 135 height 29
click at [968, 199] on select "Select an option InStock OutOfStock" at bounding box center [1072, 193] width 350 height 29
select select "InStock"
click at [897, 179] on select "Select an option InStock OutOfStock" at bounding box center [1072, 193] width 350 height 29
click at [1530, 111] on span "Add New" at bounding box center [1522, 112] width 42 height 14
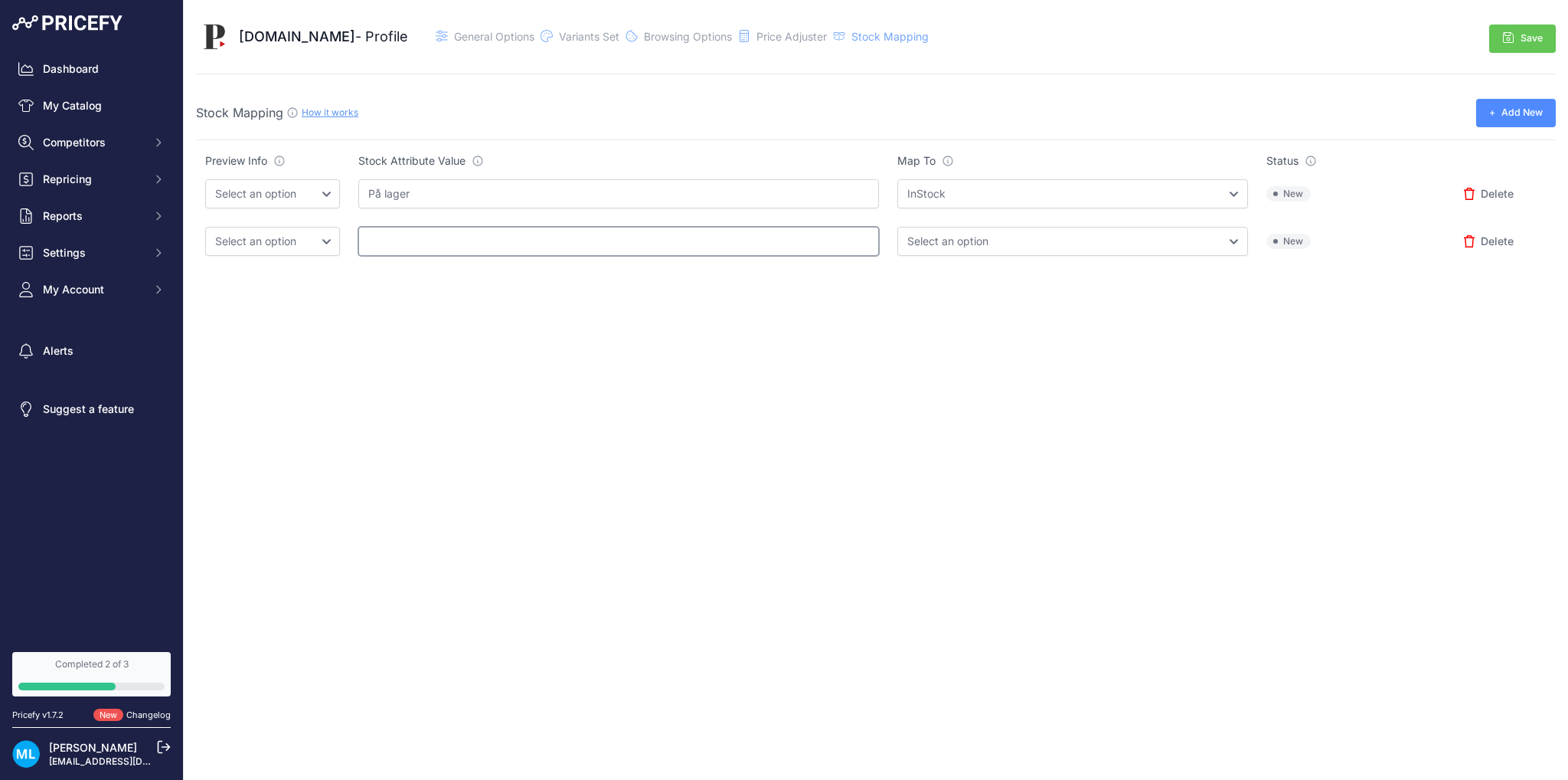
click at [379, 236] on input "text" at bounding box center [619, 241] width 521 height 29
click at [303, 234] on select "Select an option" at bounding box center [273, 241] width 135 height 29
click at [500, 231] on input "text" at bounding box center [619, 241] width 521 height 29
type input "Ikke på lager"
click at [931, 235] on select "Select an option InStock OutOfStock" at bounding box center [1072, 241] width 350 height 29
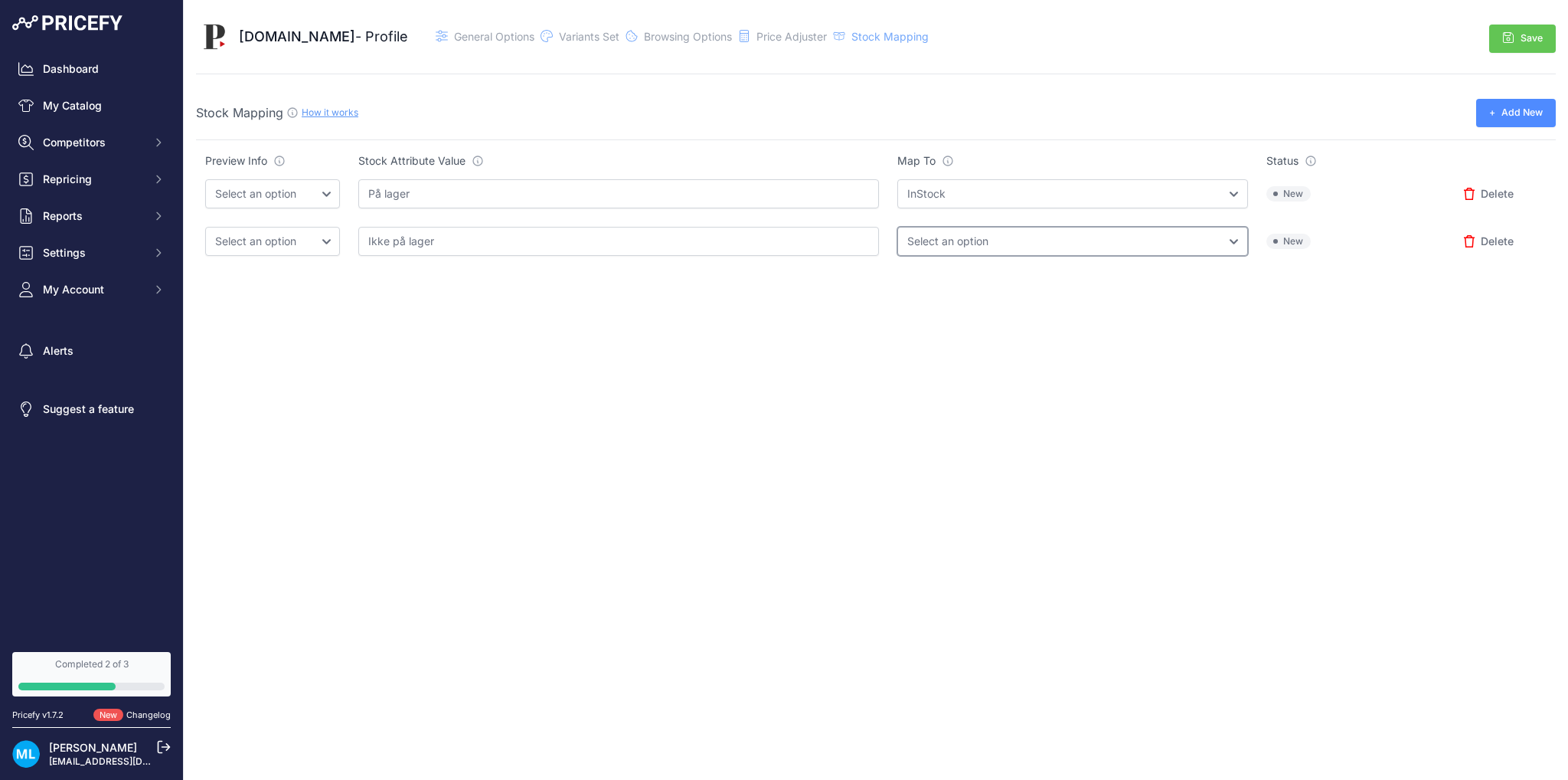
select select "OutOfStock"
click at [897, 226] on select "Select an option InStock OutOfStock" at bounding box center [1072, 241] width 350 height 29
click at [1526, 42] on button "Save" at bounding box center [1522, 38] width 67 height 28
click at [780, 37] on span "Price Adjuster" at bounding box center [791, 37] width 71 height 13
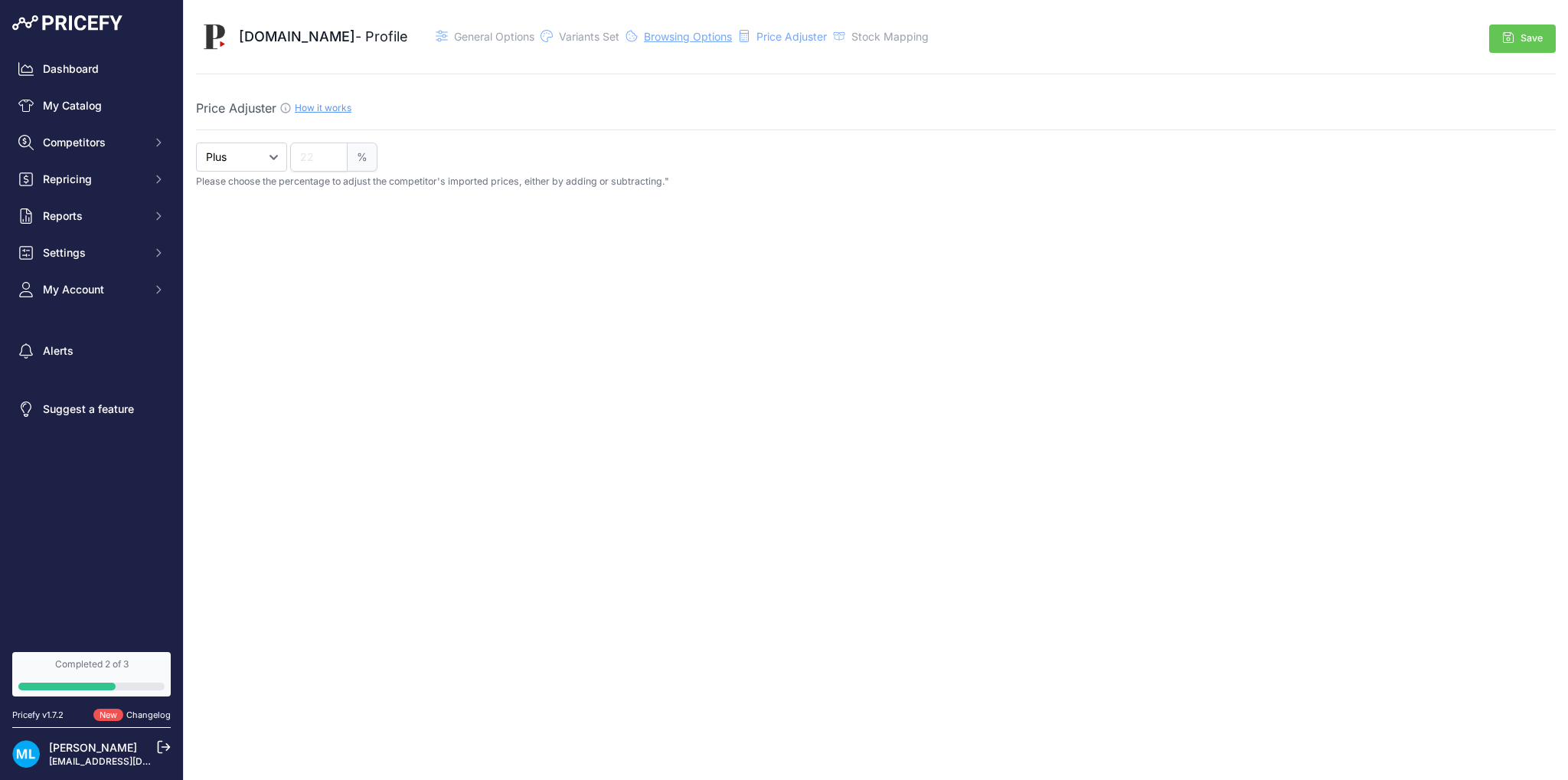
click at [686, 36] on span "Browsing Options" at bounding box center [688, 37] width 88 height 13
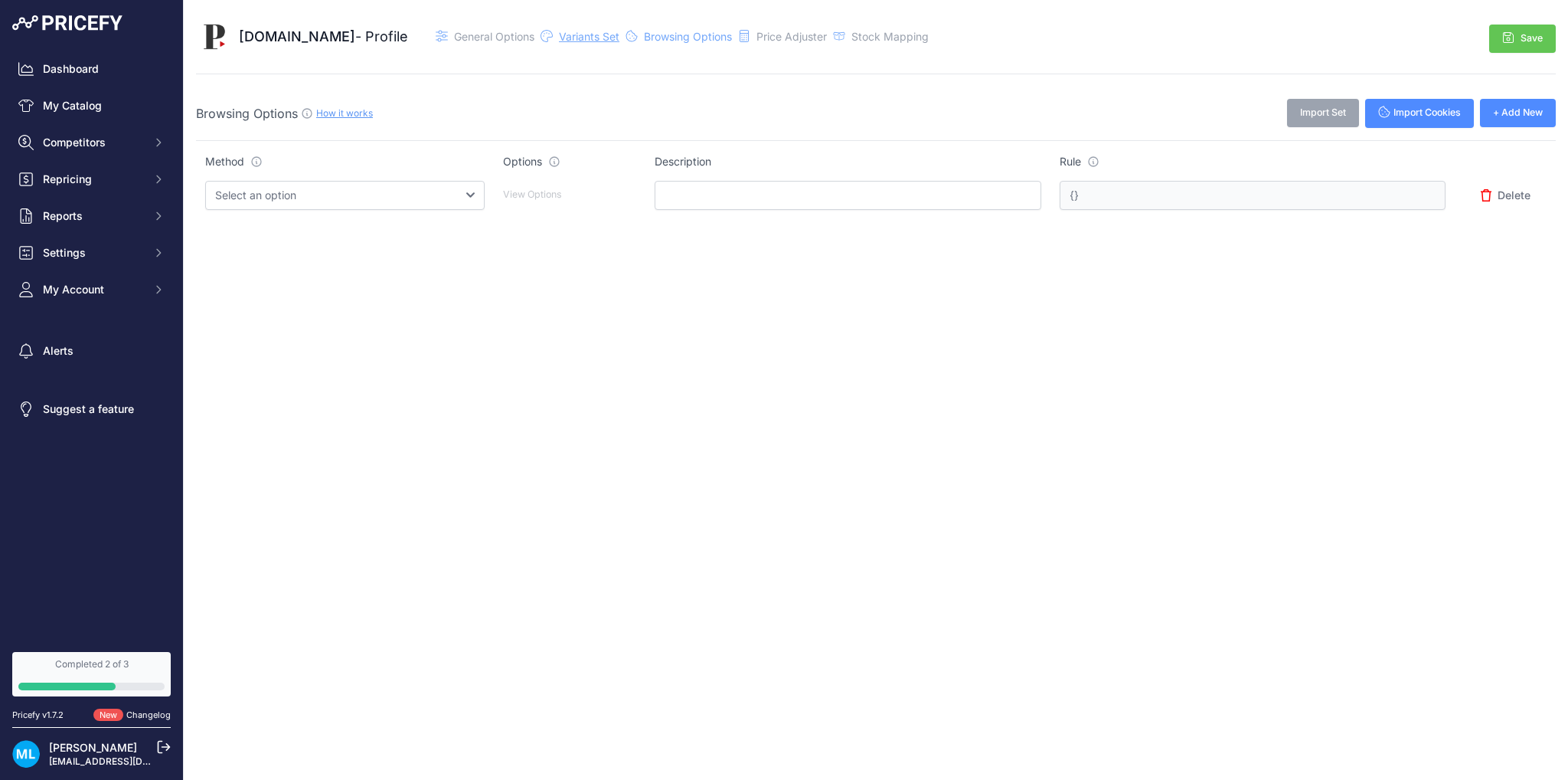
click at [559, 35] on span "Variants Set" at bounding box center [589, 37] width 61 height 13
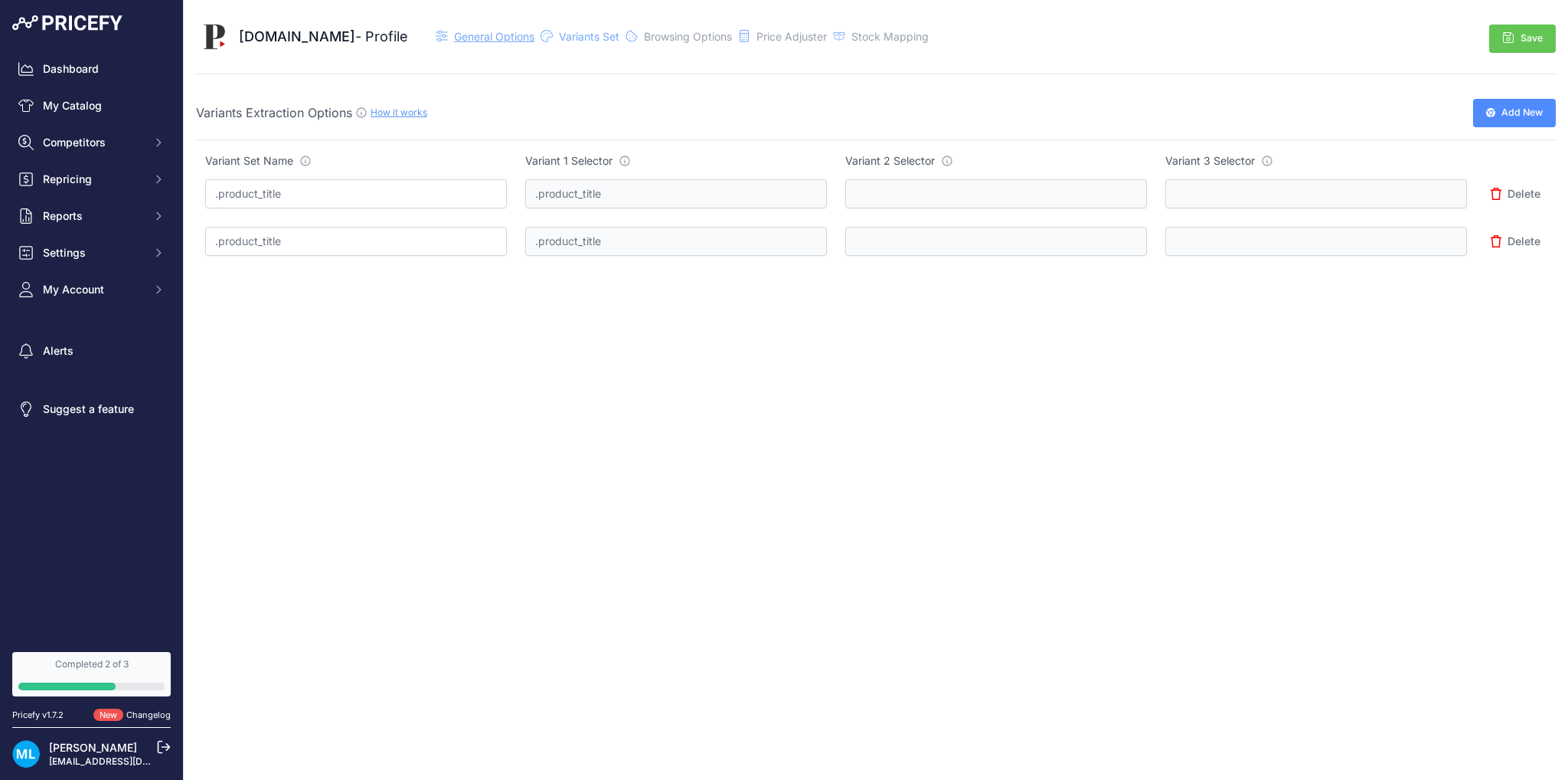
click at [462, 33] on span "General Options" at bounding box center [494, 37] width 81 height 13
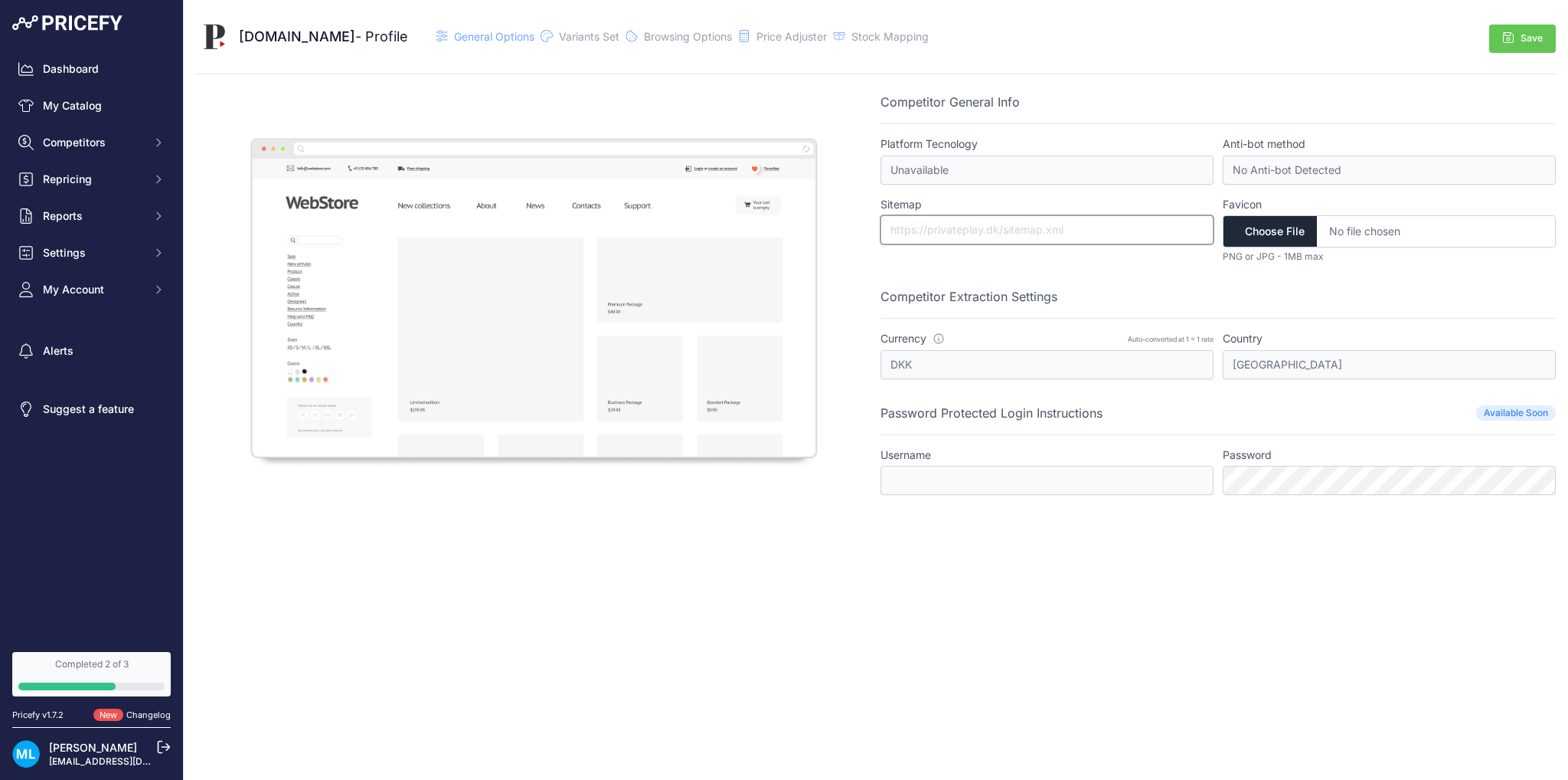
click at [958, 226] on input "text" at bounding box center [1047, 230] width 333 height 29
paste input "https://privateplay.dk/sitemap_index.xml"
type input "https://privateplay.dk/sitemap_index.xml"
click at [1514, 48] on button "Save" at bounding box center [1522, 38] width 67 height 28
click at [553, 37] on span "Variants Set" at bounding box center [564, 37] width 61 height 13
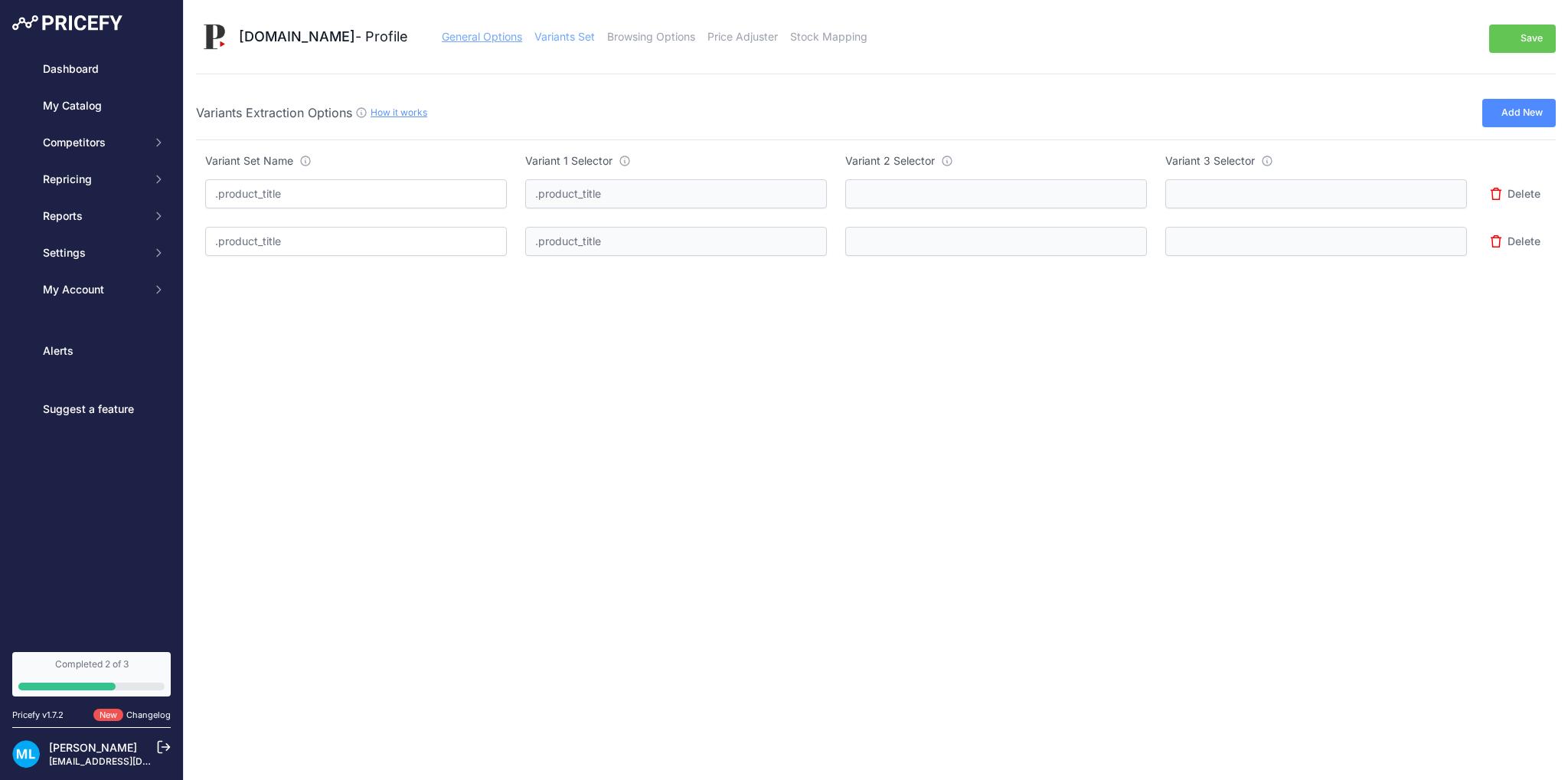
click at [469, 36] on span "General Options" at bounding box center [482, 37] width 81 height 13
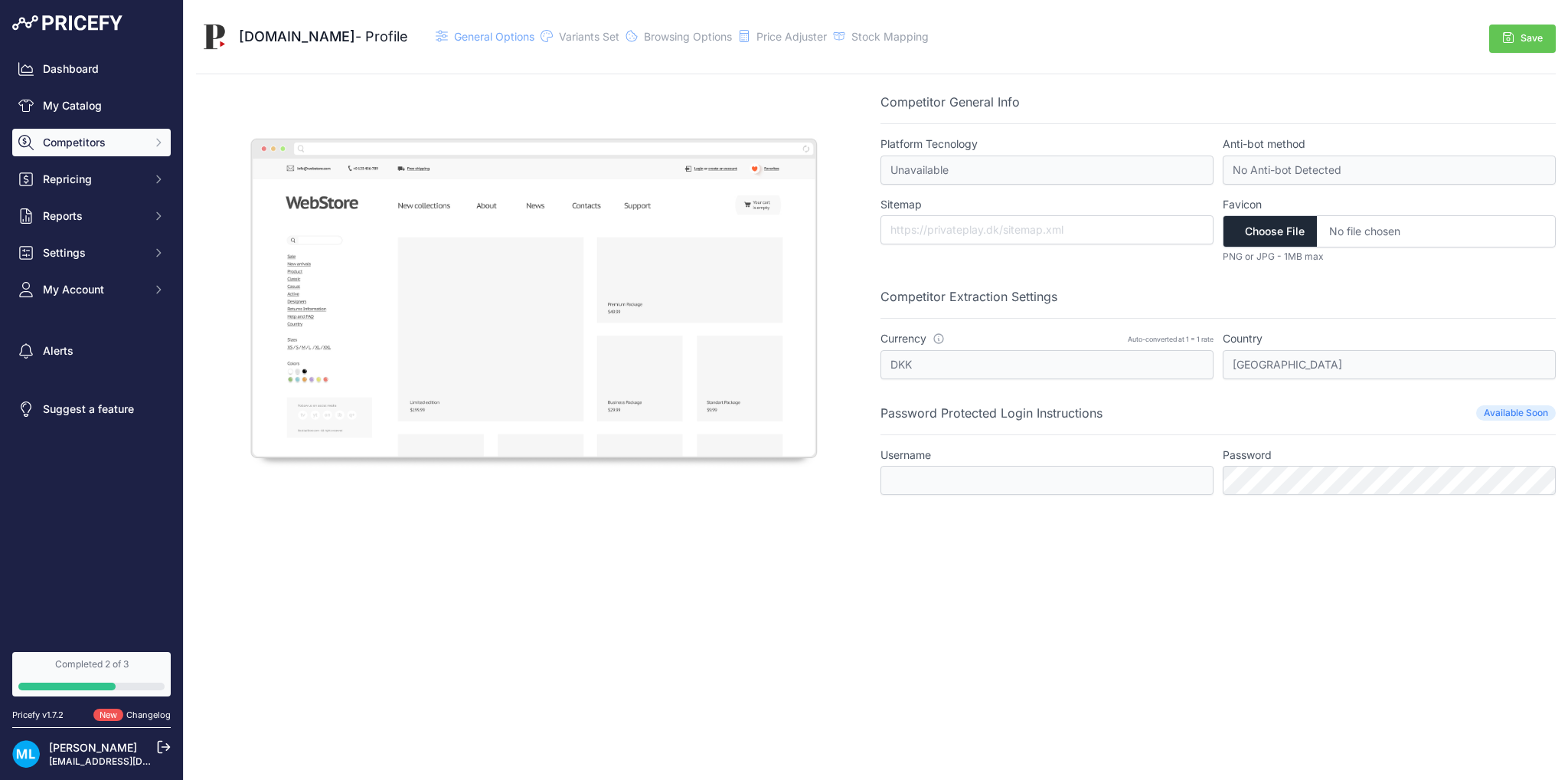
click at [95, 135] on span "Competitors" at bounding box center [93, 142] width 101 height 15
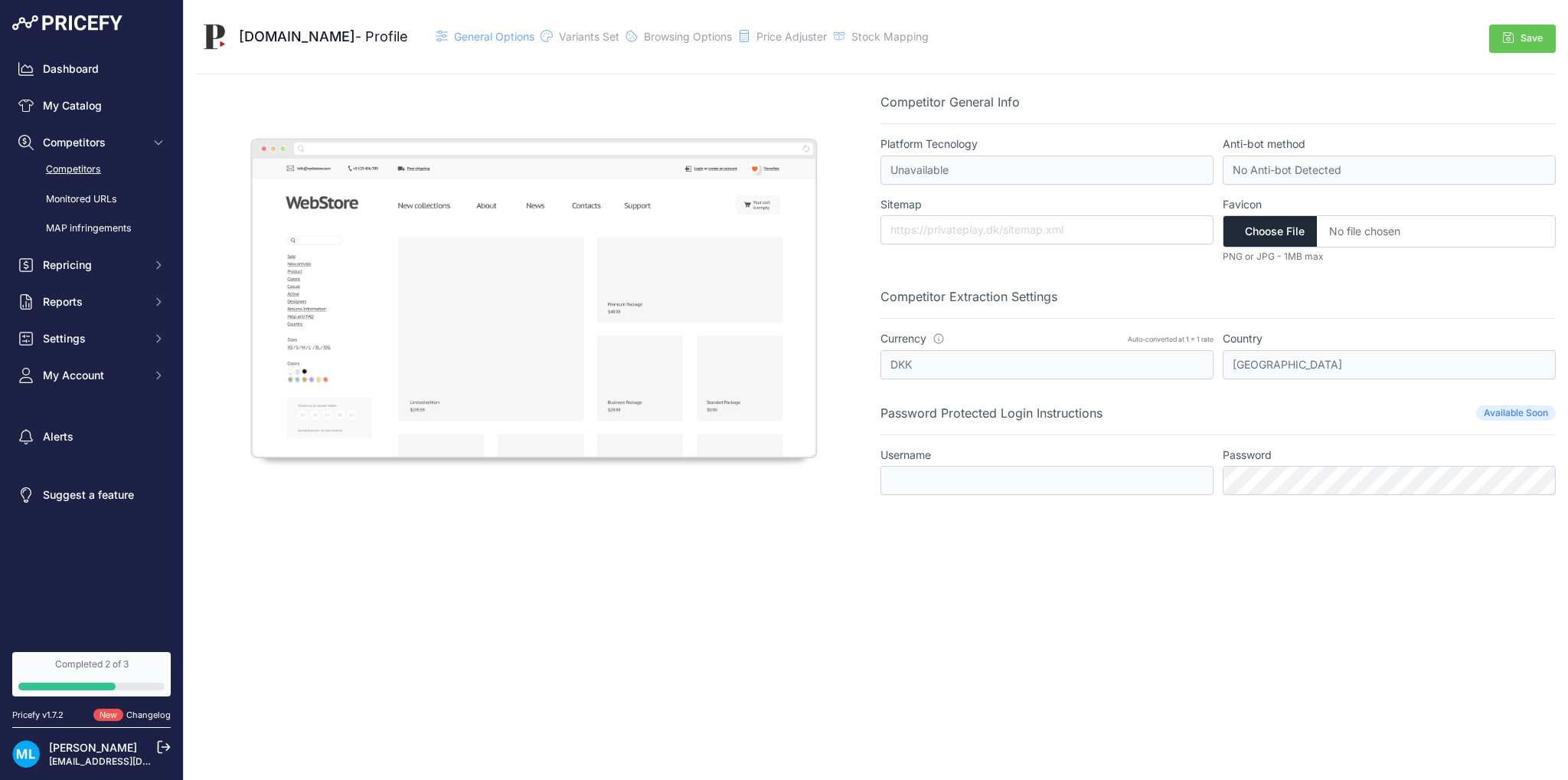
click at [82, 177] on link "Competitors" at bounding box center [92, 170] width 158 height 27
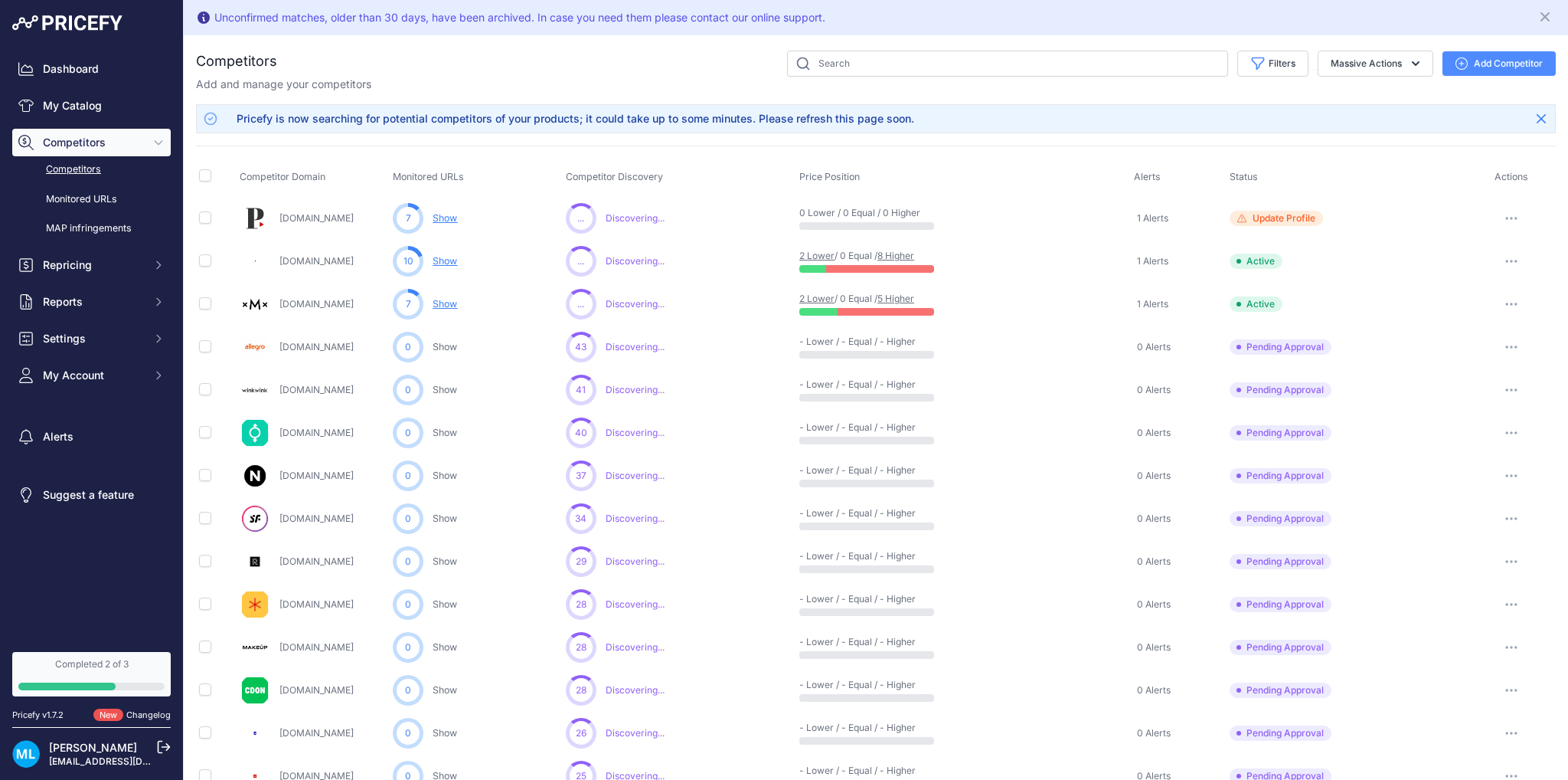
click at [1506, 260] on icon "button" at bounding box center [1511, 261] width 12 height 3
click at [1487, 284] on link "View Competitor Profile" at bounding box center [1489, 293] width 128 height 24
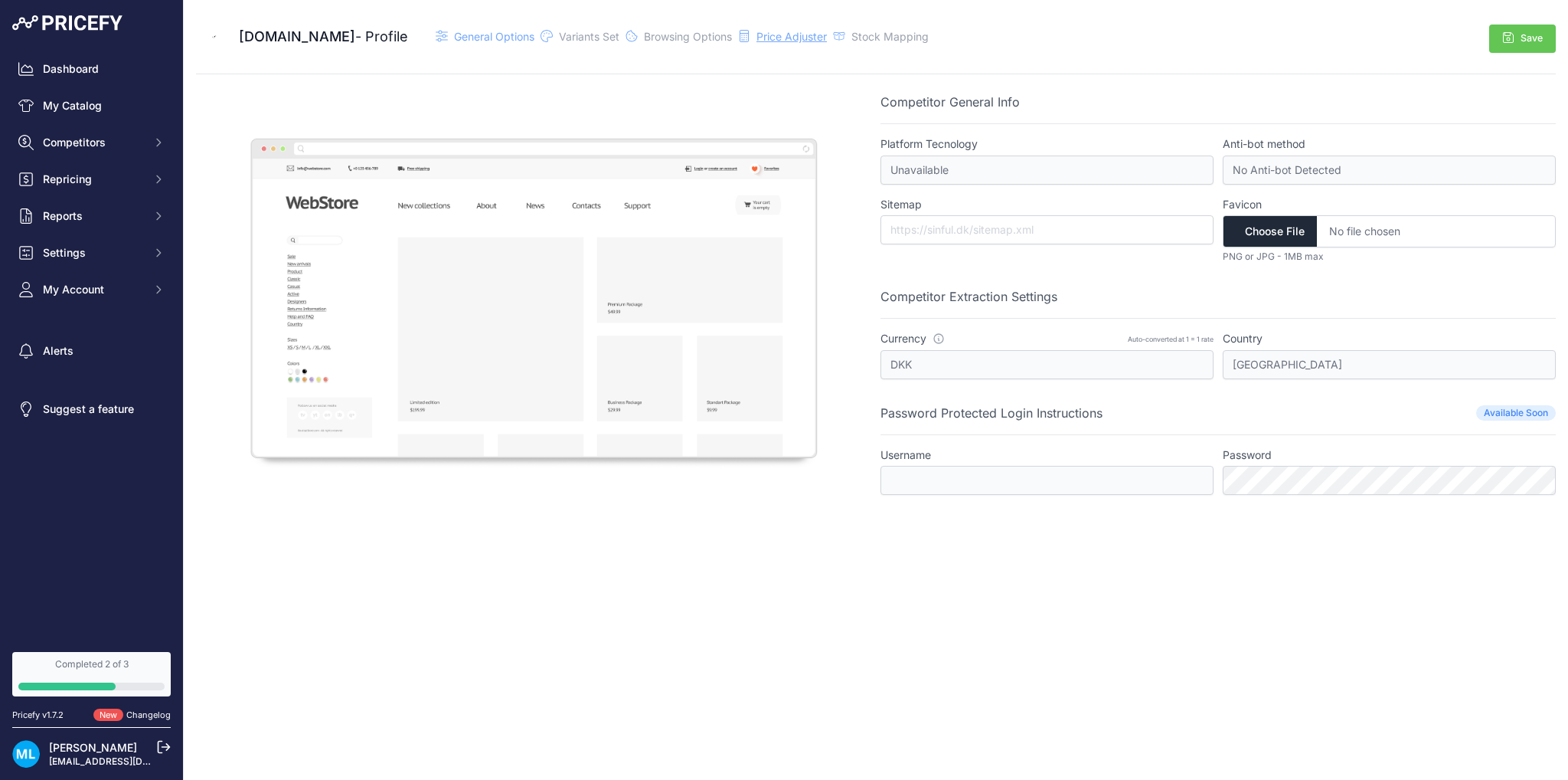
click at [757, 35] on span "Price Adjuster" at bounding box center [791, 37] width 71 height 13
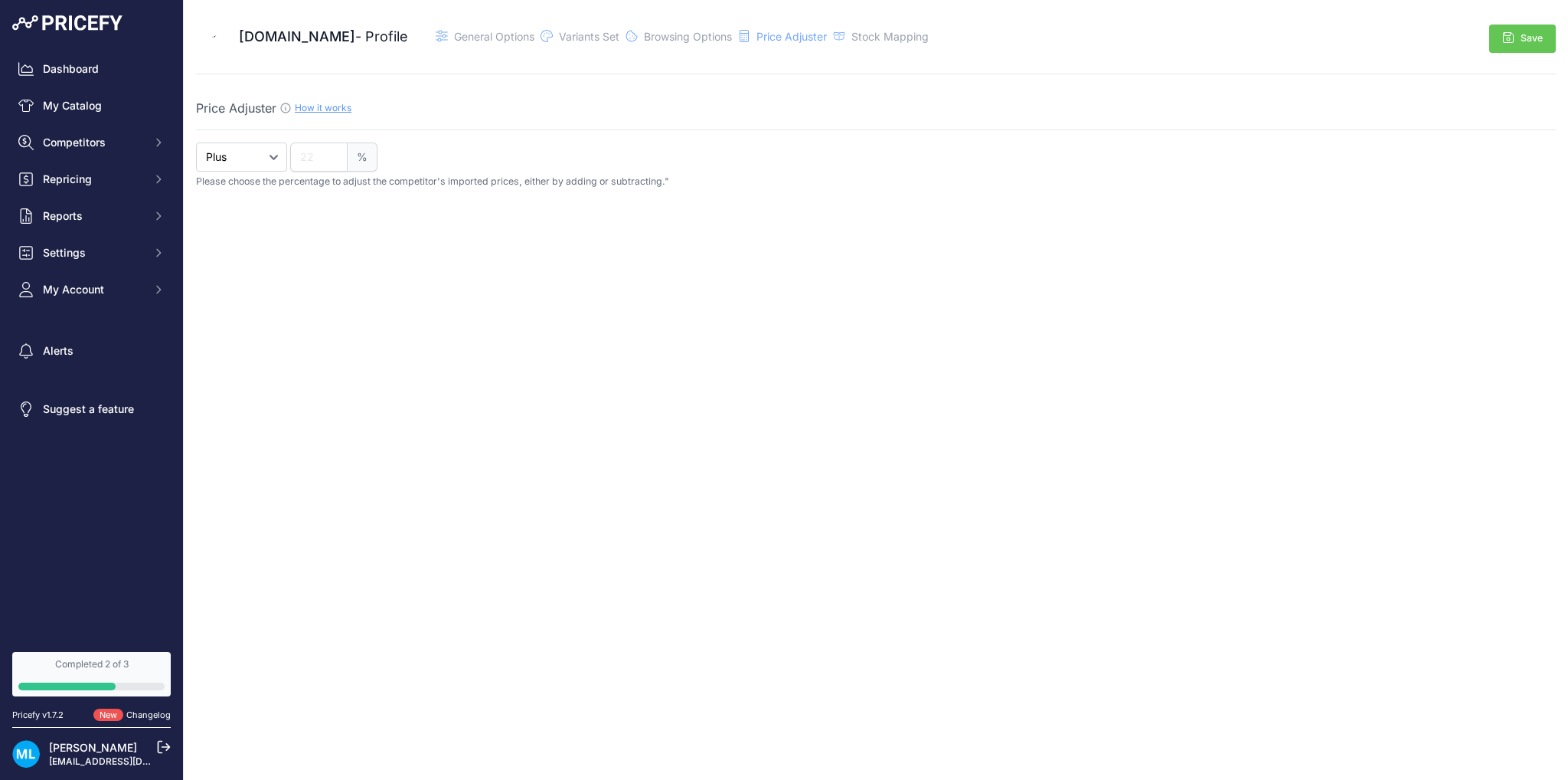
click at [833, 35] on div "Stock Mapping" at bounding box center [881, 37] width 96 height 15
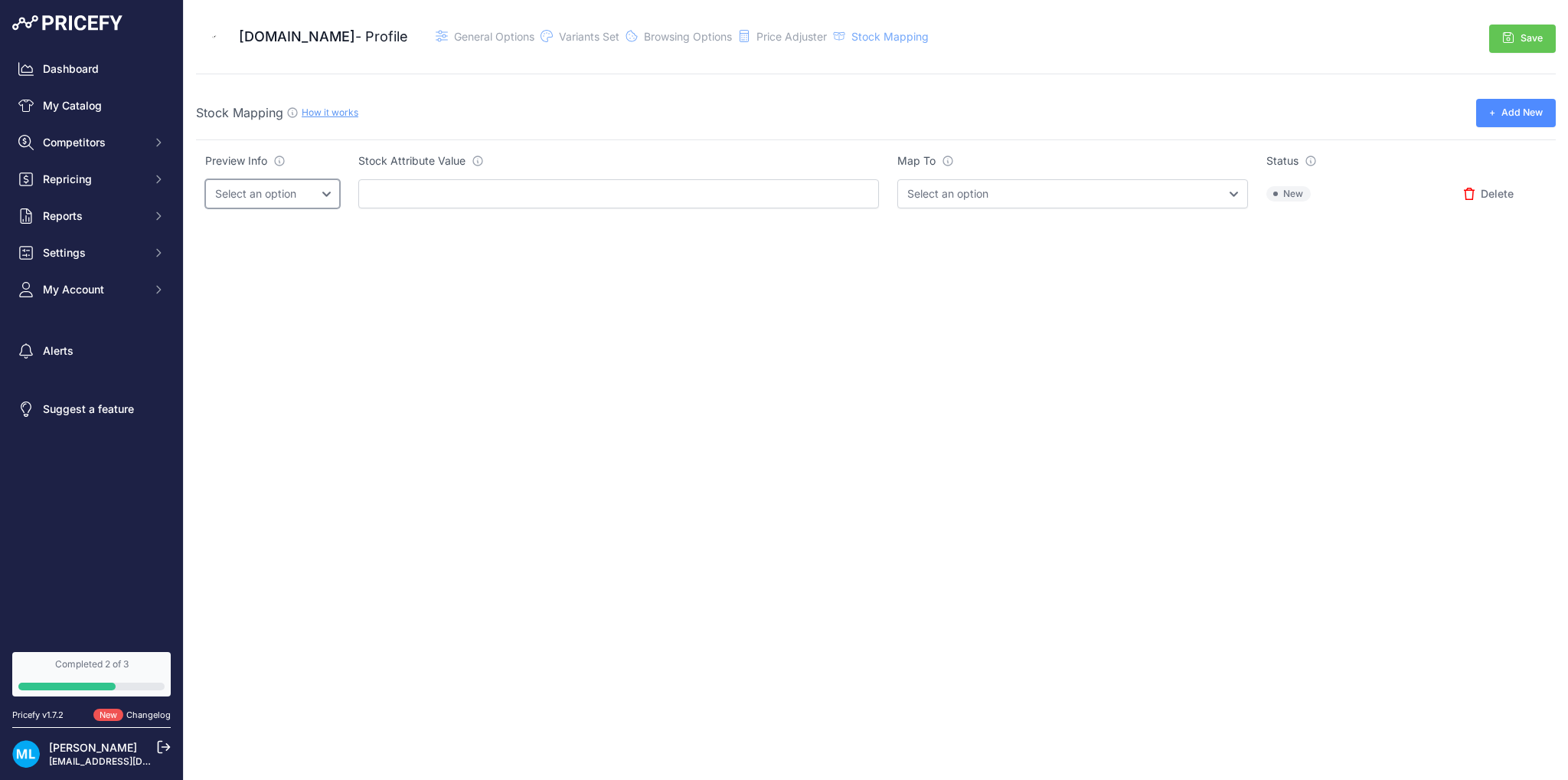
drag, startPoint x: 338, startPoint y: 183, endPoint x: 321, endPoint y: 185, distance: 17.1
click at [337, 183] on select "Select an option" at bounding box center [273, 193] width 135 height 29
drag, startPoint x: 321, startPoint y: 185, endPoint x: 790, endPoint y: 225, distance: 470.7
click at [347, 196] on td "Select an option -" at bounding box center [273, 194] width 153 height 48
click at [977, 196] on select "Select an option InStock OutOfStock" at bounding box center [1072, 193] width 350 height 29
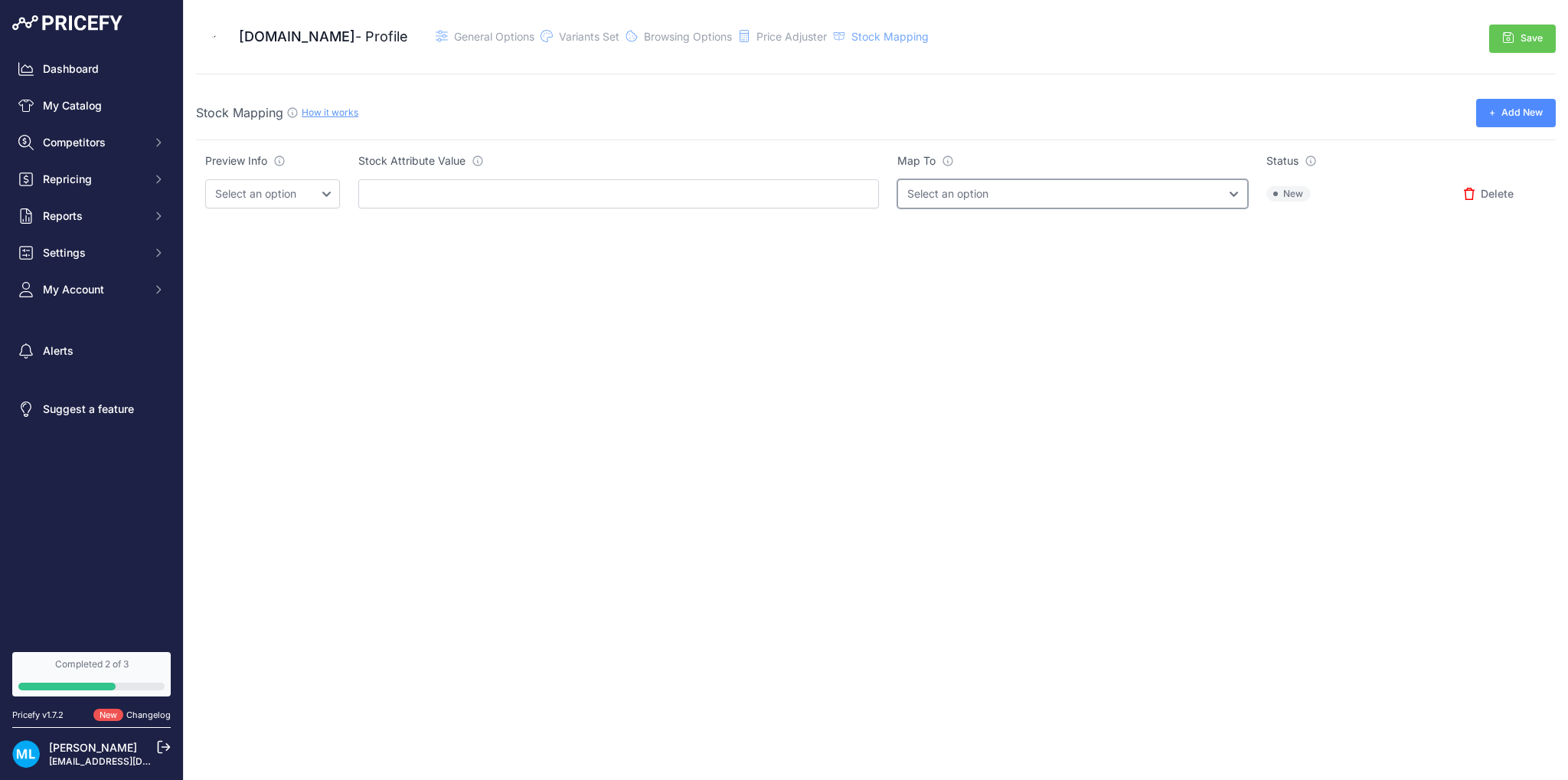
drag, startPoint x: 977, startPoint y: 195, endPoint x: 950, endPoint y: 167, distance: 38.9
click at [977, 195] on select "Select an option InStock OutOfStock" at bounding box center [1072, 193] width 350 height 29
click at [666, 35] on span "Browsing Options" at bounding box center [688, 37] width 88 height 13
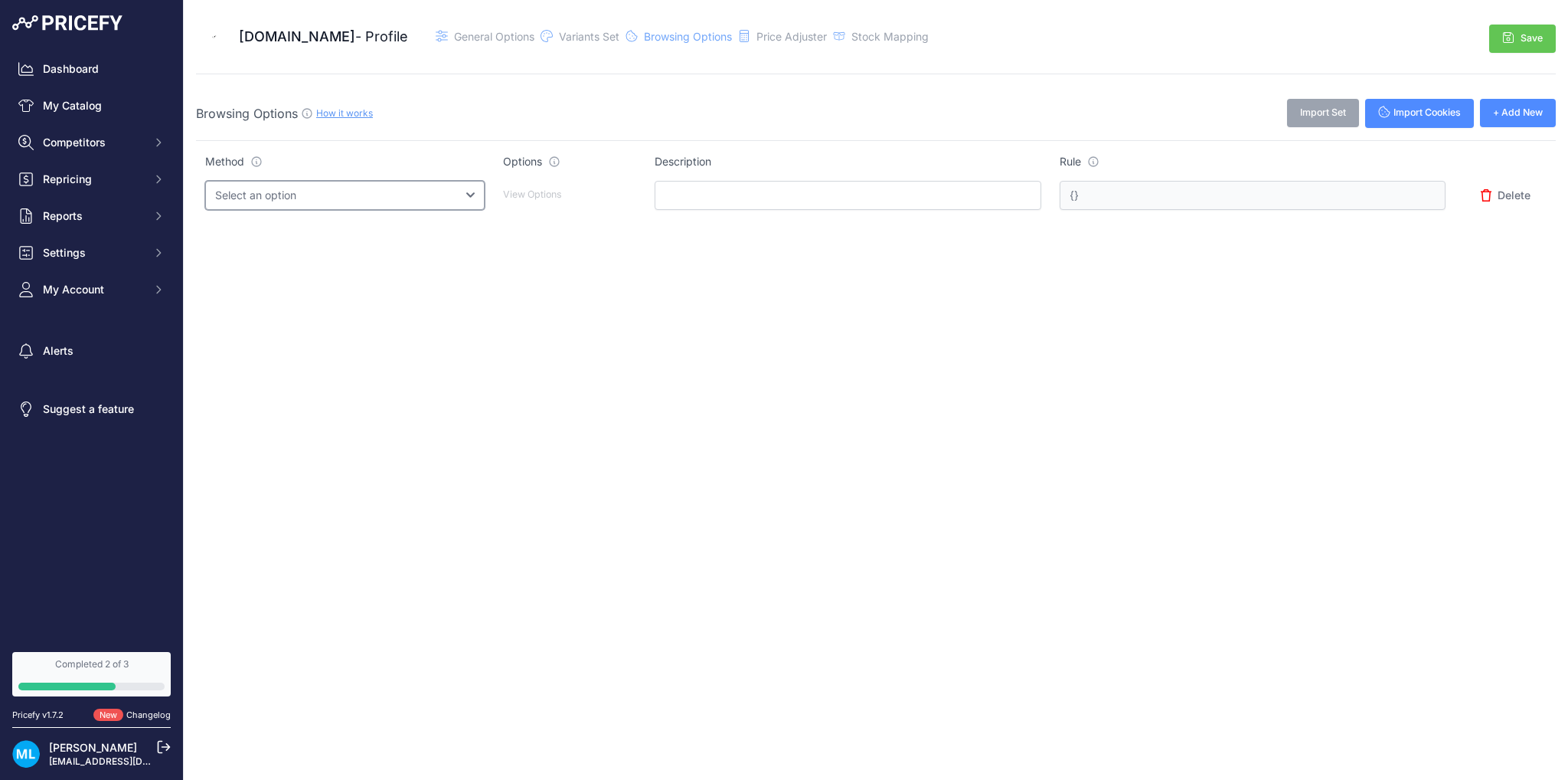
click at [380, 199] on select "Select an option Query String Local Storage Cookie Automatic Actions" at bounding box center [345, 195] width 280 height 29
drag, startPoint x: 380, startPoint y: 199, endPoint x: 445, endPoint y: 66, distance: 148.0
click at [380, 199] on select "Select an option Query String Local Storage Cookie Automatic Actions" at bounding box center [345, 195] width 280 height 29
click at [559, 38] on span "Variants Set" at bounding box center [589, 37] width 61 height 13
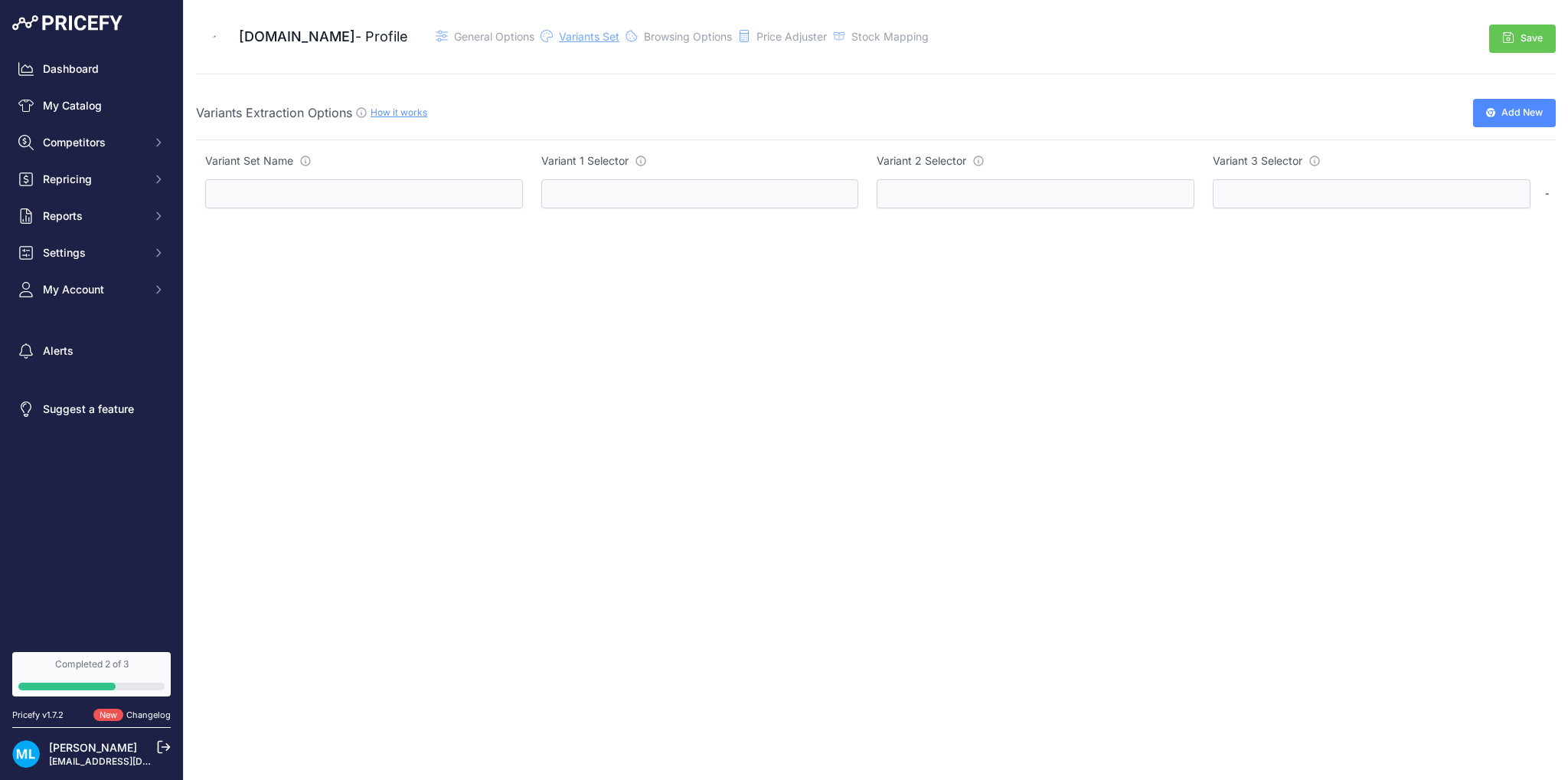
click at [559, 37] on span "Variants Set" at bounding box center [589, 37] width 61 height 13
click at [454, 28] on div "Sinful.dk - Profile General Options" at bounding box center [564, 37] width 736 height 37
click at [454, 39] on span "General Options" at bounding box center [494, 37] width 81 height 13
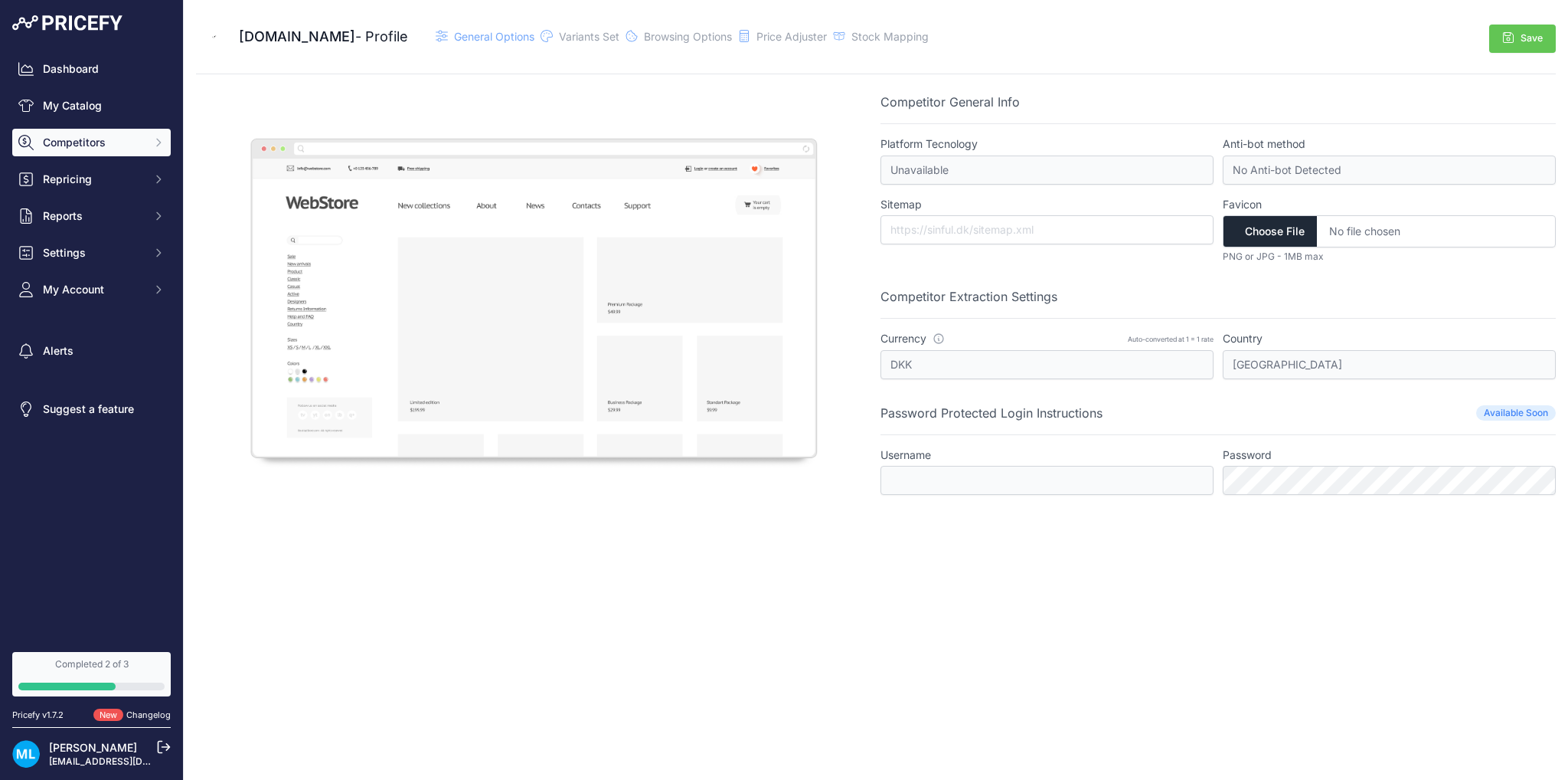
click at [82, 144] on span "Competitors" at bounding box center [93, 142] width 101 height 15
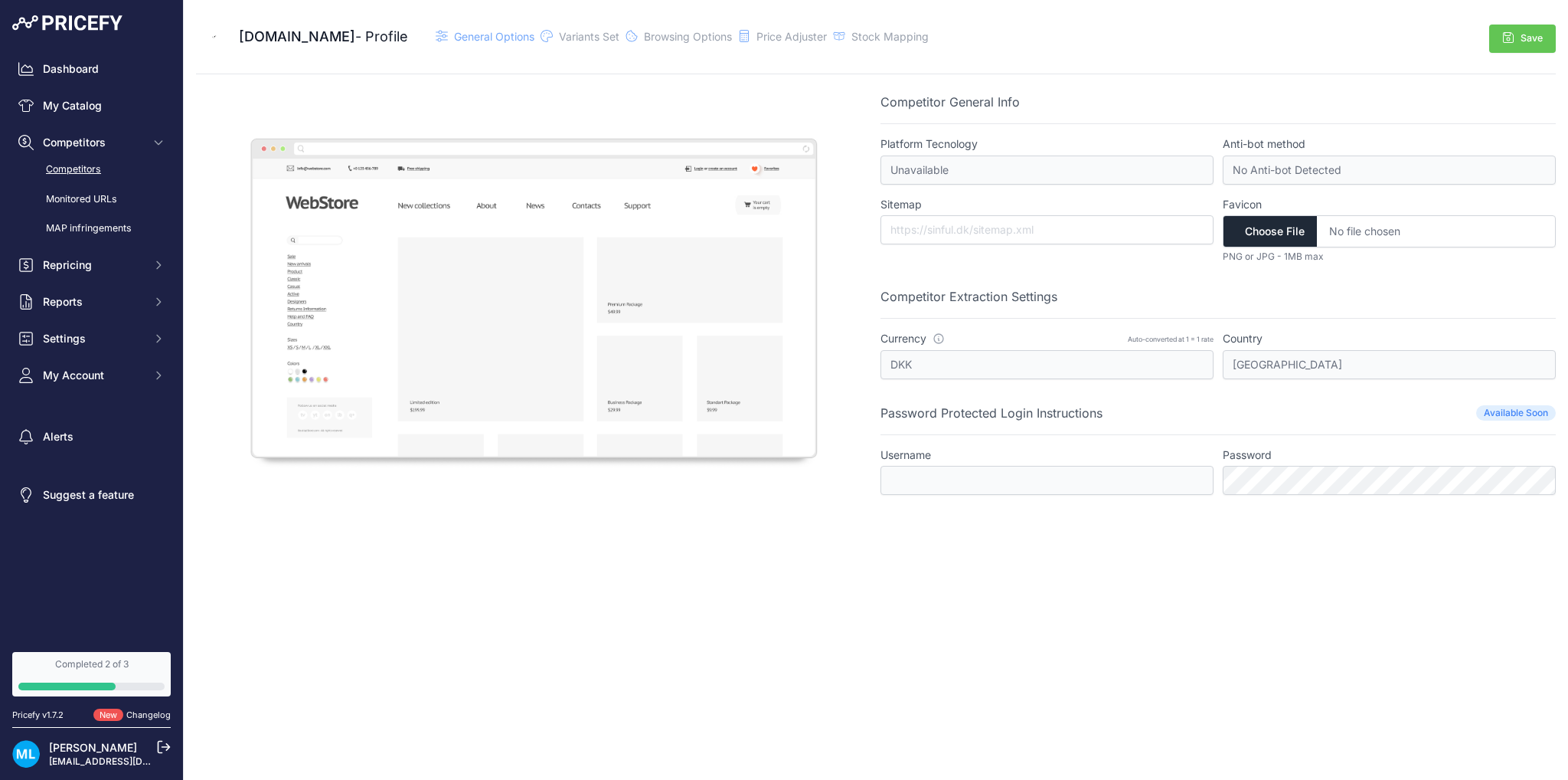
click at [79, 162] on link "Competitors" at bounding box center [92, 170] width 158 height 27
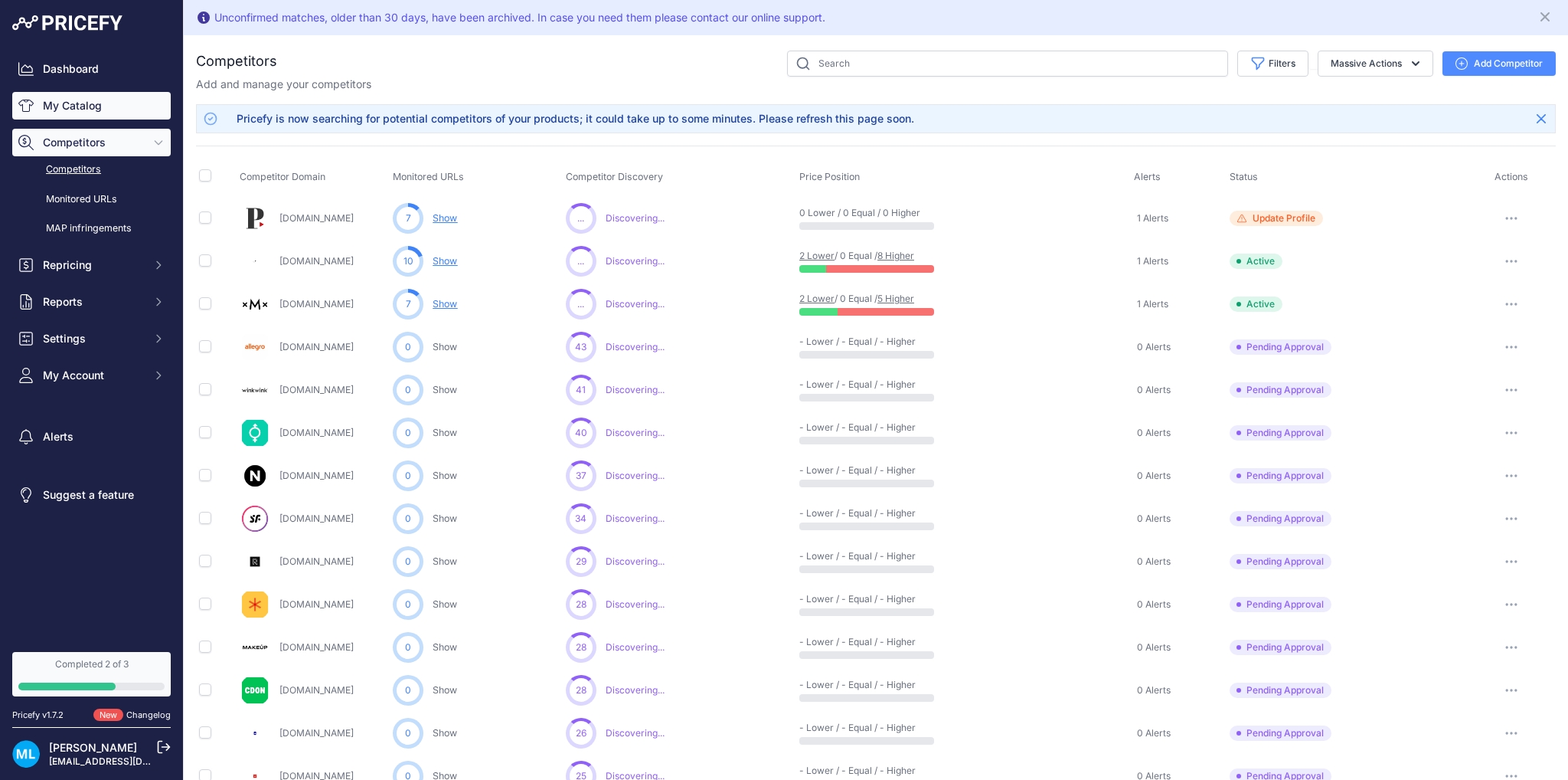
click at [56, 102] on link "My Catalog" at bounding box center [92, 105] width 158 height 27
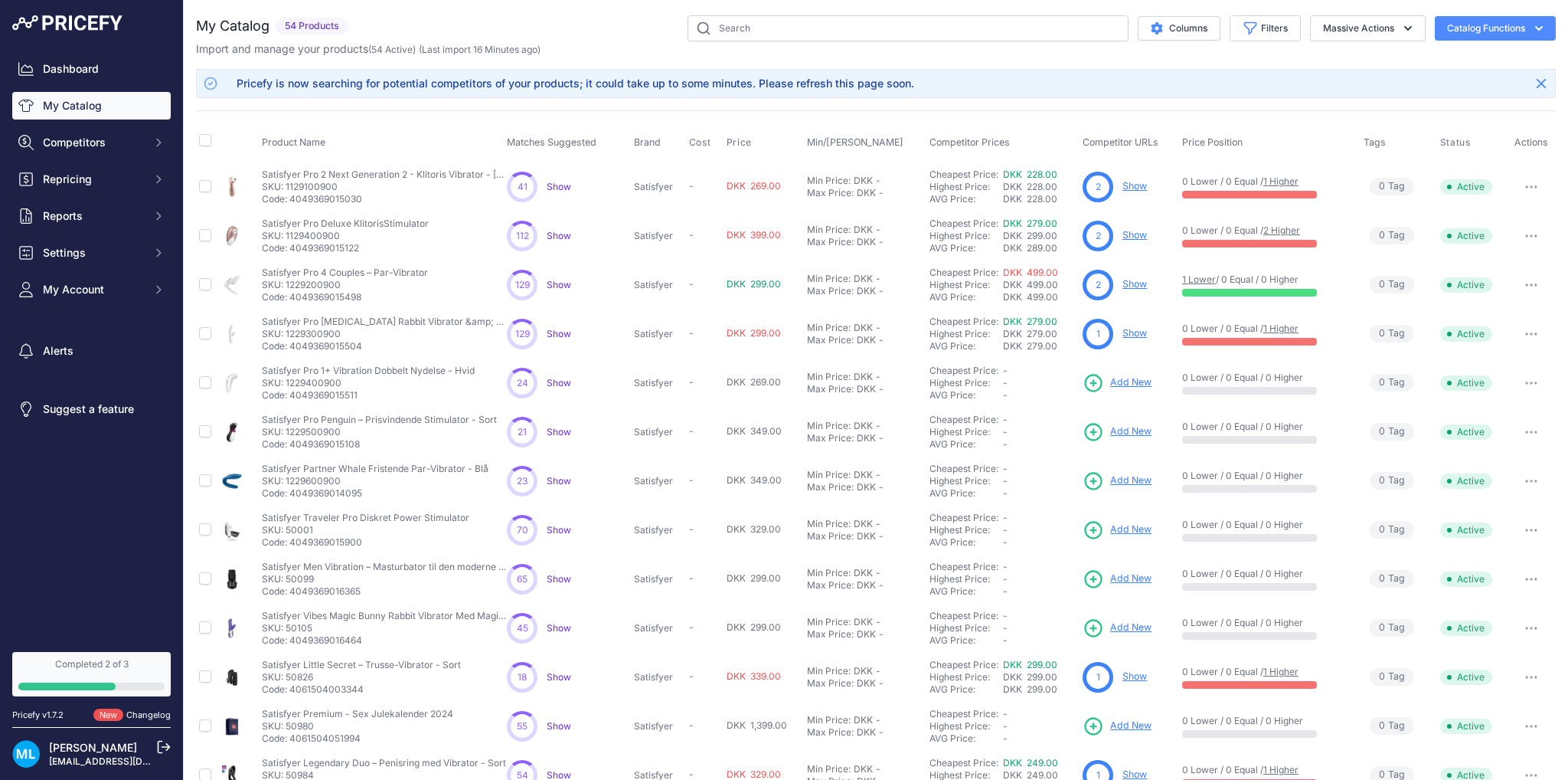
click at [559, 380] on span "Show" at bounding box center [558, 383] width 24 height 12
drag, startPoint x: 263, startPoint y: 270, endPoint x: 362, endPoint y: 272, distance: 99.0
click at [362, 272] on p "Satisfyer Pro 4 Couples – Par-Vibrator" at bounding box center [345, 272] width 166 height 12
copy p "Satisfyer Pro 4 Couples"
click at [1134, 285] on link "Show" at bounding box center [1134, 284] width 24 height 12
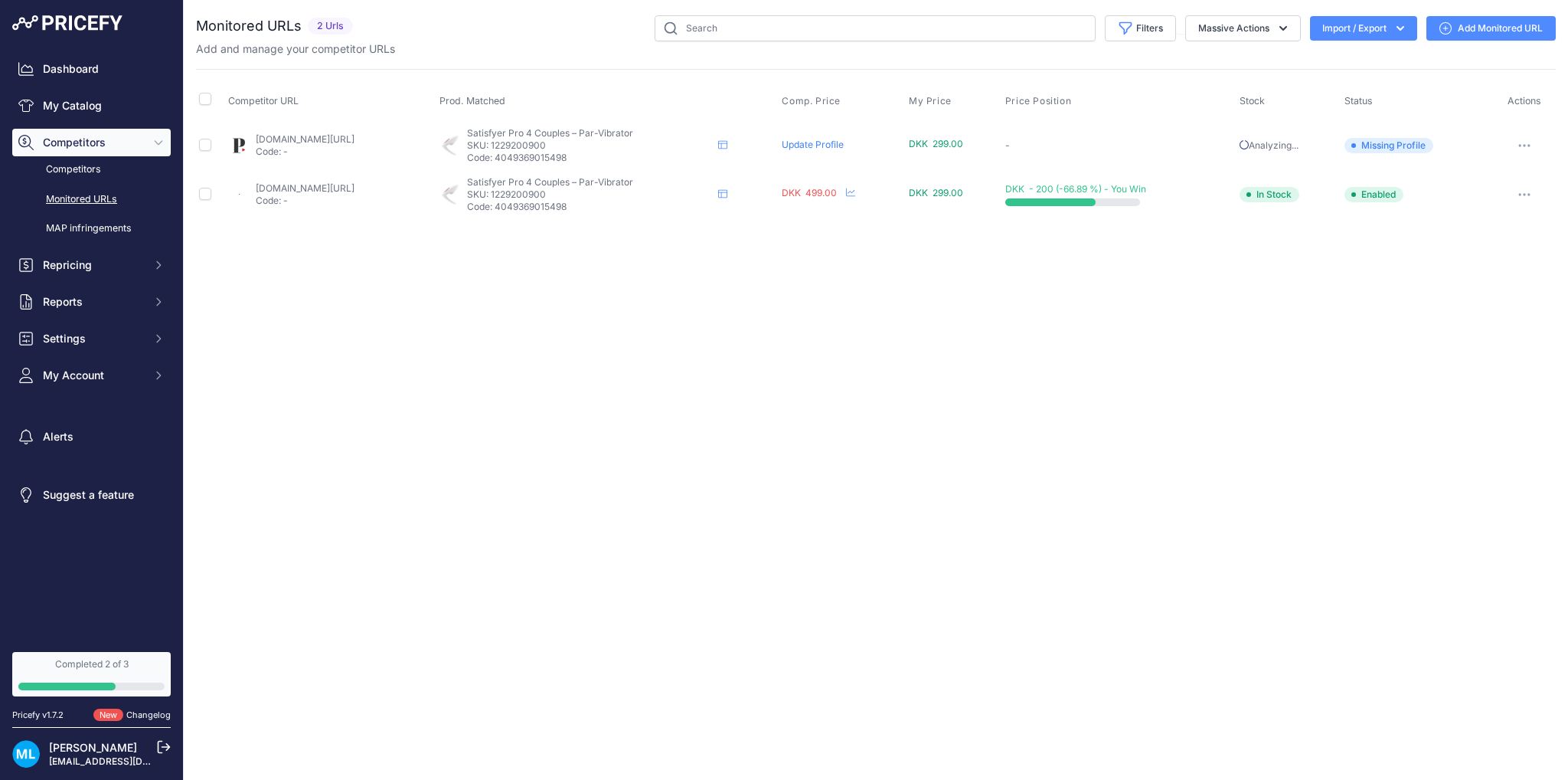
click at [844, 148] on link "Update Profile" at bounding box center [812, 145] width 62 height 12
click at [87, 107] on link "My Catalog" at bounding box center [92, 105] width 158 height 27
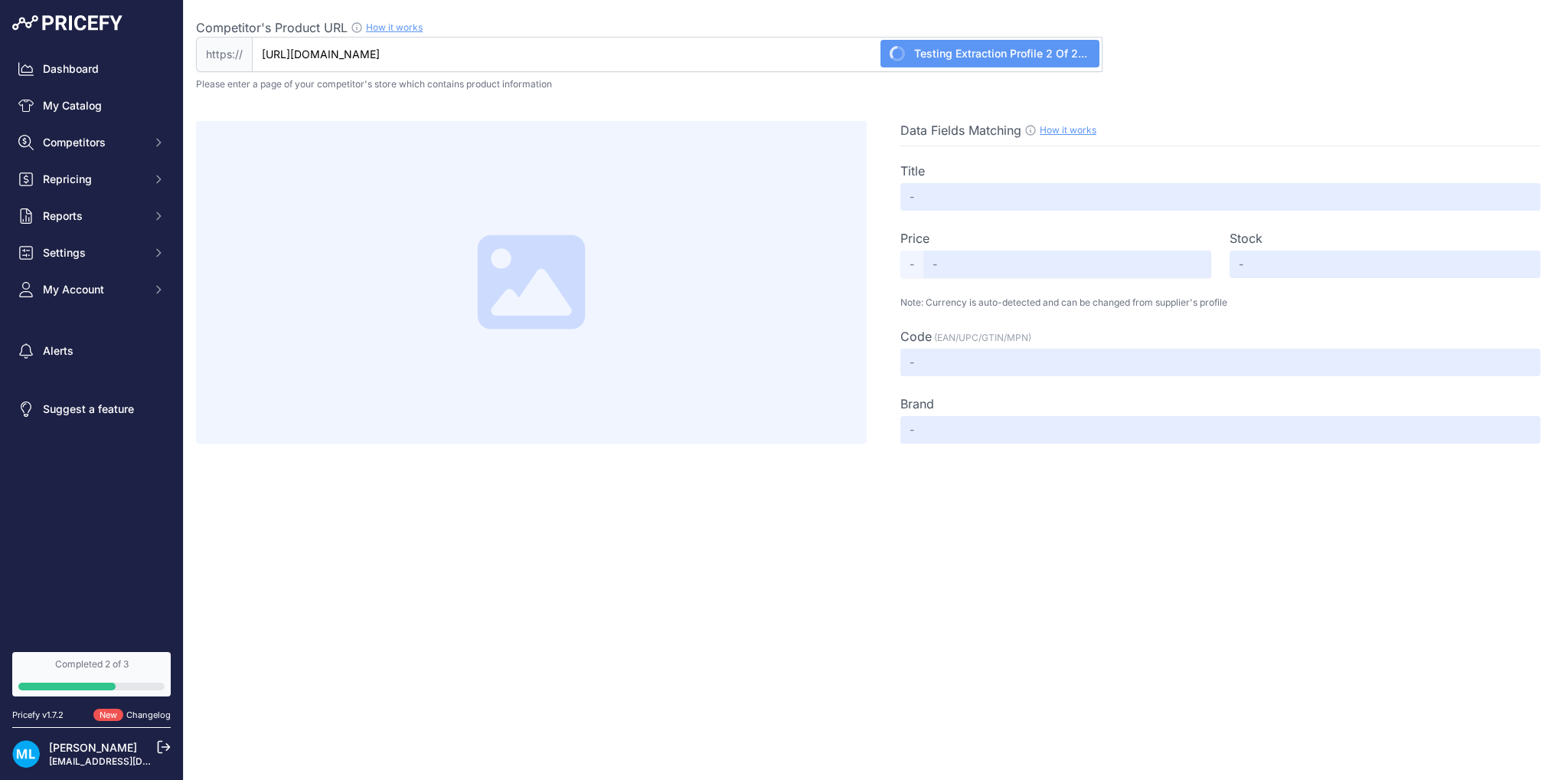
type input "Satisfyer Pro 4 Vibrator til par"
type input "Not Found"
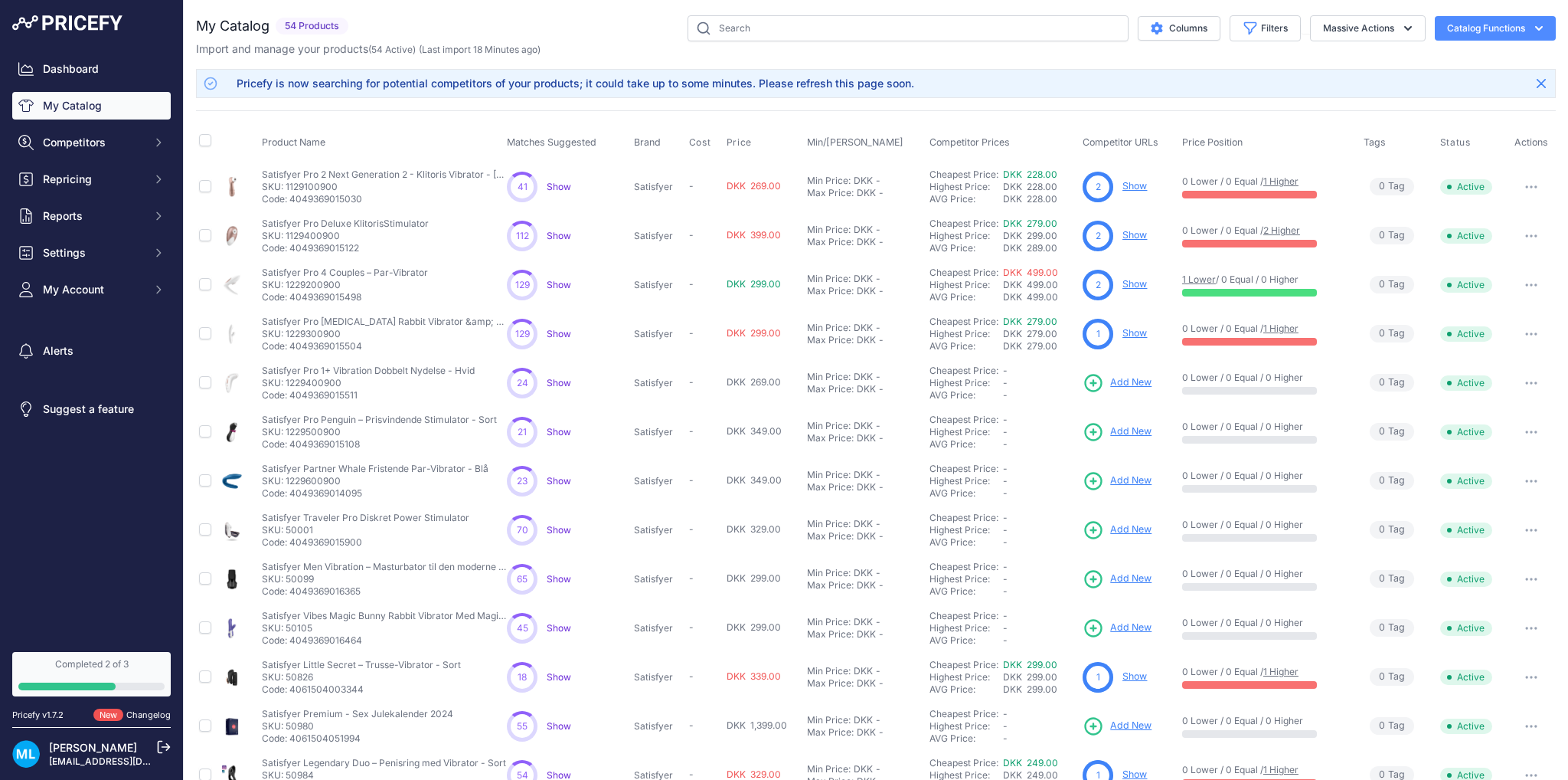
click at [1129, 380] on span "Add New" at bounding box center [1131, 382] width 42 height 14
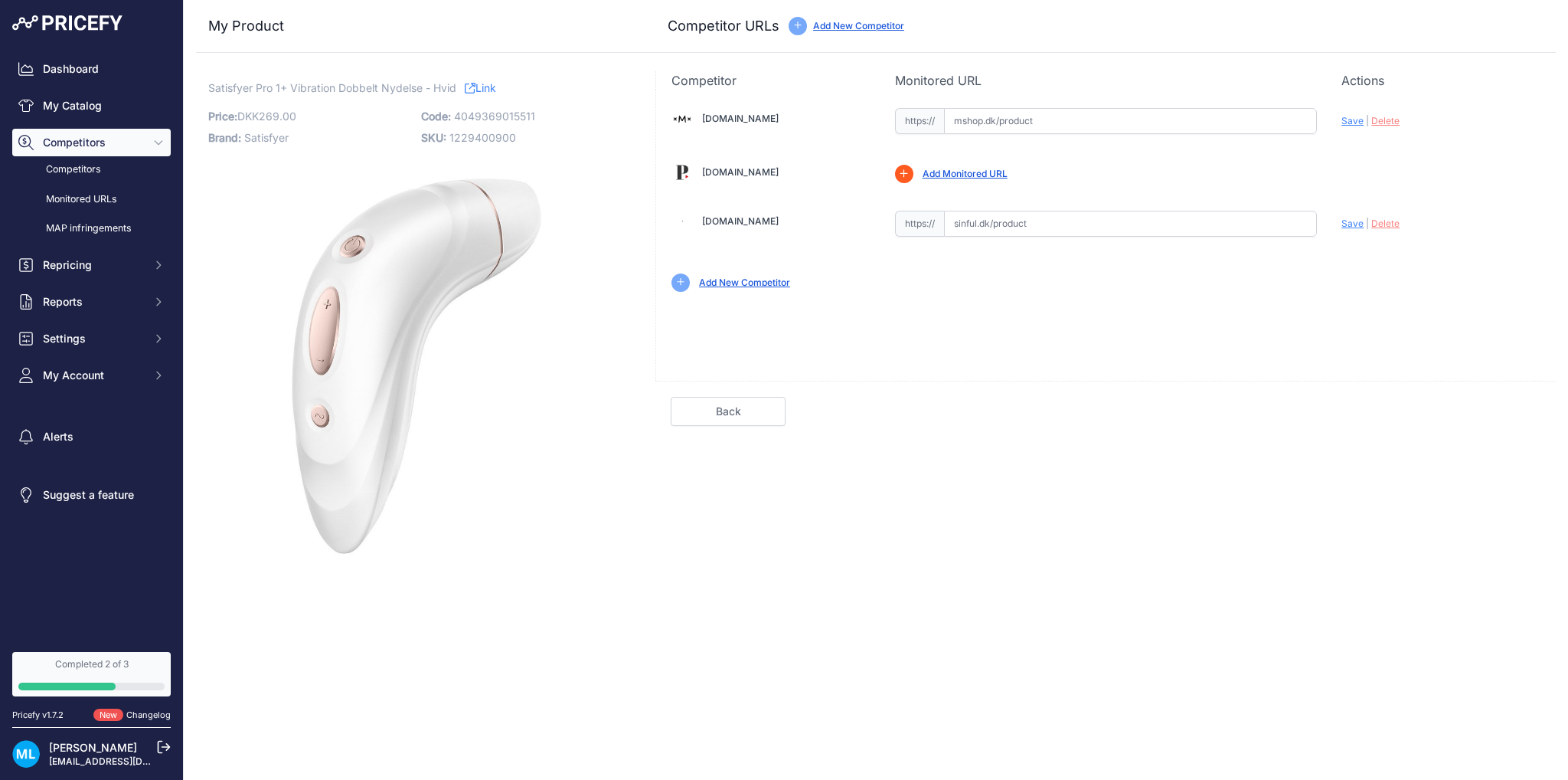
click at [1022, 221] on input "text" at bounding box center [1130, 223] width 374 height 26
drag, startPoint x: 211, startPoint y: 90, endPoint x: 285, endPoint y: 85, distance: 74.2
click at [285, 85] on span "Satisfyer Pro 1+ Vibration Dobbelt Nydelse - Hvid" at bounding box center [332, 87] width 248 height 19
copy span "Satisfyer Pro 1+"
click at [496, 85] on link "Link" at bounding box center [480, 87] width 32 height 19
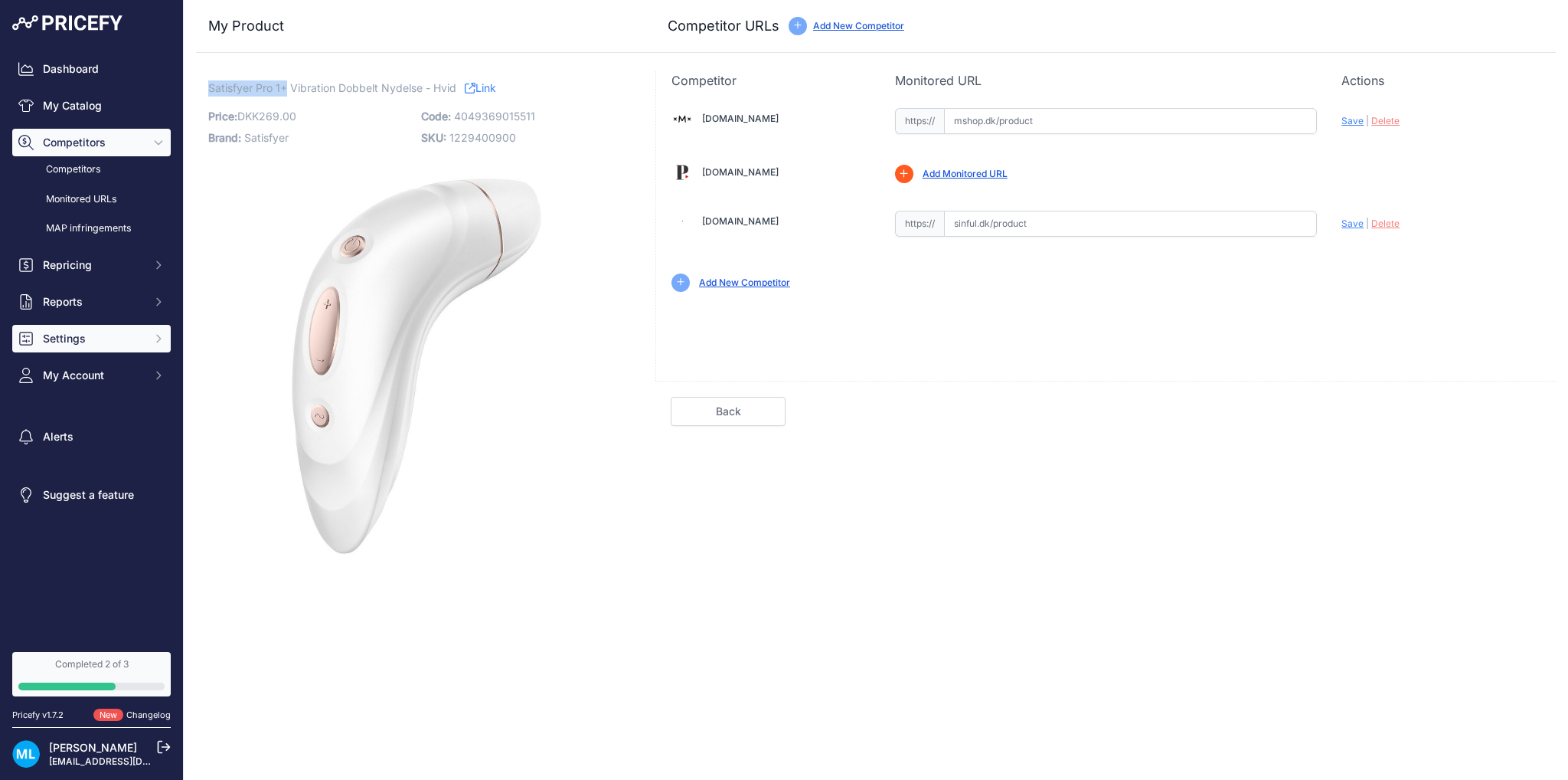
click at [95, 329] on button "Settings" at bounding box center [92, 338] width 158 height 27
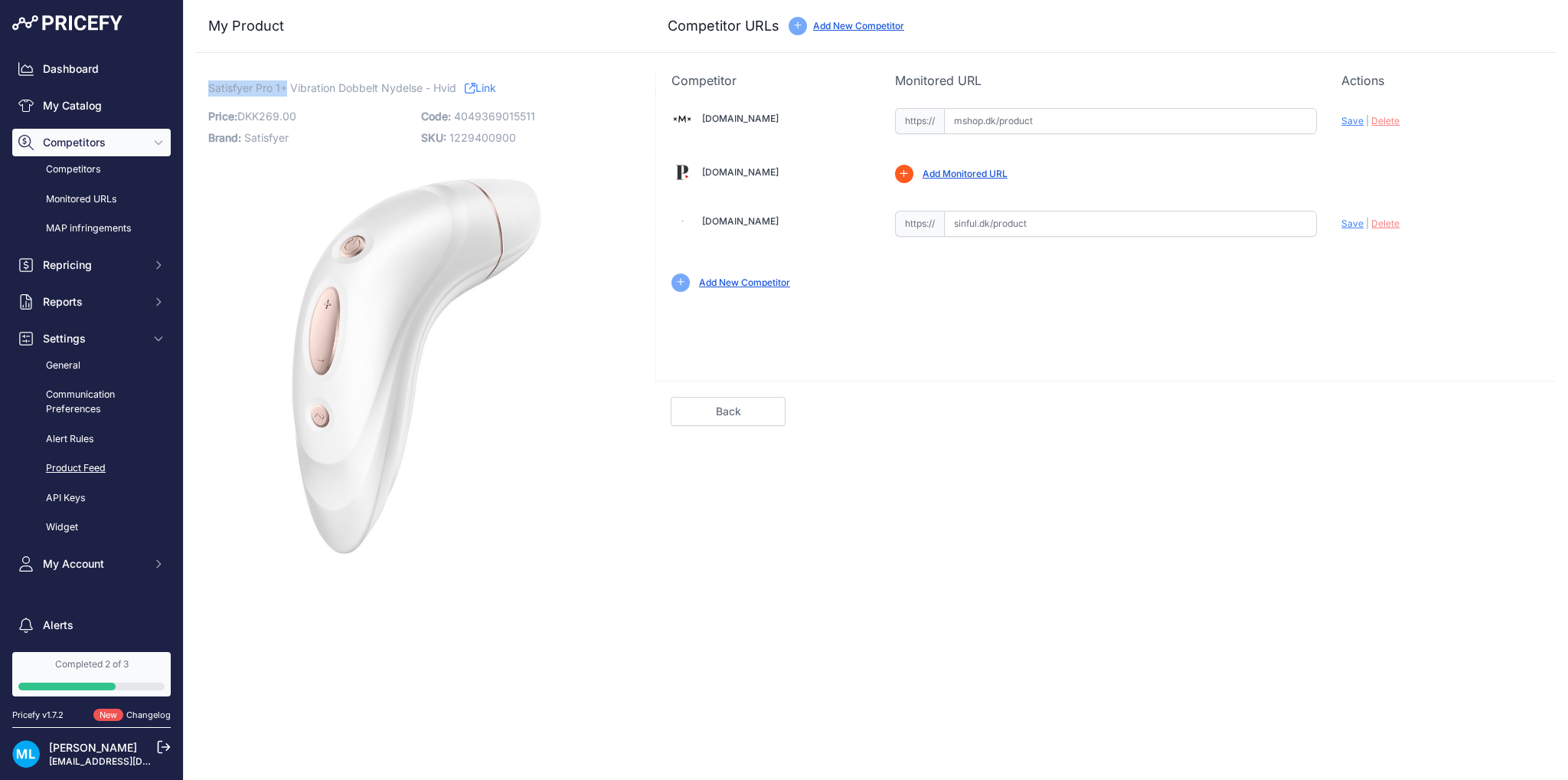
click at [80, 468] on link "Product Feed" at bounding box center [92, 468] width 158 height 27
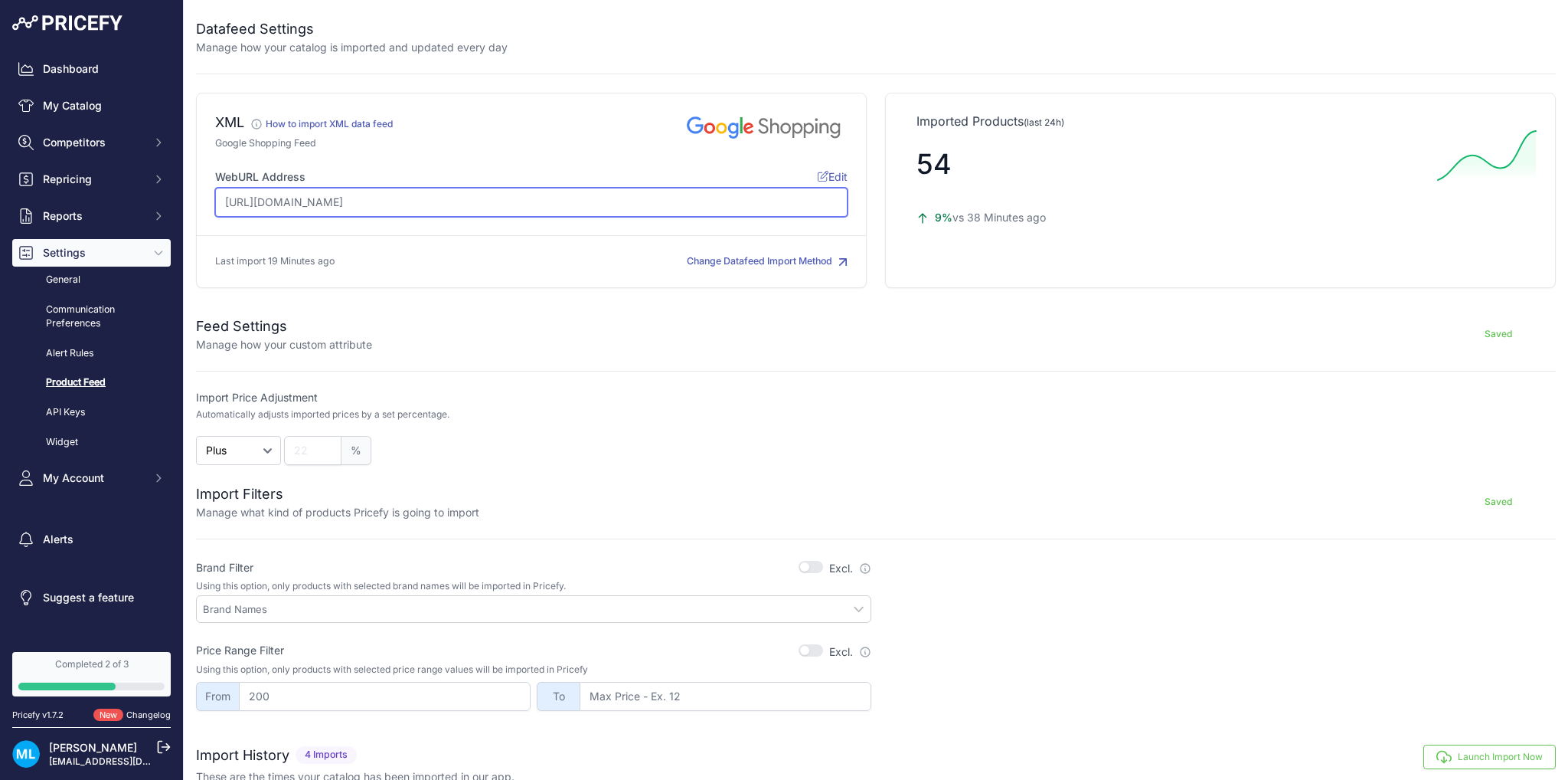
click at [641, 206] on input "[URL][DOMAIN_NAME]" at bounding box center [532, 201] width 633 height 29
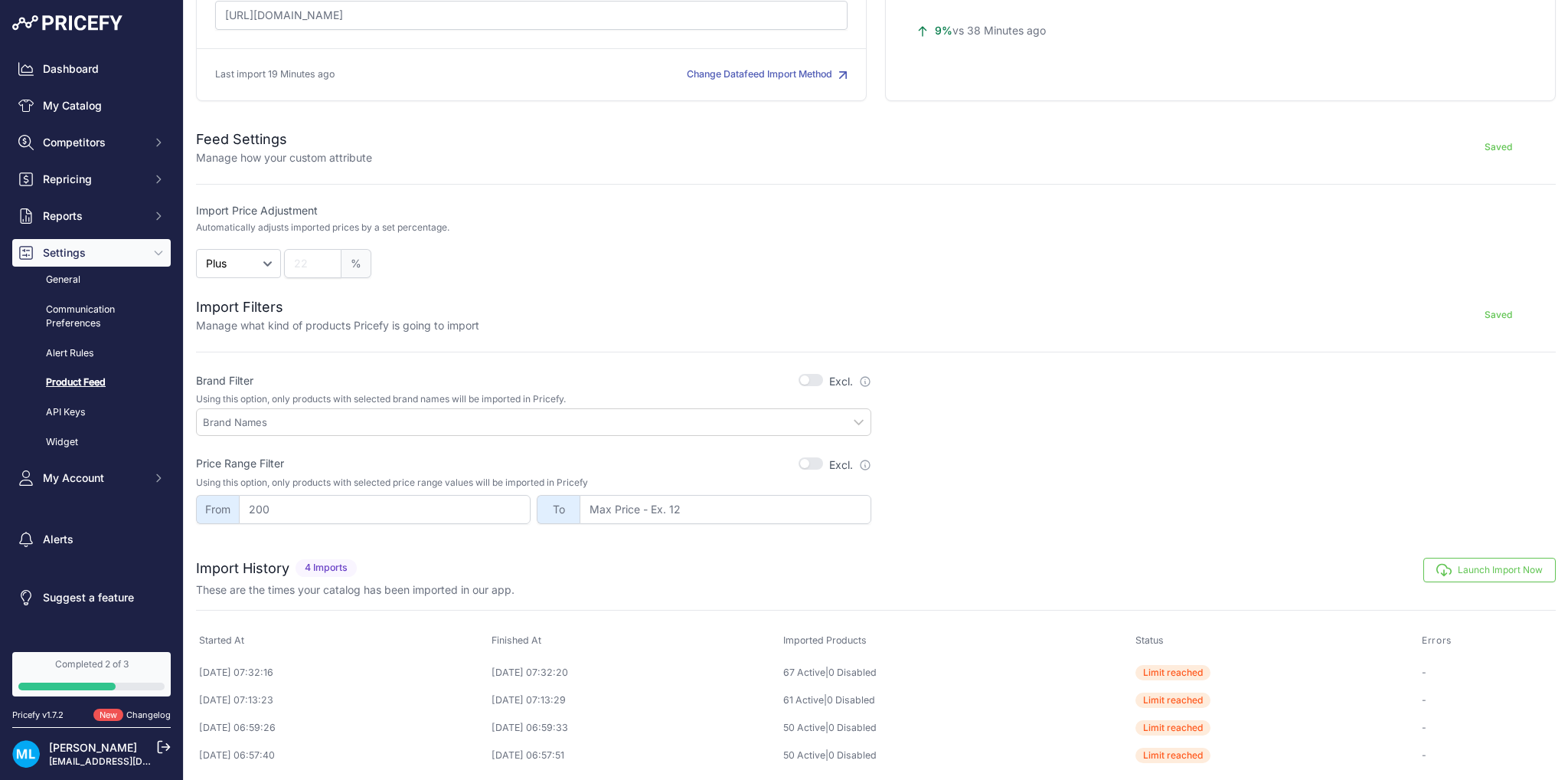
click at [1479, 563] on button "Launch Import Now" at bounding box center [1489, 569] width 132 height 24
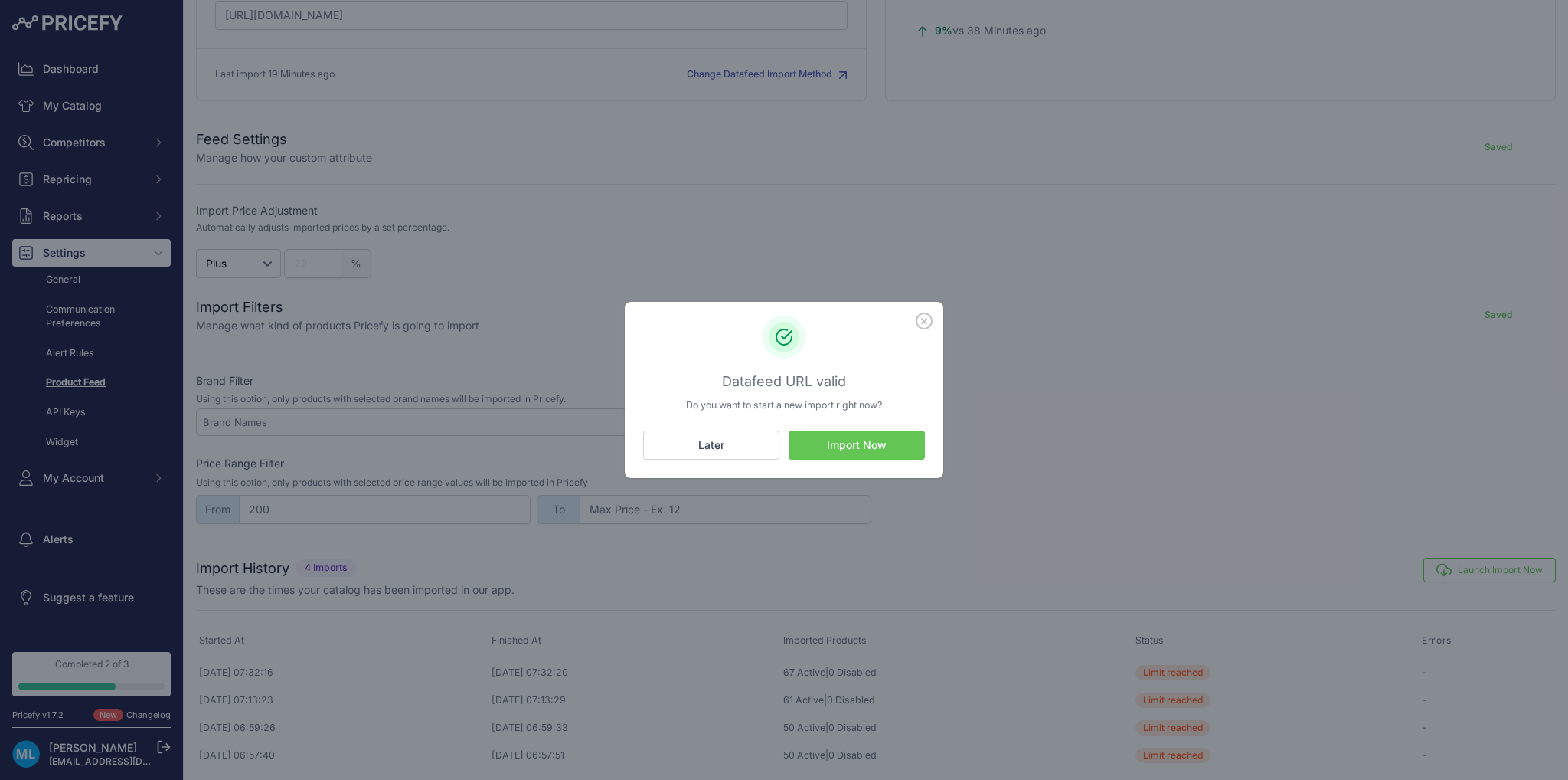
click at [895, 435] on button "Import Now" at bounding box center [857, 445] width 136 height 29
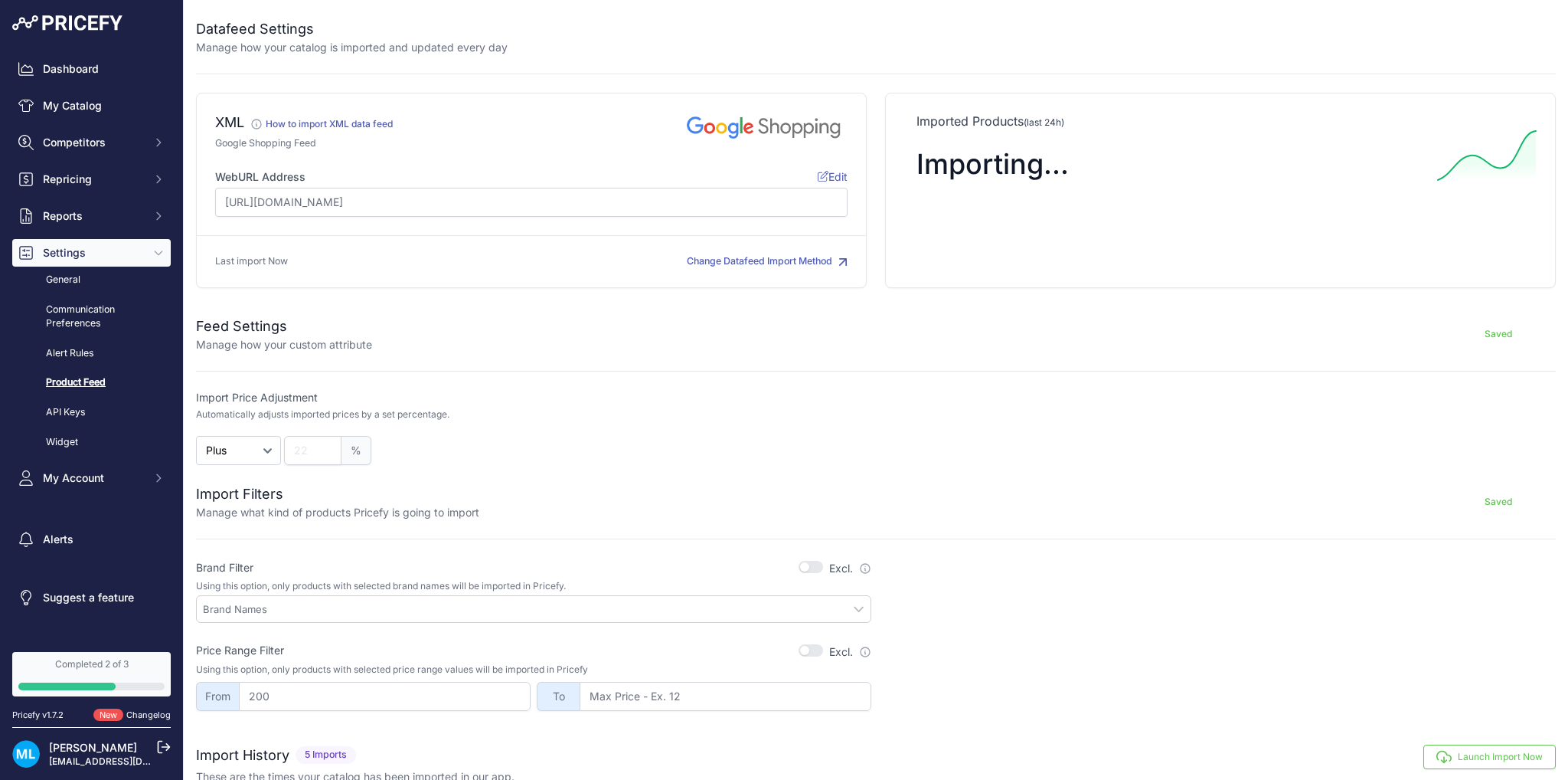
scroll to position [215, 0]
